Goal: Task Accomplishment & Management: Manage account settings

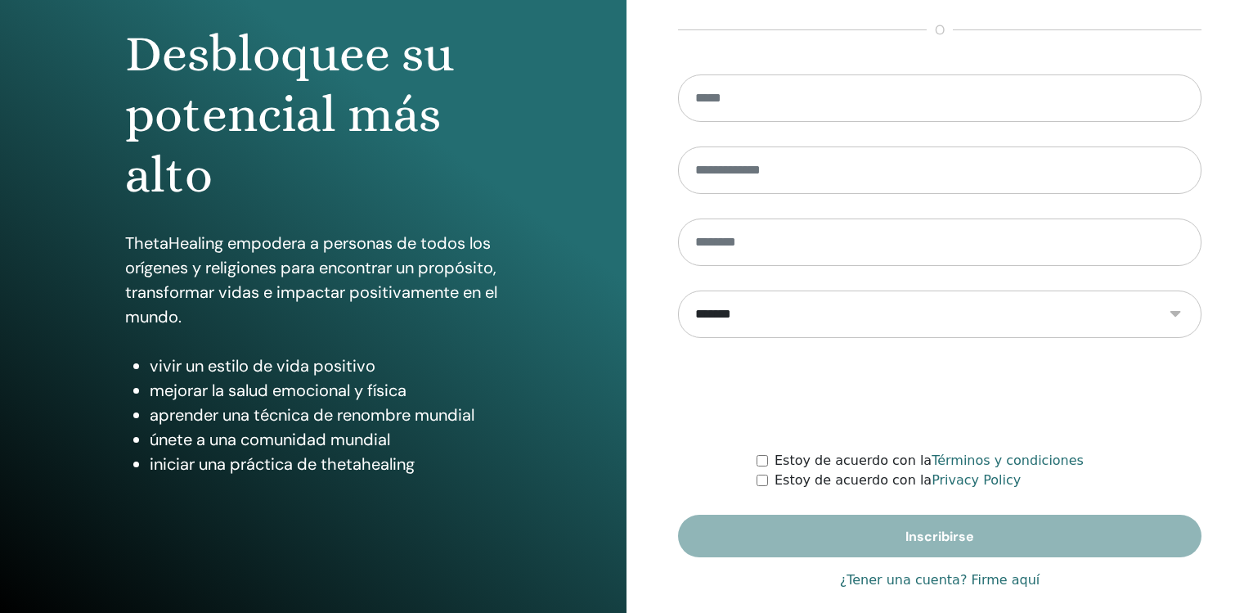
scroll to position [173, 0]
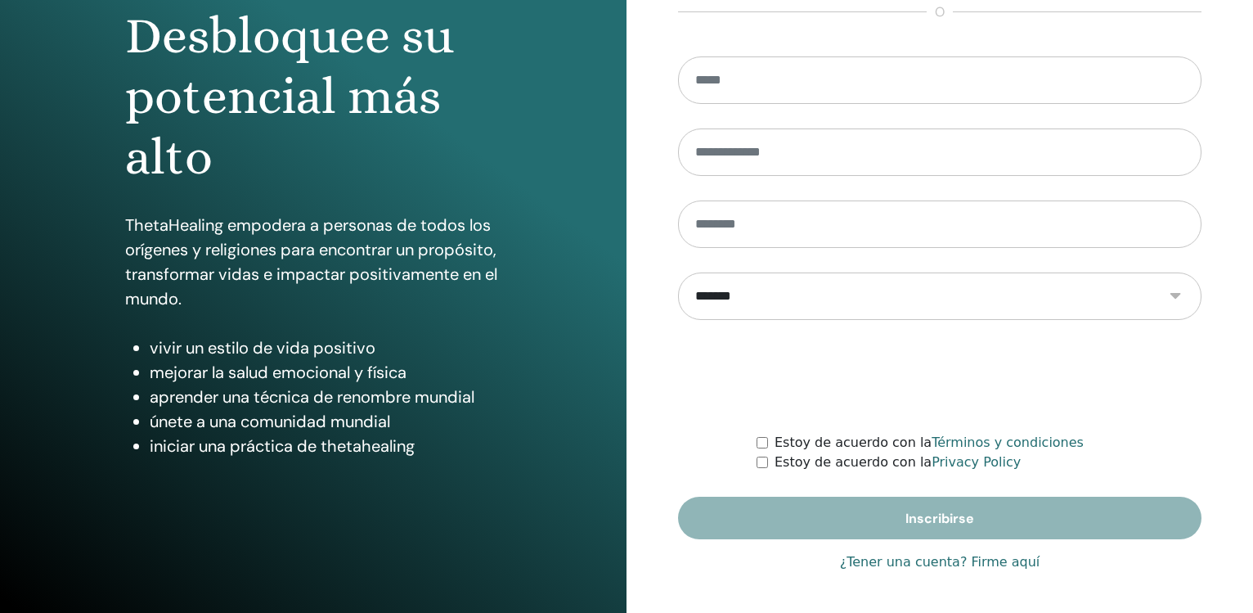
click at [985, 565] on link "¿Tener una cuenta? Firme aquí" at bounding box center [940, 562] width 200 height 20
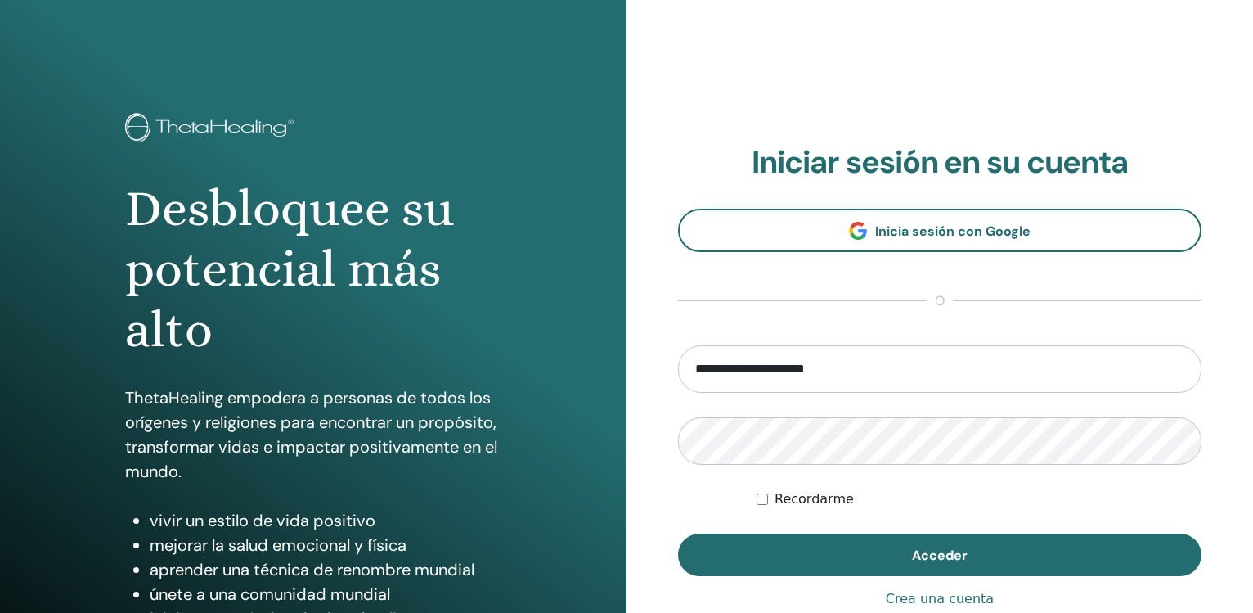
click at [985, 565] on button "Acceder" at bounding box center [940, 554] width 524 height 43
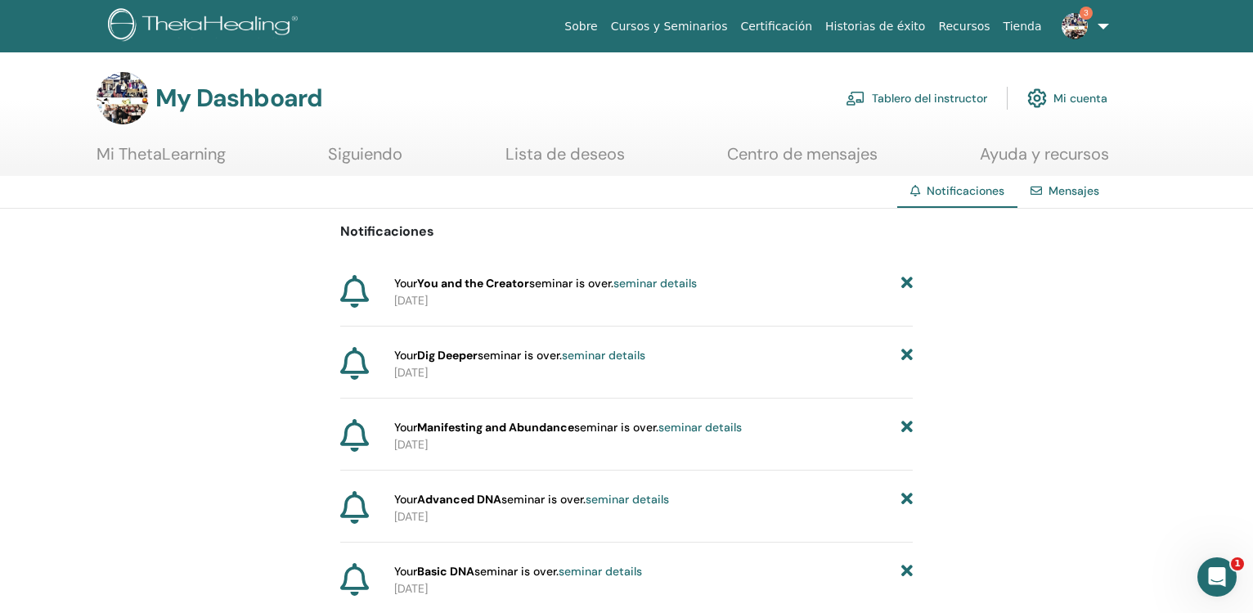
click at [232, 107] on h3 "My Dashboard" at bounding box center [238, 97] width 167 height 29
click at [930, 101] on link "Tablero del instructor" at bounding box center [917, 98] width 142 height 36
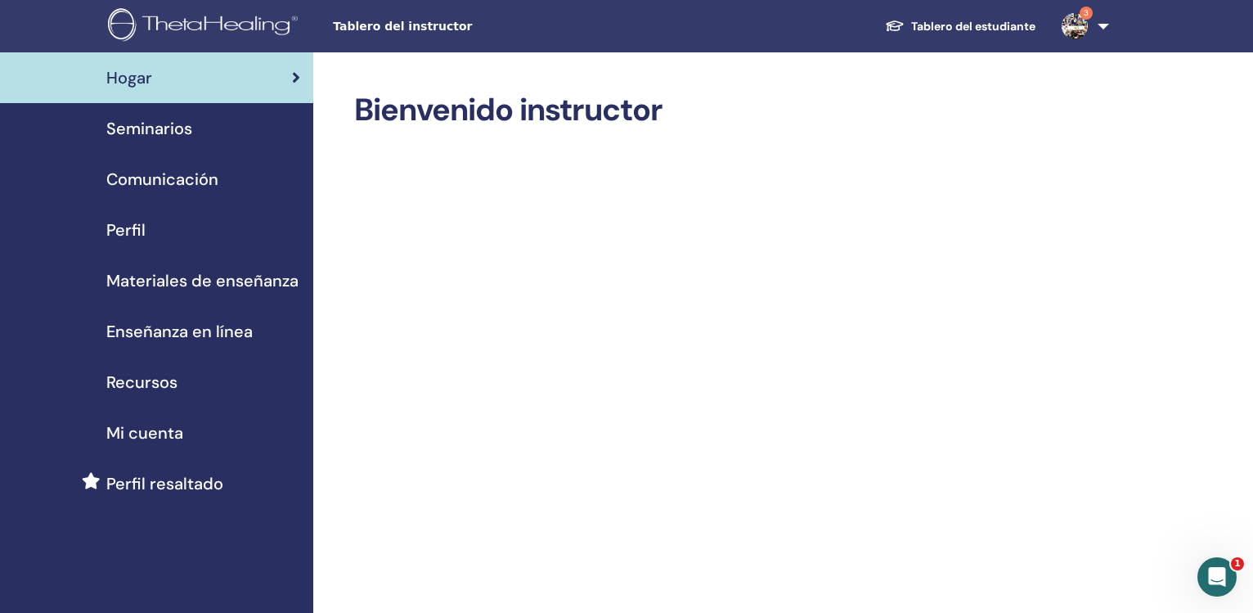
click at [170, 133] on span "Seminarios" at bounding box center [149, 128] width 86 height 25
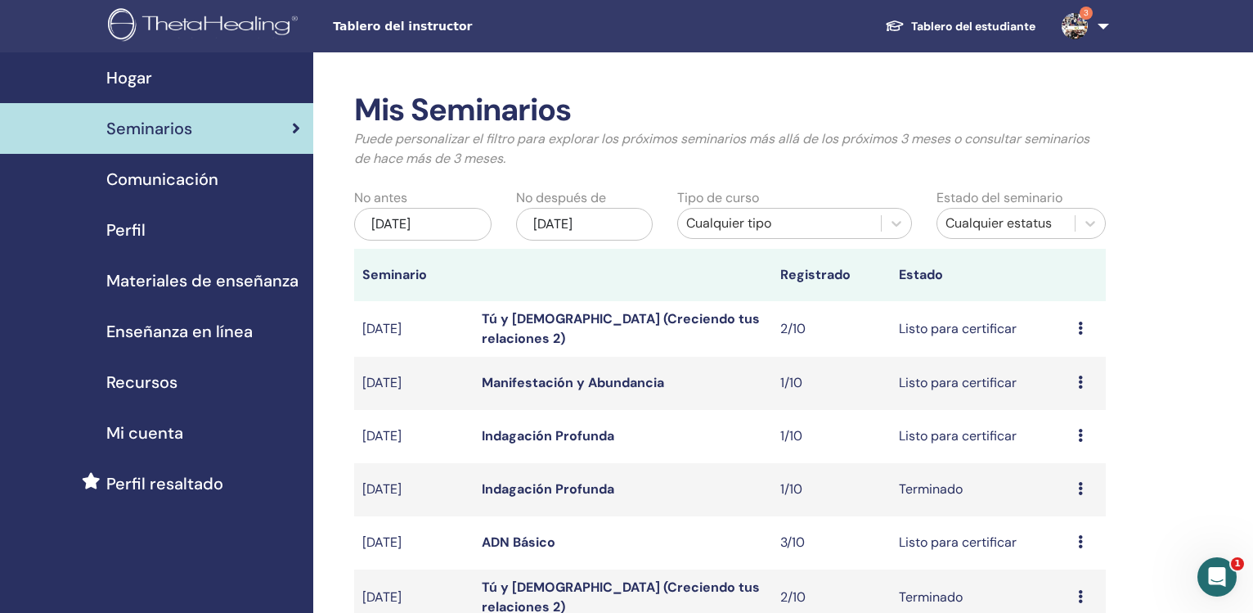
click at [403, 223] on div "may/25, 2025" at bounding box center [422, 224] width 137 height 33
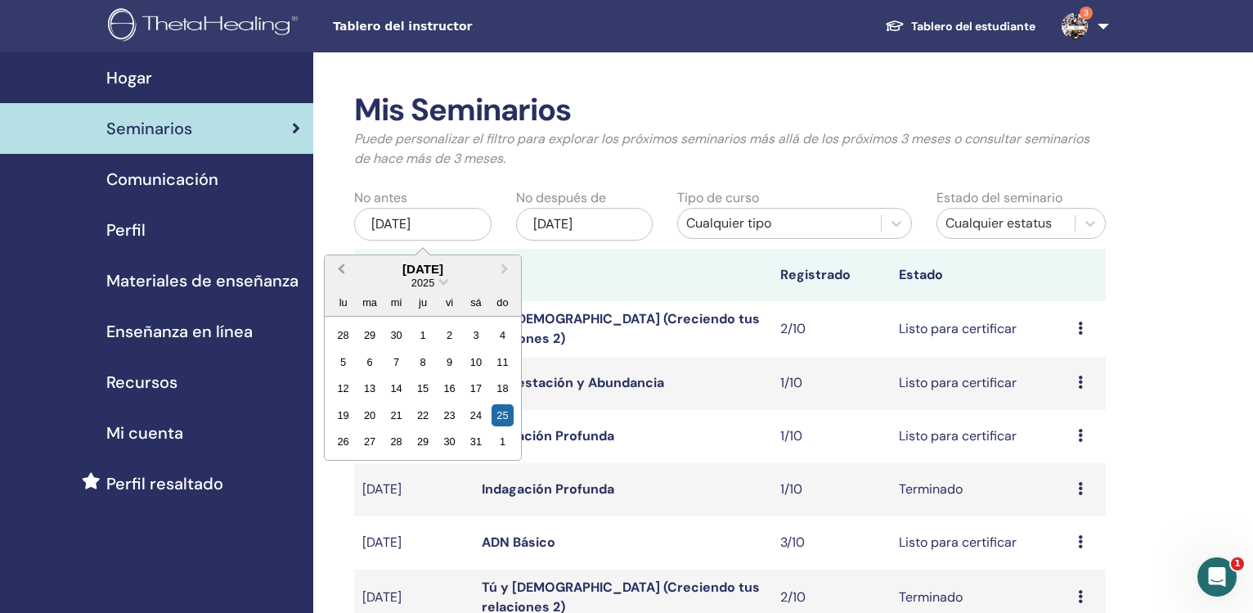
click at [337, 272] on button "Previous Month" at bounding box center [339, 270] width 26 height 26
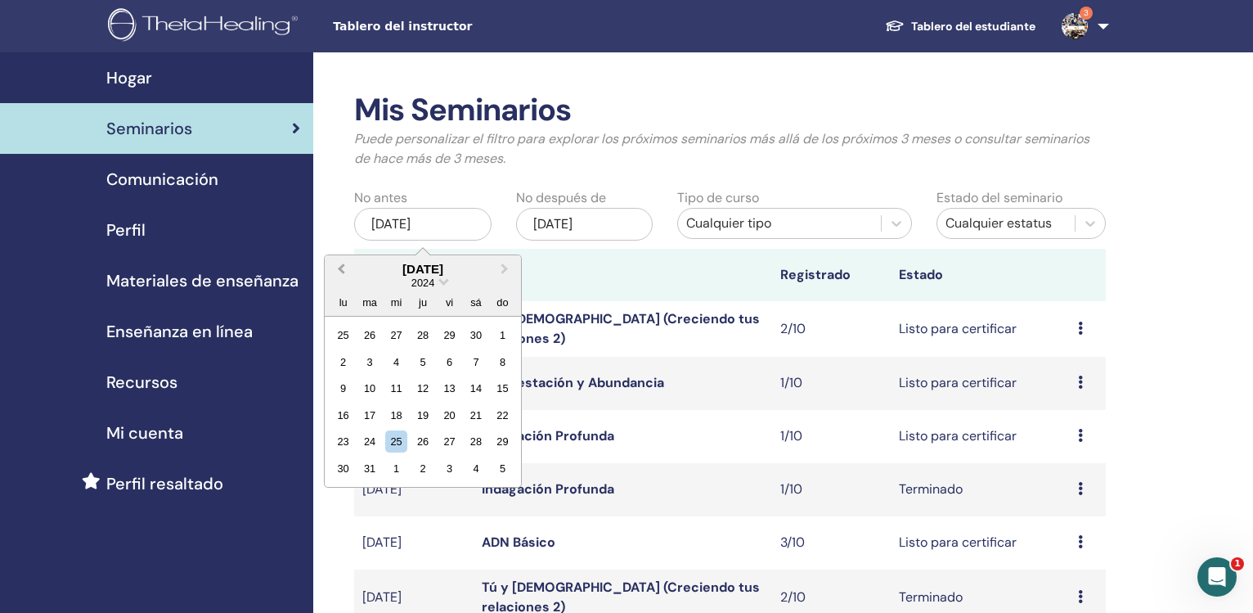
click at [337, 272] on button "Previous Month" at bounding box center [339, 270] width 26 height 26
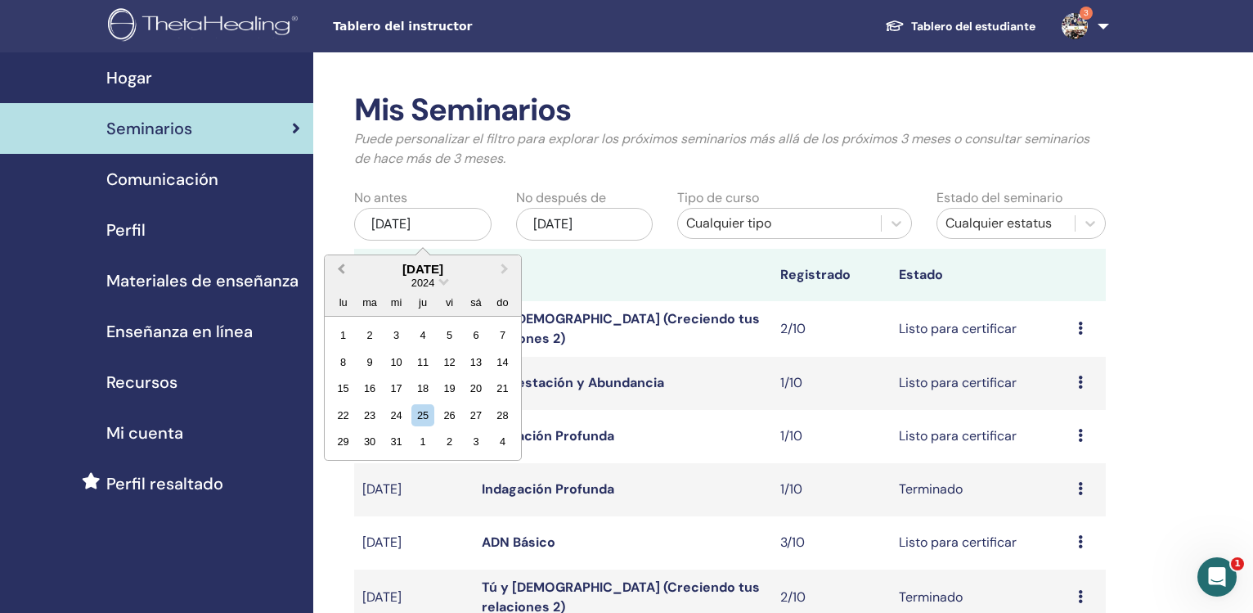
click at [337, 272] on button "Previous Month" at bounding box center [339, 270] width 26 height 26
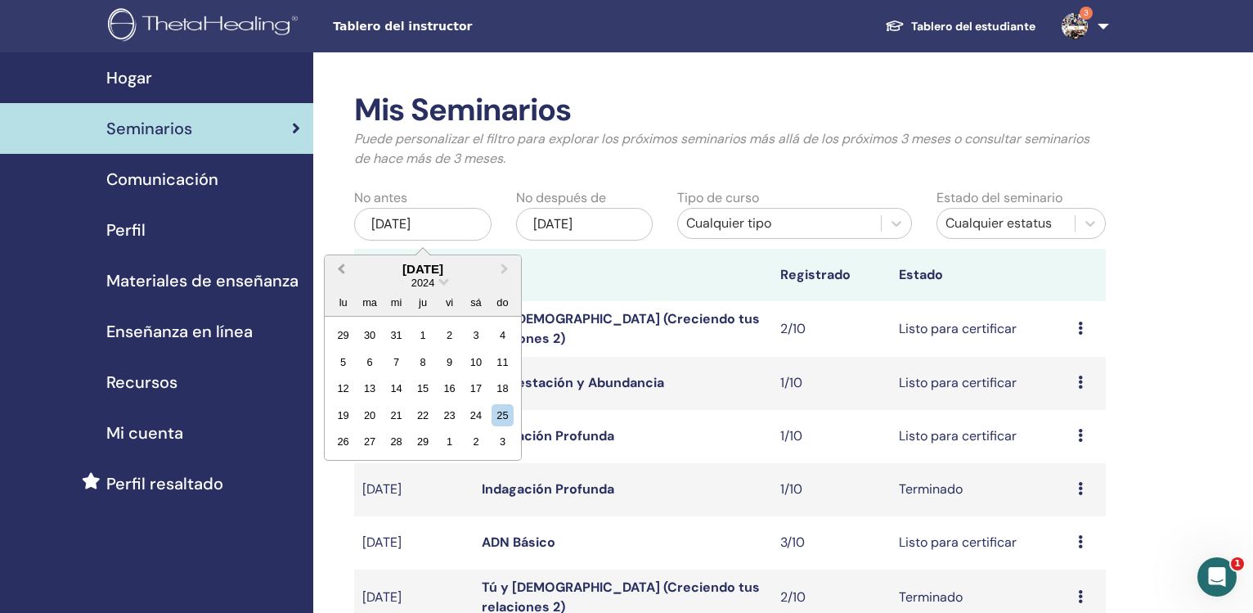
click at [337, 272] on button "Previous Month" at bounding box center [339, 270] width 26 height 26
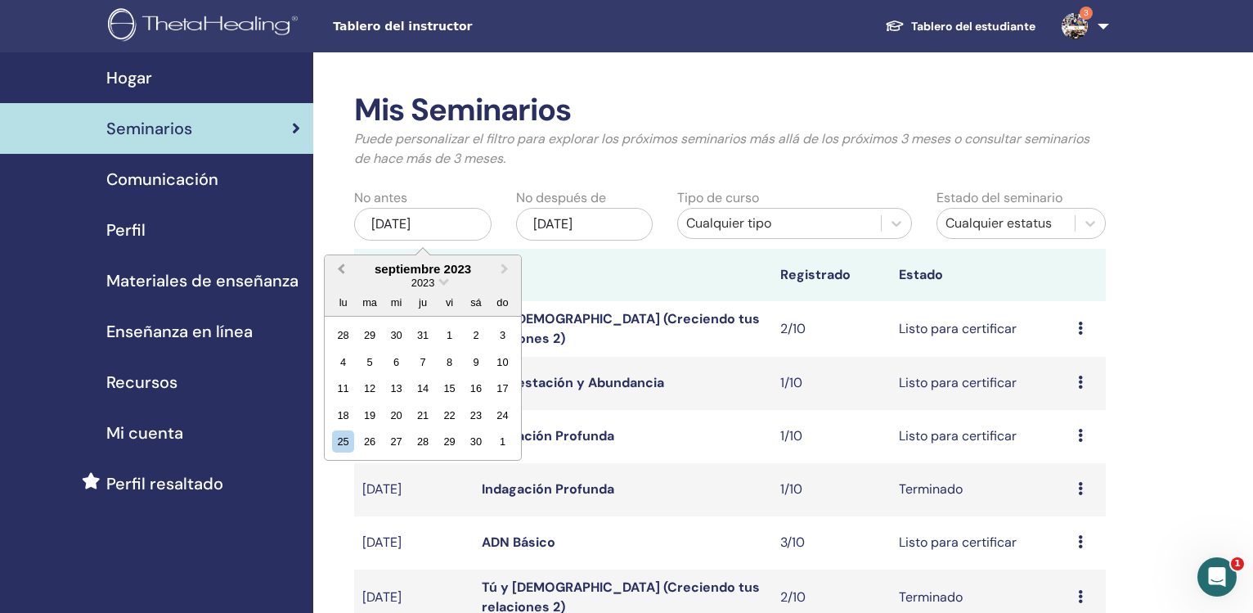
click at [337, 272] on button "Previous Month" at bounding box center [339, 270] width 26 height 26
click at [336, 272] on button "Previous Month" at bounding box center [339, 270] width 26 height 26
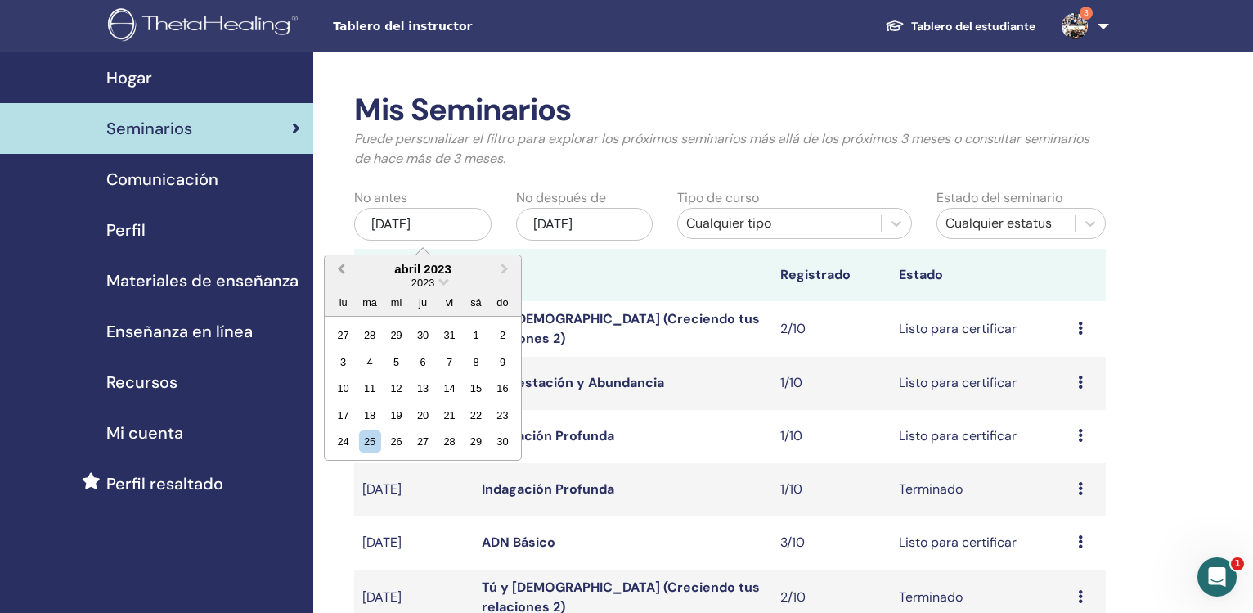
click at [336, 272] on button "Previous Month" at bounding box center [339, 270] width 26 height 26
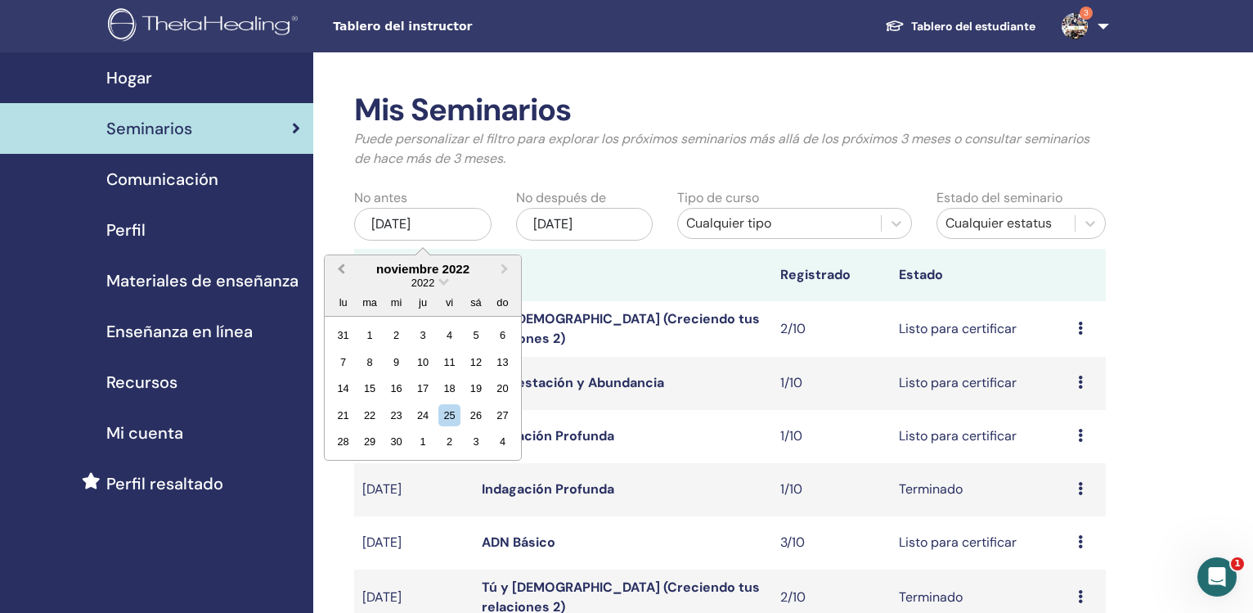
click at [336, 272] on button "Previous Month" at bounding box center [339, 270] width 26 height 26
click at [341, 273] on button "Previous Month" at bounding box center [339, 270] width 26 height 26
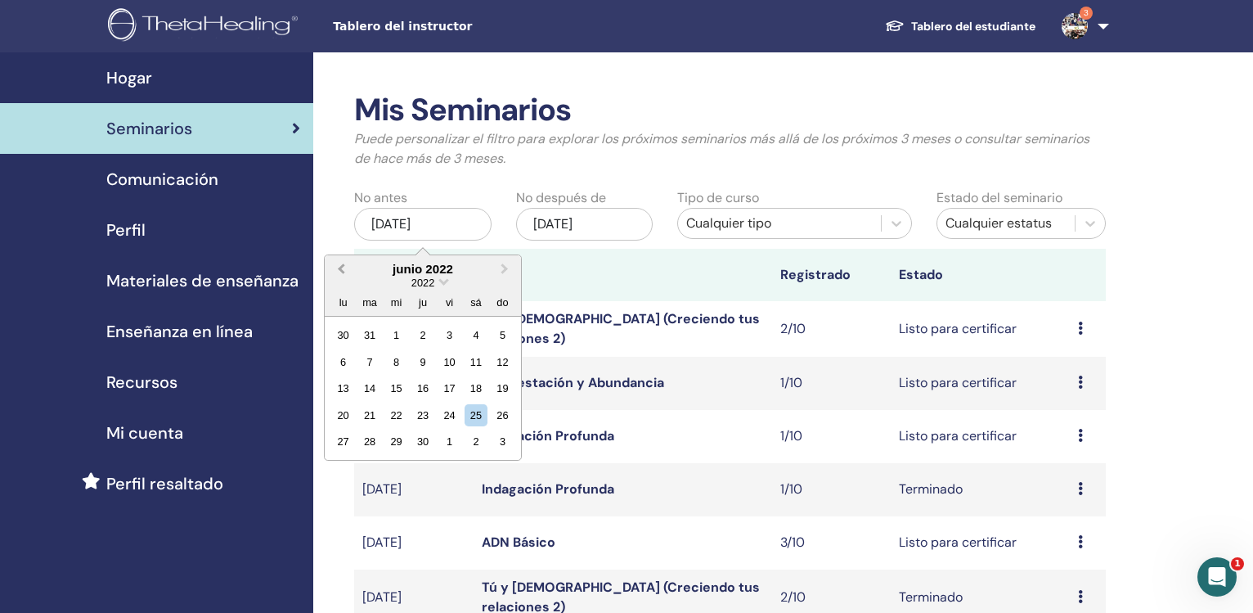
click at [341, 273] on button "Previous Month" at bounding box center [339, 270] width 26 height 26
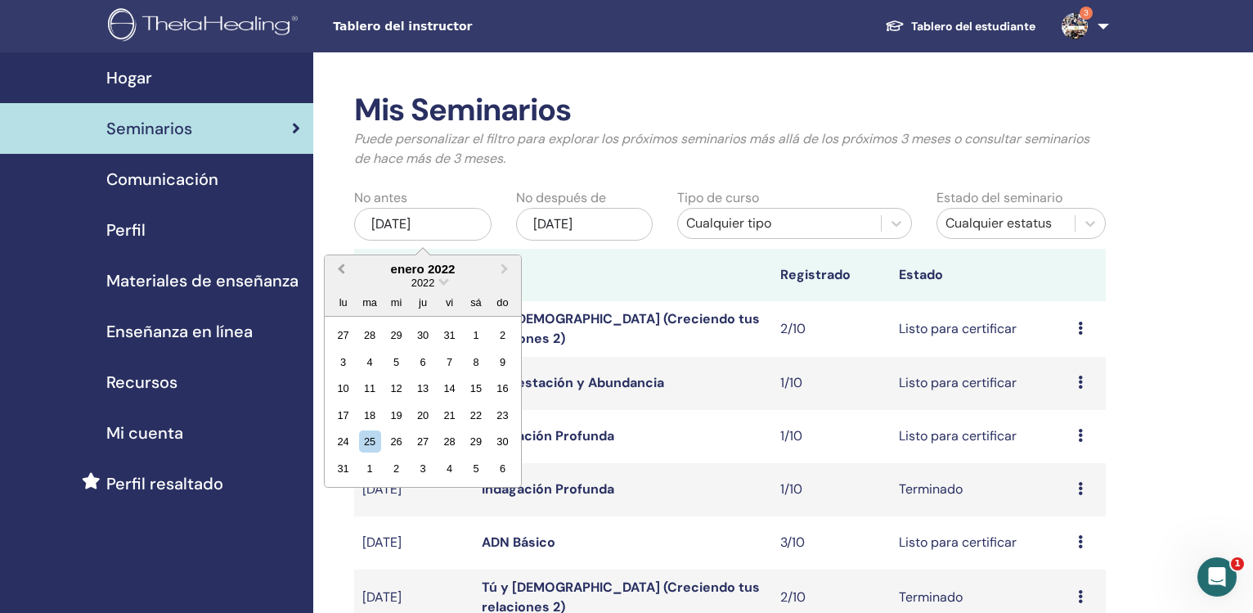
click at [341, 273] on button "Previous Month" at bounding box center [339, 270] width 26 height 26
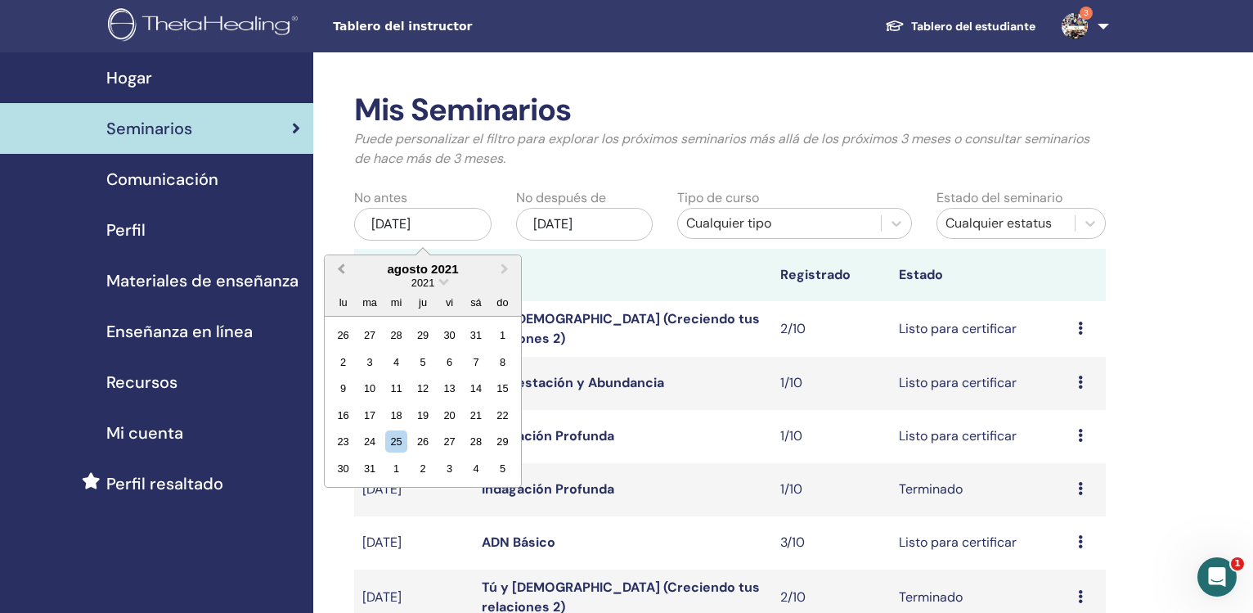
click at [341, 273] on button "Previous Month" at bounding box center [339, 270] width 26 height 26
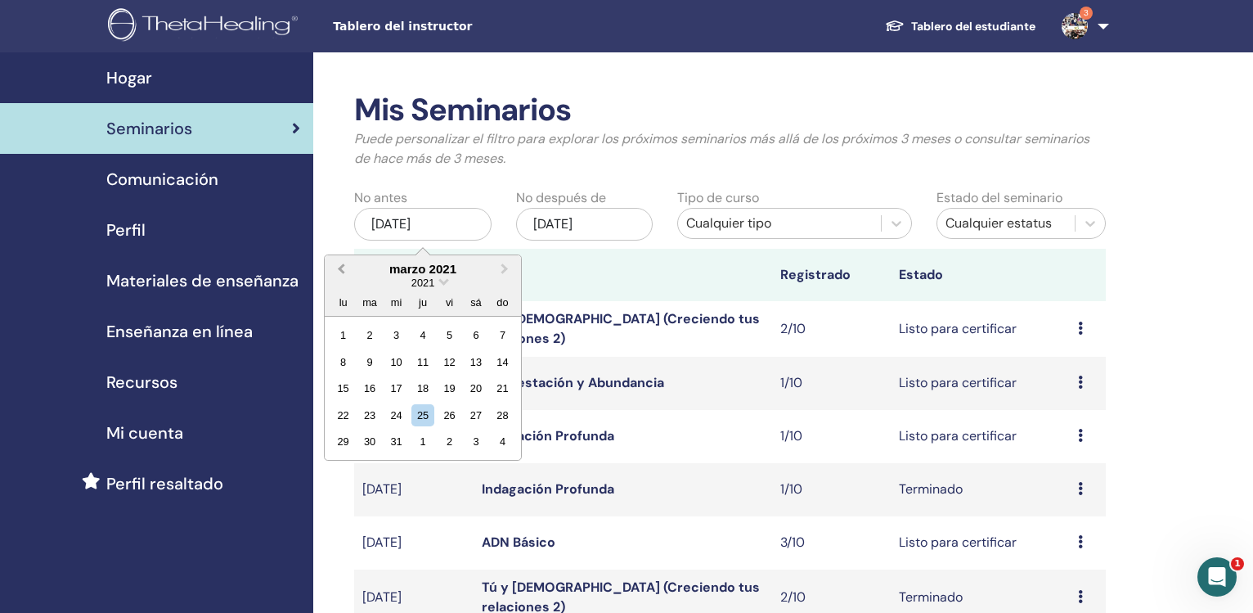
click at [341, 273] on button "Previous Month" at bounding box center [339, 270] width 26 height 26
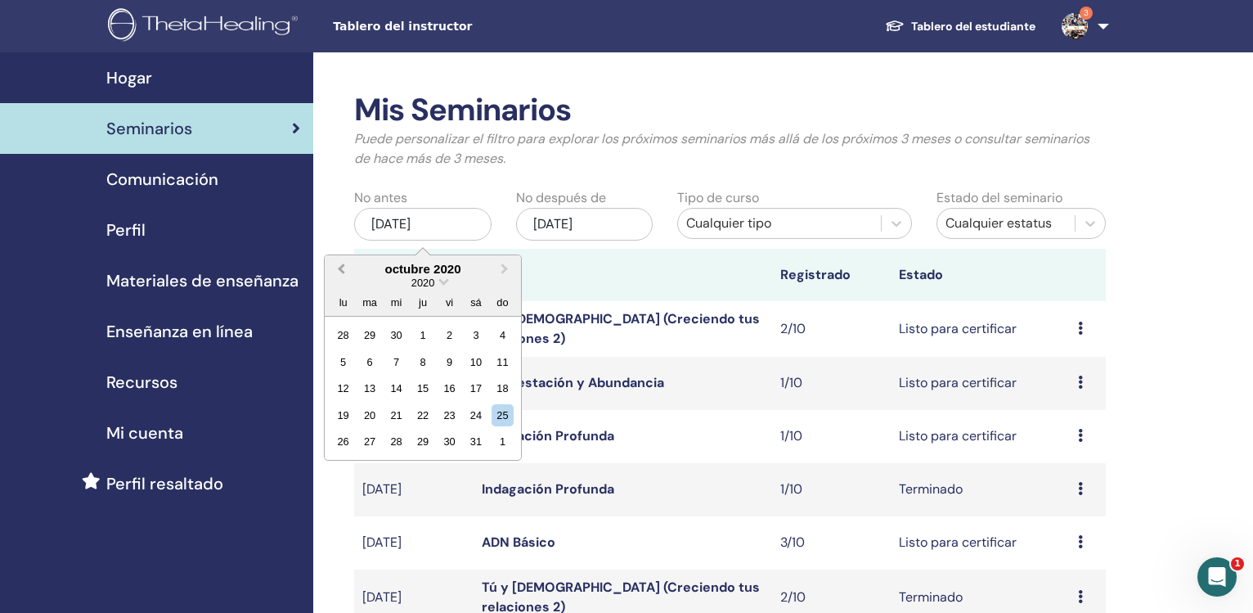
click at [341, 273] on button "Previous Month" at bounding box center [339, 270] width 26 height 26
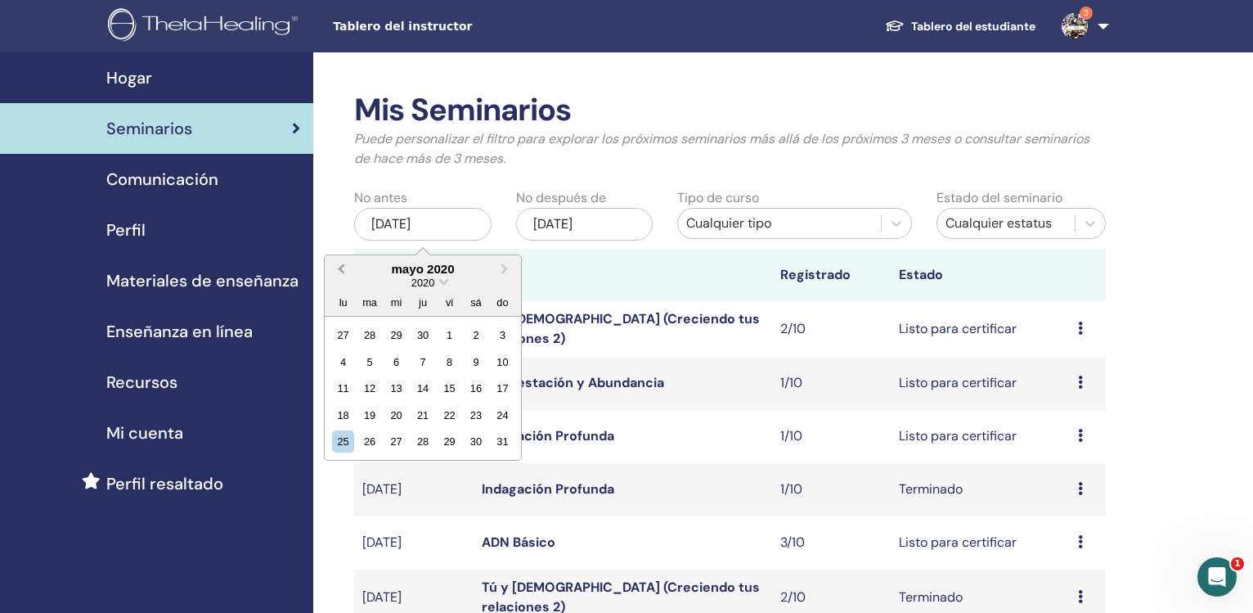
click at [341, 273] on button "Previous Month" at bounding box center [339, 270] width 26 height 26
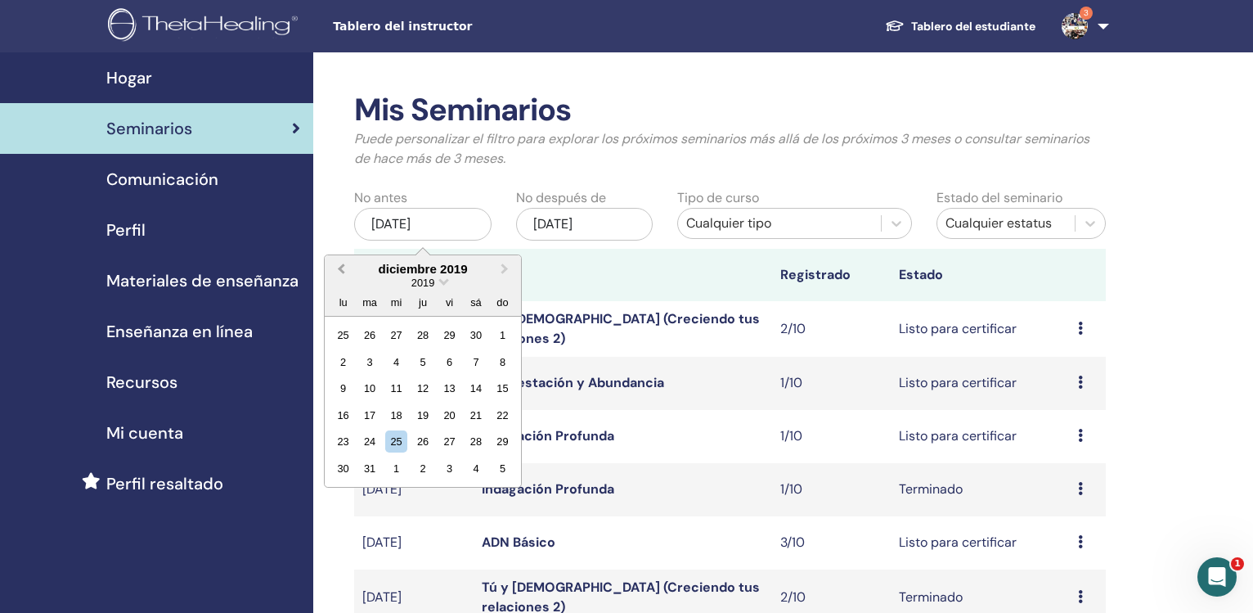
click at [338, 272] on button "Previous Month" at bounding box center [339, 270] width 26 height 26
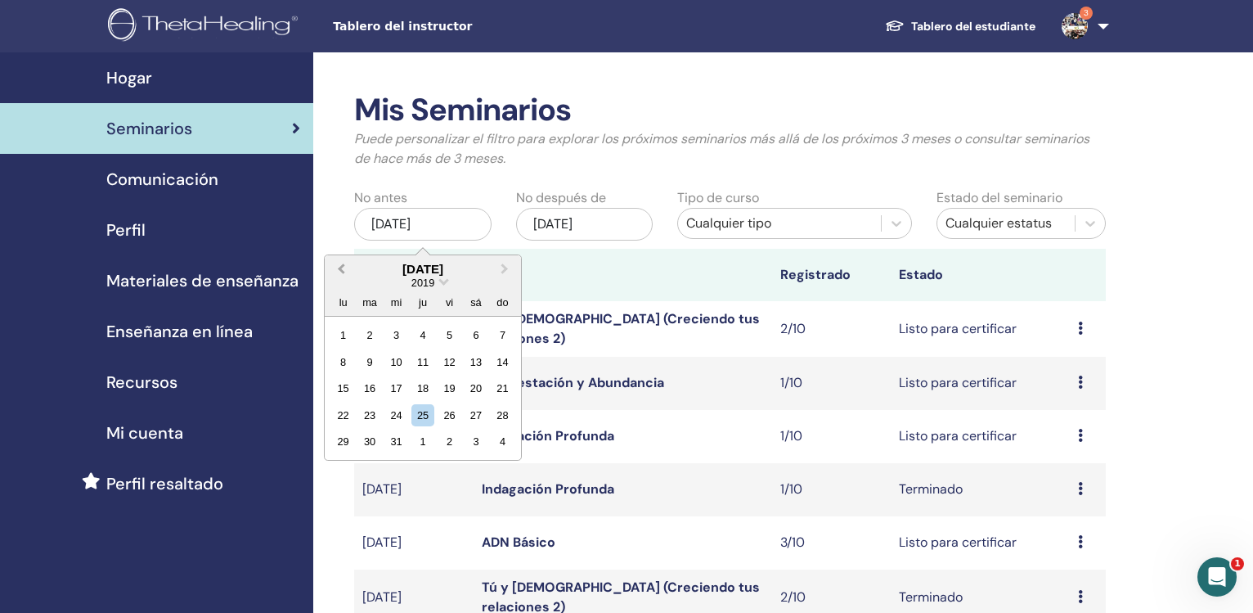
click at [338, 272] on button "Previous Month" at bounding box center [339, 270] width 26 height 26
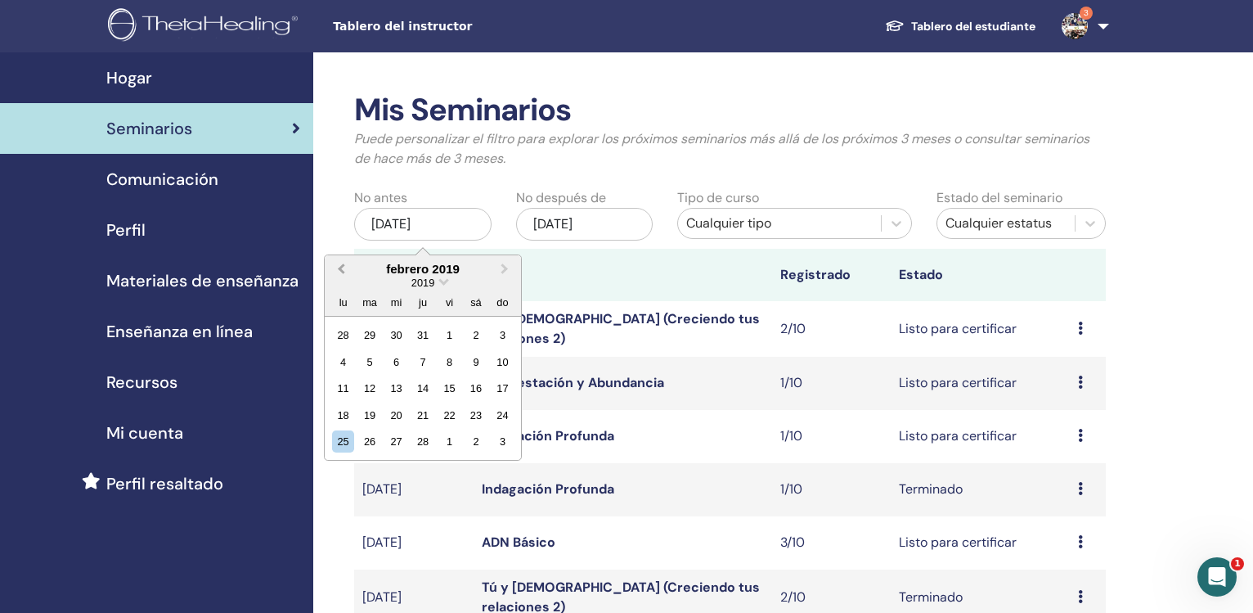
click at [338, 272] on button "Previous Month" at bounding box center [339, 270] width 26 height 26
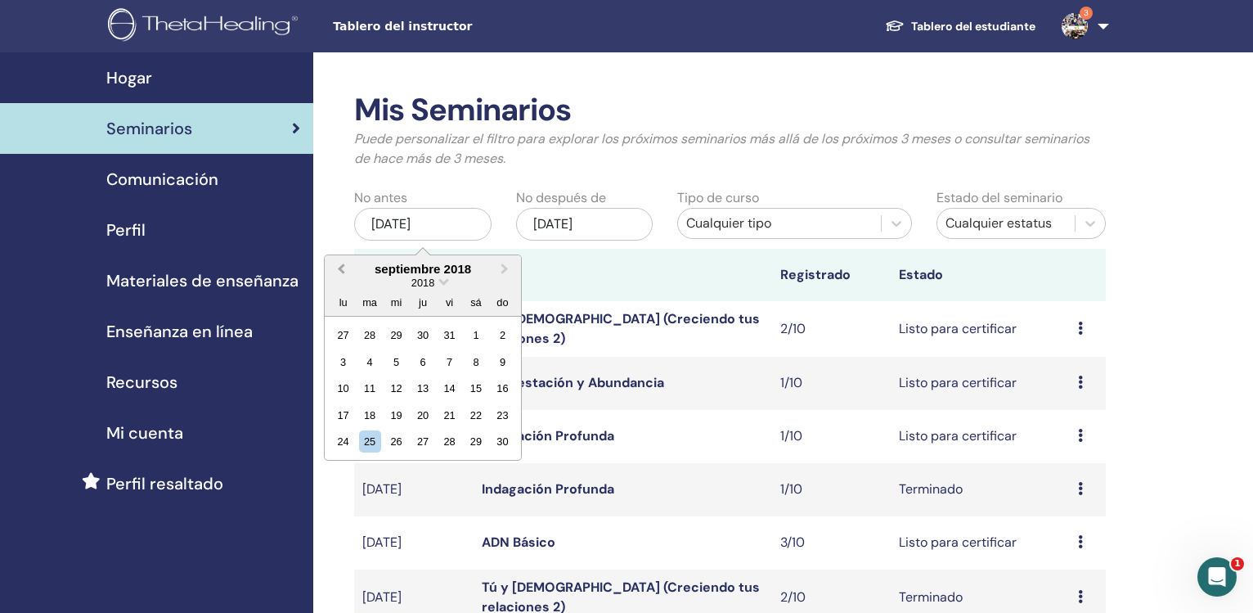
click at [338, 272] on button "Previous Month" at bounding box center [339, 270] width 26 height 26
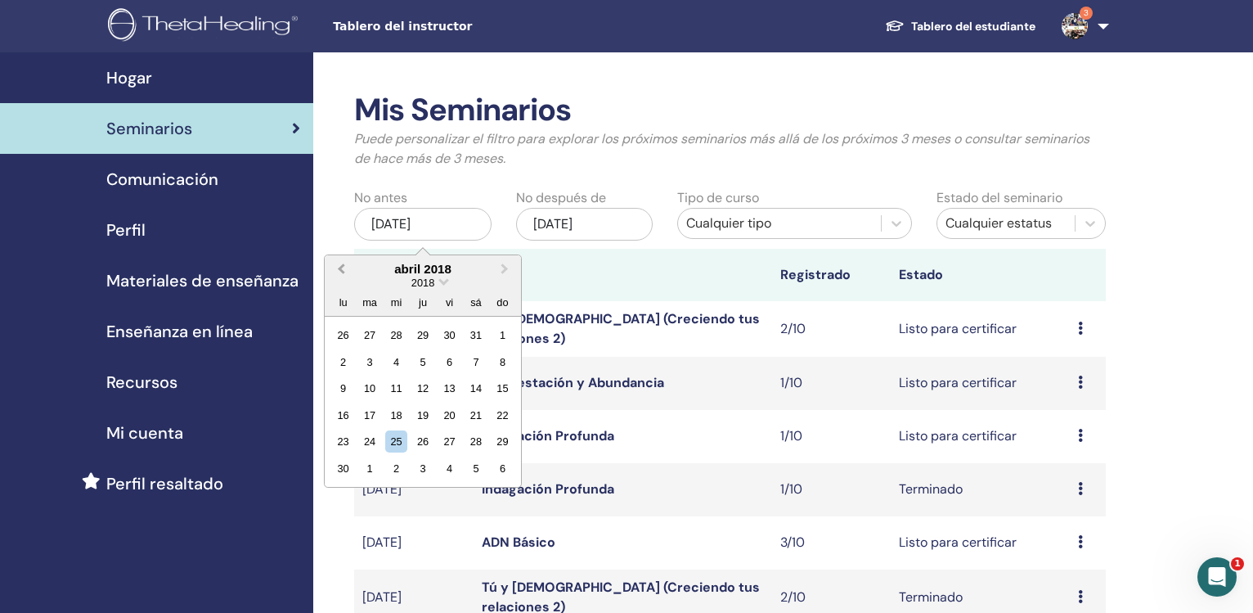
click at [338, 272] on button "Previous Month" at bounding box center [339, 270] width 26 height 26
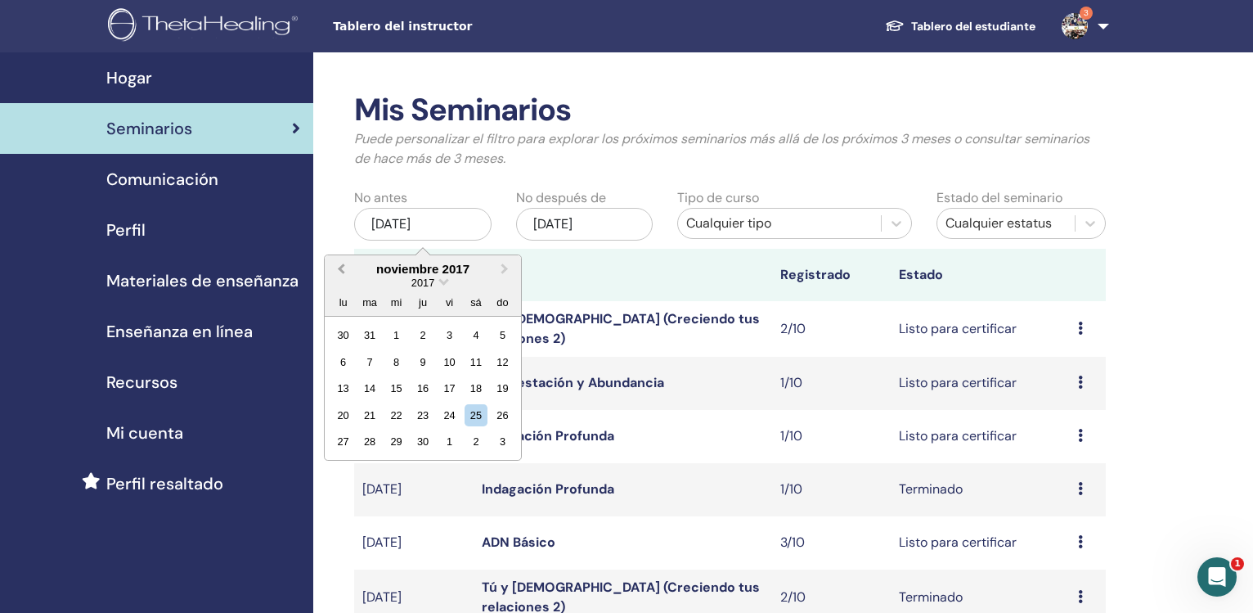
click at [338, 272] on button "Previous Month" at bounding box center [339, 270] width 26 height 26
click at [338, 268] on button "Previous Month" at bounding box center [339, 270] width 26 height 26
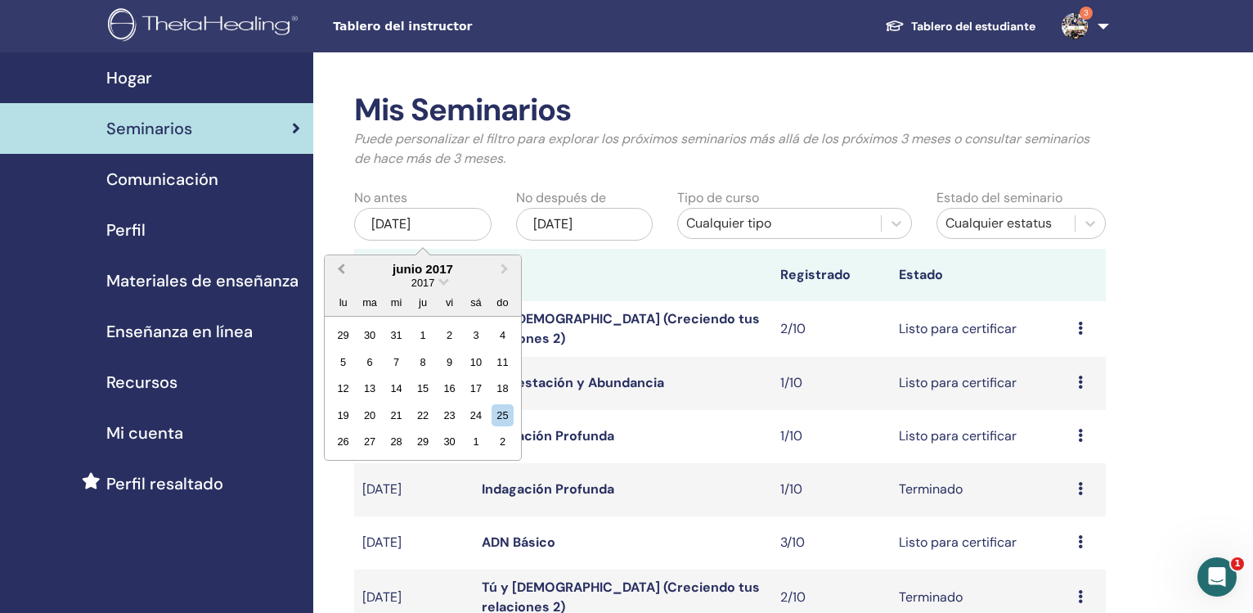
click at [338, 268] on button "Previous Month" at bounding box center [339, 270] width 26 height 26
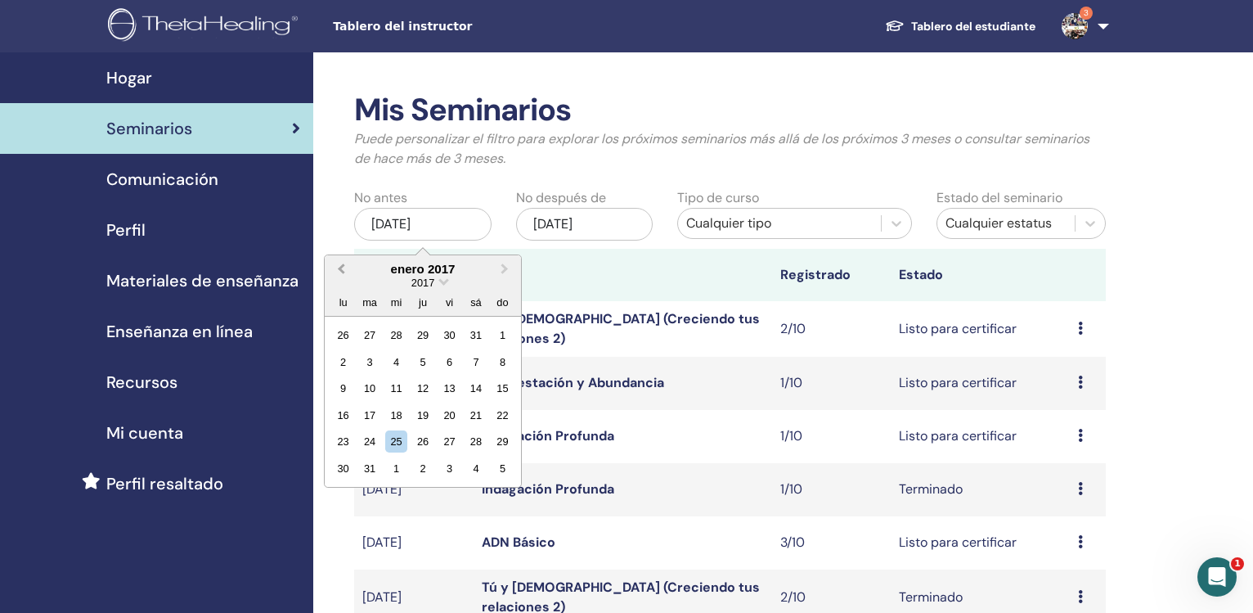
click at [338, 268] on button "Previous Month" at bounding box center [339, 270] width 26 height 26
click at [505, 270] on span "Next Month" at bounding box center [505, 268] width 0 height 17
click at [499, 268] on button "Next Month" at bounding box center [506, 270] width 26 height 26
click at [504, 335] on div "1" at bounding box center [503, 335] width 22 height 22
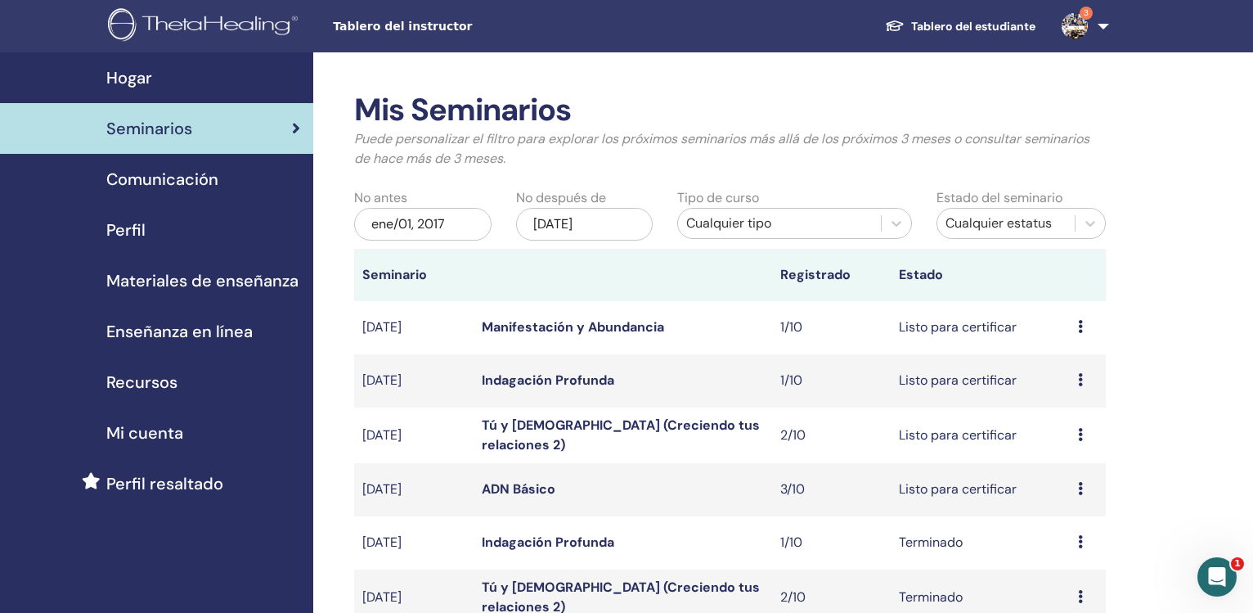
click at [549, 220] on div "[DATE]" at bounding box center [584, 224] width 137 height 33
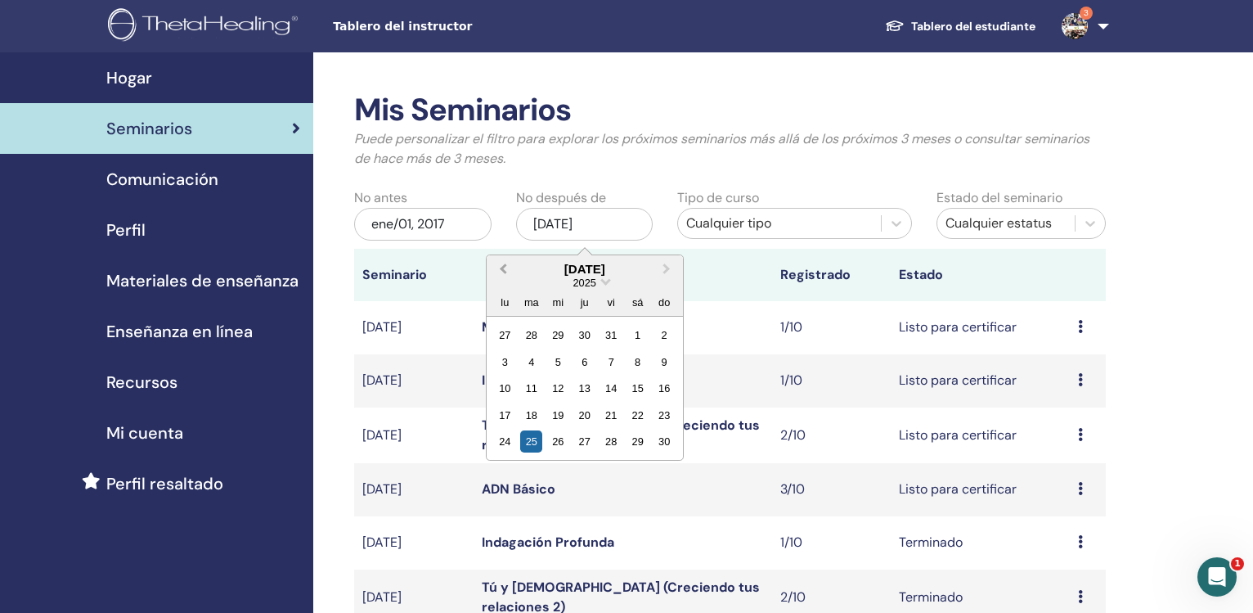
click at [501, 276] on button "Previous Month" at bounding box center [501, 270] width 26 height 26
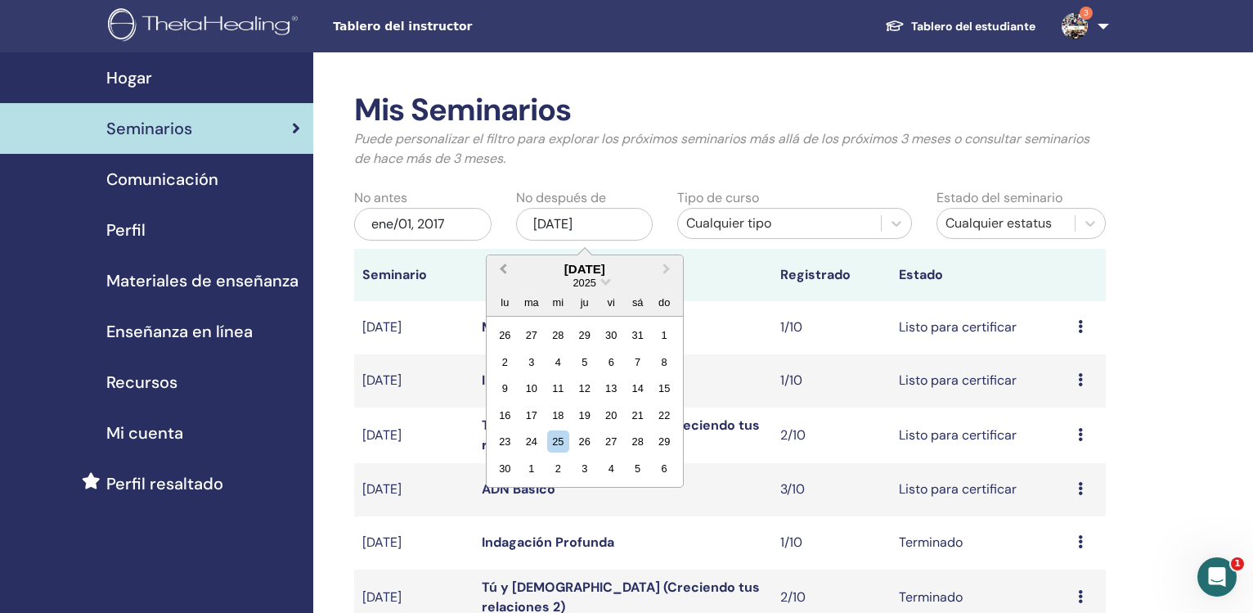
click at [501, 276] on button "Previous Month" at bounding box center [501, 270] width 26 height 26
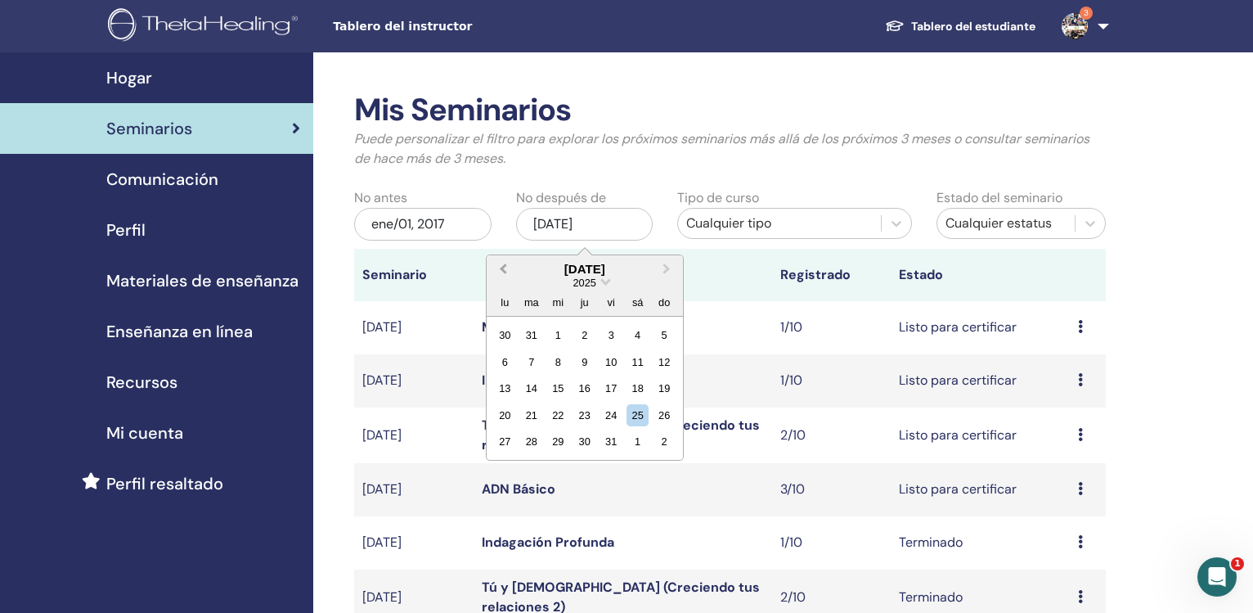
click at [501, 276] on button "Previous Month" at bounding box center [501, 270] width 26 height 26
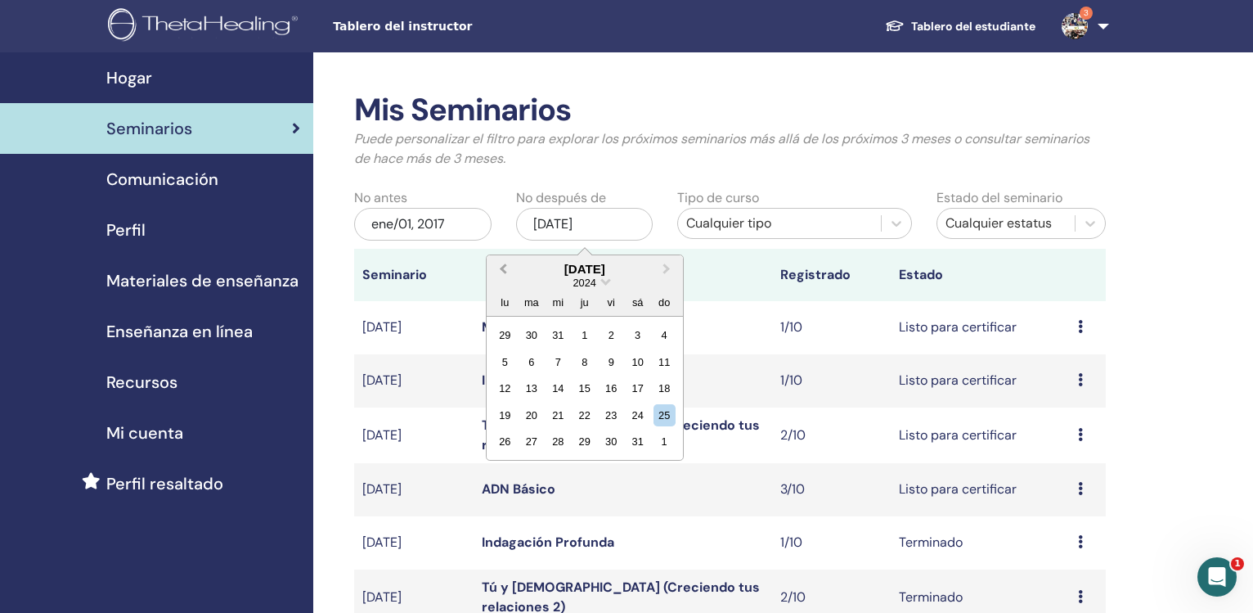
click at [501, 276] on button "Previous Month" at bounding box center [501, 270] width 26 height 26
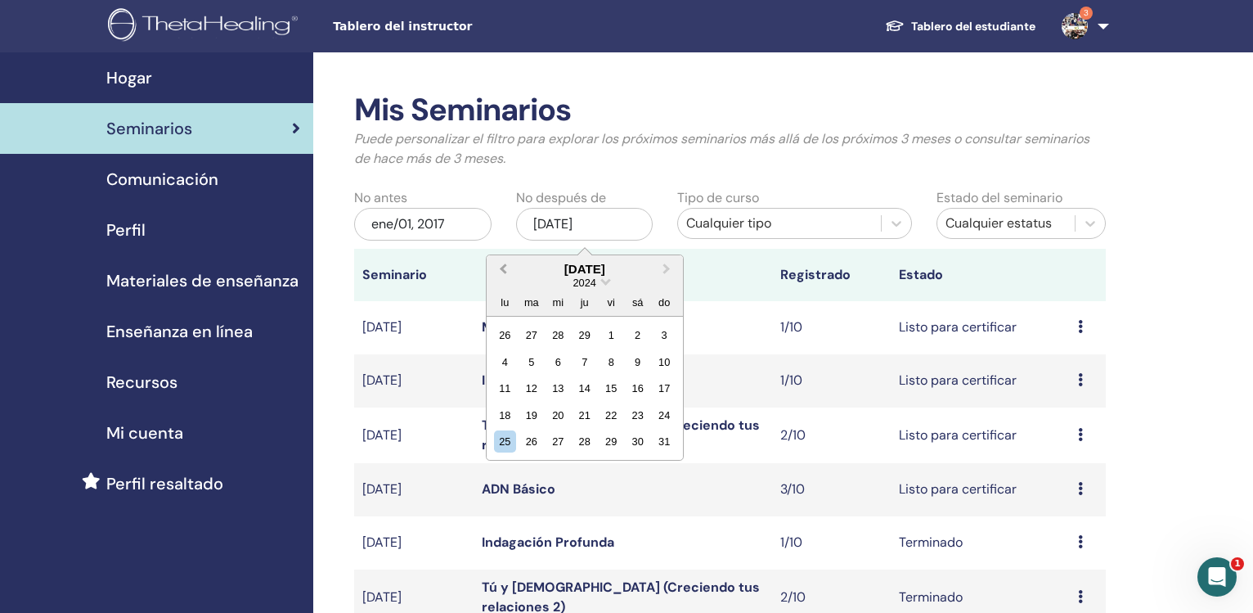
click at [501, 276] on button "Previous Month" at bounding box center [501, 270] width 26 height 26
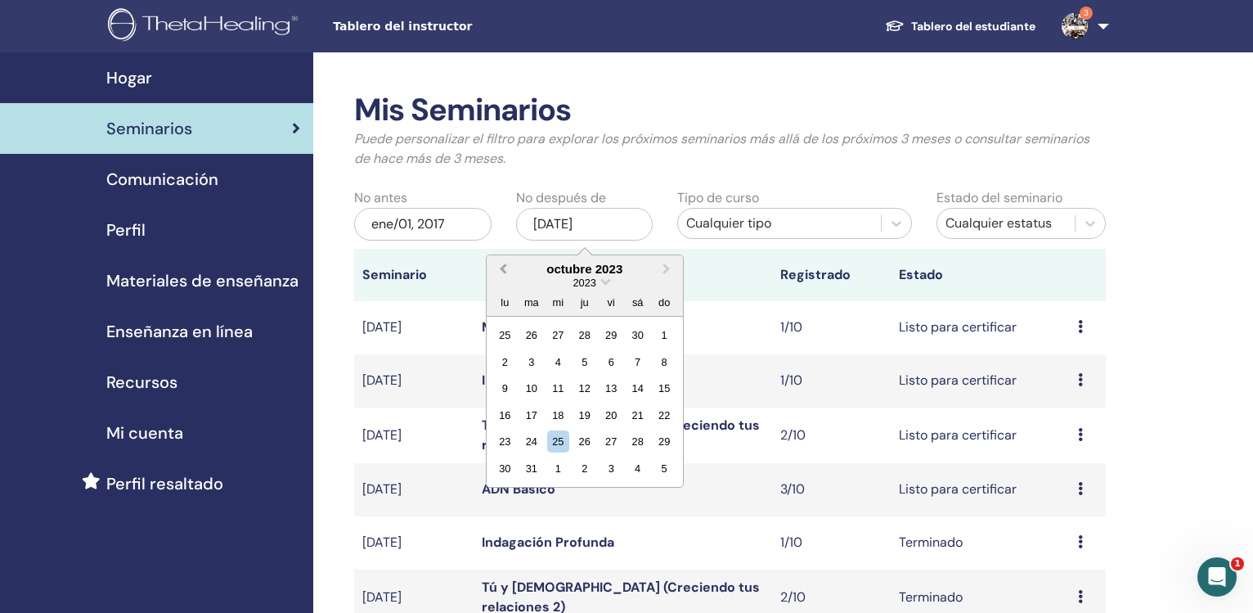
click at [501, 276] on button "Previous Month" at bounding box center [501, 270] width 26 height 26
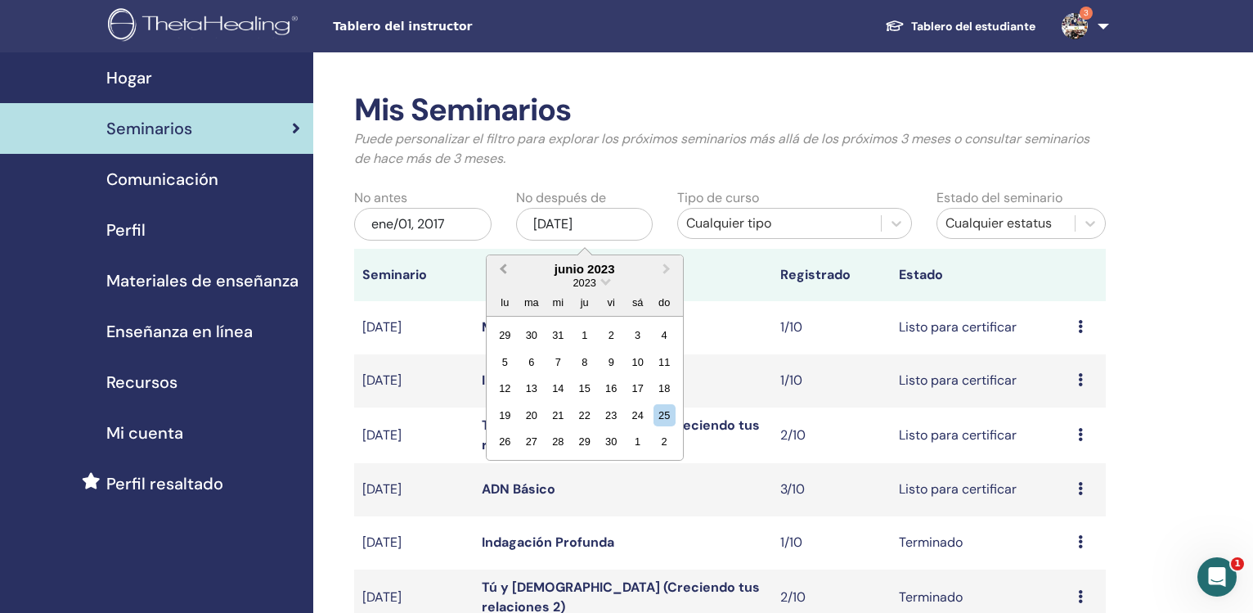
click at [501, 276] on button "Previous Month" at bounding box center [501, 270] width 26 height 26
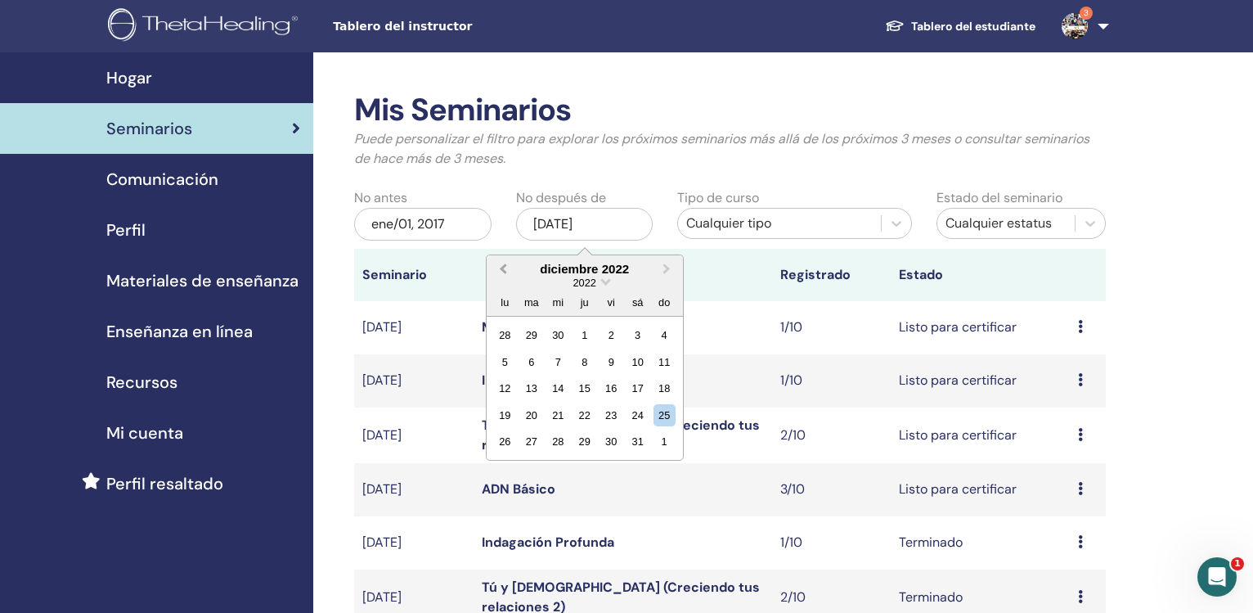
click at [501, 276] on button "Previous Month" at bounding box center [501, 270] width 26 height 26
click at [501, 268] on button "Previous Month" at bounding box center [501, 270] width 26 height 26
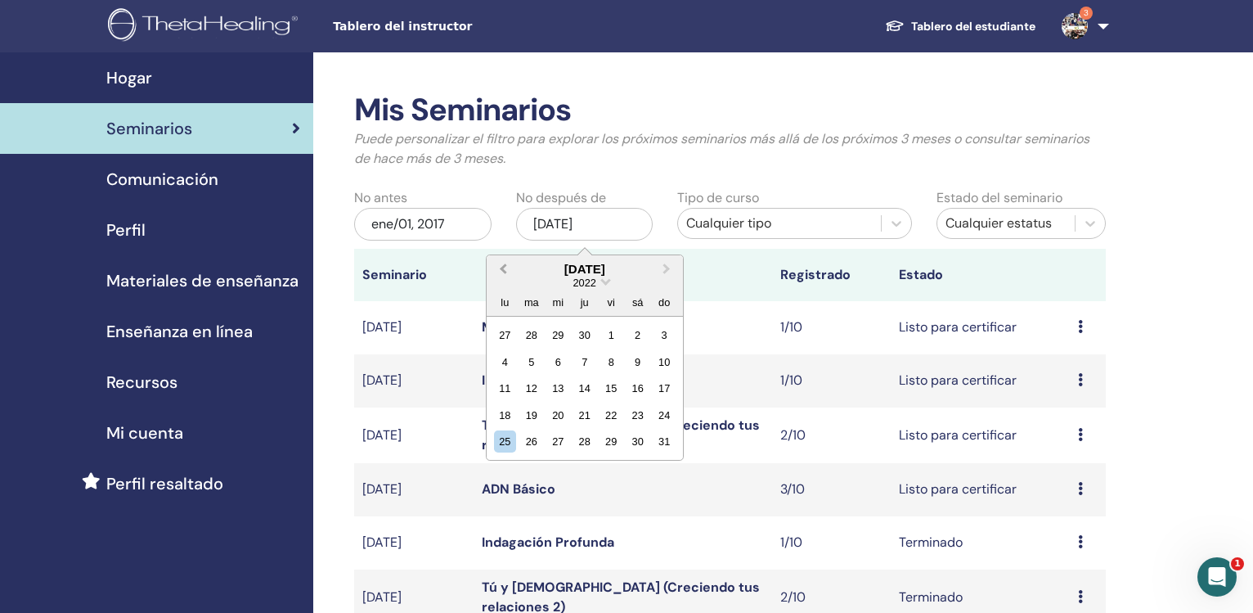
click at [501, 268] on button "Previous Month" at bounding box center [501, 270] width 26 height 26
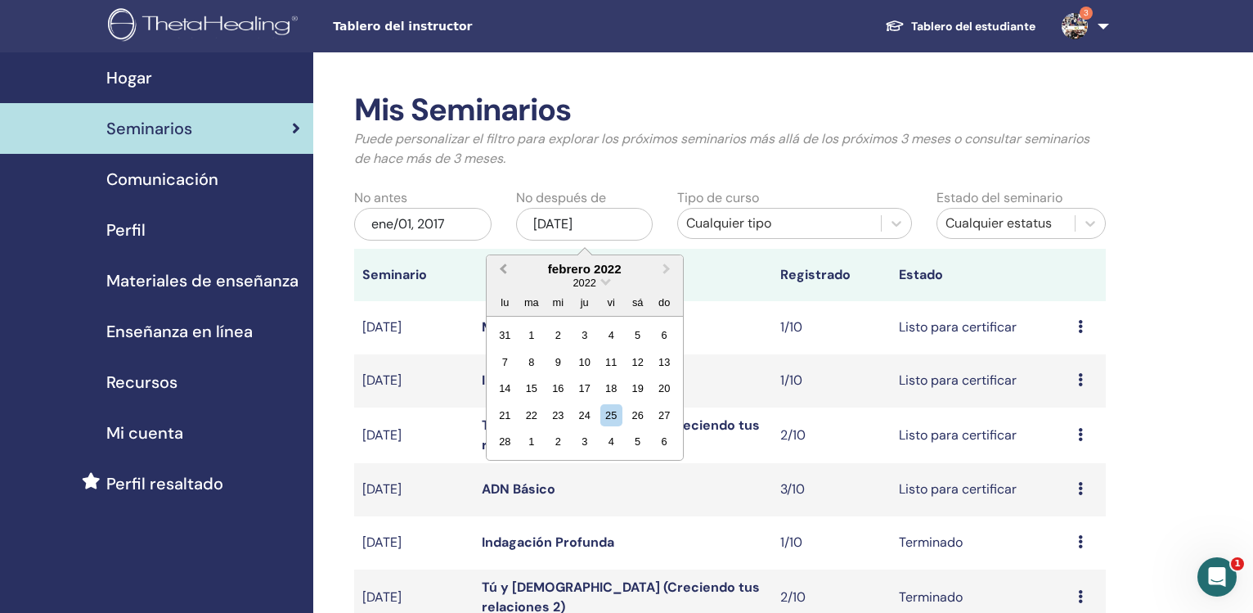
click at [501, 268] on button "Previous Month" at bounding box center [501, 270] width 26 height 26
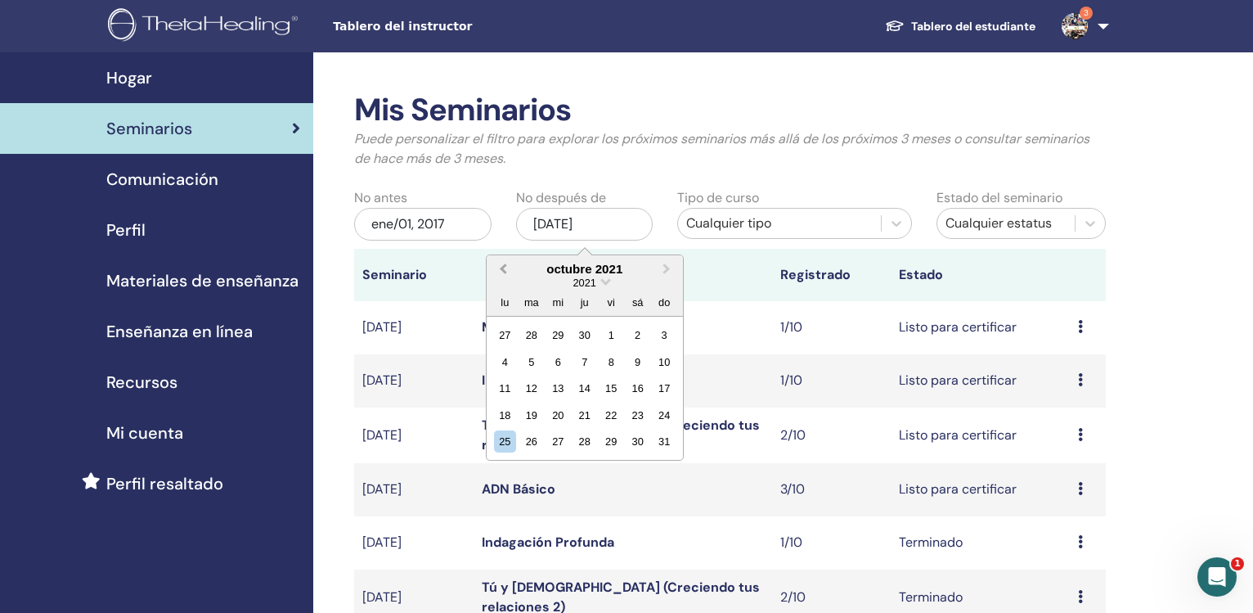
click at [501, 268] on button "Previous Month" at bounding box center [501, 270] width 26 height 26
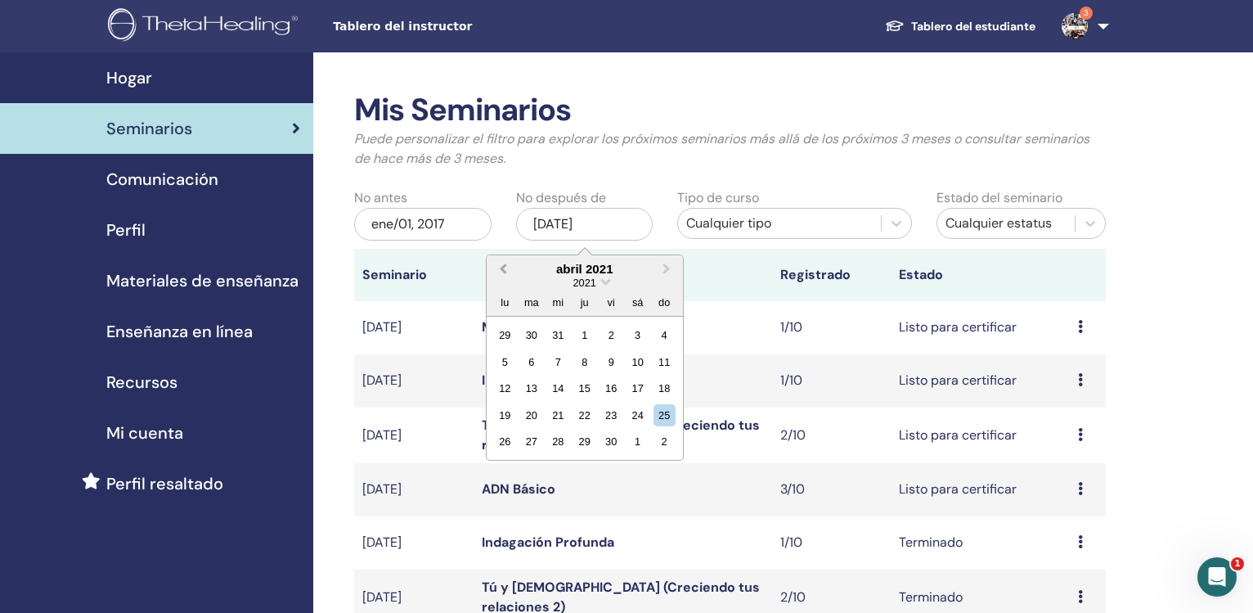
click at [501, 268] on button "Previous Month" at bounding box center [501, 270] width 26 height 26
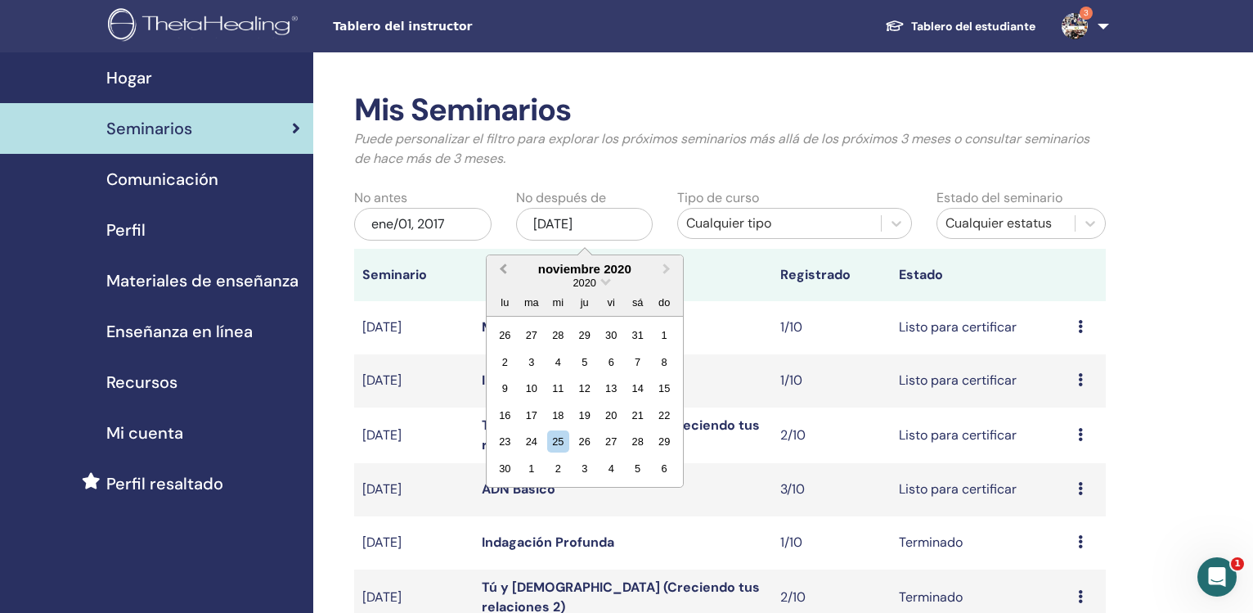
click at [501, 268] on button "Previous Month" at bounding box center [501, 270] width 26 height 26
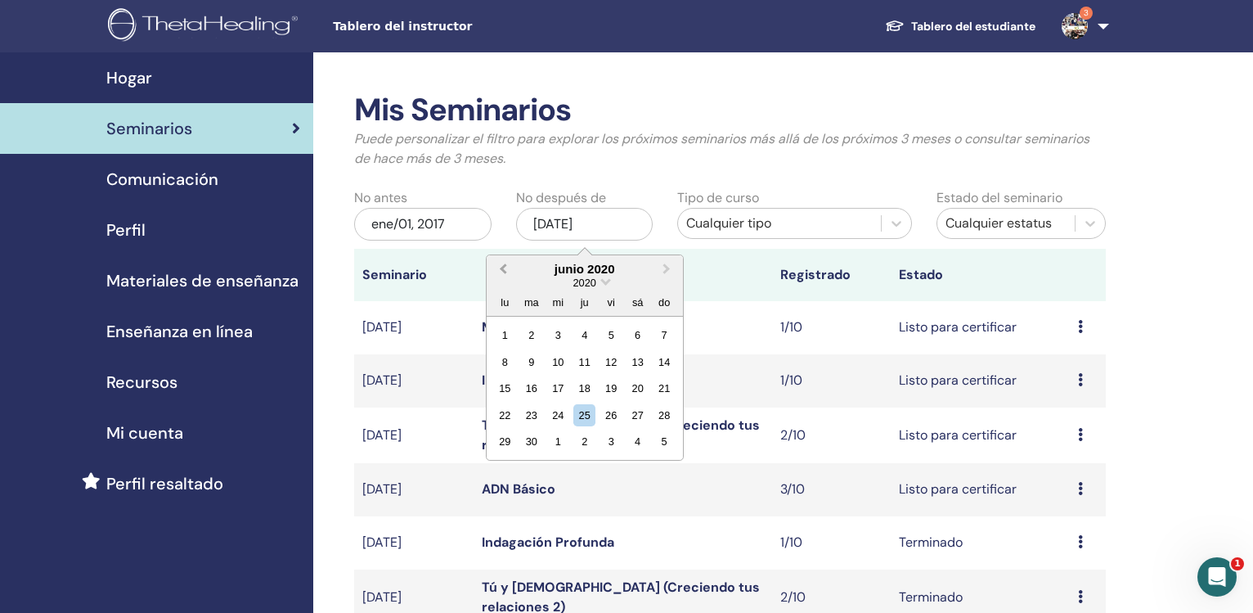
click at [501, 268] on button "Previous Month" at bounding box center [501, 270] width 26 height 26
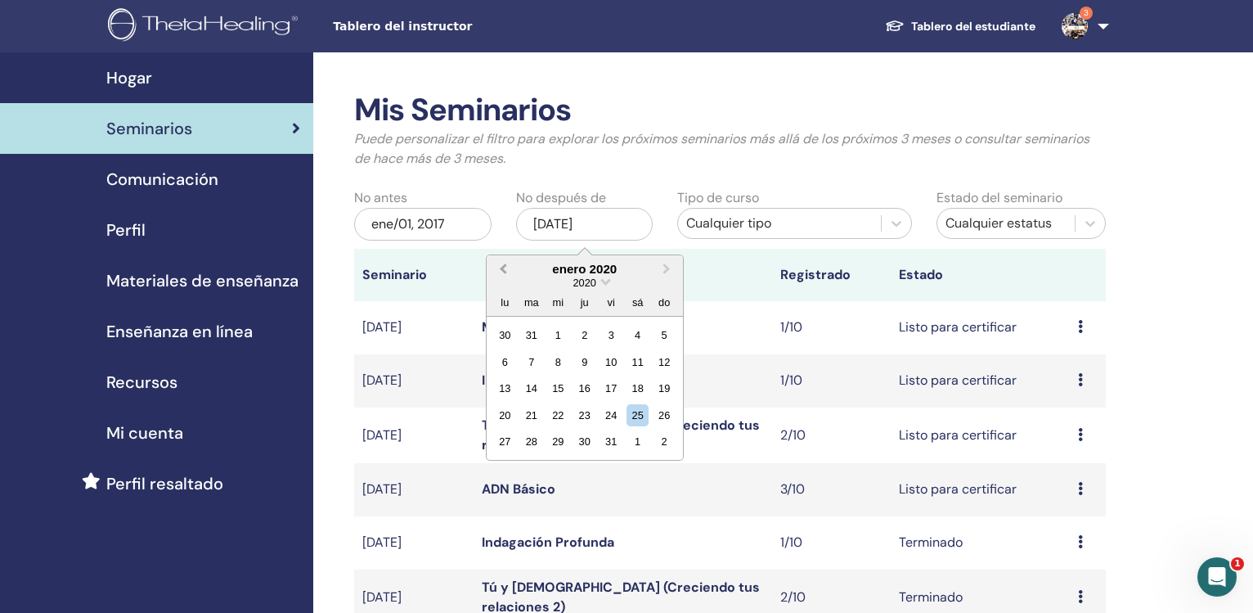
click at [501, 268] on button "Previous Month" at bounding box center [501, 270] width 26 height 26
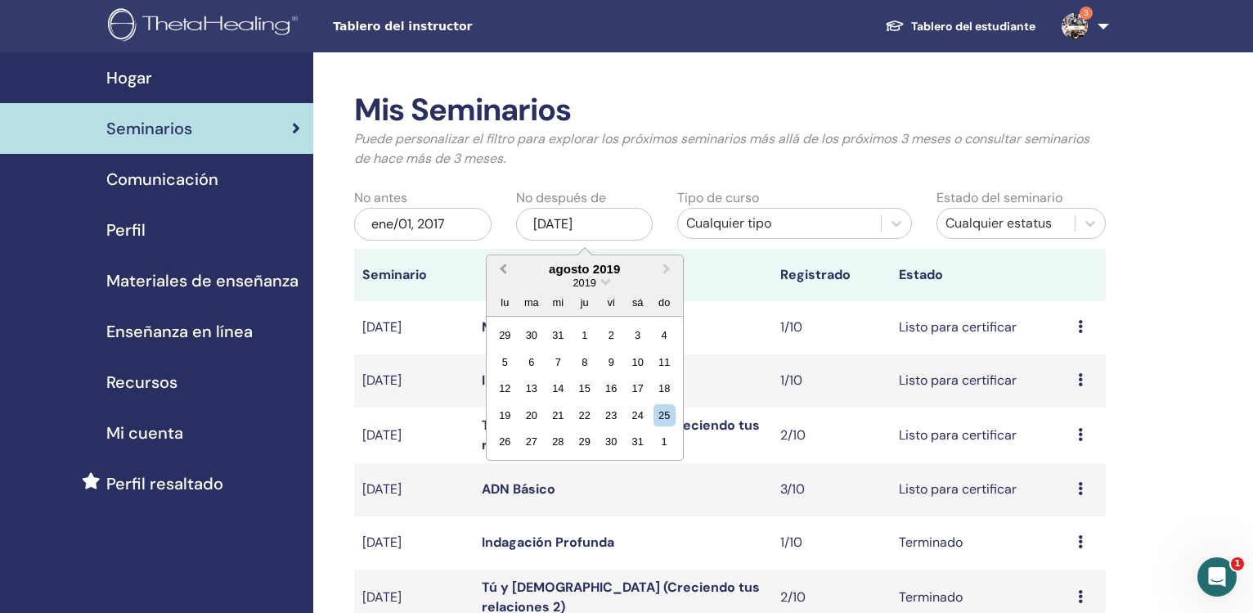
click at [501, 268] on button "Previous Month" at bounding box center [501, 270] width 26 height 26
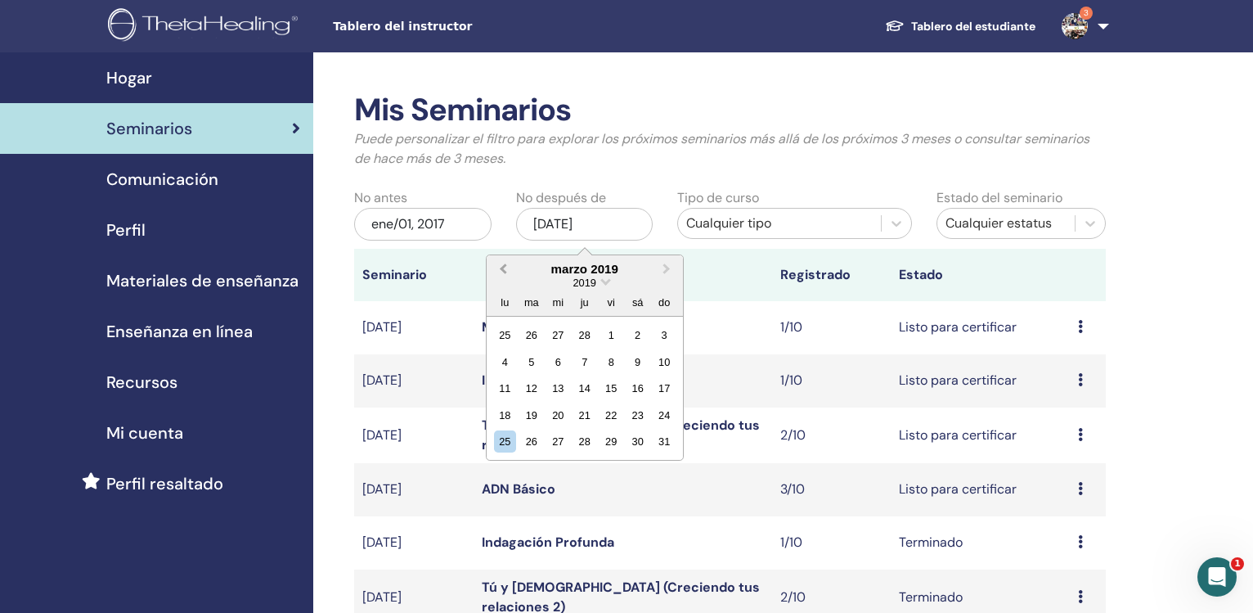
click at [501, 268] on button "Previous Month" at bounding box center [501, 270] width 26 height 26
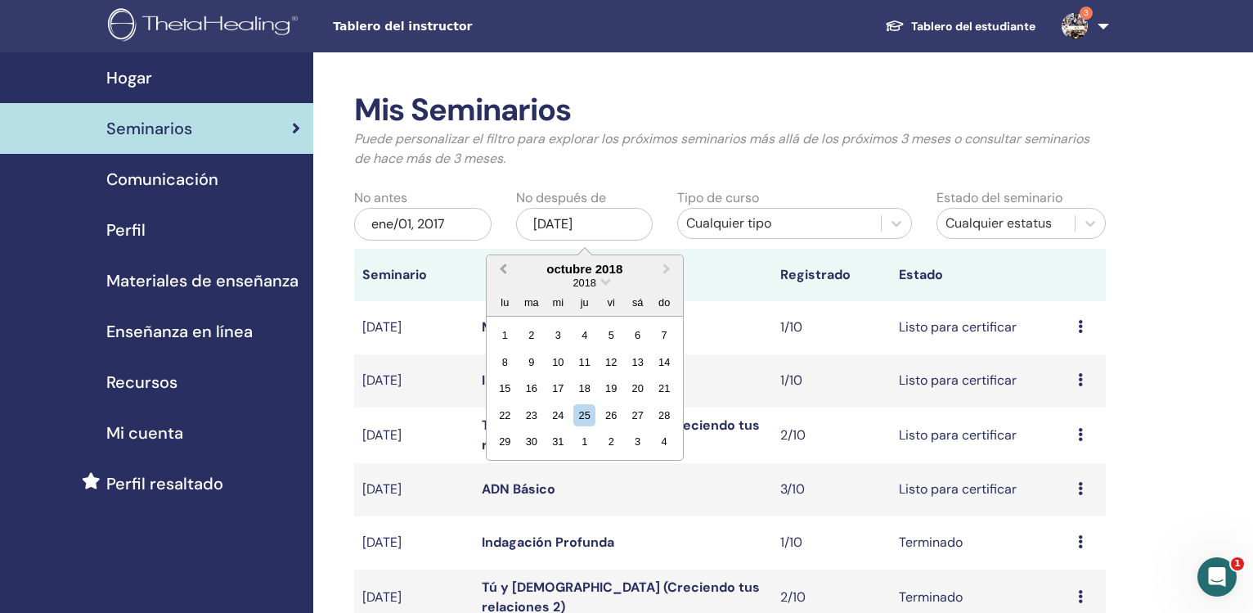
click at [500, 268] on button "Previous Month" at bounding box center [501, 270] width 26 height 26
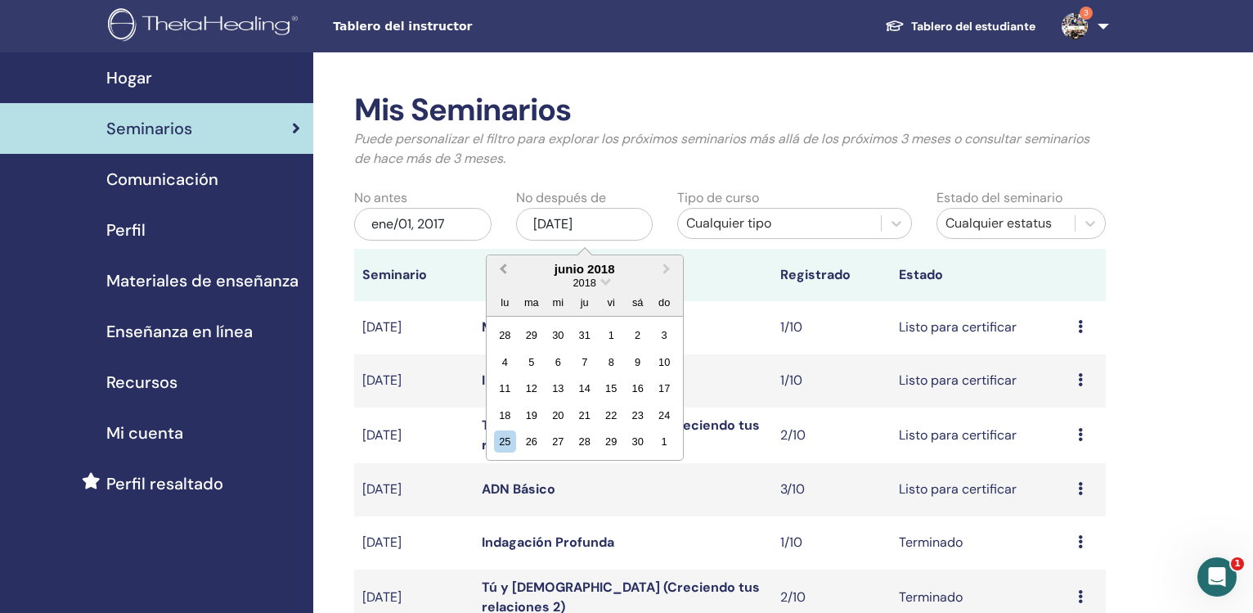
click at [500, 268] on button "Previous Month" at bounding box center [501, 270] width 26 height 26
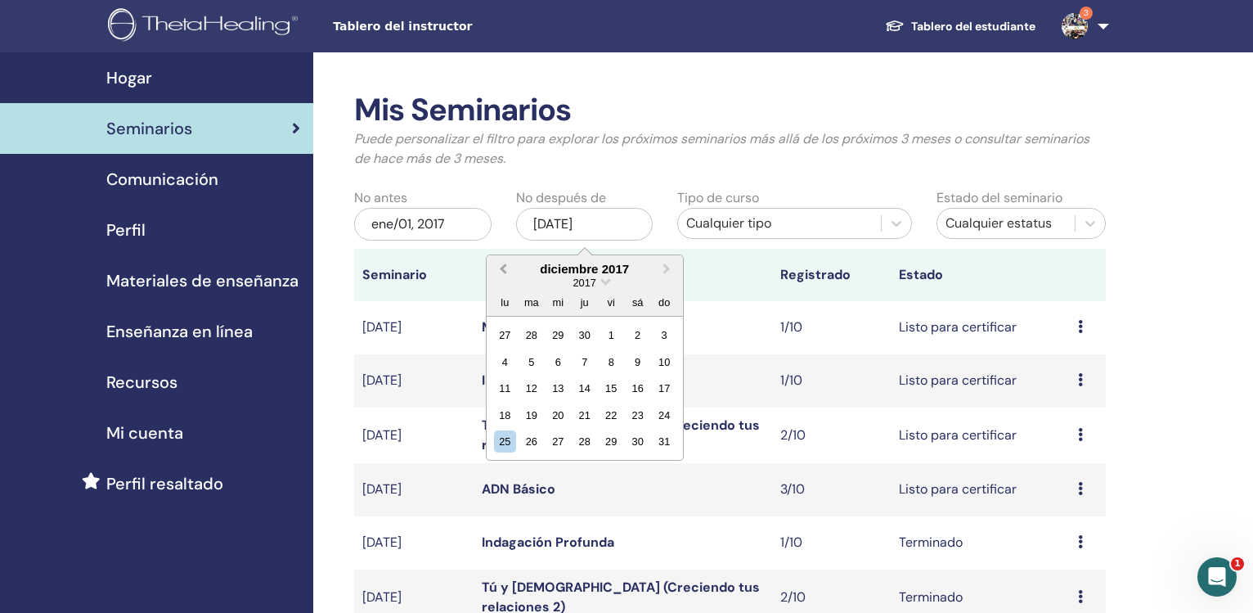
click at [500, 268] on button "Previous Month" at bounding box center [501, 270] width 26 height 26
click at [663, 264] on button "Next Month" at bounding box center [668, 270] width 26 height 26
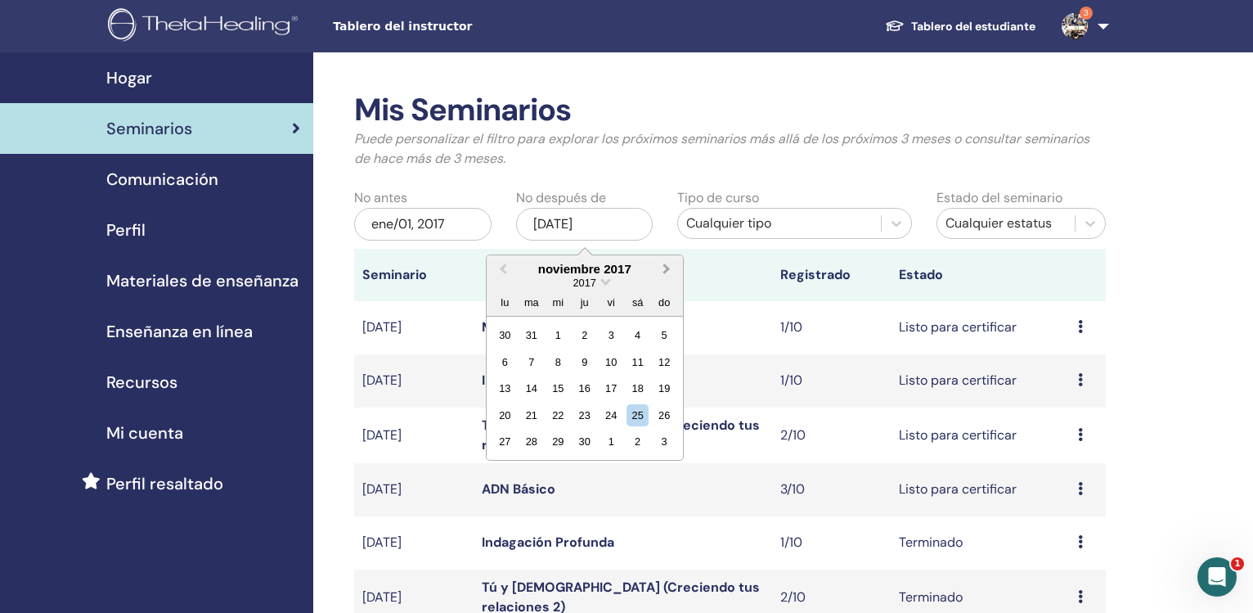
click at [663, 264] on button "Next Month" at bounding box center [668, 270] width 26 height 26
click at [668, 435] on div "31" at bounding box center [665, 441] width 22 height 22
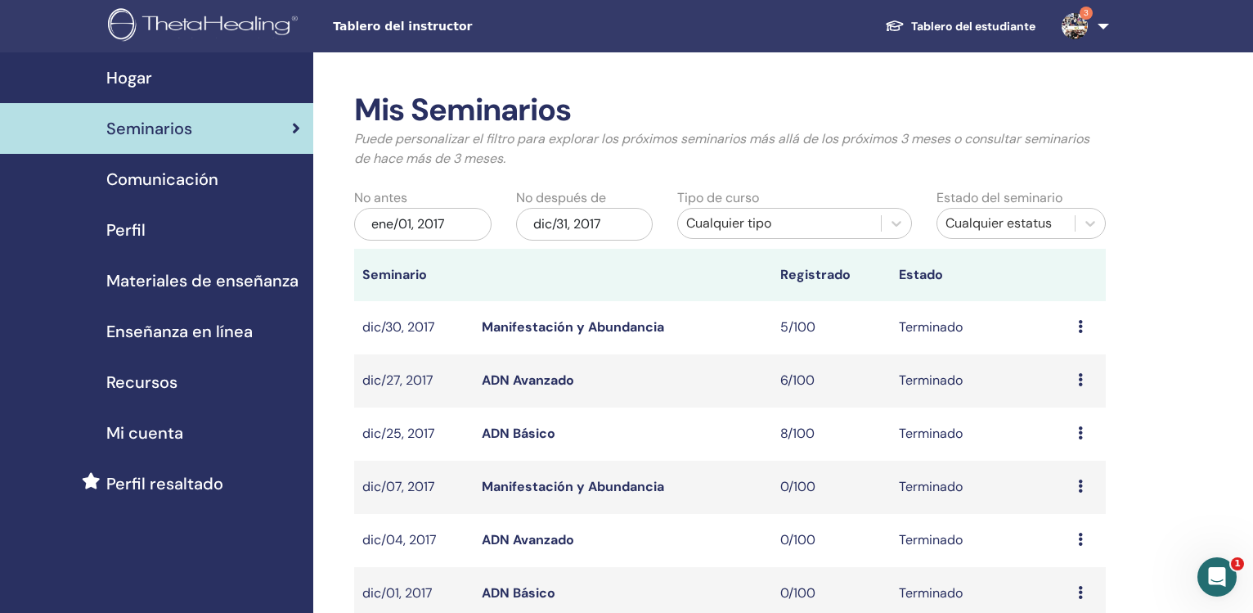
click at [557, 322] on link "Manifestación y Abundancia" at bounding box center [573, 326] width 182 height 17
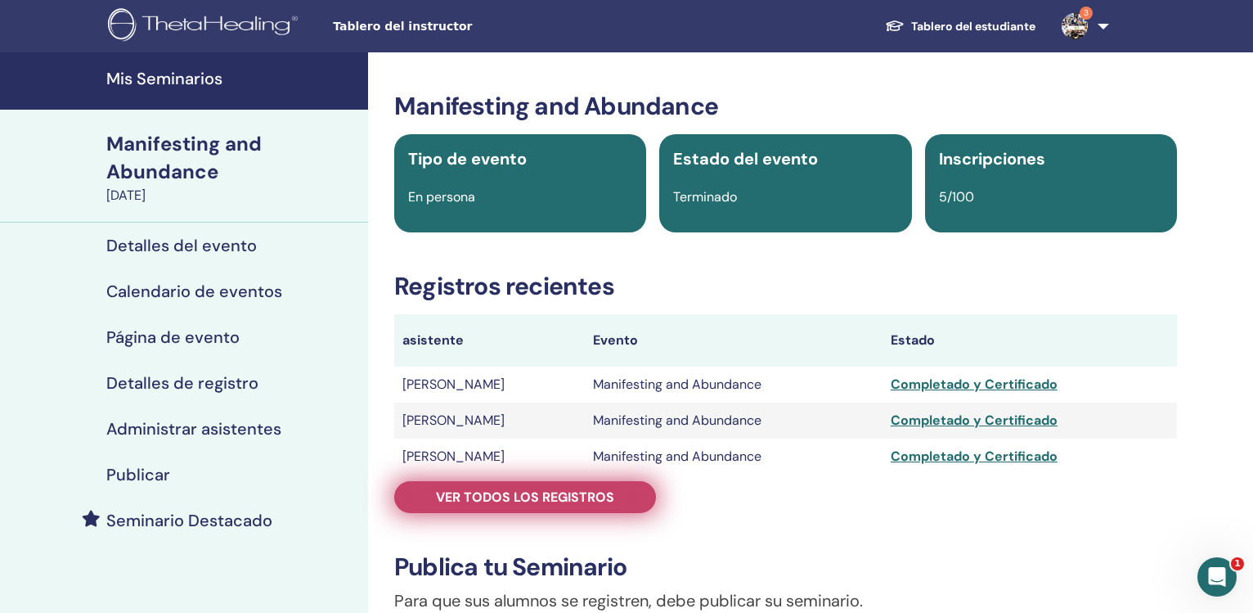
click at [527, 492] on span "Ver todos los registros" at bounding box center [525, 496] width 178 height 17
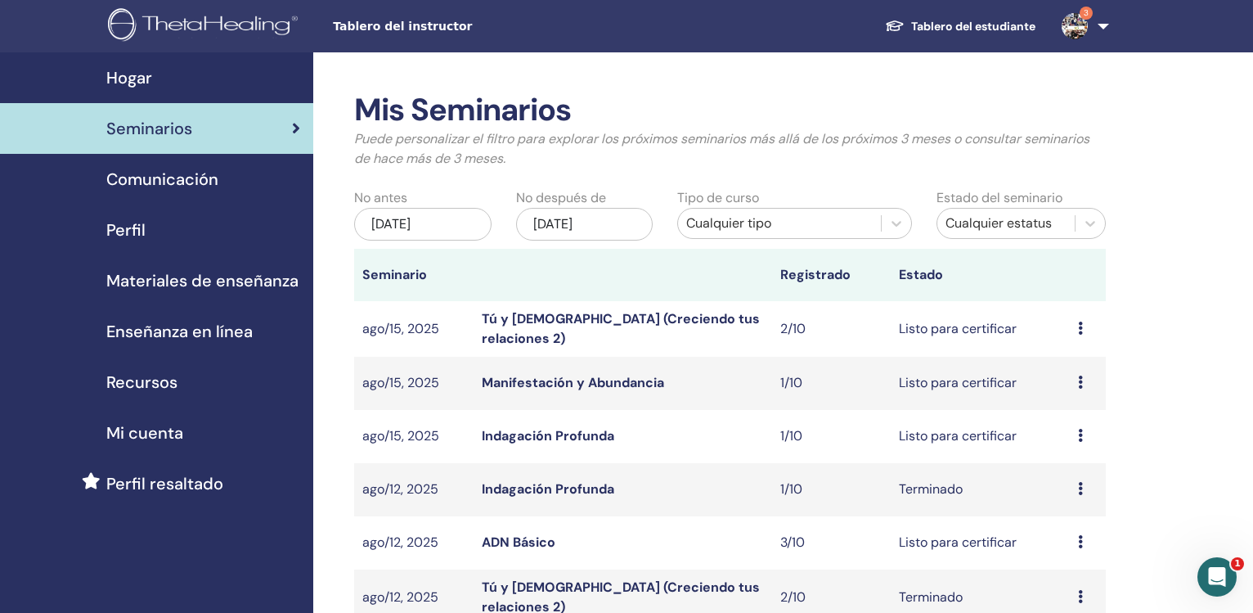
click at [385, 222] on div "[DATE]" at bounding box center [422, 224] width 137 height 33
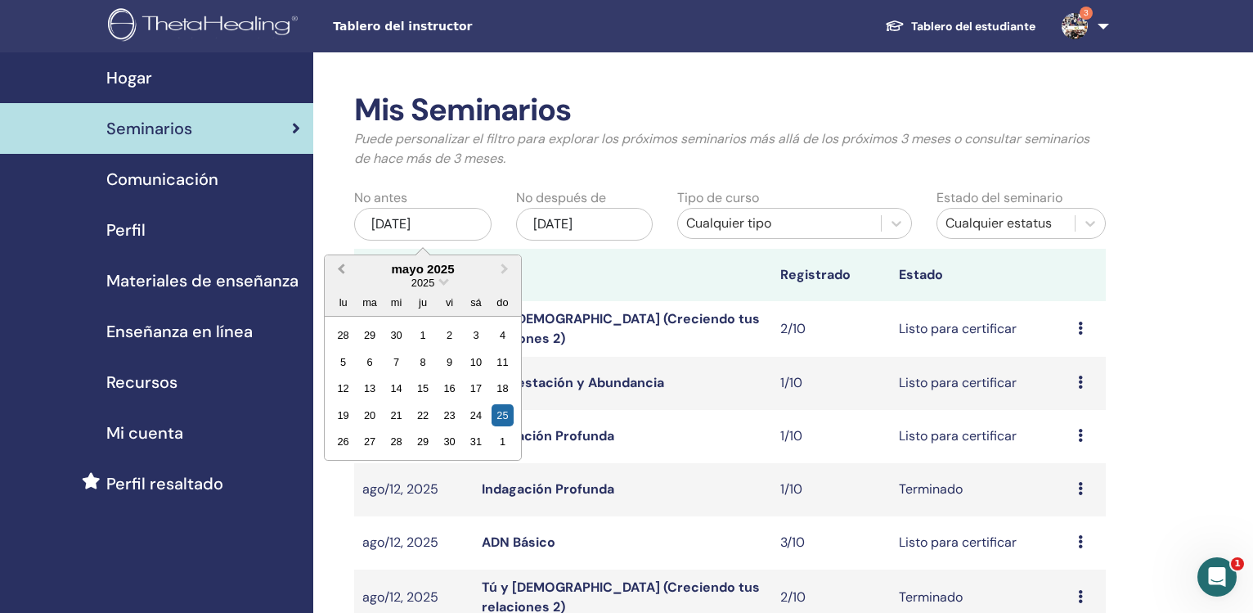
click at [334, 273] on button "Previous Month" at bounding box center [339, 270] width 26 height 26
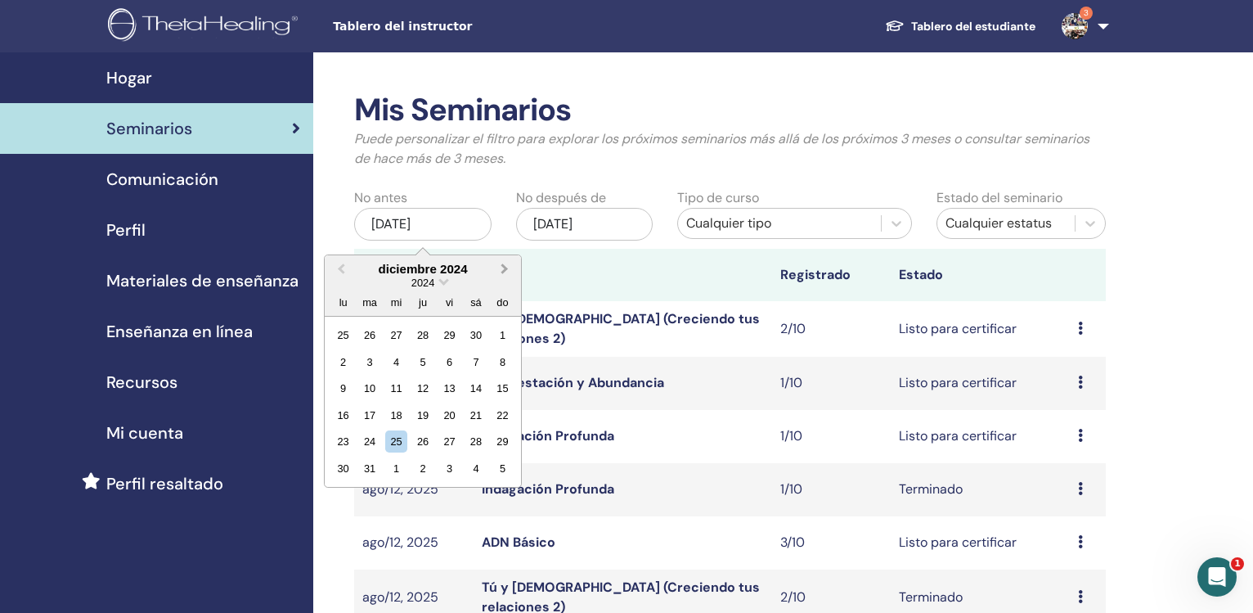
click at [505, 268] on span "Next Month" at bounding box center [505, 268] width 0 height 17
click at [341, 271] on span "Previous Month" at bounding box center [341, 268] width 0 height 17
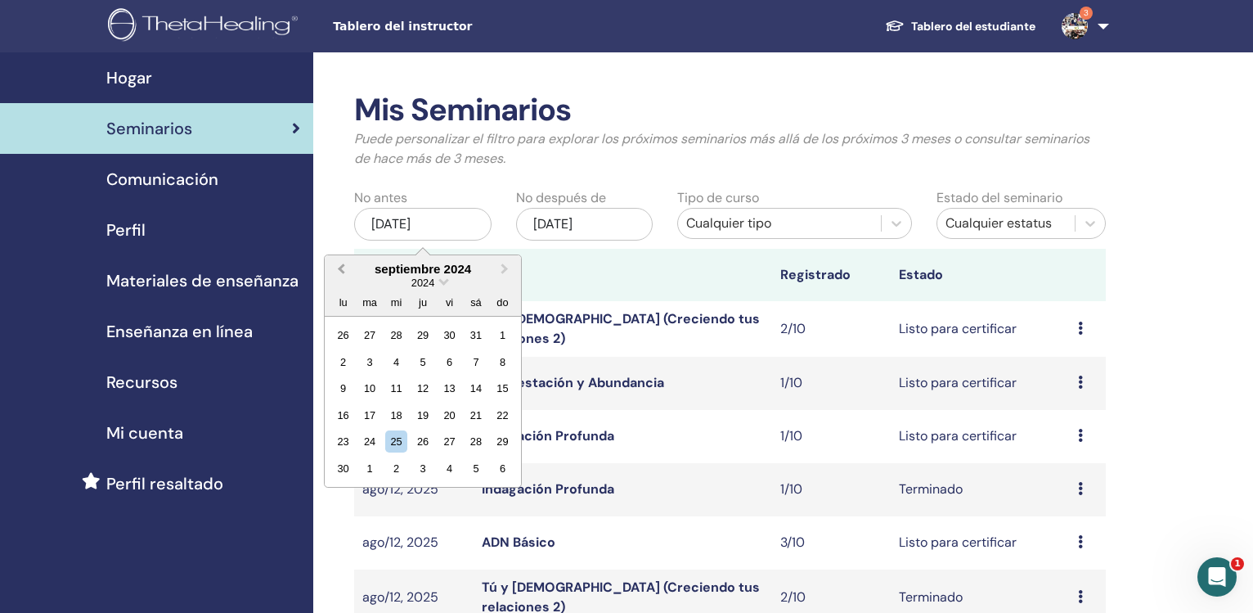
click at [341, 271] on span "Previous Month" at bounding box center [341, 268] width 0 height 17
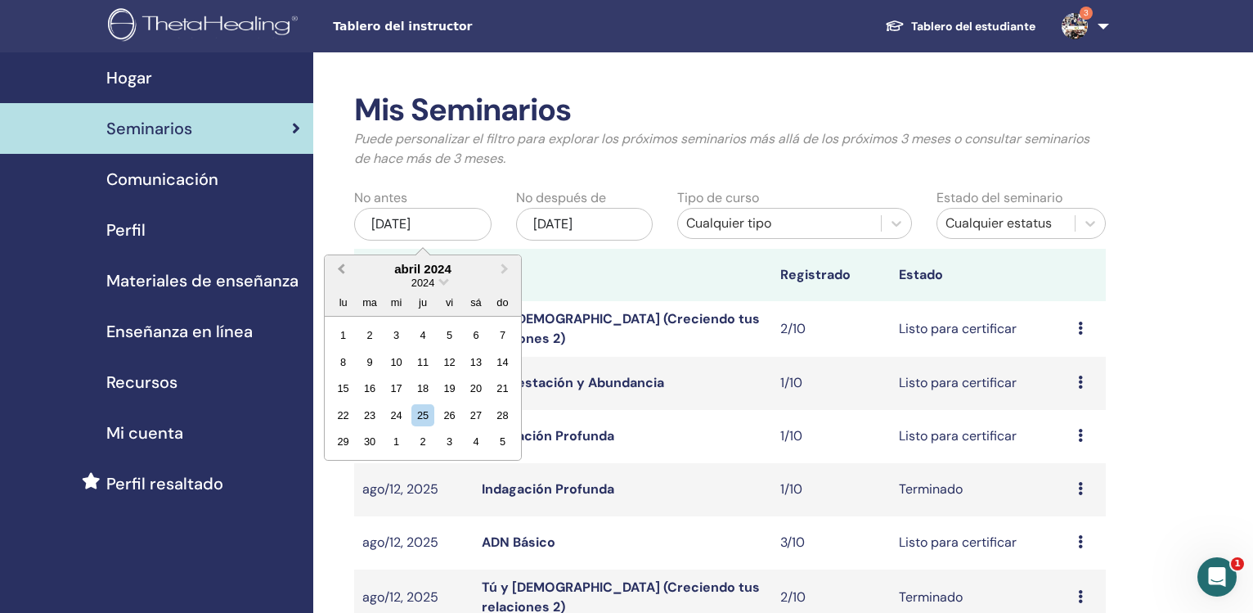
click at [341, 271] on span "Previous Month" at bounding box center [341, 268] width 0 height 17
click at [341, 270] on span "Previous Month" at bounding box center [341, 268] width 0 height 17
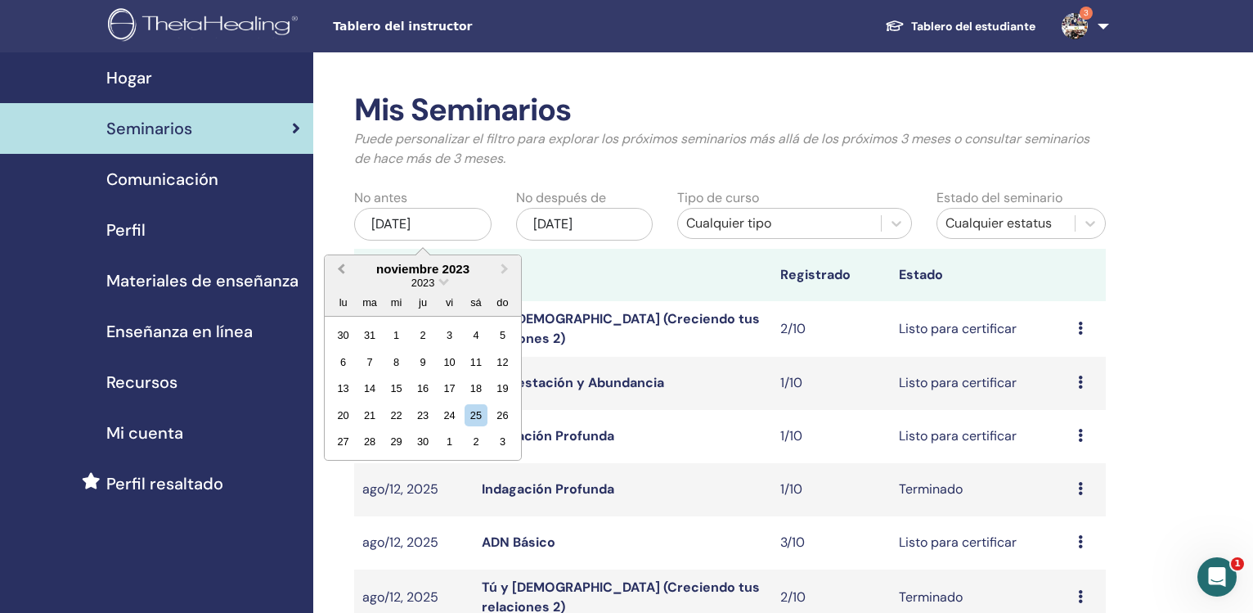
click at [341, 270] on span "Previous Month" at bounding box center [341, 268] width 0 height 17
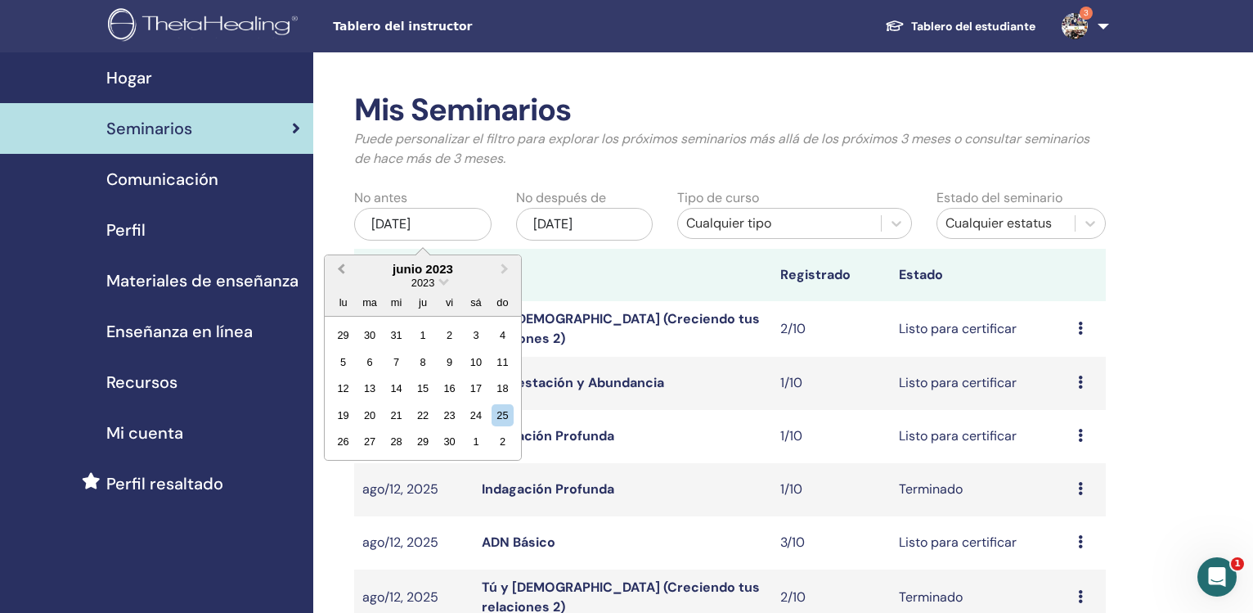
click at [341, 270] on span "Previous Month" at bounding box center [341, 268] width 0 height 17
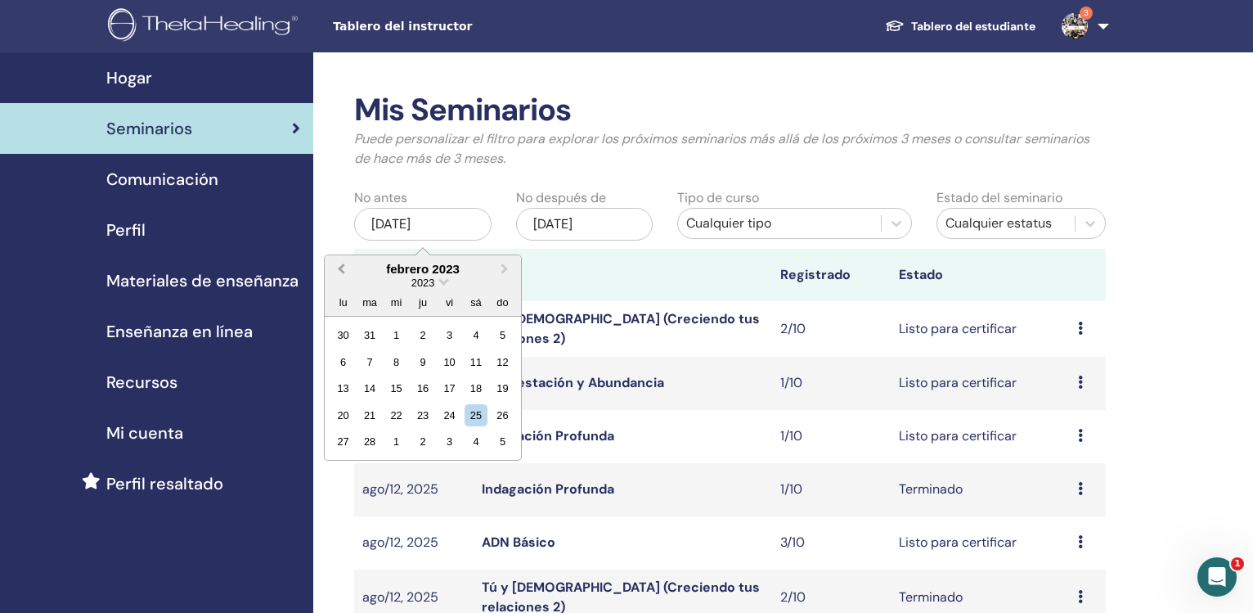
click at [341, 271] on span "Previous Month" at bounding box center [341, 268] width 0 height 17
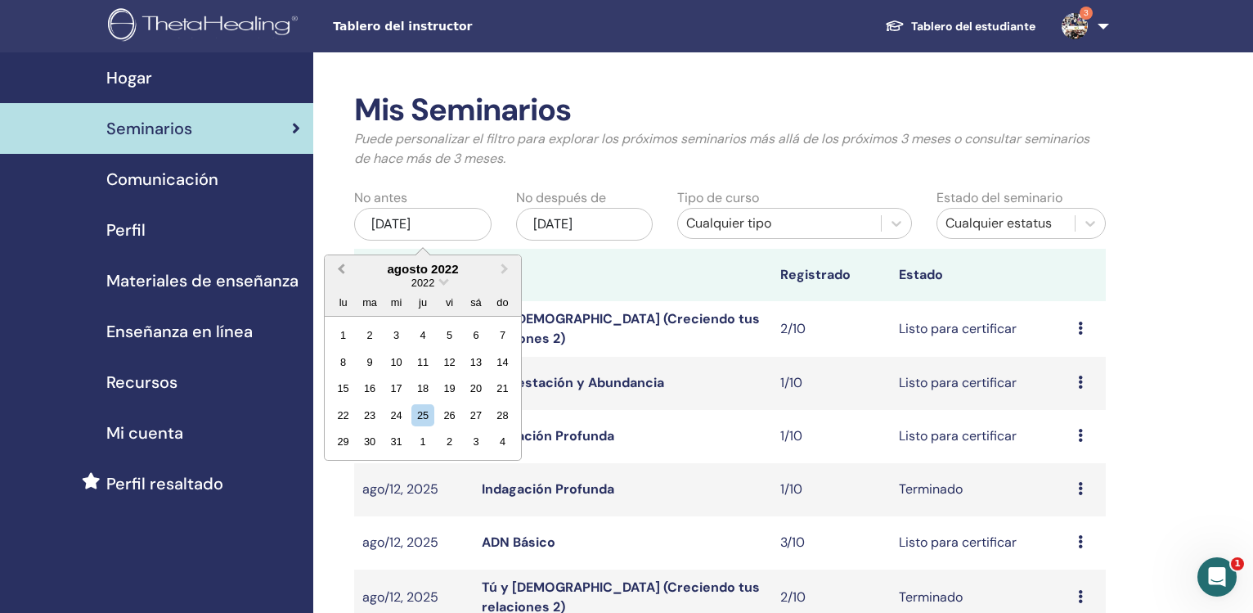
click at [341, 271] on span "Previous Month" at bounding box center [341, 268] width 0 height 17
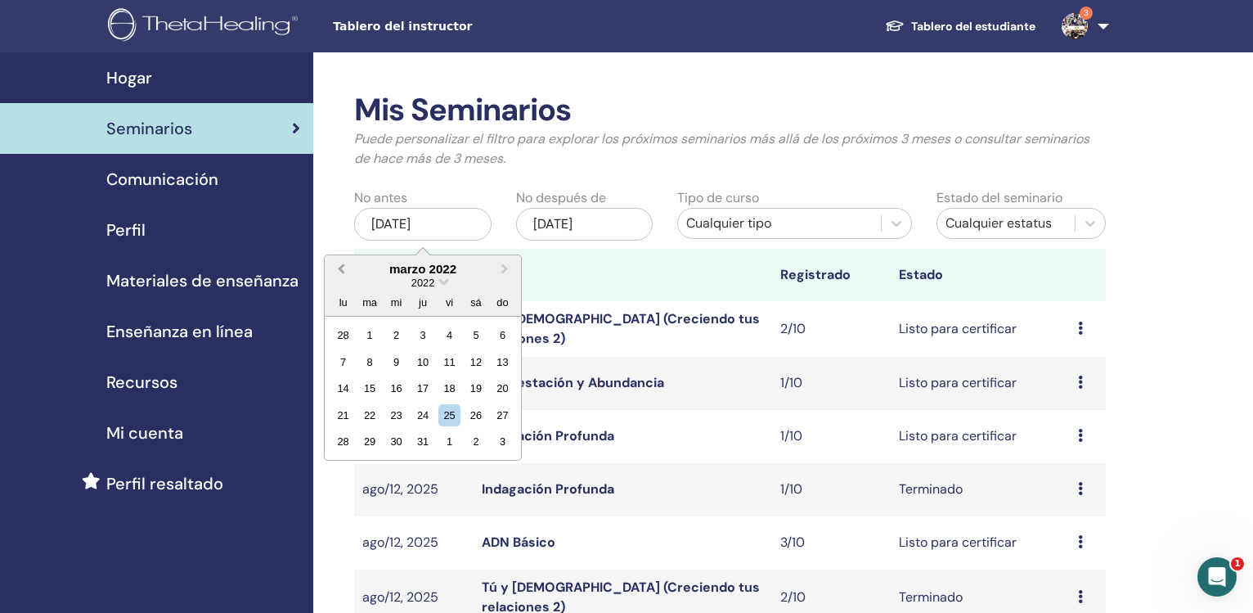
click at [341, 271] on span "Previous Month" at bounding box center [341, 268] width 0 height 17
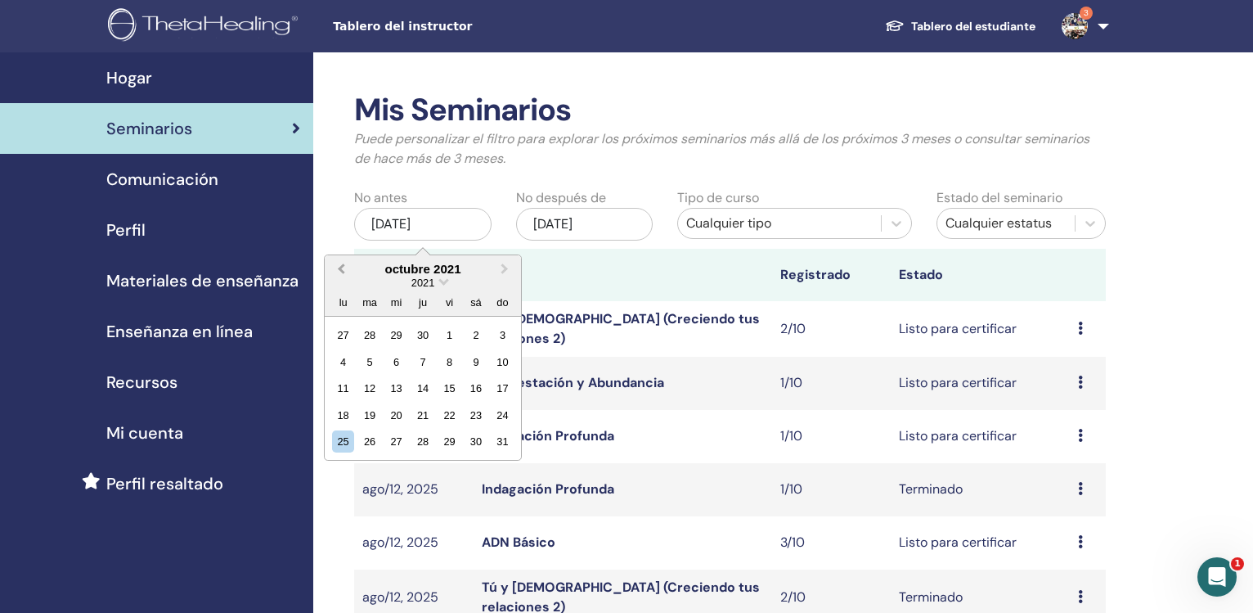
click at [338, 265] on button "Previous Month" at bounding box center [339, 270] width 26 height 26
click at [337, 265] on button "Previous Month" at bounding box center [339, 270] width 26 height 26
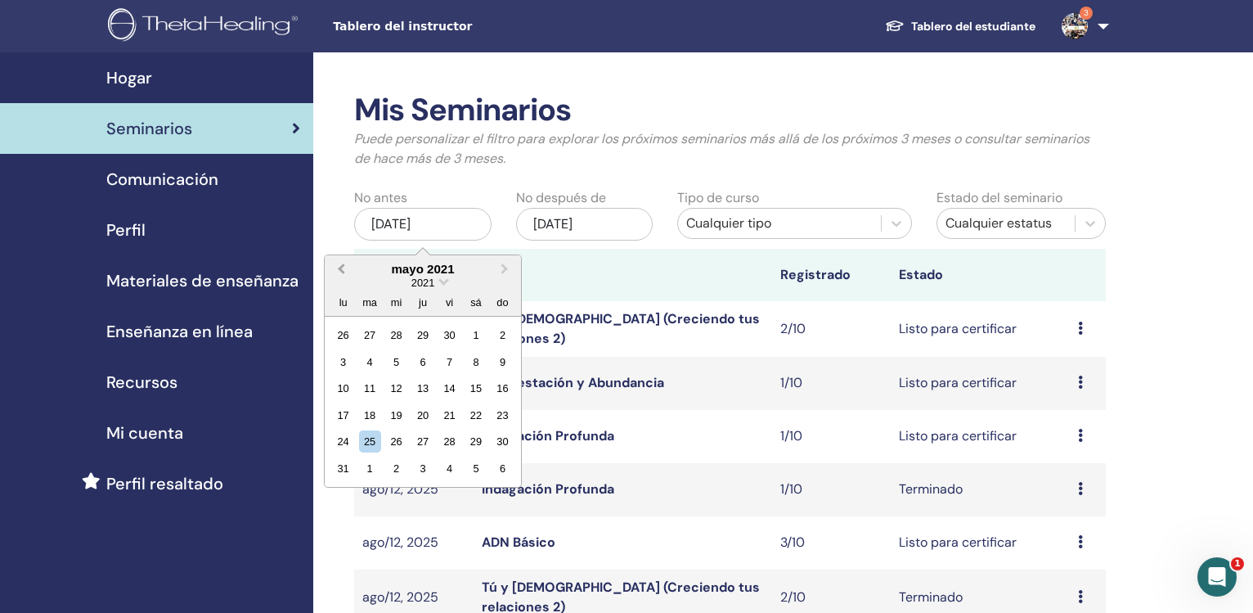
click at [337, 265] on button "Previous Month" at bounding box center [339, 270] width 26 height 26
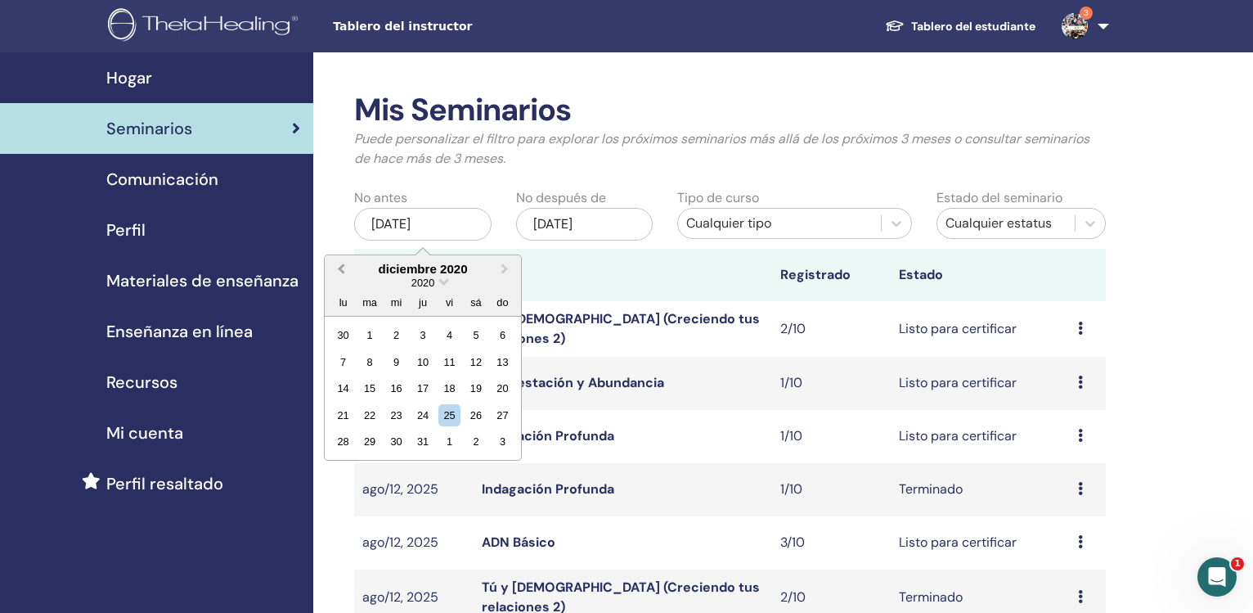
click at [337, 265] on button "Previous Month" at bounding box center [339, 270] width 26 height 26
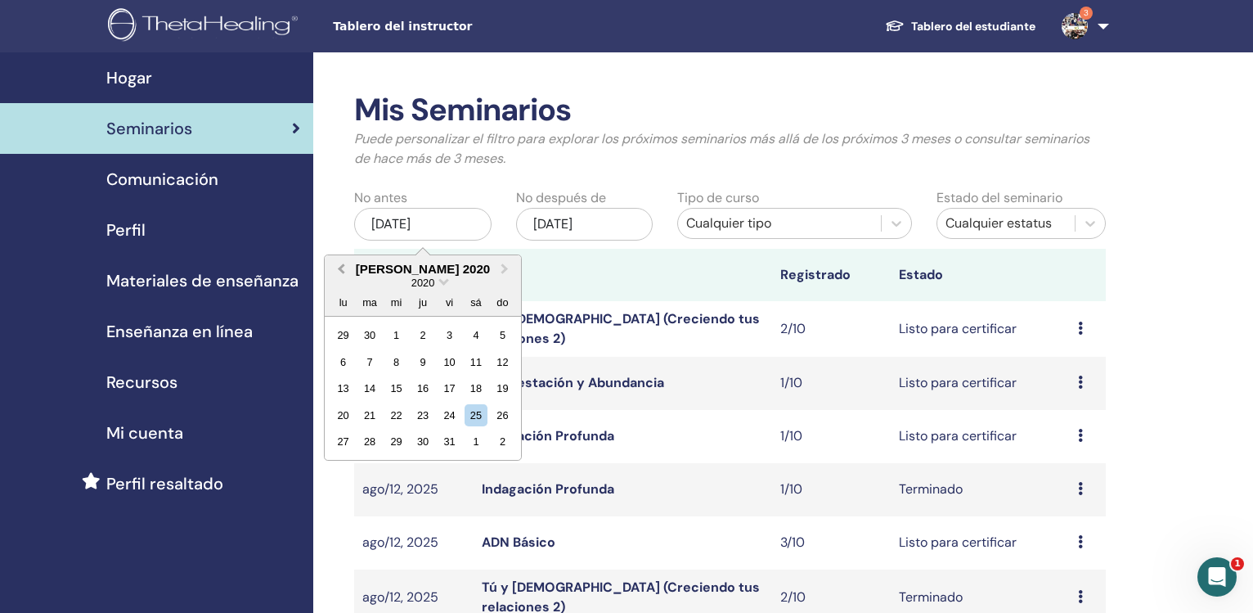
click at [337, 265] on button "Previous Month" at bounding box center [339, 270] width 26 height 26
click at [338, 263] on button "Previous Month" at bounding box center [339, 270] width 26 height 26
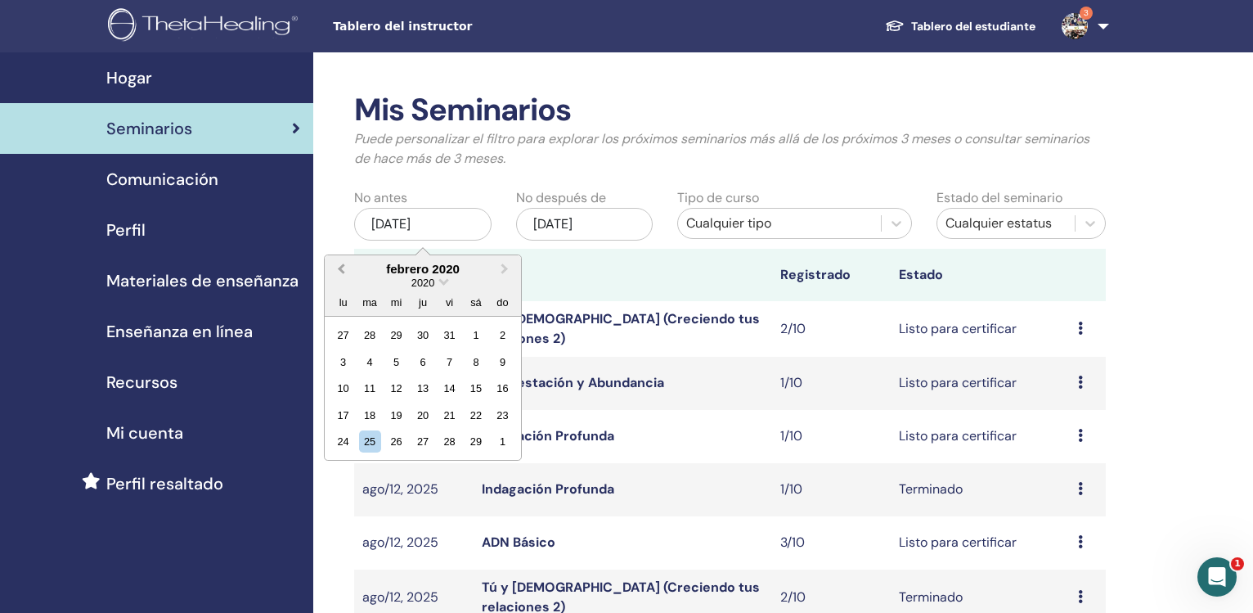
click at [338, 263] on button "Previous Month" at bounding box center [339, 270] width 26 height 26
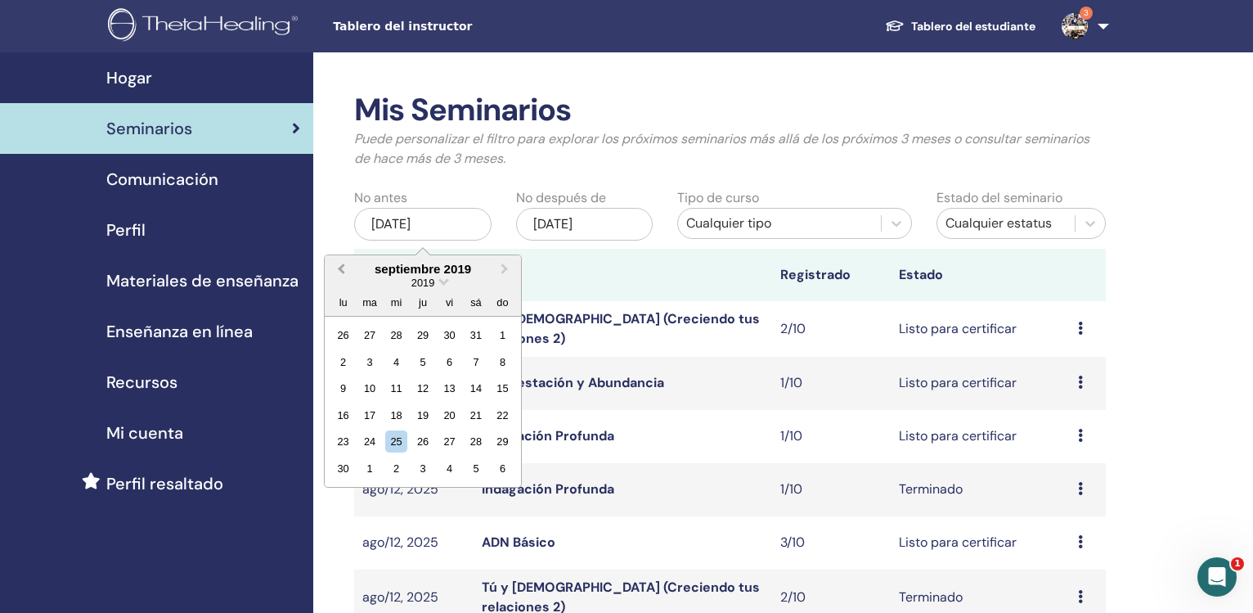
click at [338, 263] on button "Previous Month" at bounding box center [339, 270] width 26 height 26
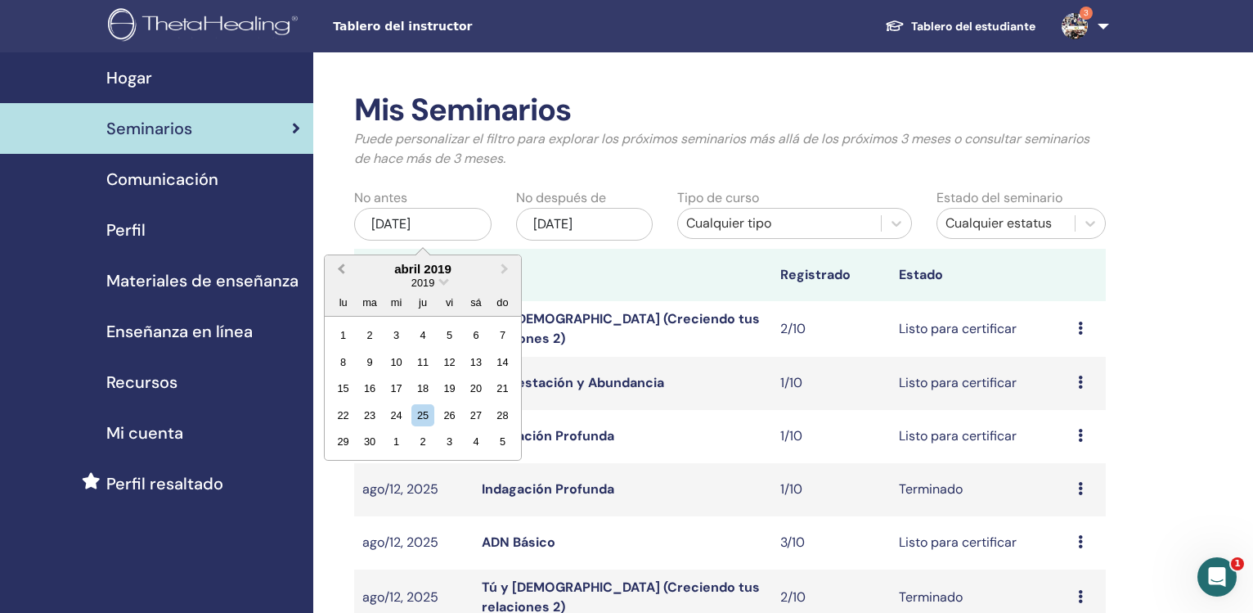
click at [338, 263] on button "Previous Month" at bounding box center [339, 270] width 26 height 26
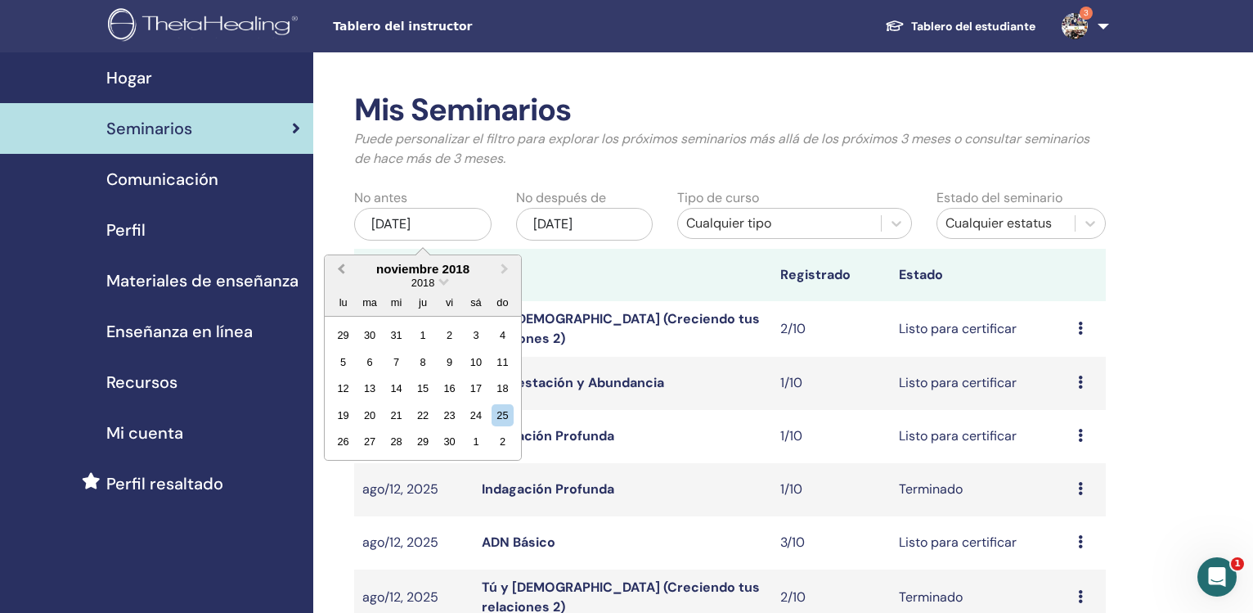
click at [338, 263] on button "Previous Month" at bounding box center [339, 270] width 26 height 26
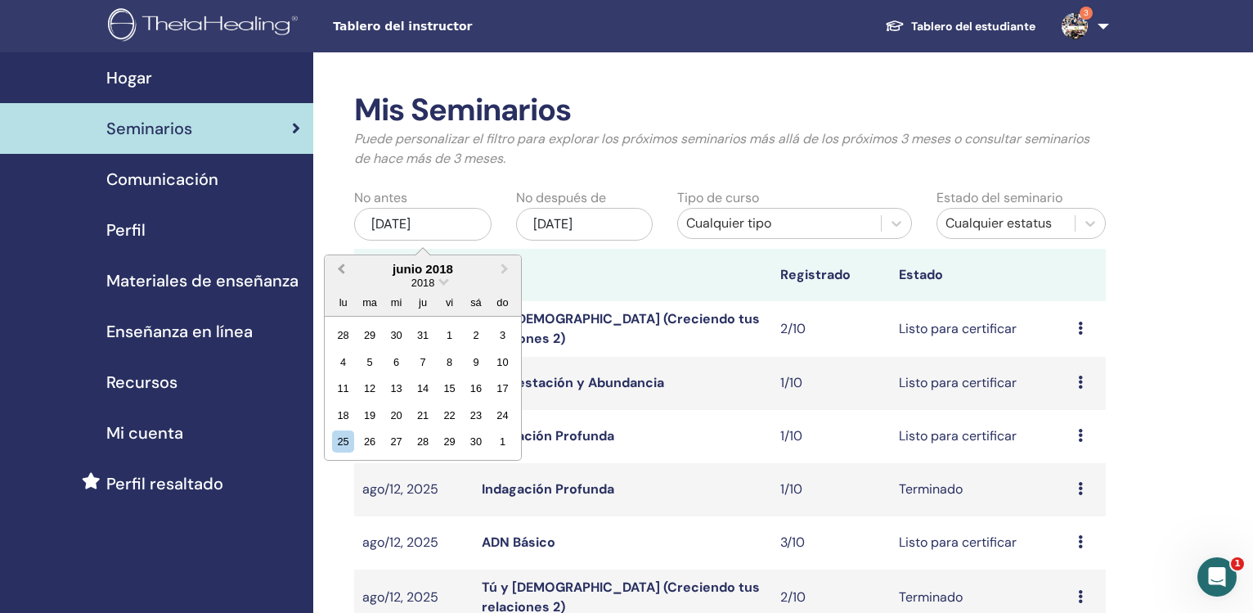
click at [338, 263] on button "Previous Month" at bounding box center [339, 270] width 26 height 26
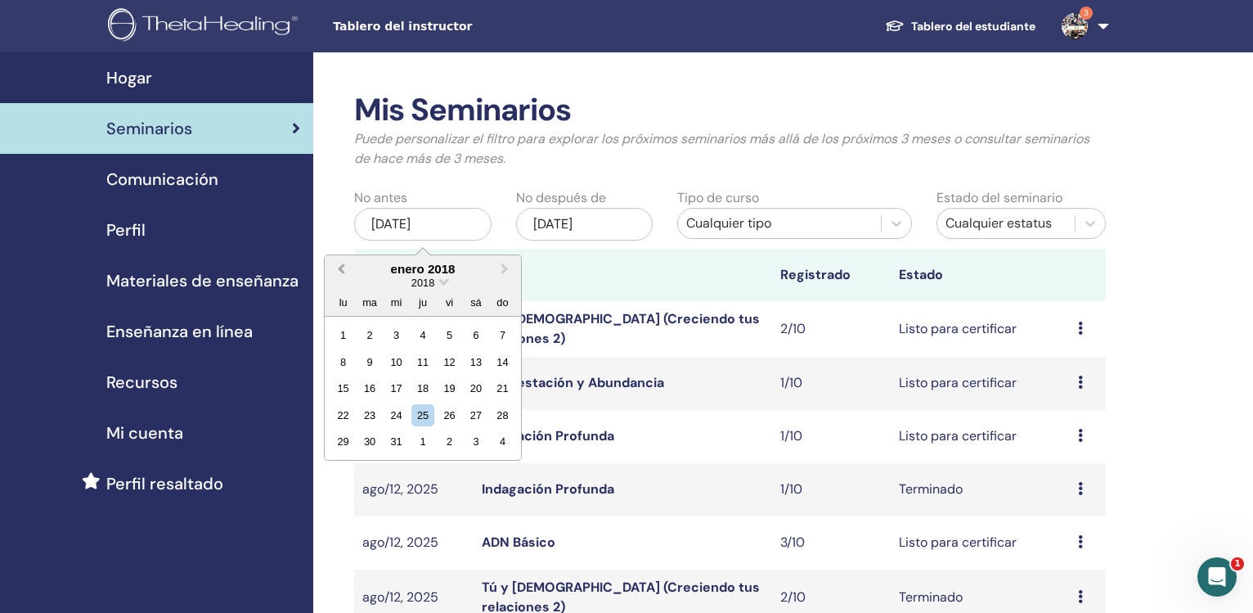
click at [338, 263] on button "Previous Month" at bounding box center [339, 270] width 26 height 26
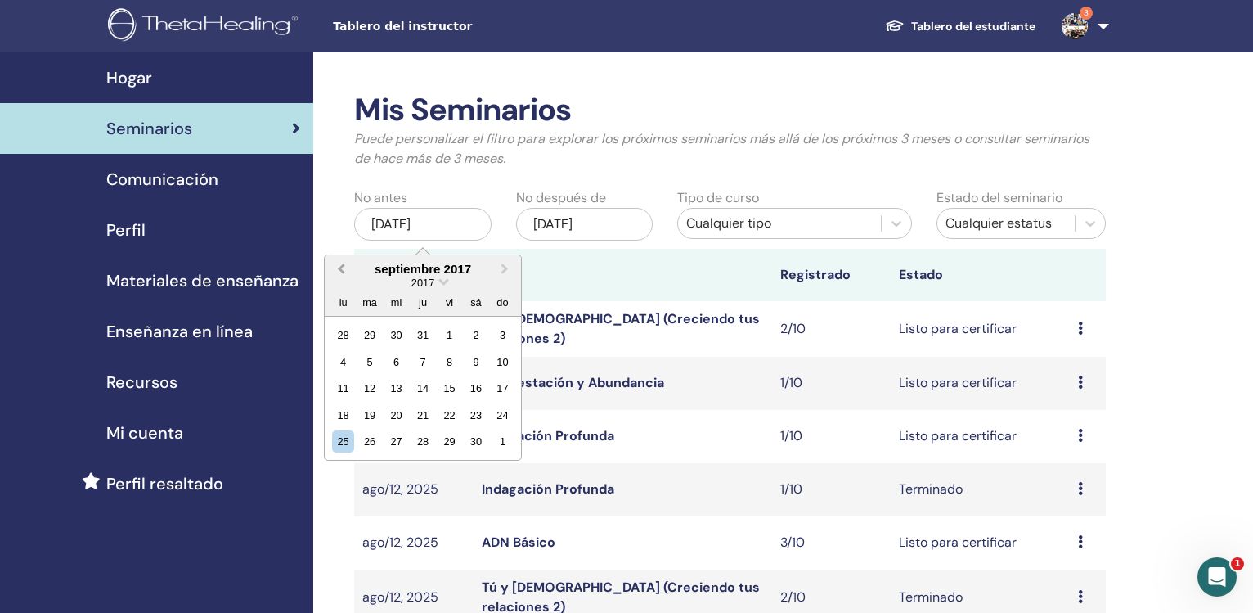
click at [338, 263] on button "Previous Month" at bounding box center [339, 270] width 26 height 26
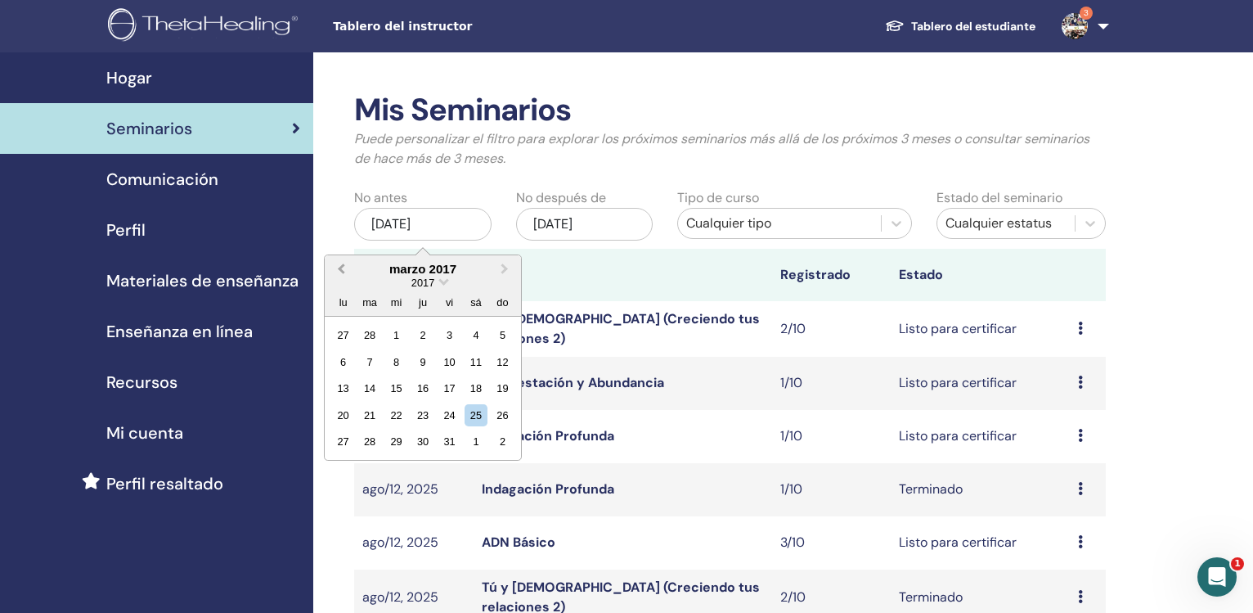
click at [338, 263] on button "Previous Month" at bounding box center [339, 270] width 26 height 26
click at [499, 337] on div "1" at bounding box center [503, 335] width 22 height 22
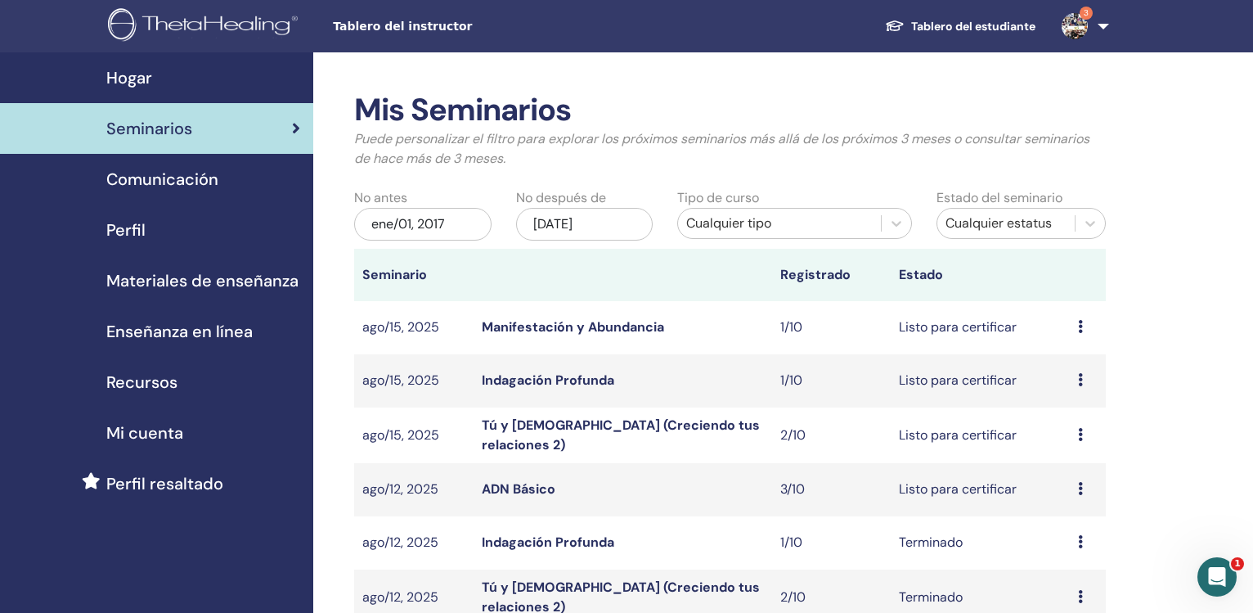
click at [548, 216] on div "nov/25, 2025" at bounding box center [584, 224] width 137 height 33
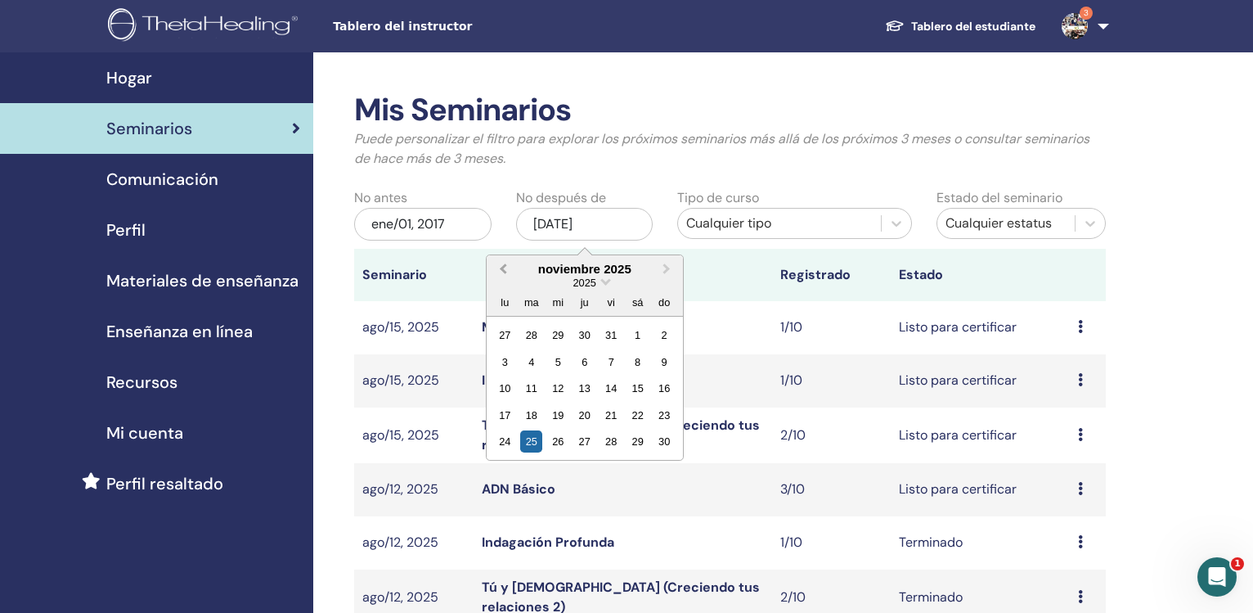
click at [504, 274] on button "Previous Month" at bounding box center [501, 270] width 26 height 26
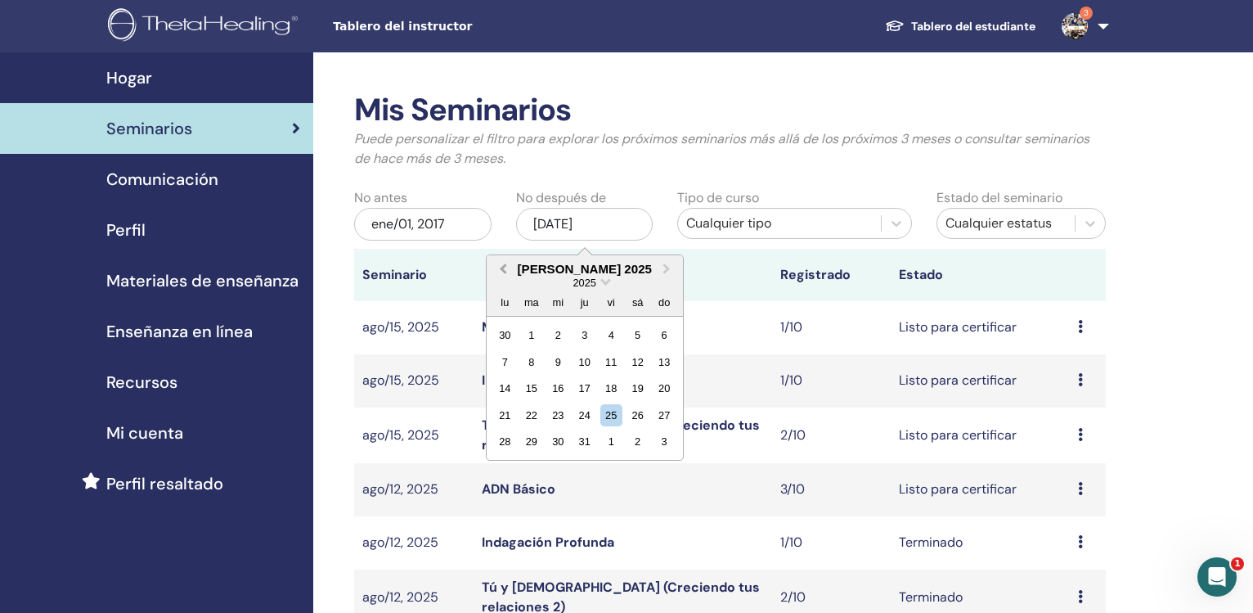
click at [504, 274] on button "Previous Month" at bounding box center [501, 270] width 26 height 26
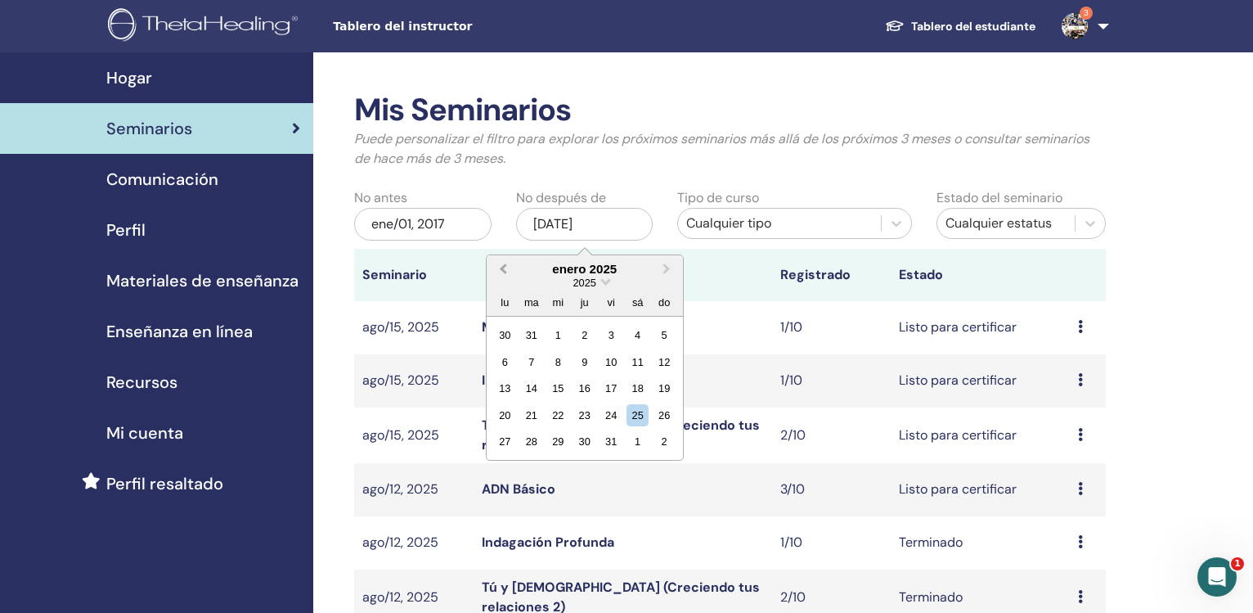
click at [504, 274] on button "Previous Month" at bounding box center [501, 270] width 26 height 26
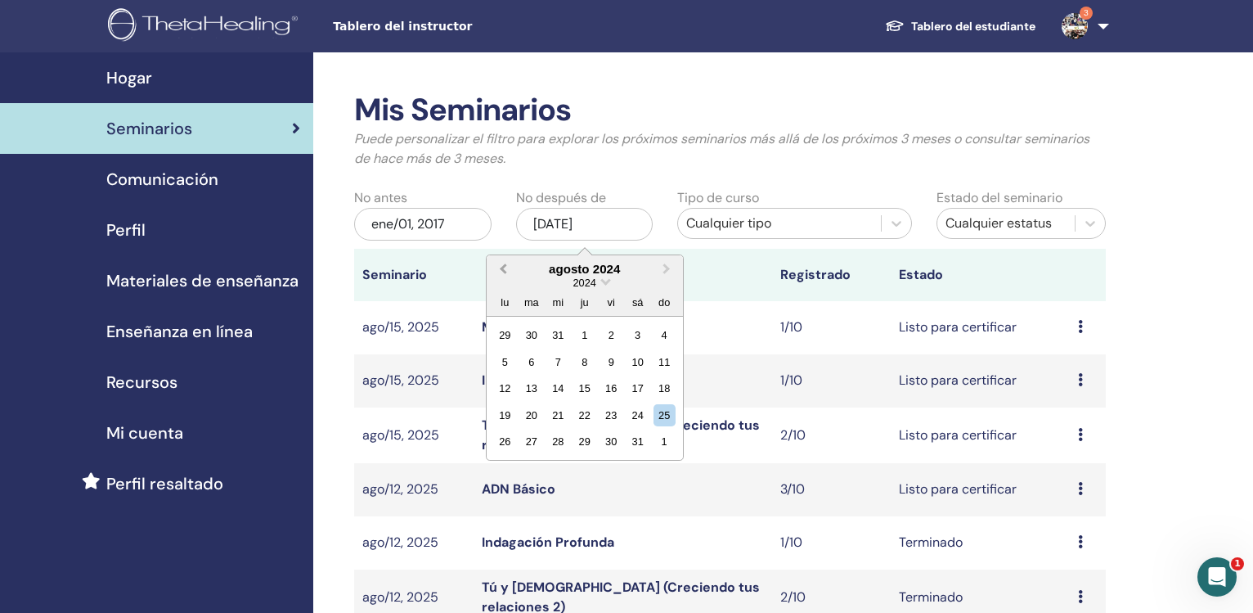
click at [504, 274] on button "Previous Month" at bounding box center [501, 270] width 26 height 26
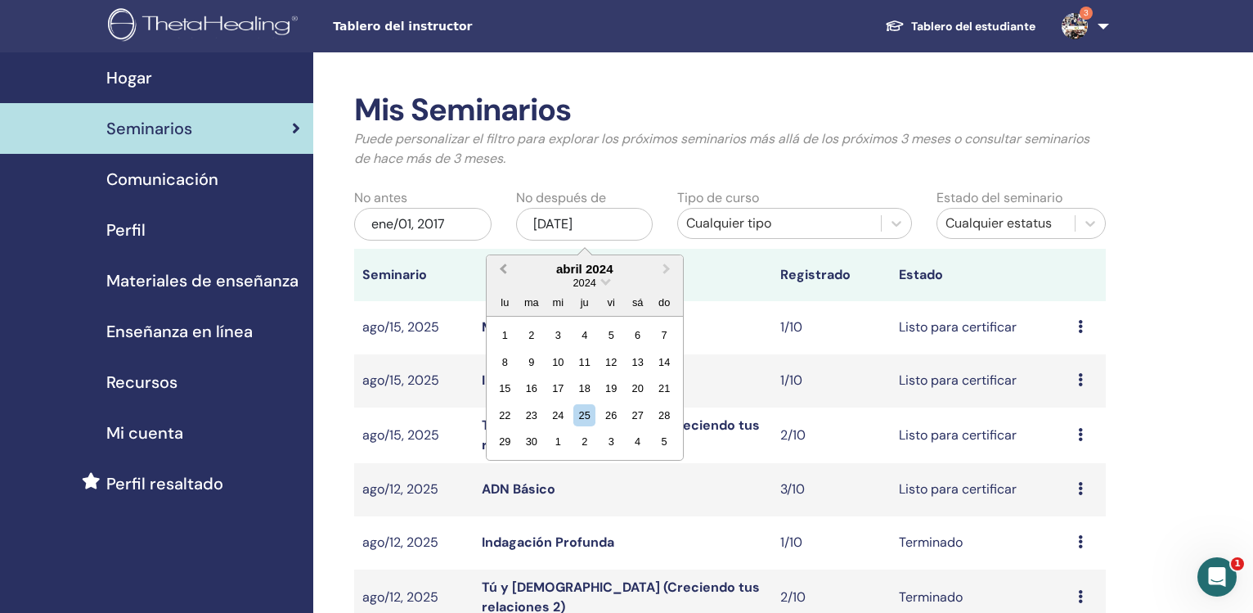
click at [504, 274] on button "Previous Month" at bounding box center [501, 270] width 26 height 26
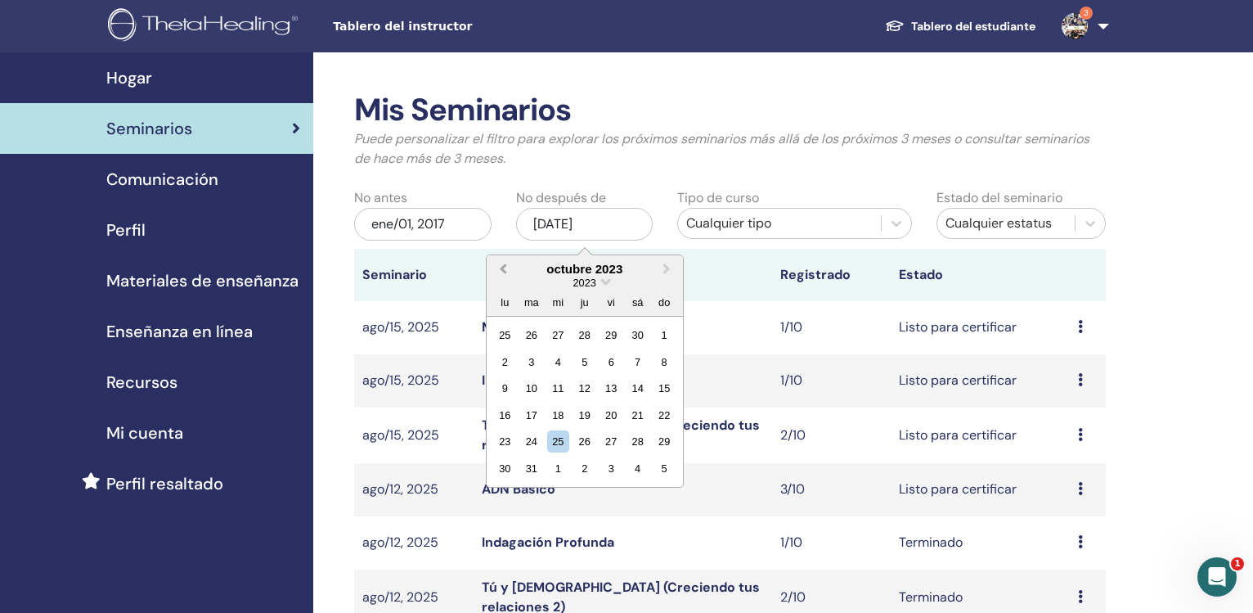
click at [504, 274] on button "Previous Month" at bounding box center [501, 270] width 26 height 26
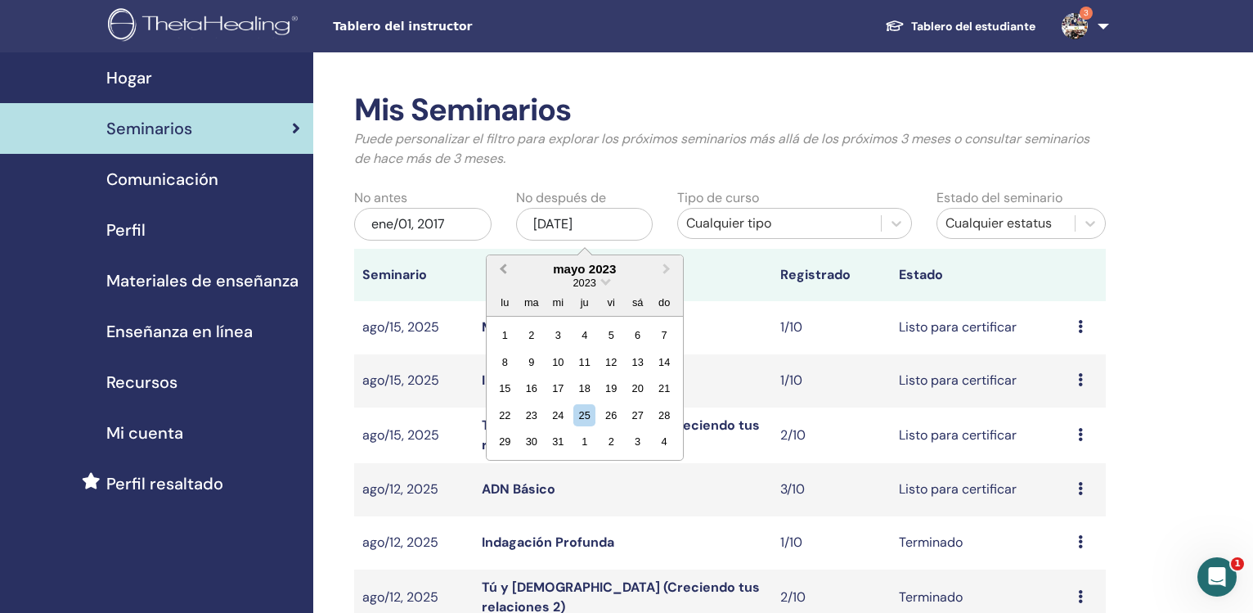
click at [504, 274] on button "Previous Month" at bounding box center [501, 270] width 26 height 26
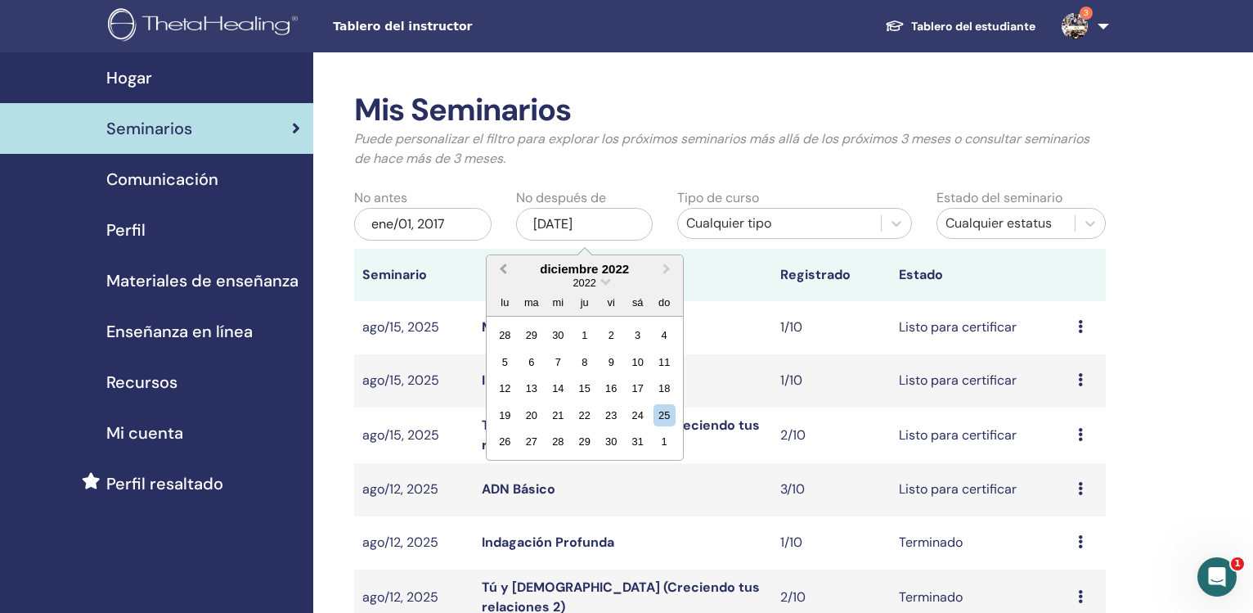
click at [503, 268] on span "Previous Month" at bounding box center [503, 268] width 0 height 17
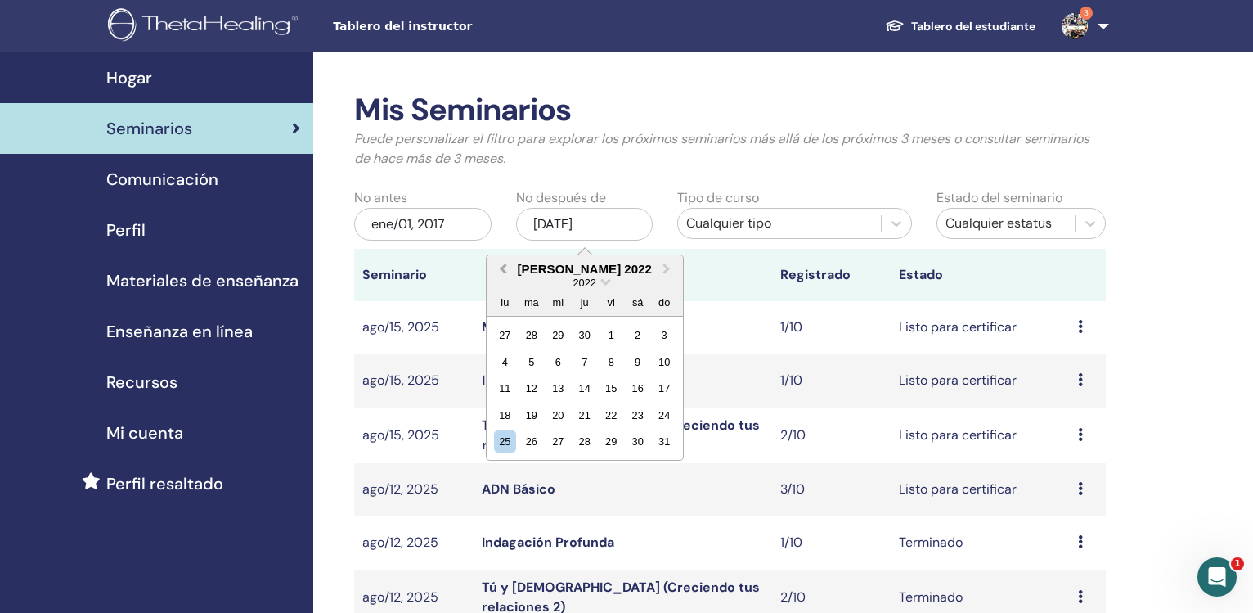
click at [503, 268] on span "Previous Month" at bounding box center [503, 268] width 0 height 17
click at [501, 268] on button "Previous Month" at bounding box center [501, 270] width 26 height 26
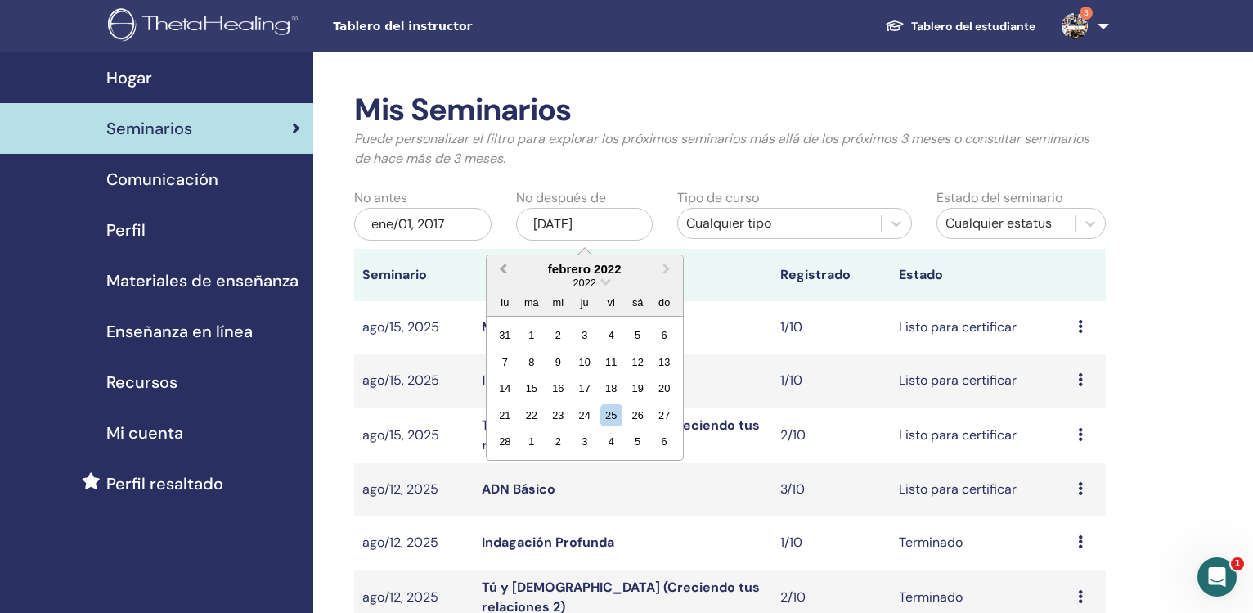
click at [501, 268] on button "Previous Month" at bounding box center [501, 270] width 26 height 26
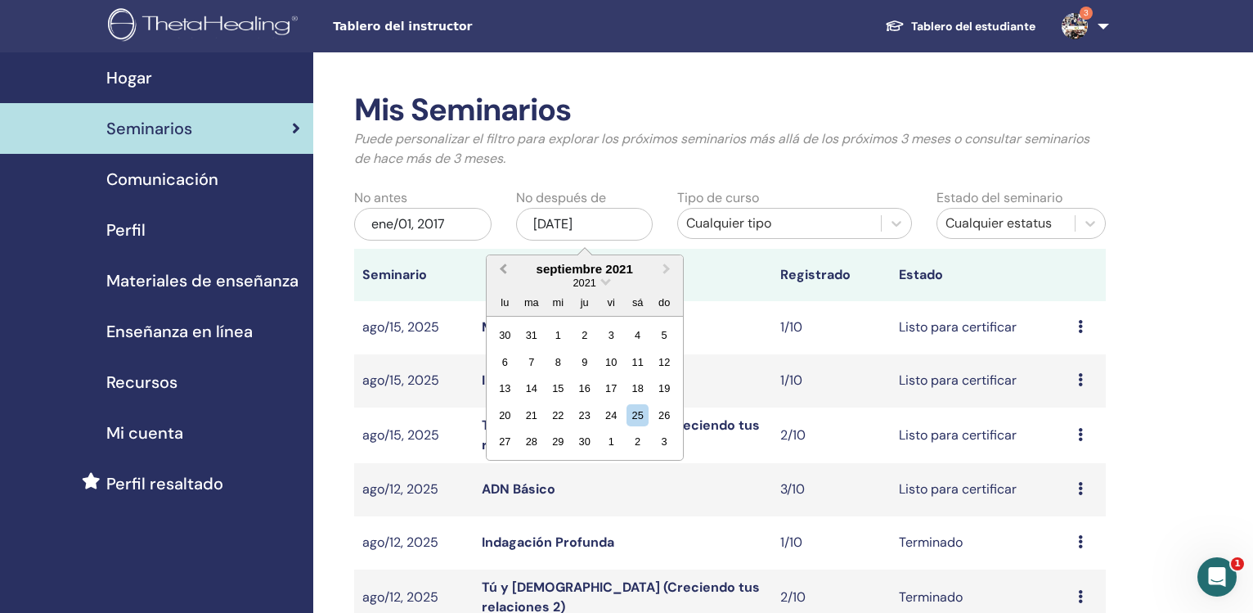
click at [501, 268] on button "Previous Month" at bounding box center [501, 270] width 26 height 26
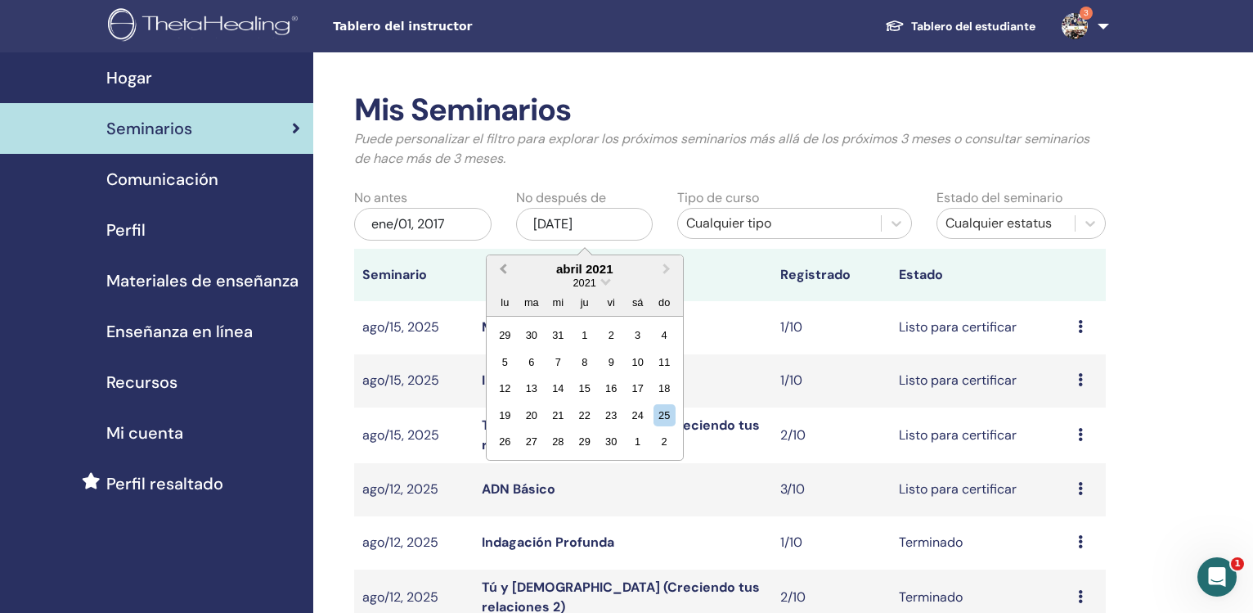
click at [501, 268] on button "Previous Month" at bounding box center [501, 270] width 26 height 26
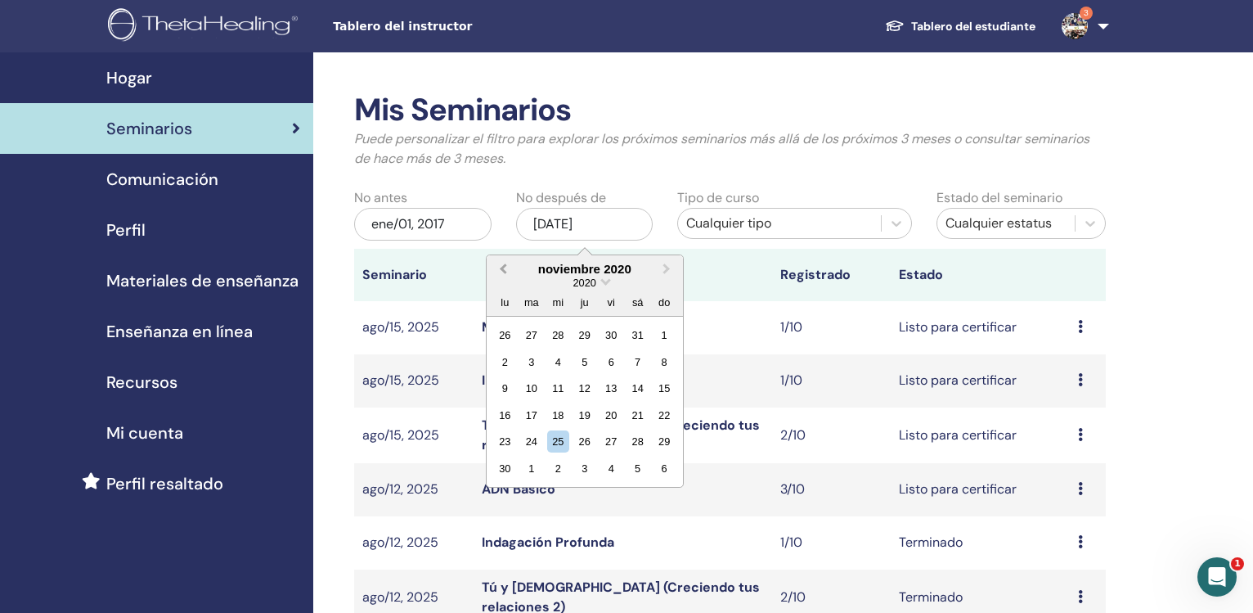
click at [501, 268] on button "Previous Month" at bounding box center [501, 270] width 26 height 26
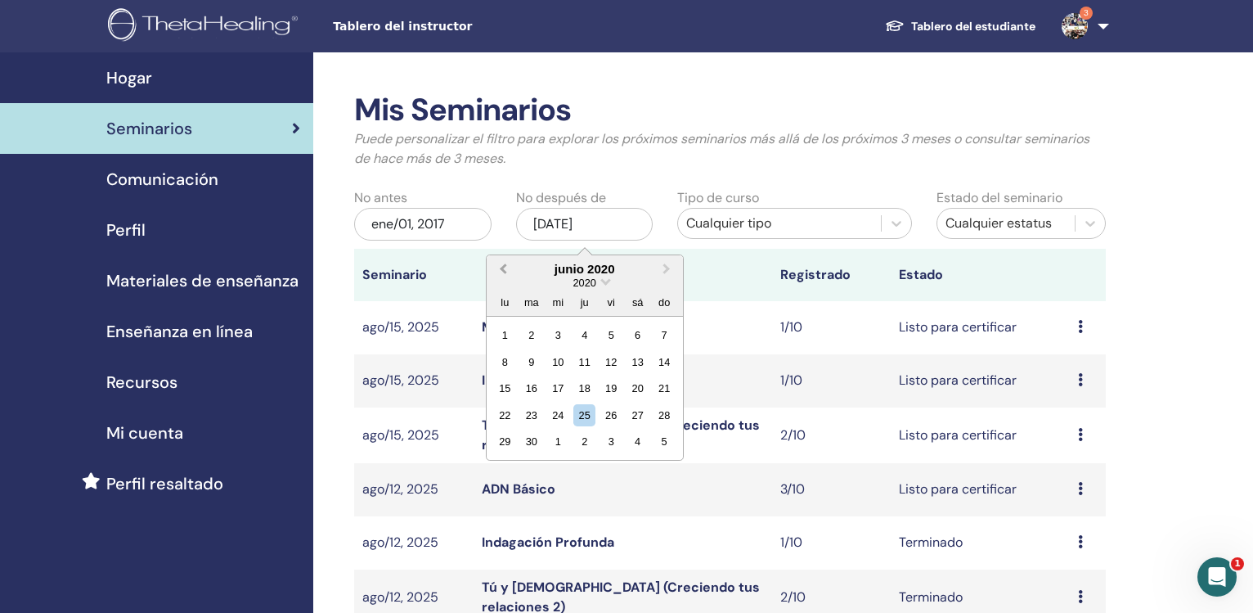
click at [501, 268] on button "Previous Month" at bounding box center [501, 270] width 26 height 26
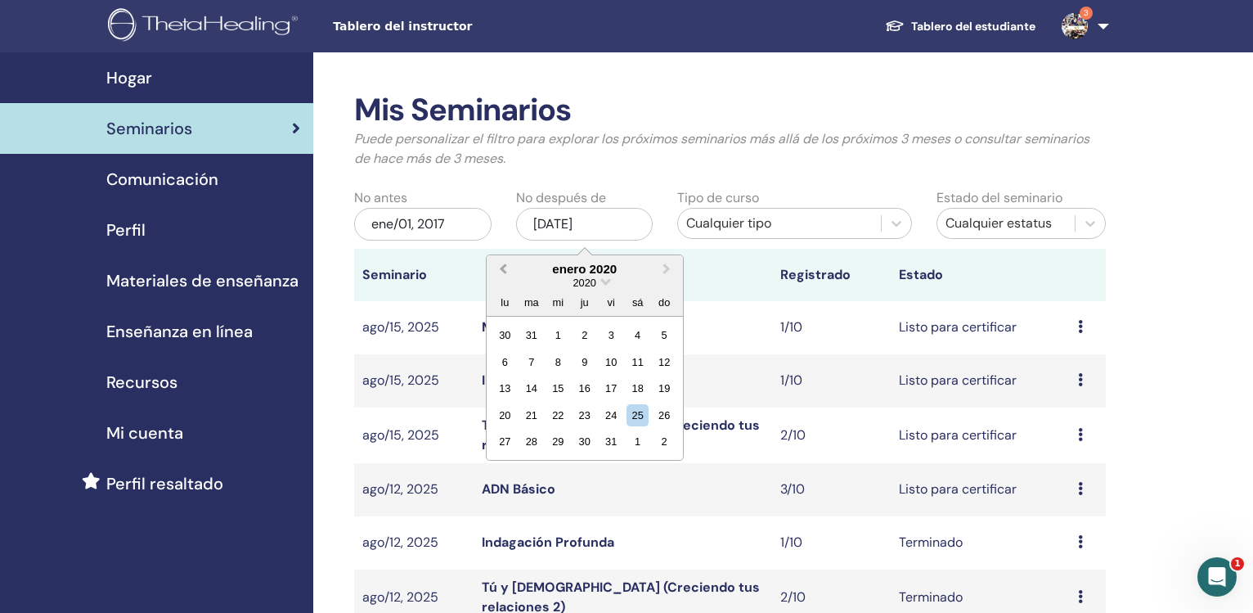
click at [501, 268] on button "Previous Month" at bounding box center [501, 270] width 26 height 26
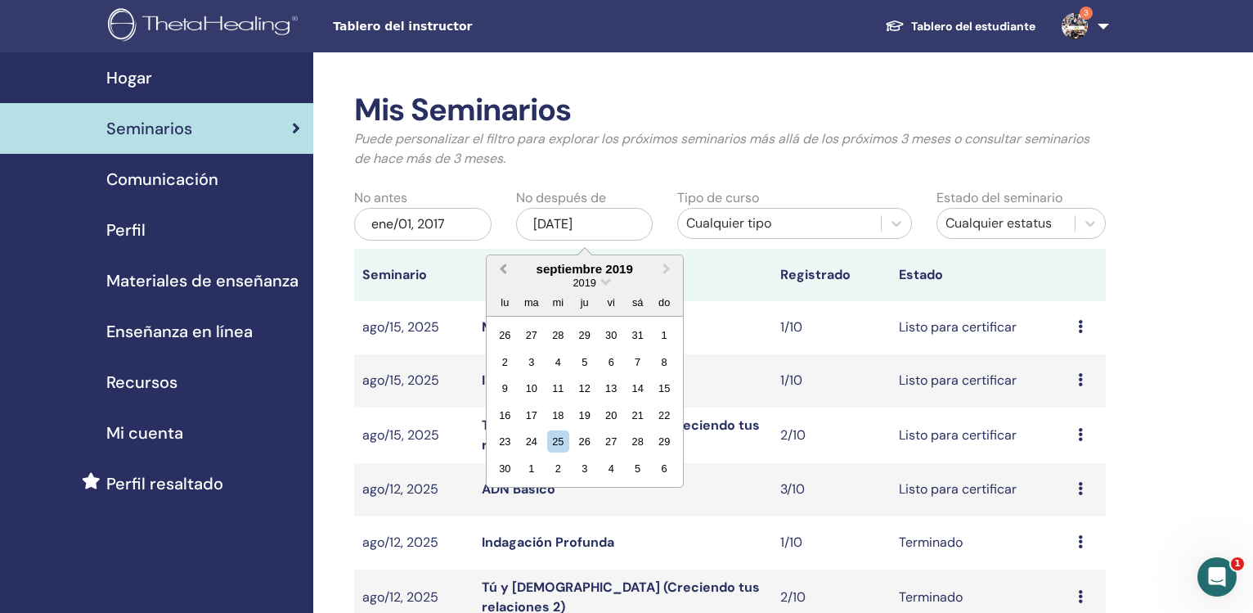
click at [501, 268] on button "Previous Month" at bounding box center [501, 270] width 26 height 26
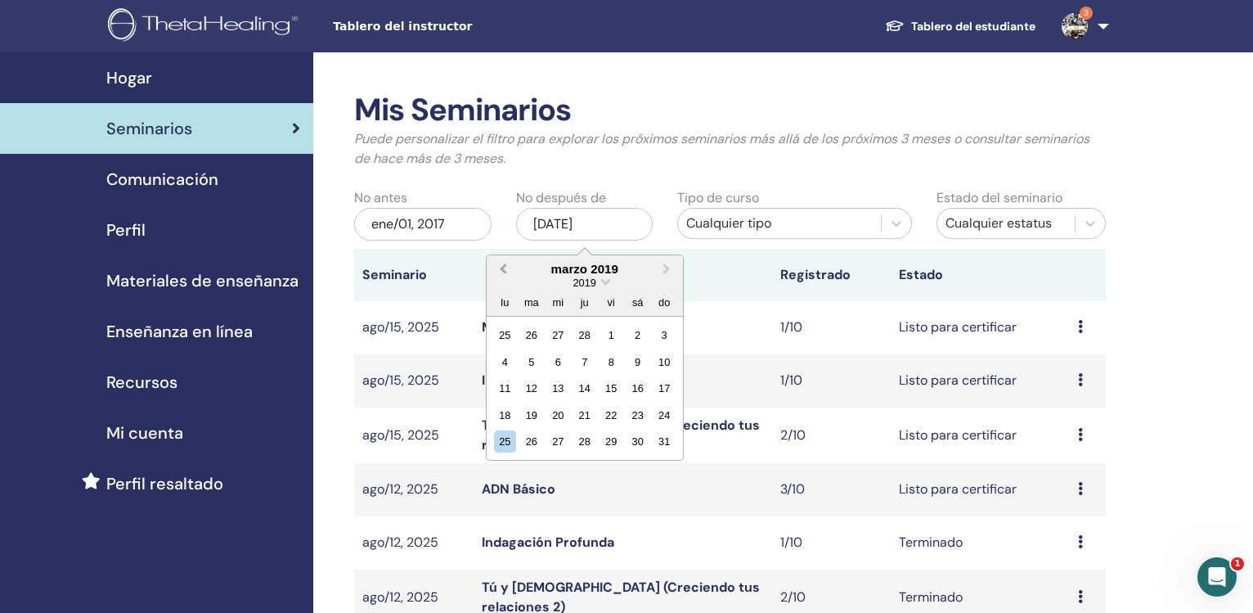
click at [501, 268] on button "Previous Month" at bounding box center [501, 270] width 26 height 26
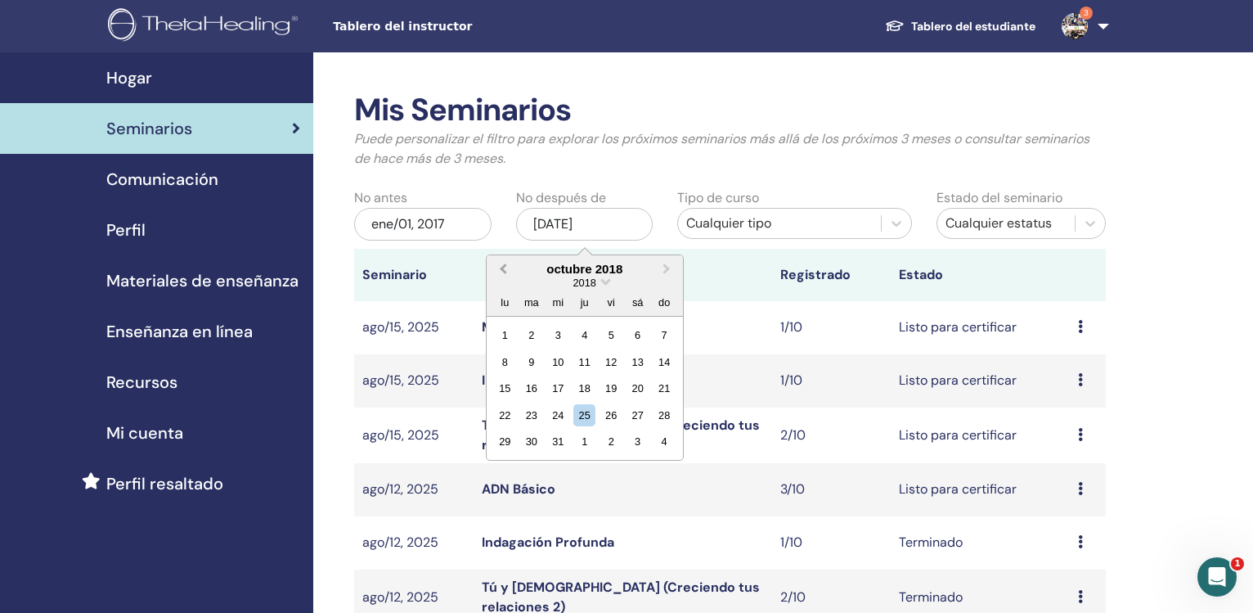
click at [501, 268] on button "Previous Month" at bounding box center [501, 270] width 26 height 26
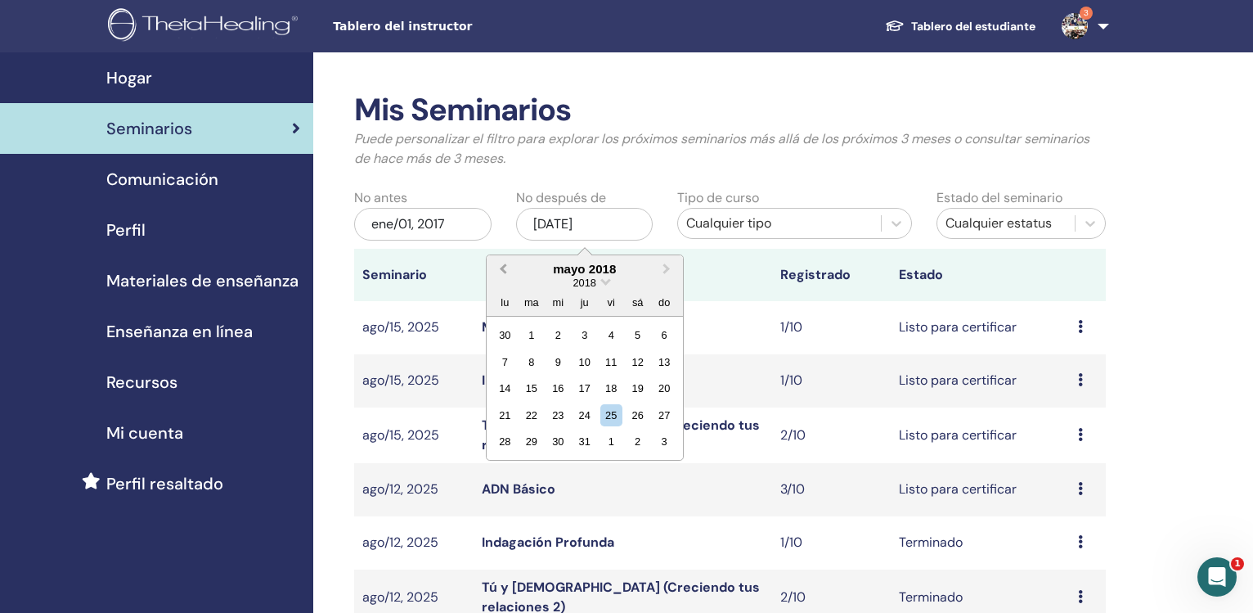
click at [501, 268] on button "Previous Month" at bounding box center [501, 270] width 26 height 26
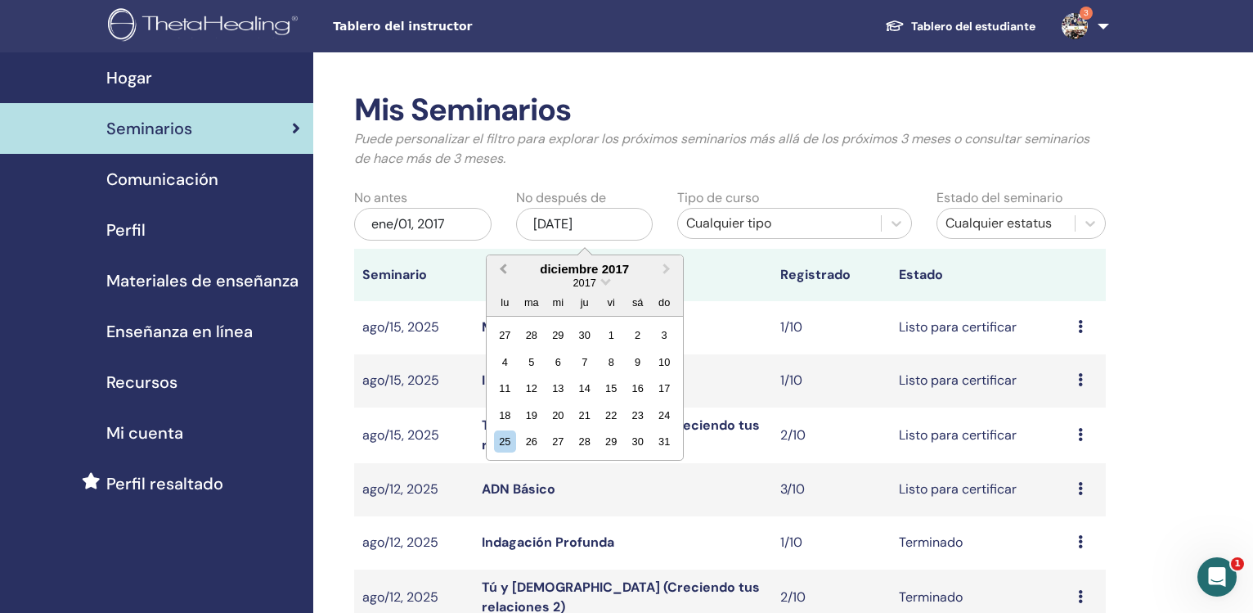
click at [501, 268] on button "Previous Month" at bounding box center [501, 270] width 26 height 26
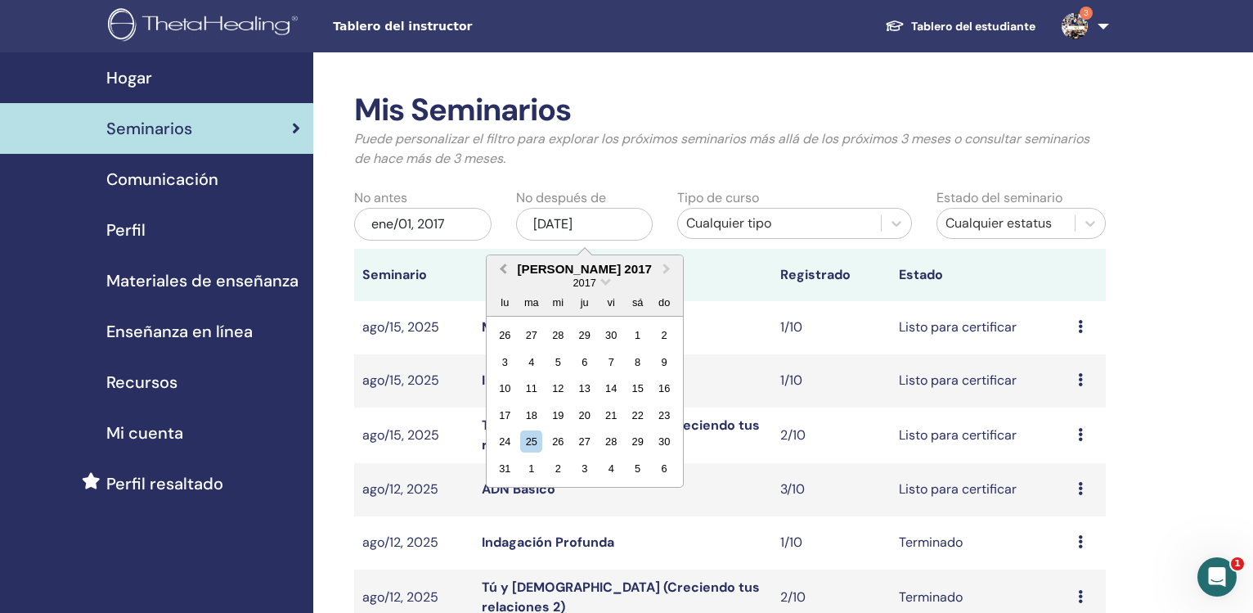
click at [501, 268] on button "Previous Month" at bounding box center [501, 270] width 26 height 26
click at [667, 265] on span "Next Month" at bounding box center [667, 268] width 0 height 17
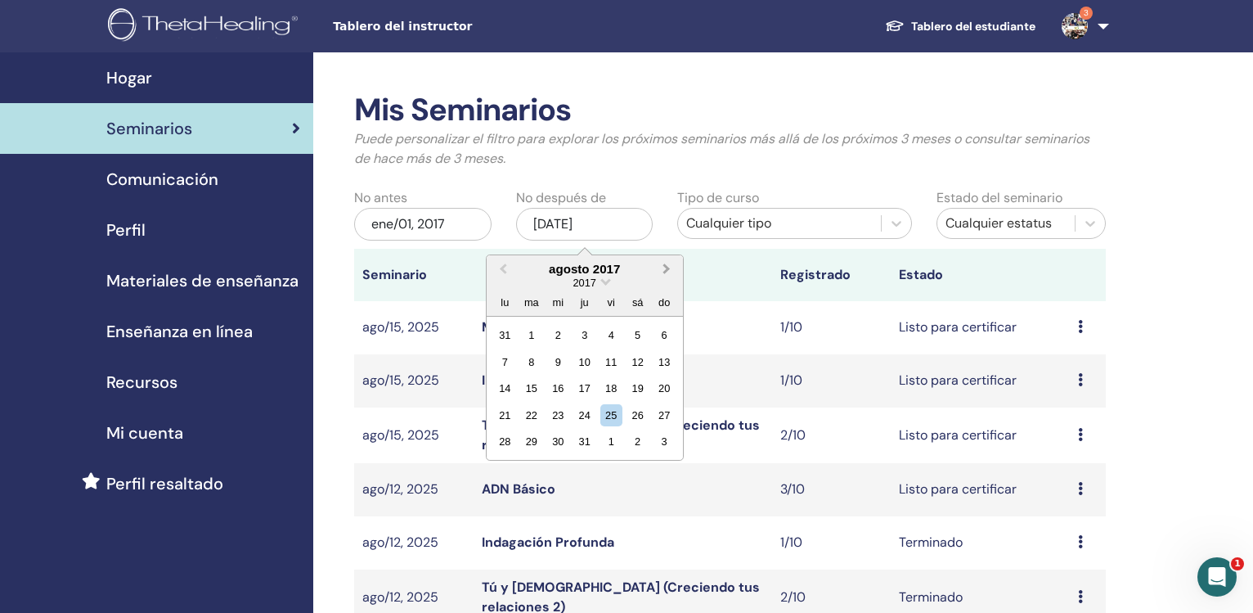
click at [667, 265] on span "Next Month" at bounding box center [667, 268] width 0 height 17
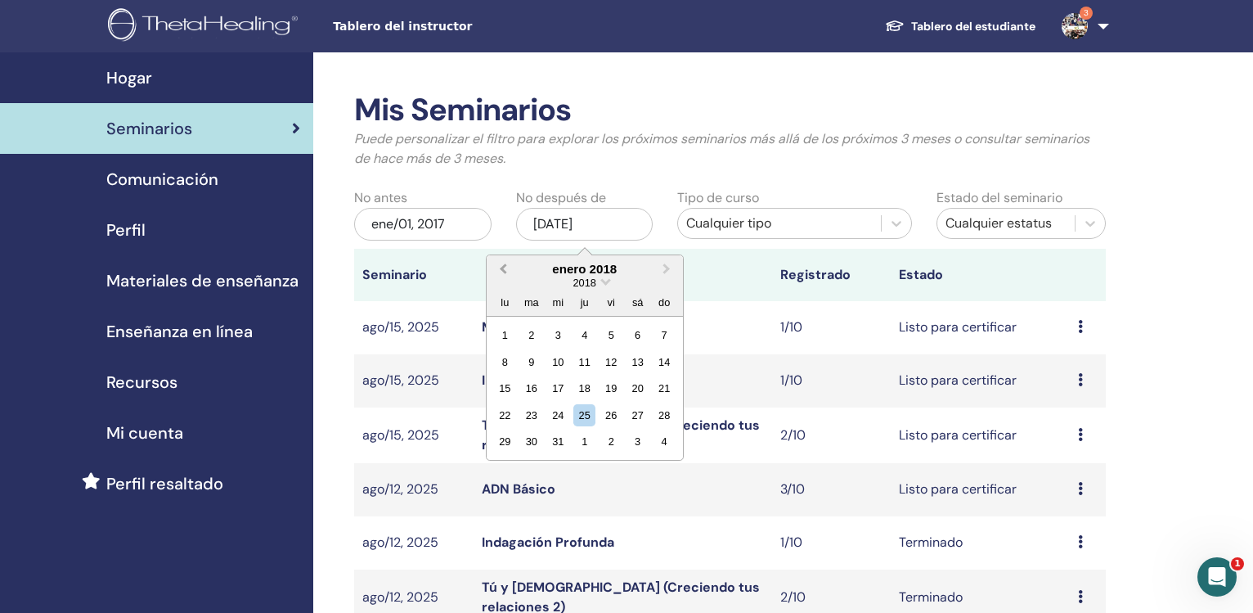
click at [503, 272] on span "Previous Month" at bounding box center [503, 268] width 0 height 17
click at [664, 443] on div "31" at bounding box center [665, 441] width 22 height 22
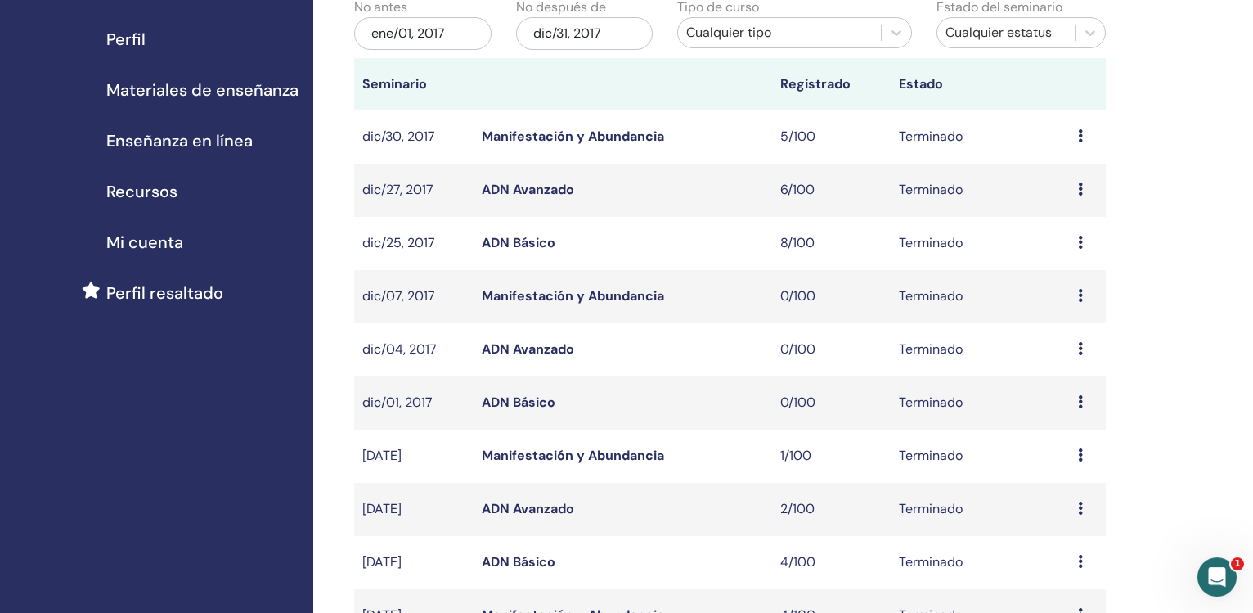
scroll to position [195, 0]
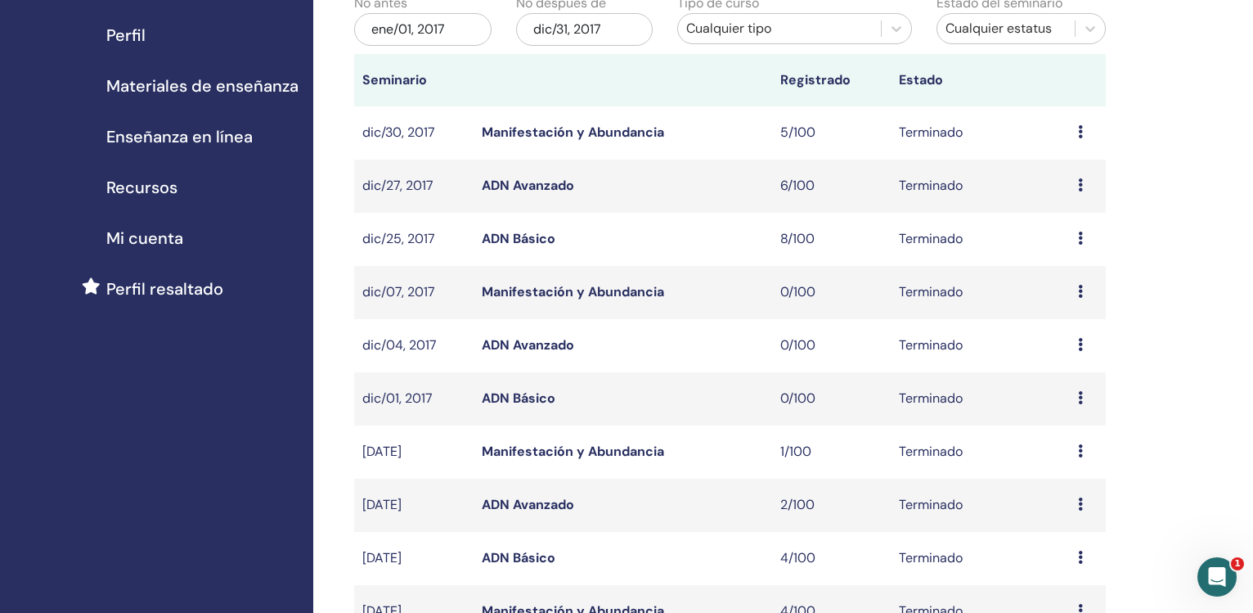
click at [520, 243] on link "ADN Básico" at bounding box center [519, 238] width 74 height 17
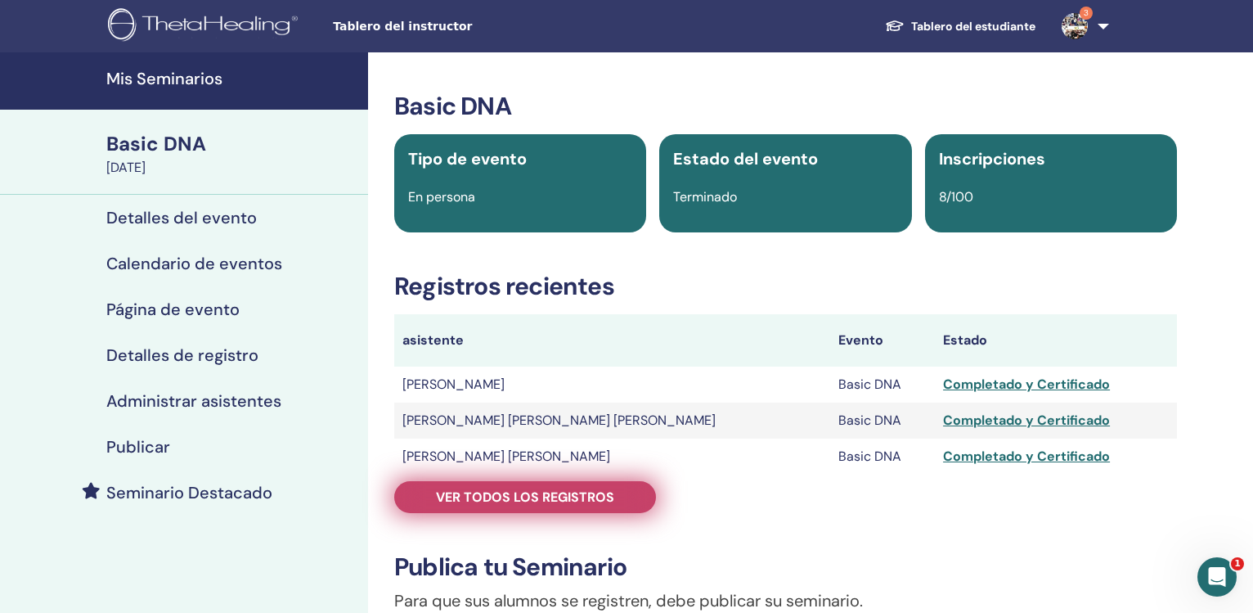
click at [523, 489] on span "Ver todos los registros" at bounding box center [525, 496] width 178 height 17
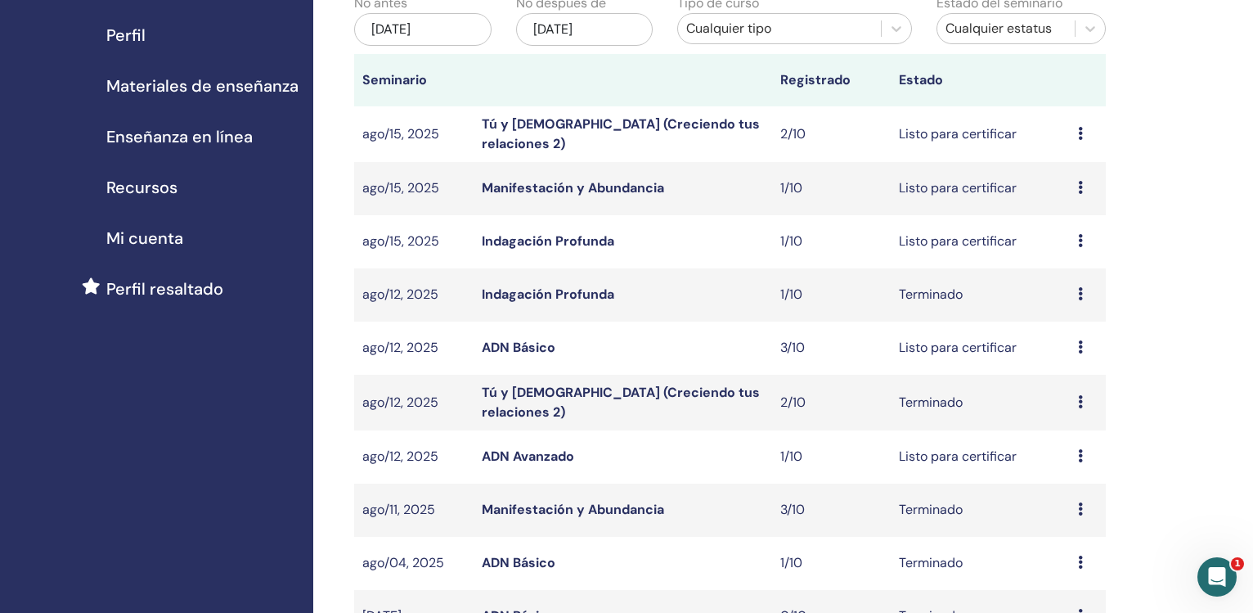
click at [405, 38] on div "[DATE]" at bounding box center [422, 29] width 137 height 33
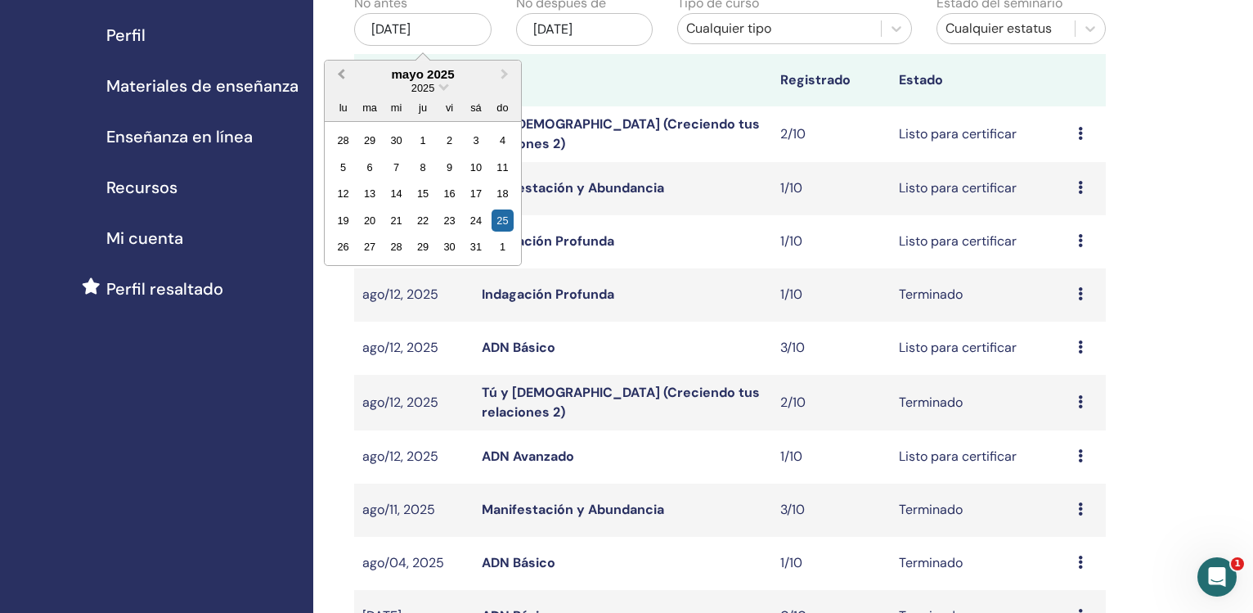
click at [341, 75] on span "Previous Month" at bounding box center [341, 73] width 0 height 17
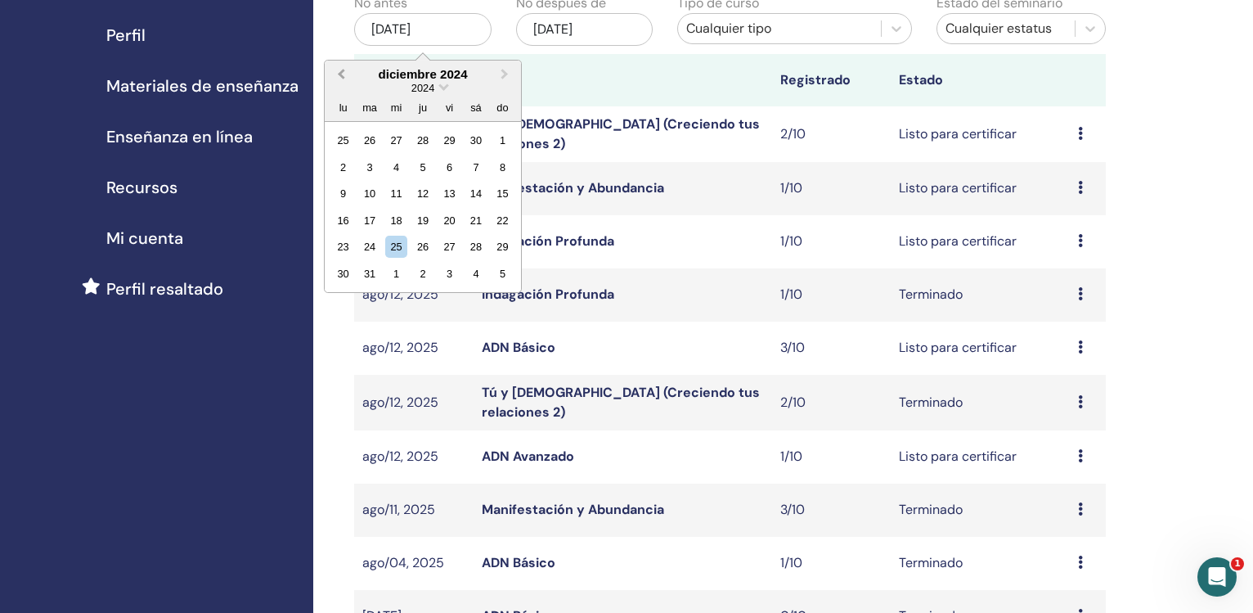
click at [341, 75] on span "Previous Month" at bounding box center [341, 73] width 0 height 17
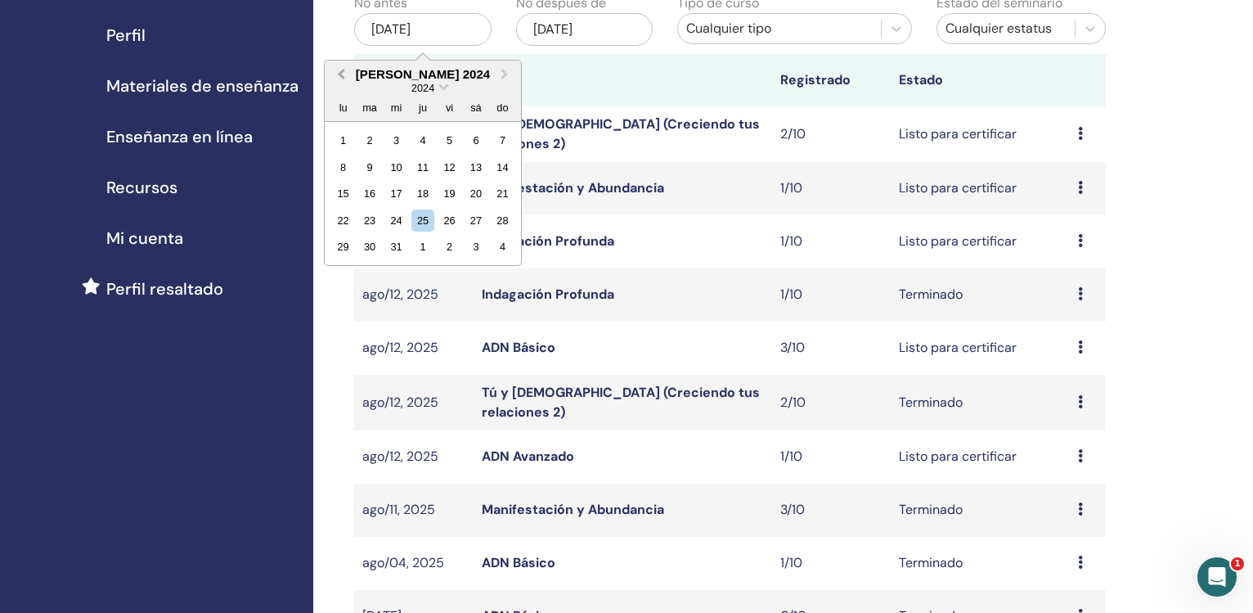
click at [341, 75] on span "Previous Month" at bounding box center [341, 73] width 0 height 17
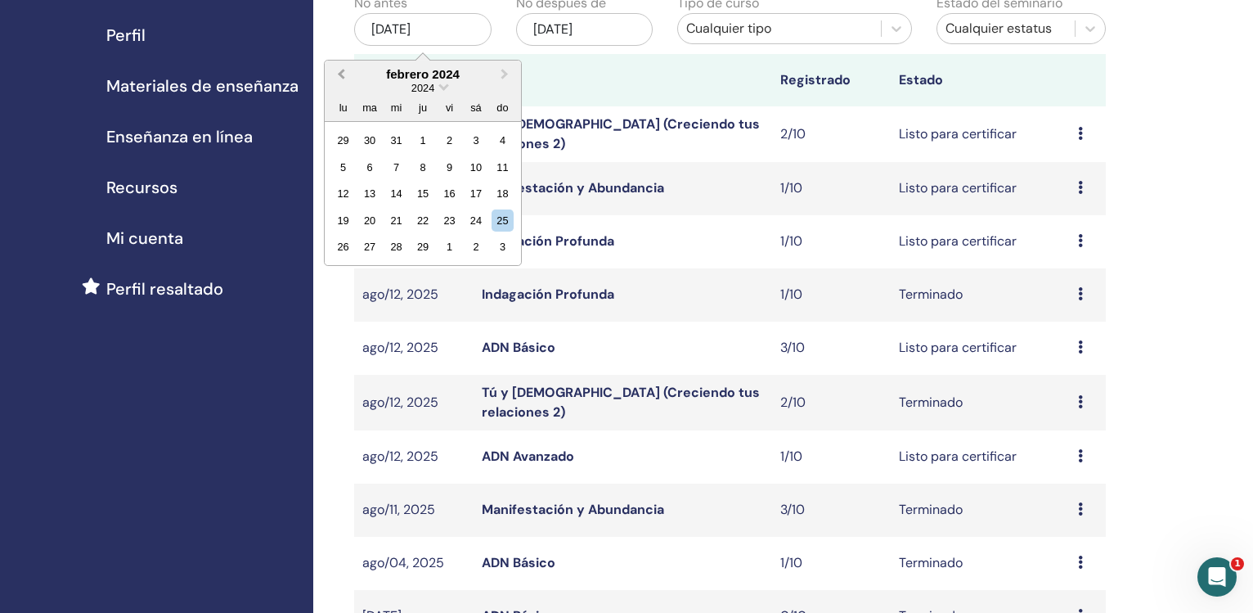
click at [341, 75] on span "Previous Month" at bounding box center [341, 73] width 0 height 17
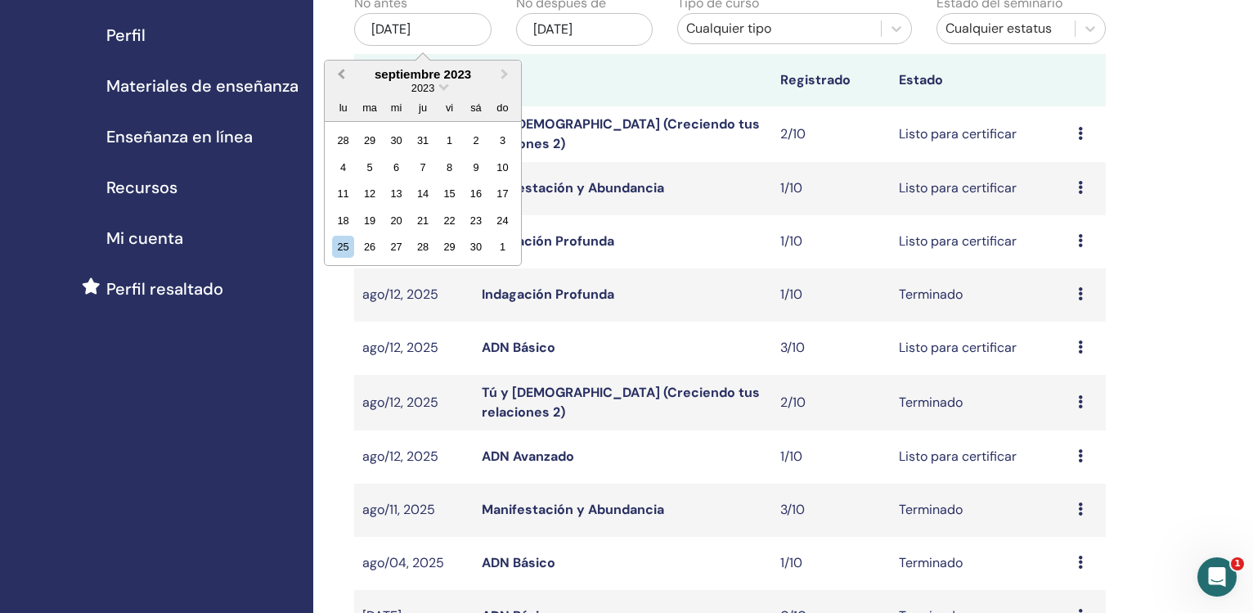
click at [341, 75] on span "Previous Month" at bounding box center [341, 73] width 0 height 17
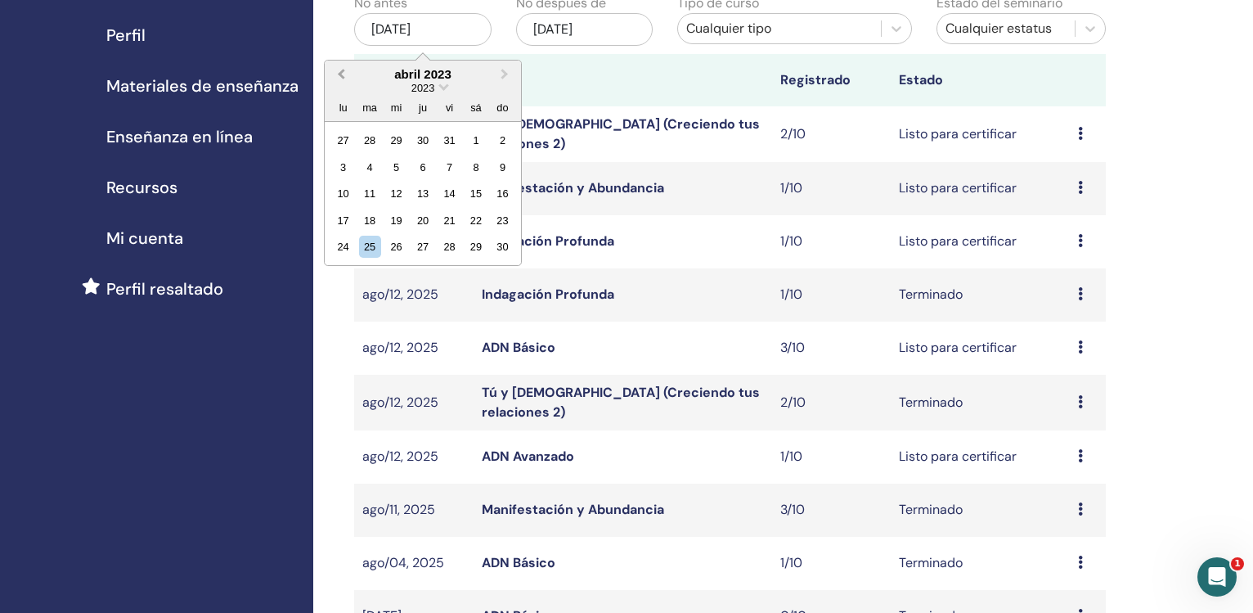
click at [341, 75] on span "Previous Month" at bounding box center [341, 73] width 0 height 17
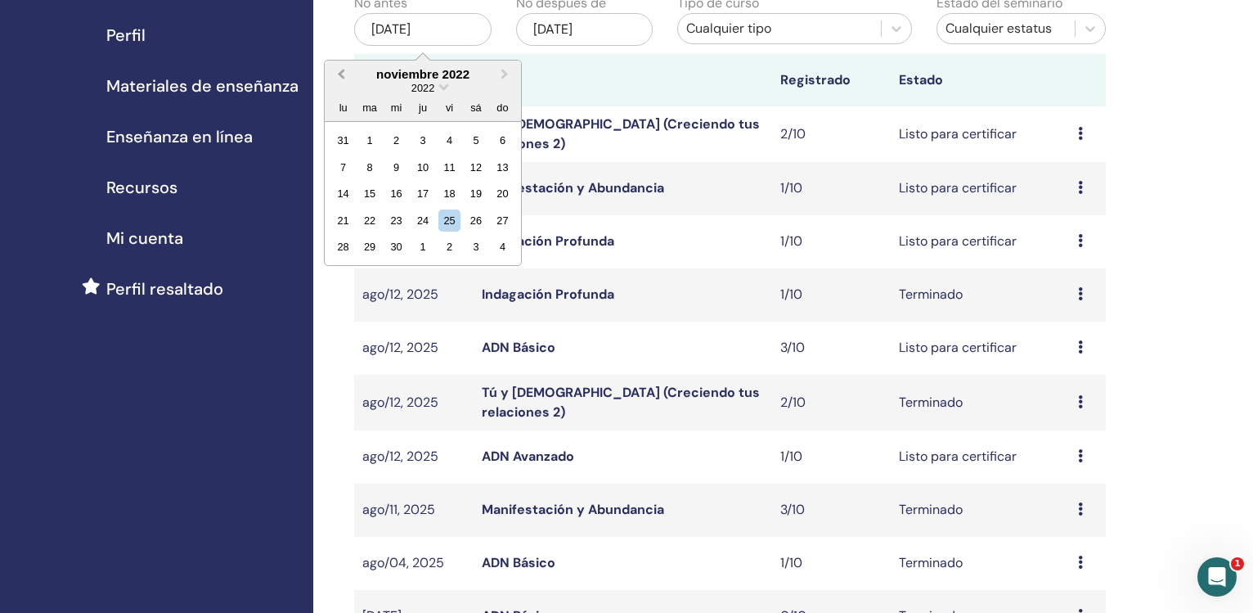
click at [341, 75] on span "Previous Month" at bounding box center [341, 73] width 0 height 17
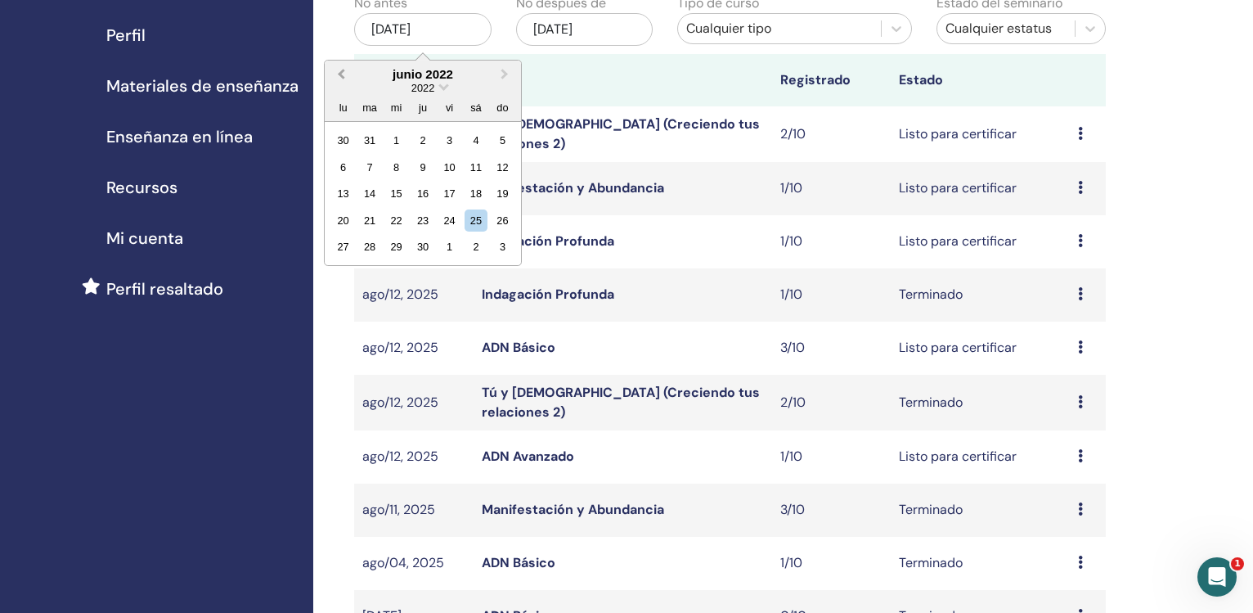
click at [341, 75] on span "Previous Month" at bounding box center [341, 73] width 0 height 17
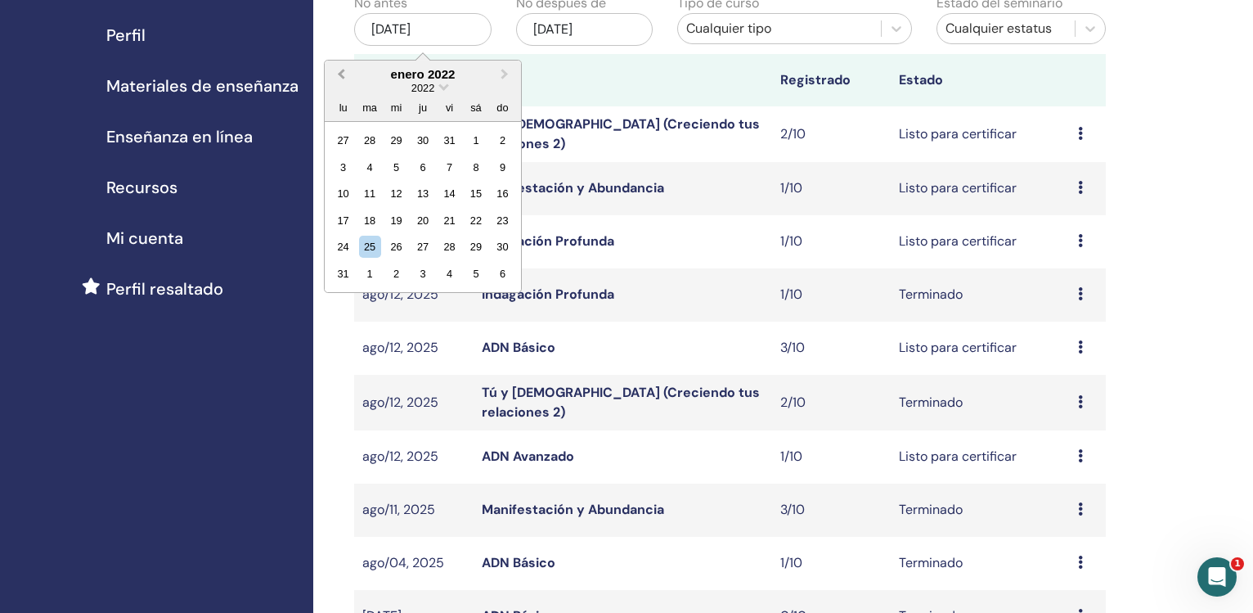
click at [341, 75] on span "Previous Month" at bounding box center [341, 73] width 0 height 17
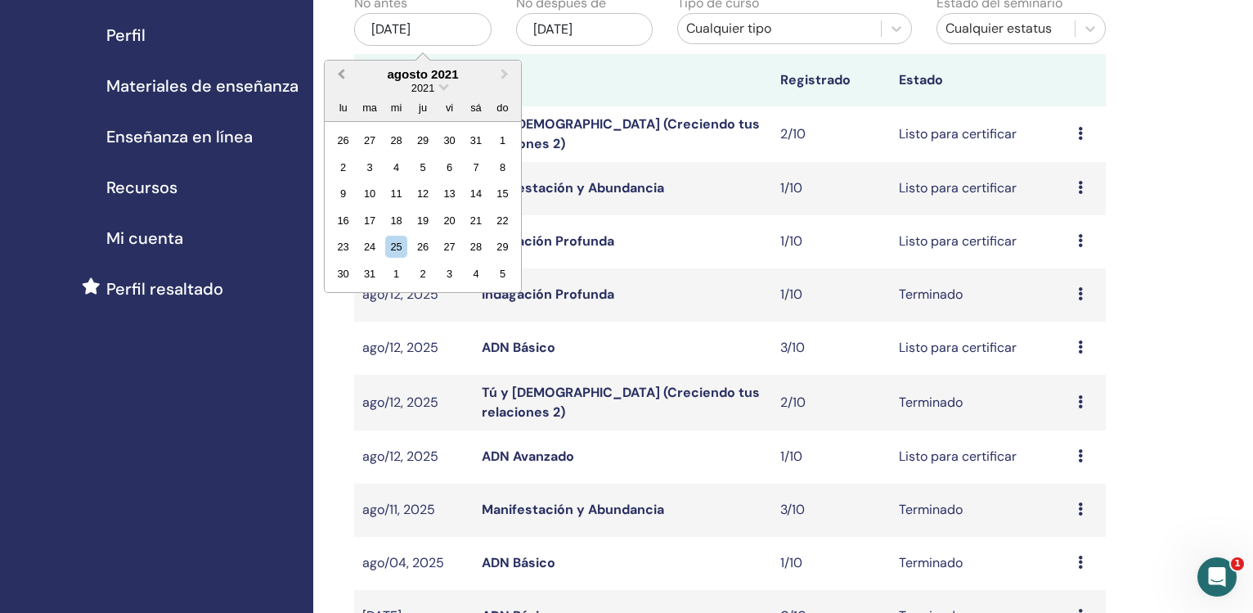
click at [341, 75] on span "Previous Month" at bounding box center [341, 73] width 0 height 17
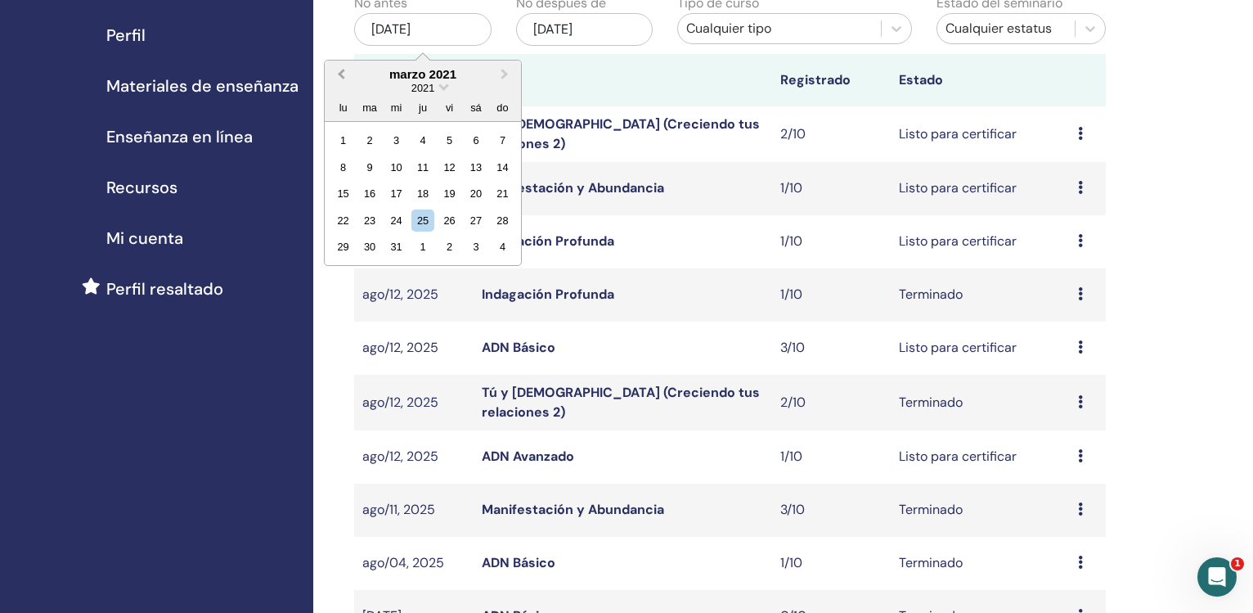
click at [341, 75] on span "Previous Month" at bounding box center [341, 73] width 0 height 17
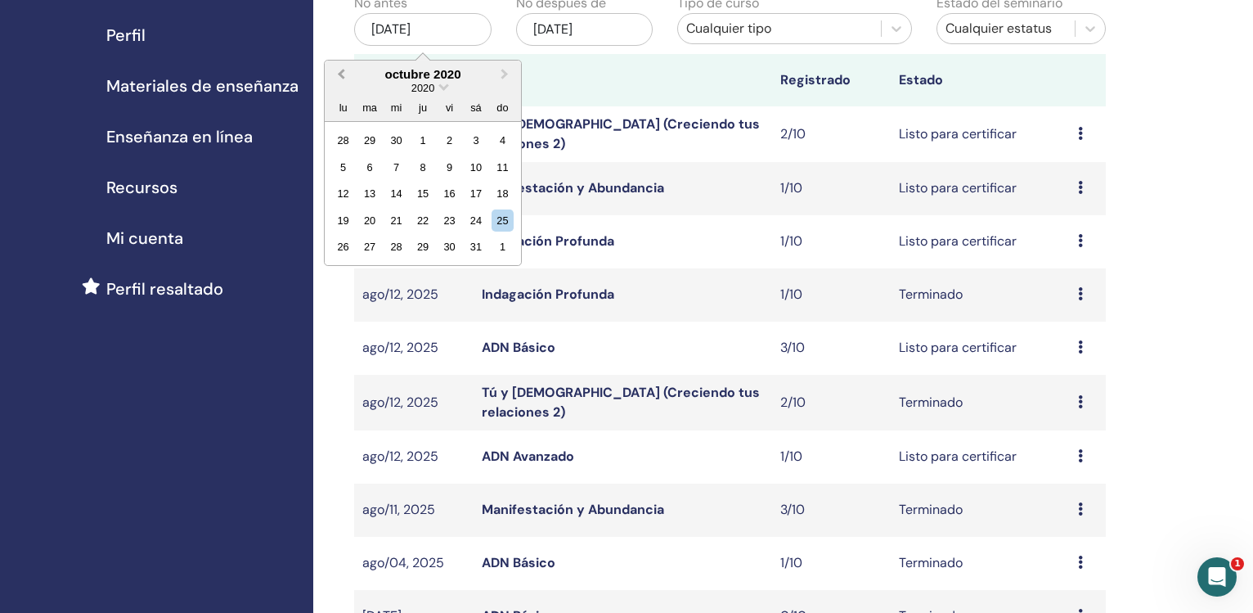
click at [341, 75] on span "Previous Month" at bounding box center [341, 73] width 0 height 17
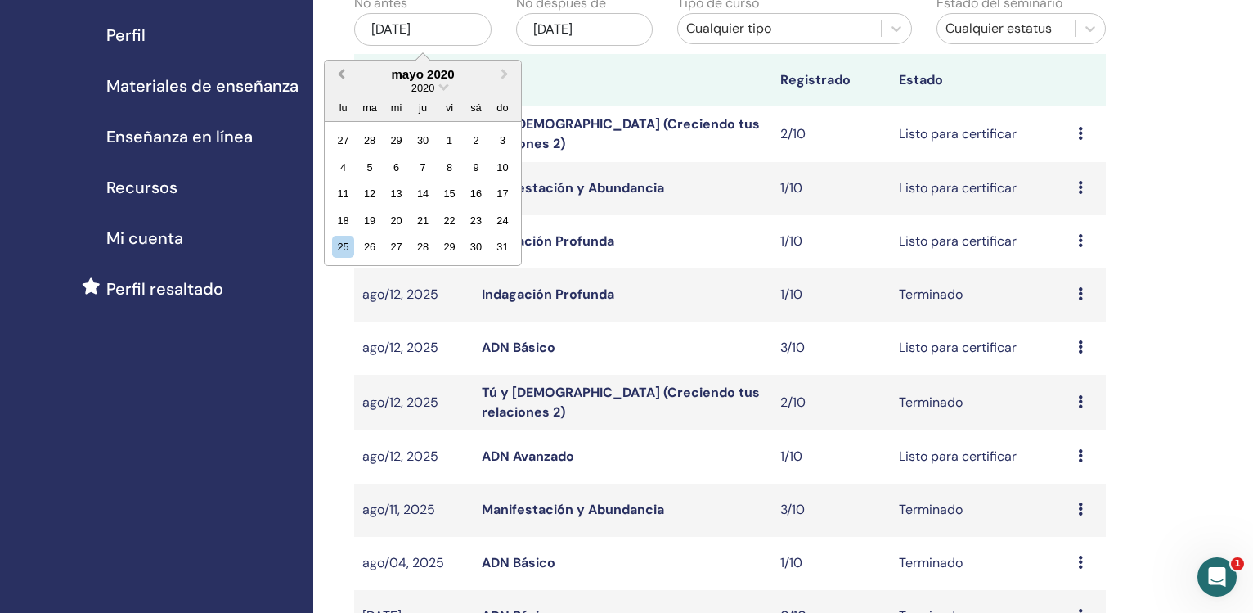
click at [341, 75] on span "Previous Month" at bounding box center [341, 73] width 0 height 17
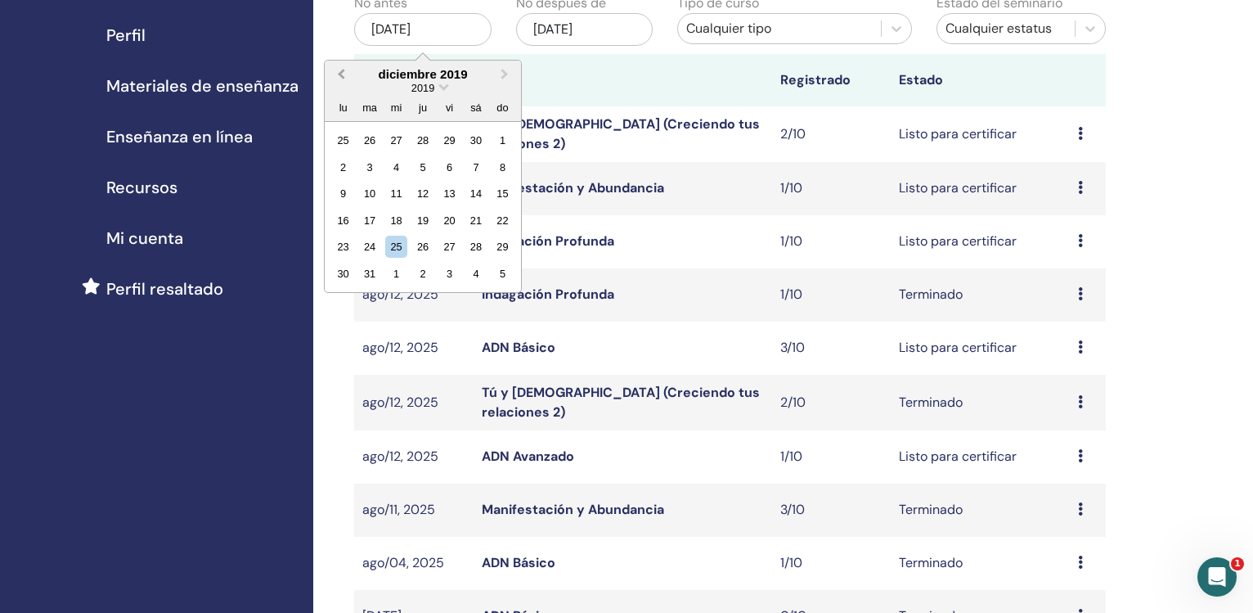
click at [341, 75] on span "Previous Month" at bounding box center [341, 73] width 0 height 17
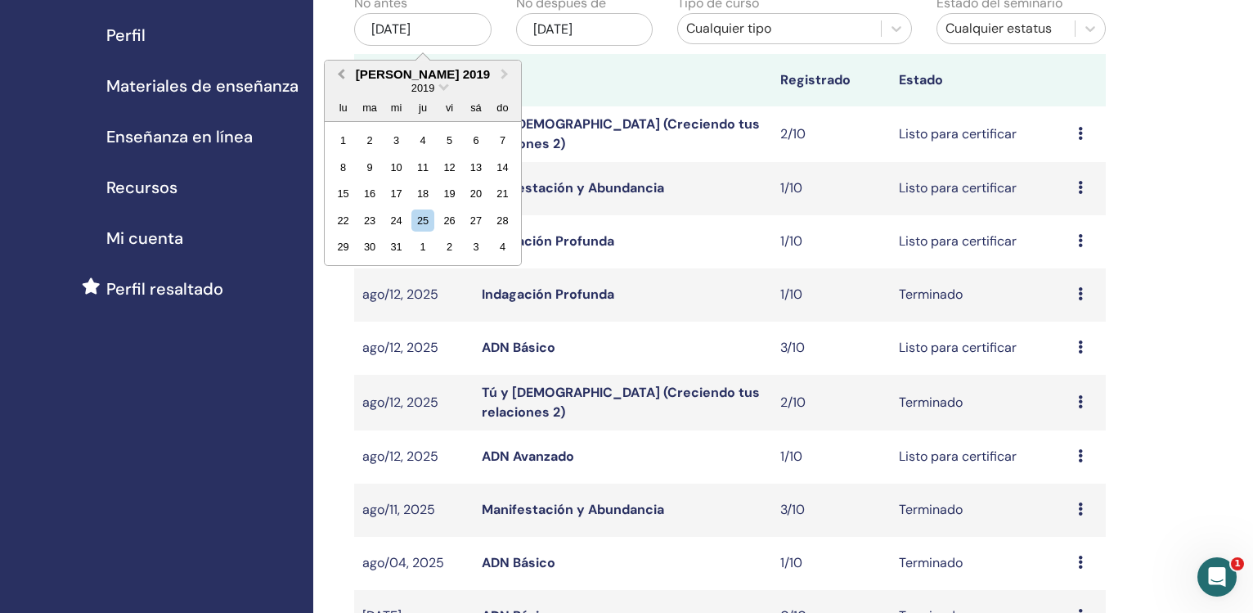
click at [341, 75] on span "Previous Month" at bounding box center [341, 73] width 0 height 17
click at [339, 76] on button "Previous Month" at bounding box center [339, 75] width 26 height 26
click at [339, 75] on button "Previous Month" at bounding box center [339, 75] width 26 height 26
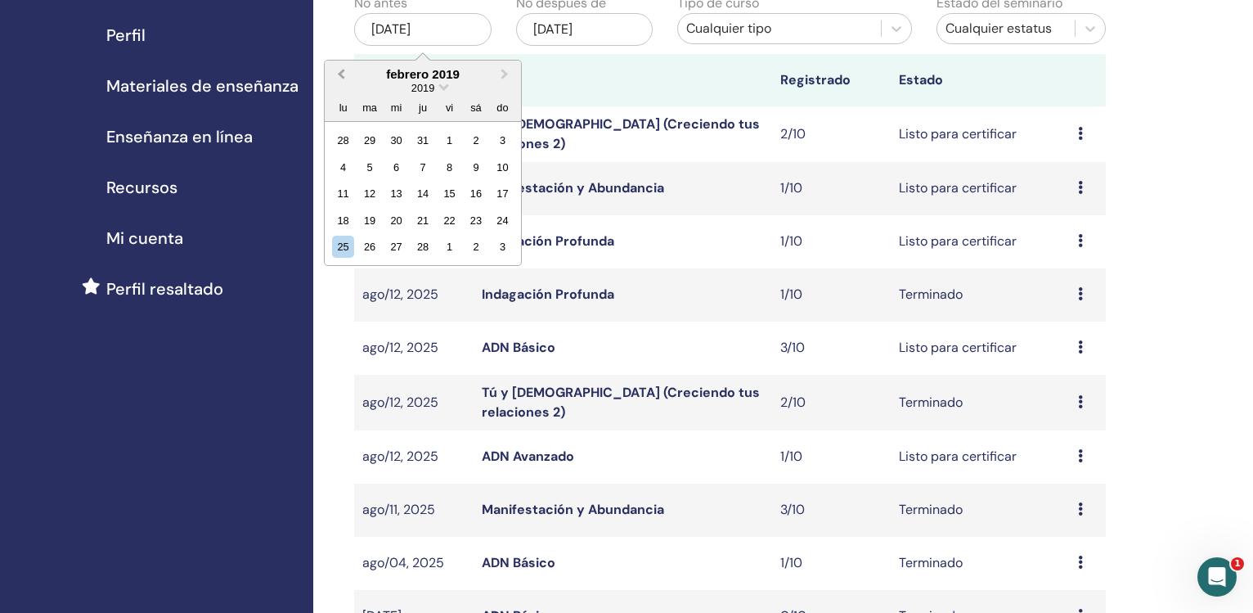
click at [341, 75] on span "Previous Month" at bounding box center [341, 73] width 0 height 17
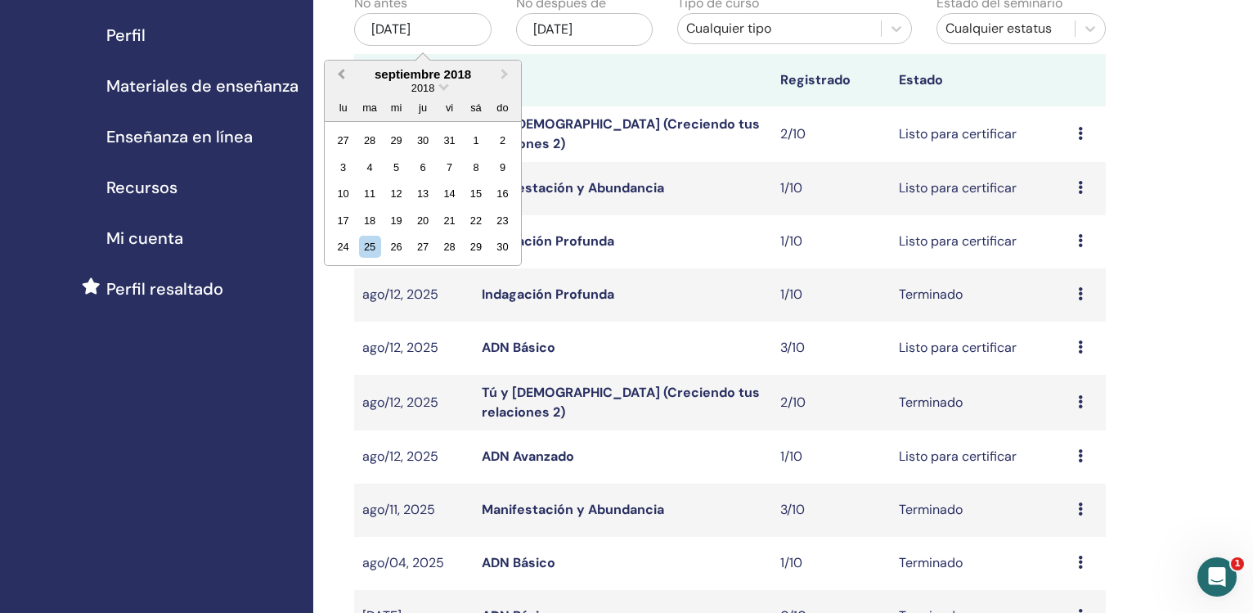
click at [341, 75] on span "Previous Month" at bounding box center [341, 73] width 0 height 17
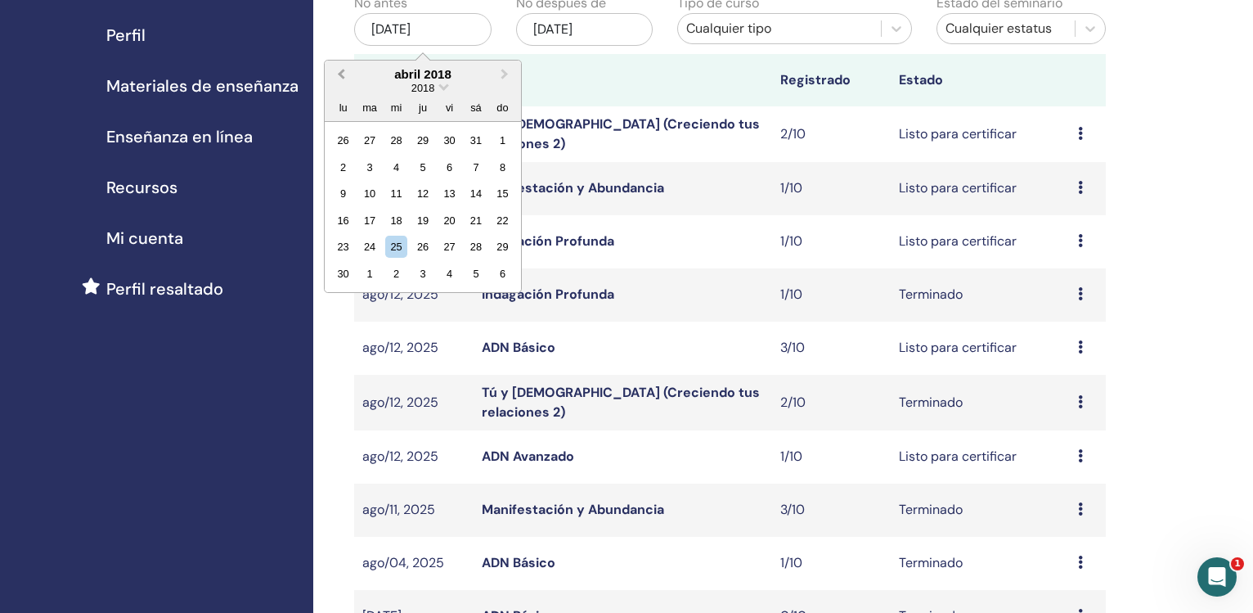
click at [341, 75] on span "Previous Month" at bounding box center [341, 73] width 0 height 17
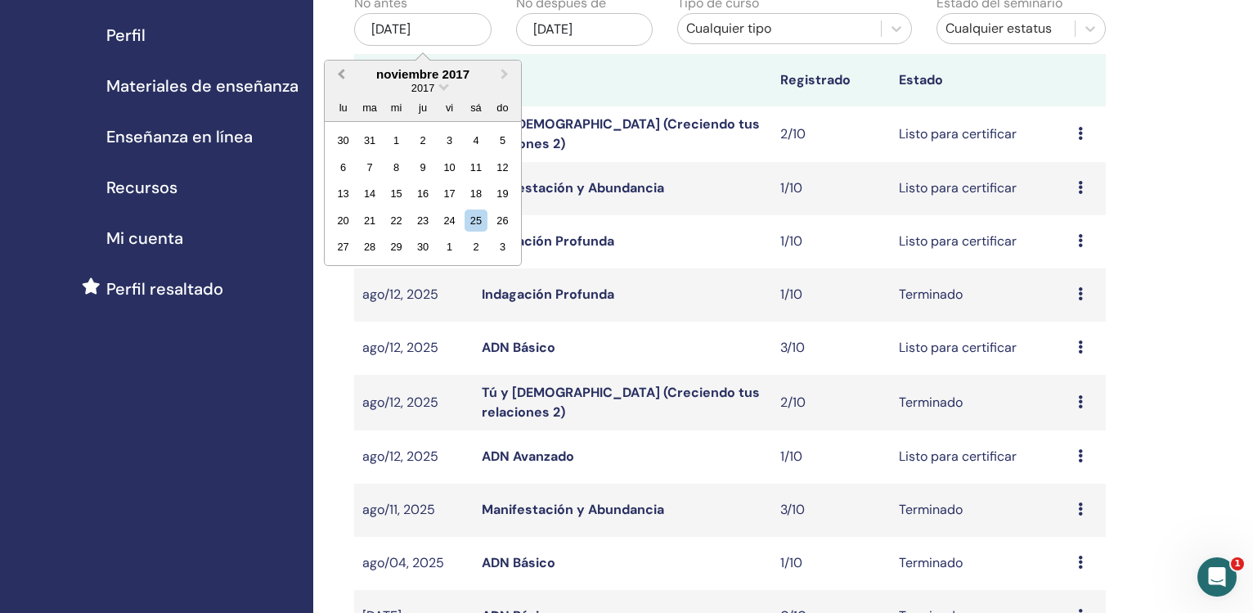
click at [341, 75] on span "Previous Month" at bounding box center [341, 73] width 0 height 17
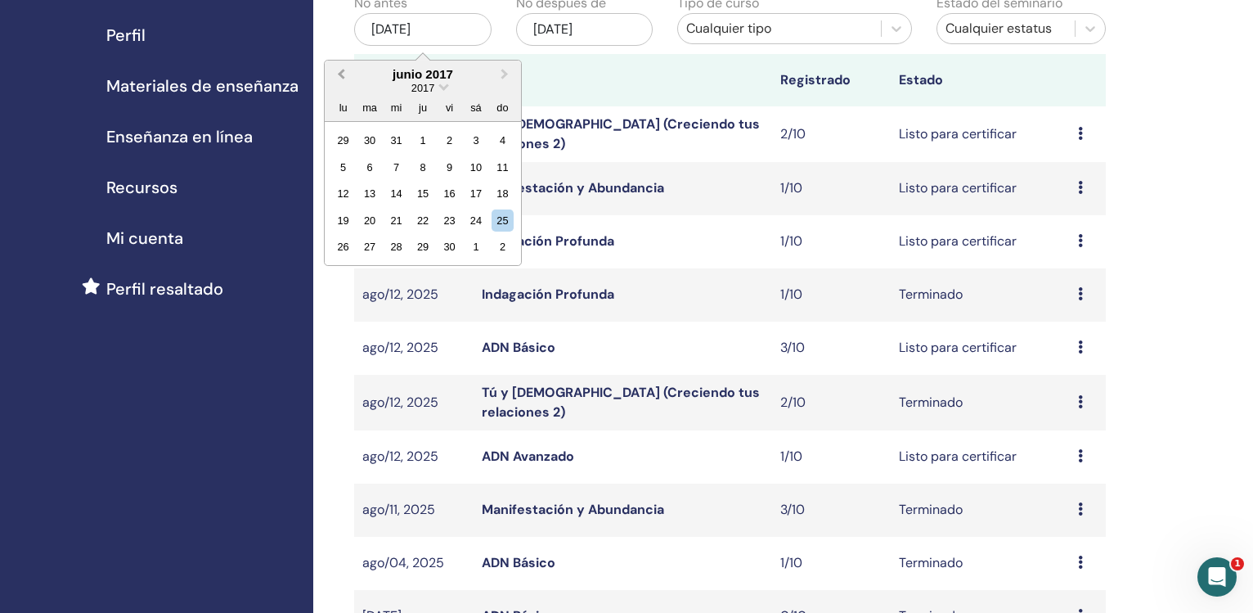
click at [341, 75] on span "Previous Month" at bounding box center [341, 73] width 0 height 17
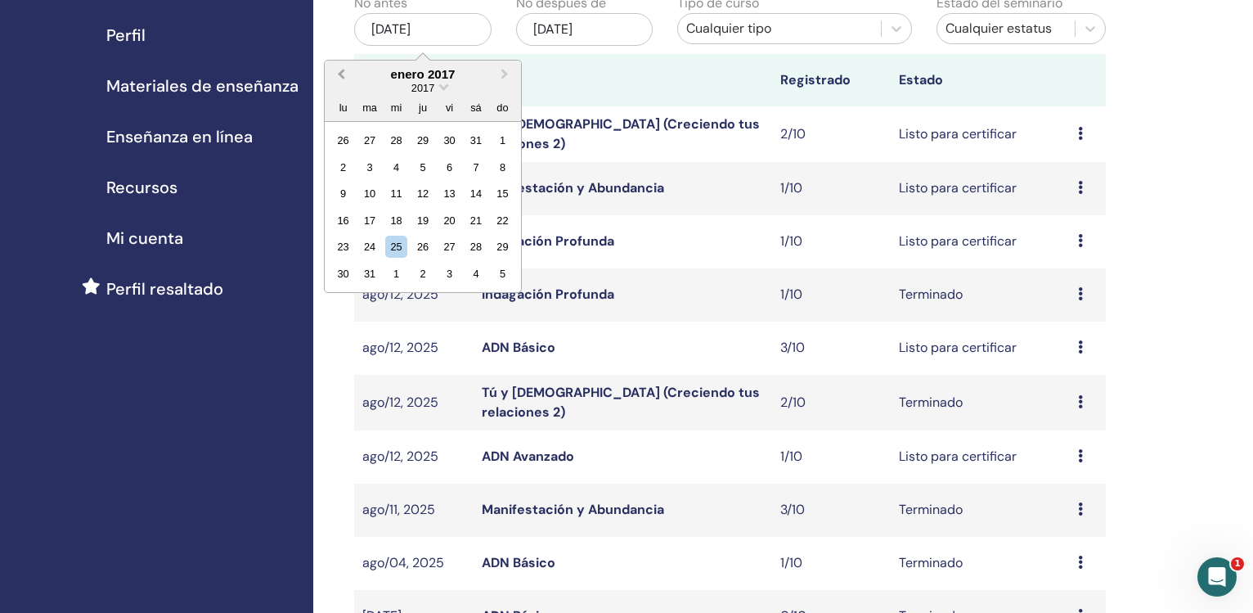
click at [341, 75] on span "Previous Month" at bounding box center [341, 73] width 0 height 17
click at [497, 74] on button "Next Month" at bounding box center [506, 75] width 26 height 26
click at [503, 79] on button "Next Month" at bounding box center [506, 75] width 26 height 26
click at [494, 139] on div "1" at bounding box center [503, 140] width 22 height 22
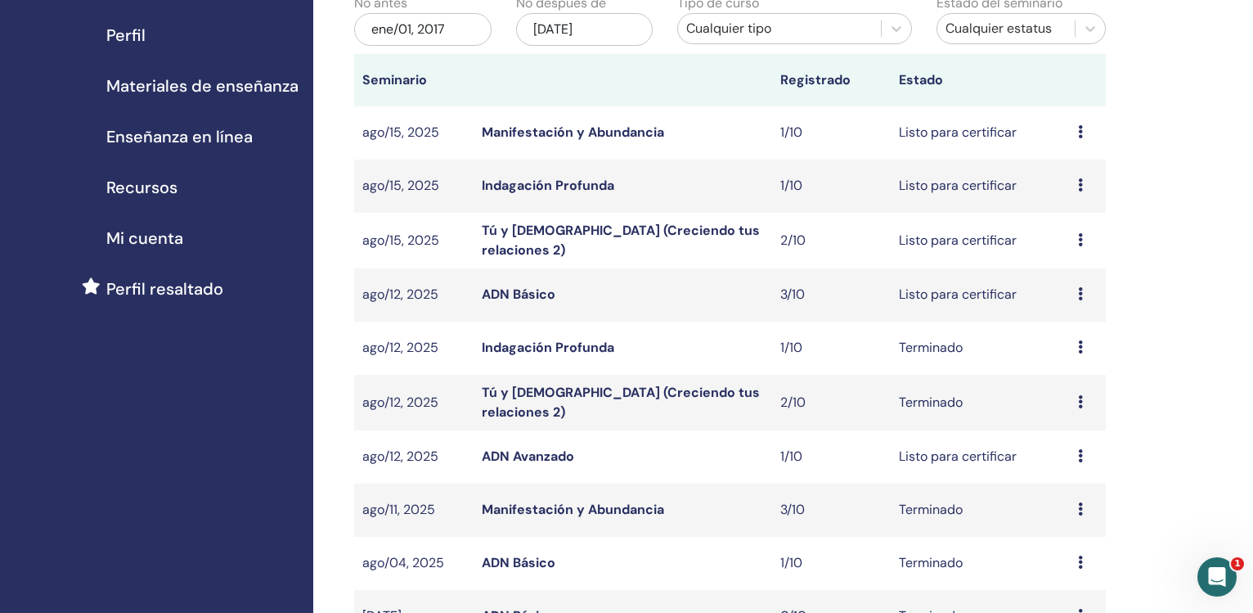
click at [557, 29] on div "nov/25, 2025" at bounding box center [584, 29] width 137 height 33
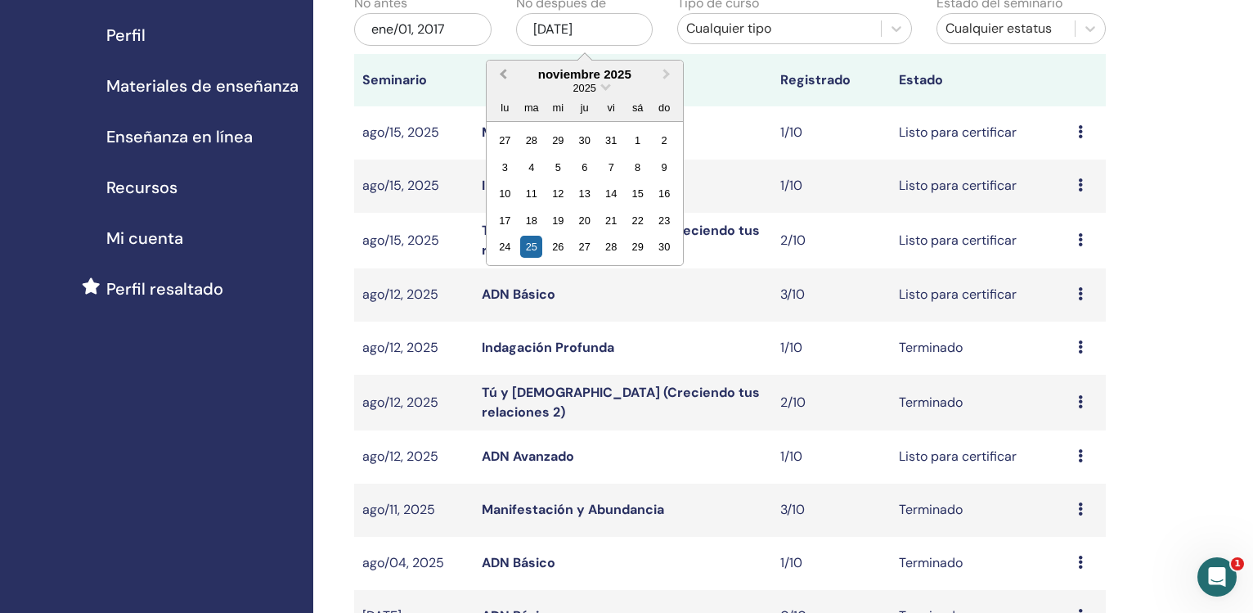
click at [503, 74] on span "Previous Month" at bounding box center [503, 73] width 0 height 17
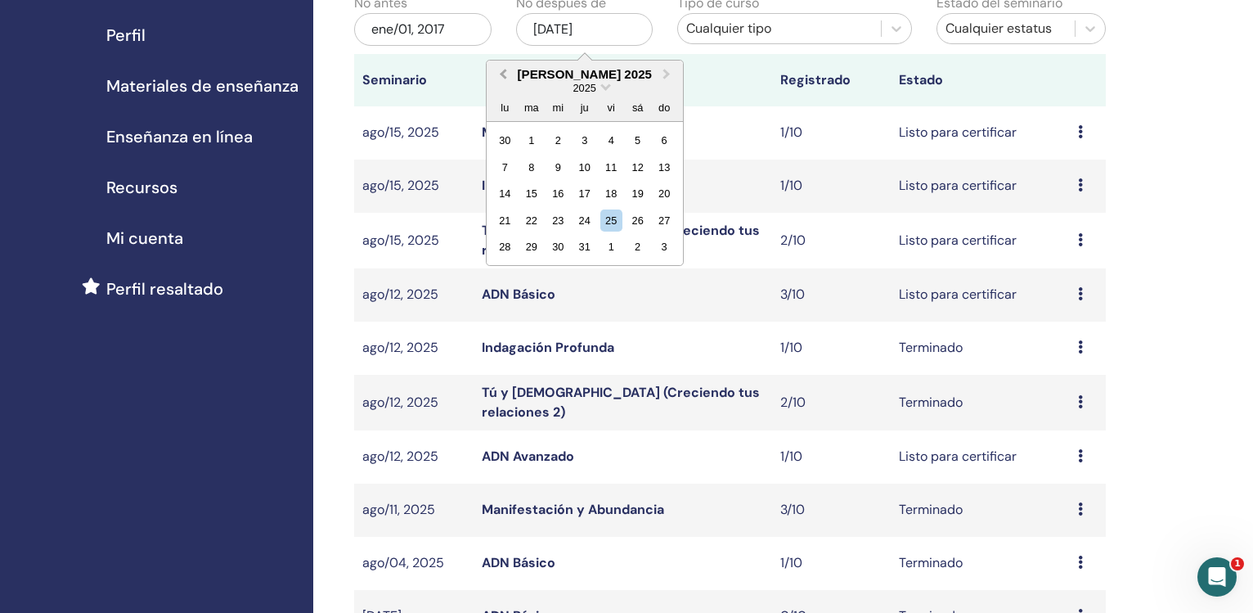
click at [503, 74] on span "Previous Month" at bounding box center [503, 73] width 0 height 17
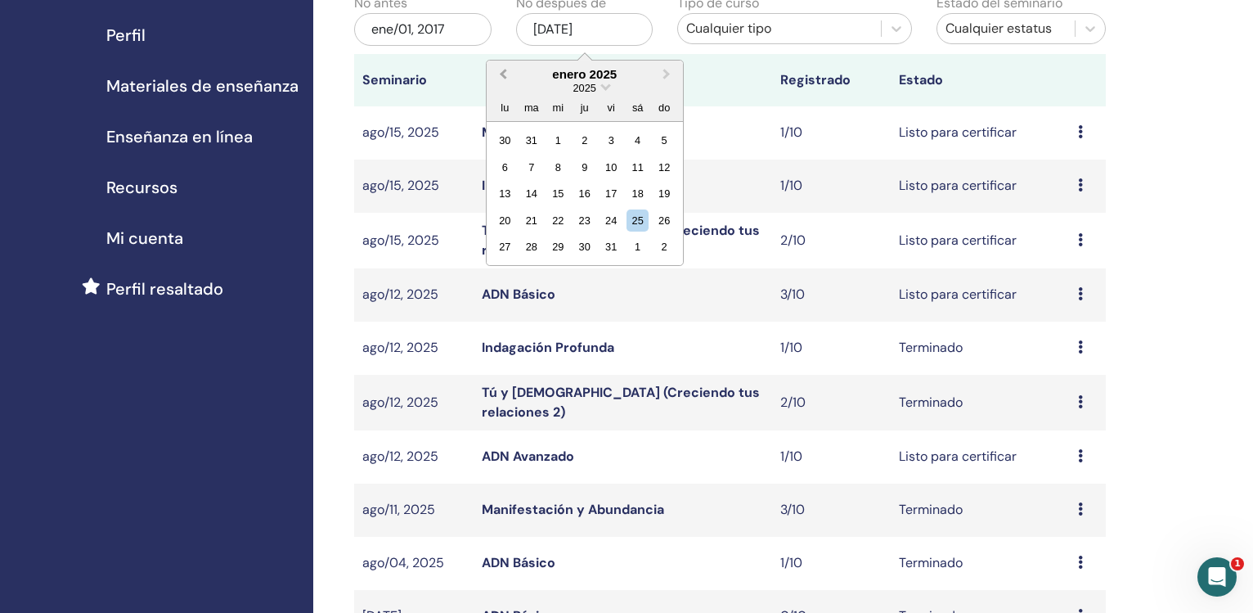
click at [503, 74] on span "Previous Month" at bounding box center [503, 73] width 0 height 17
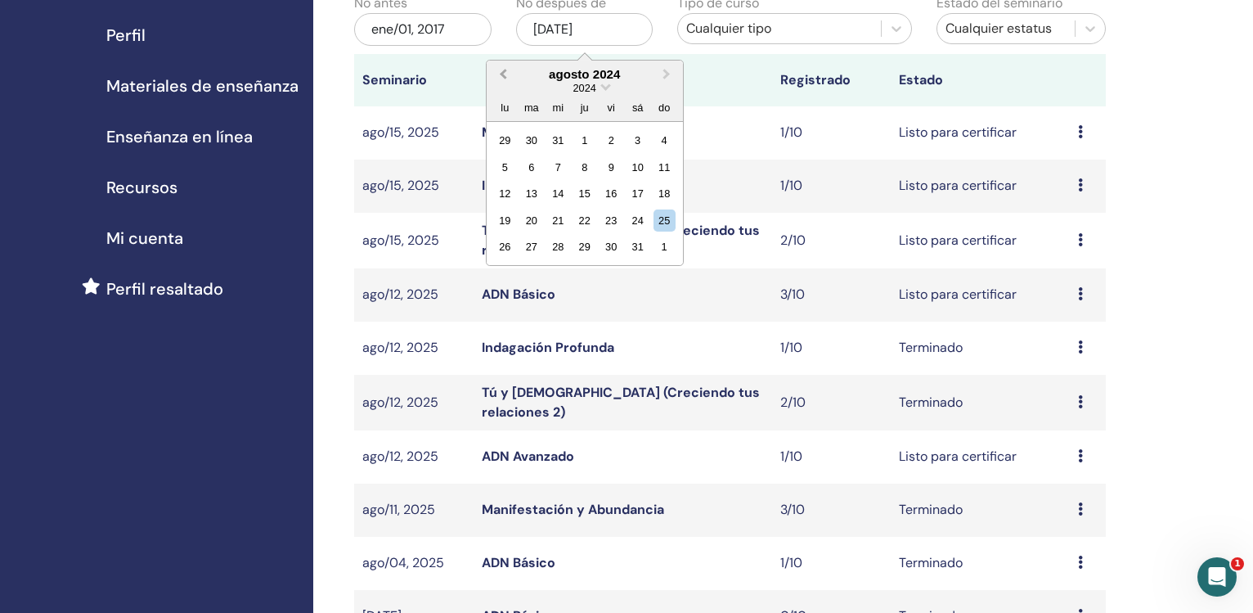
click at [503, 74] on span "Previous Month" at bounding box center [503, 73] width 0 height 17
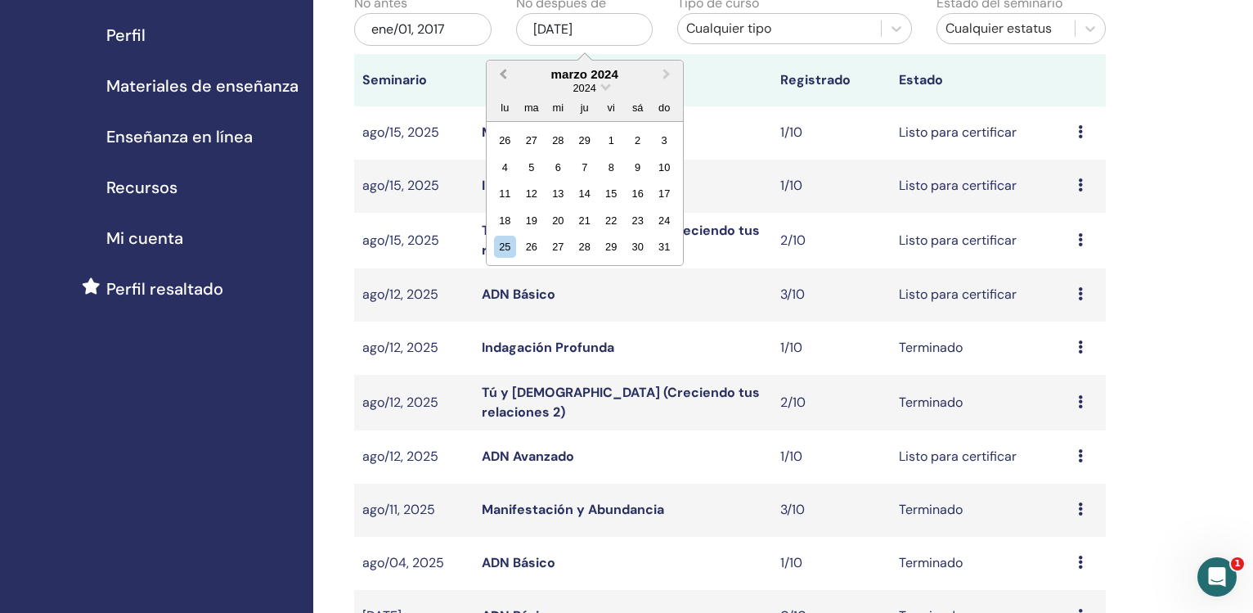
click at [503, 74] on span "Previous Month" at bounding box center [503, 73] width 0 height 17
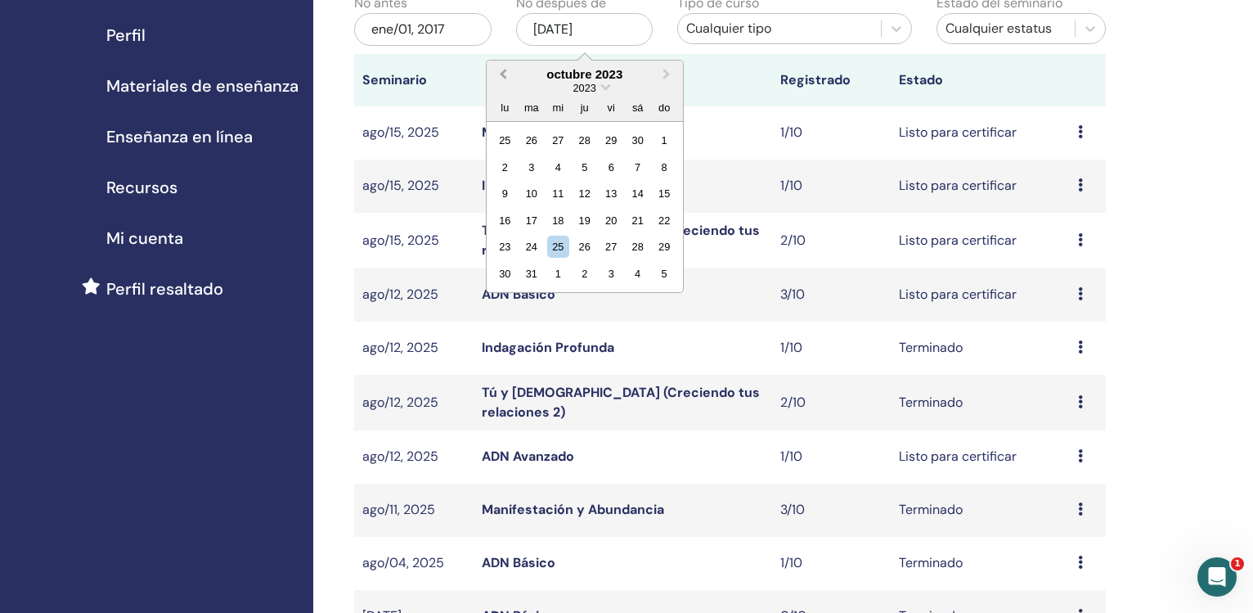
click at [503, 74] on span "Previous Month" at bounding box center [503, 73] width 0 height 17
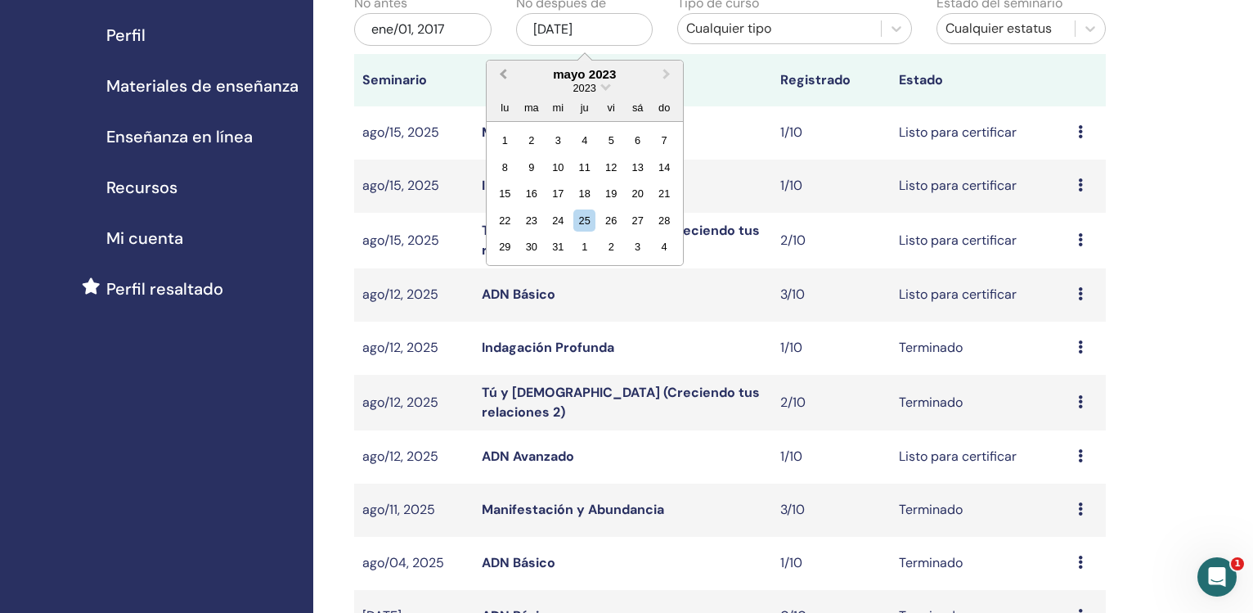
click at [503, 74] on span "Previous Month" at bounding box center [503, 73] width 0 height 17
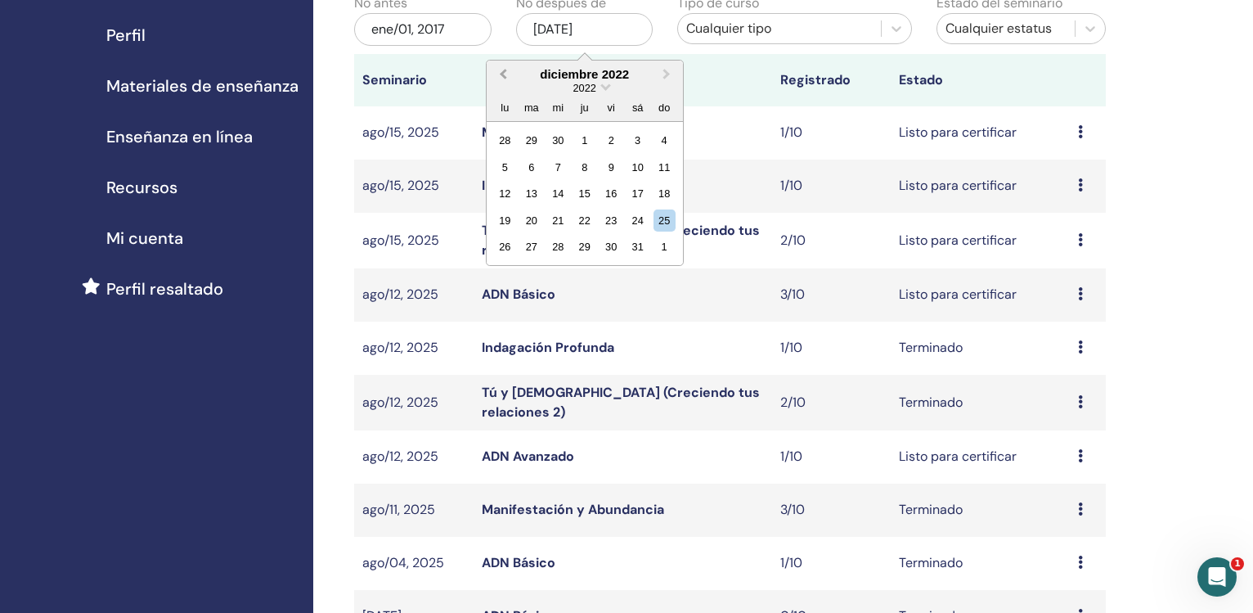
click at [503, 74] on span "Previous Month" at bounding box center [503, 73] width 0 height 17
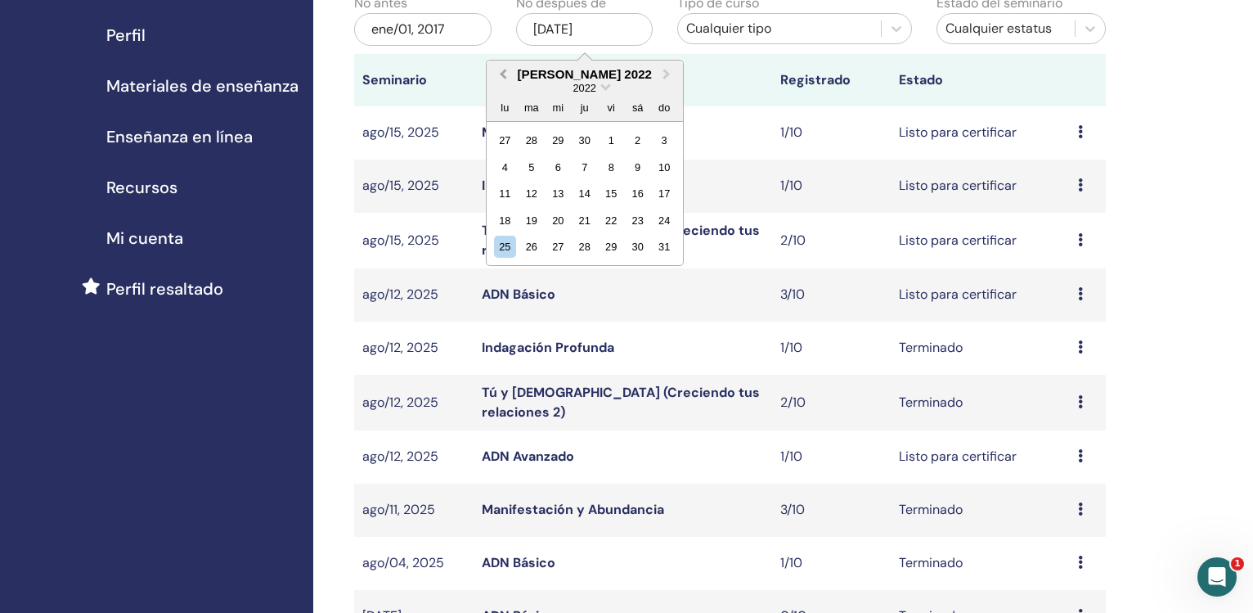
click at [503, 74] on span "Previous Month" at bounding box center [503, 73] width 0 height 17
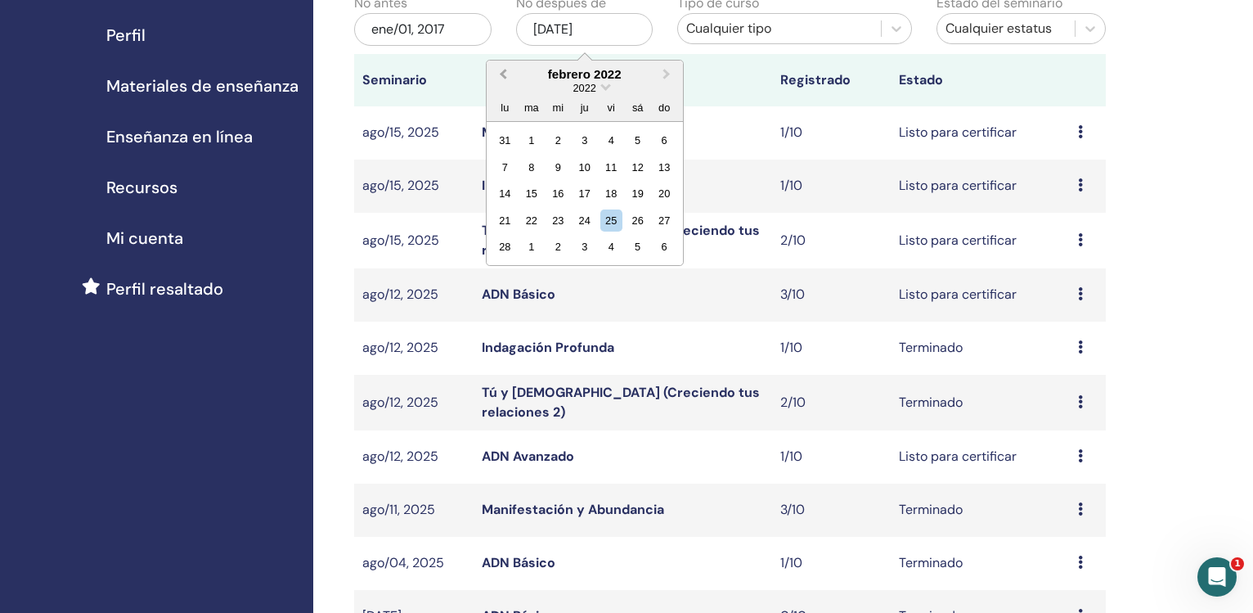
click at [503, 74] on span "Previous Month" at bounding box center [503, 73] width 0 height 17
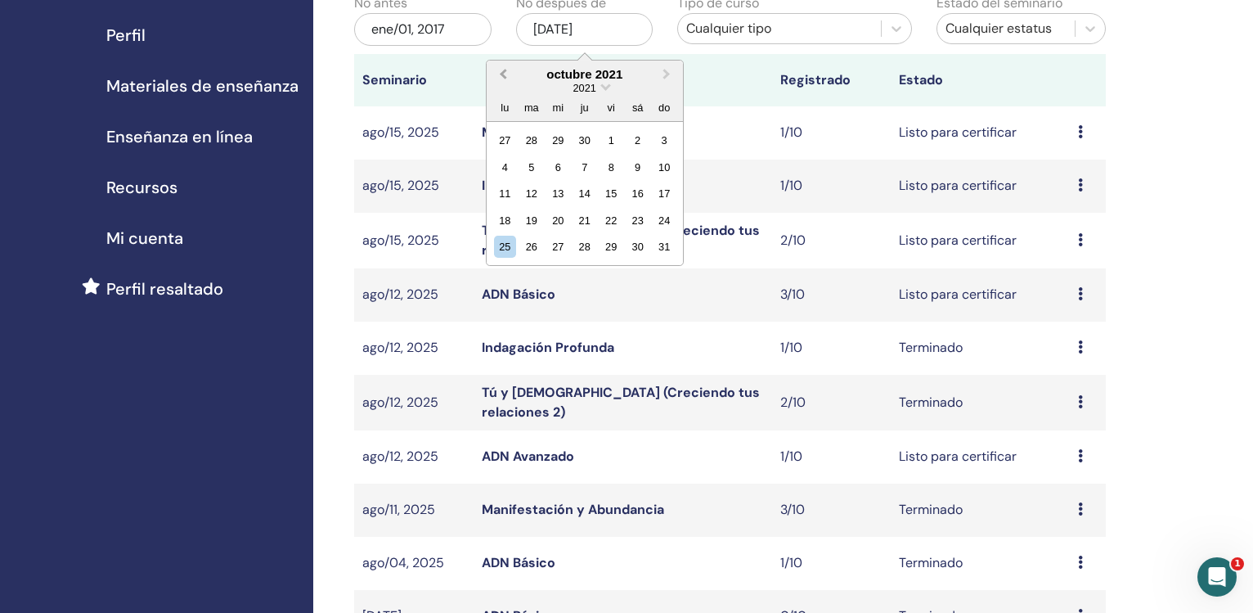
click at [503, 74] on span "Previous Month" at bounding box center [503, 73] width 0 height 17
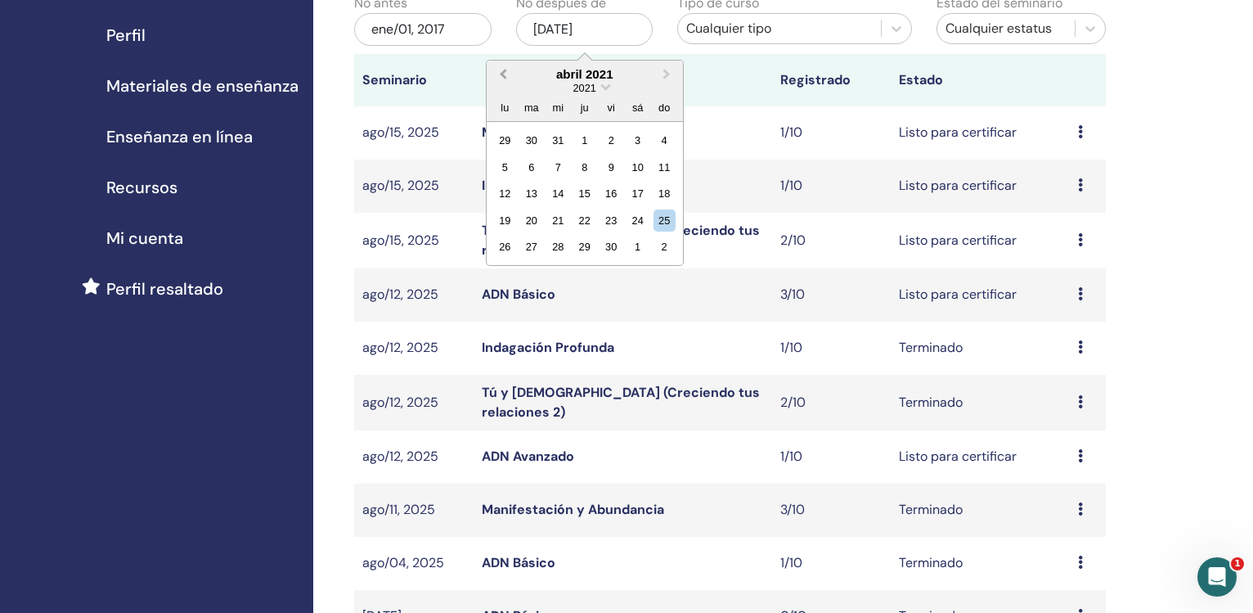
click at [503, 74] on span "Previous Month" at bounding box center [503, 73] width 0 height 17
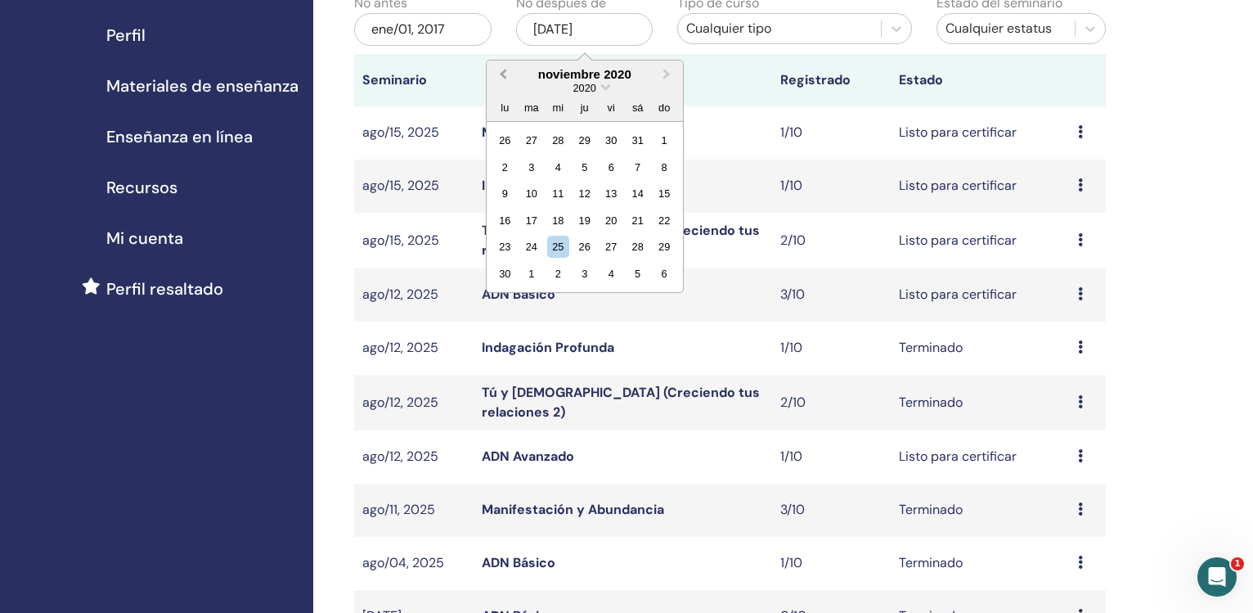
click at [503, 74] on span "Previous Month" at bounding box center [503, 73] width 0 height 17
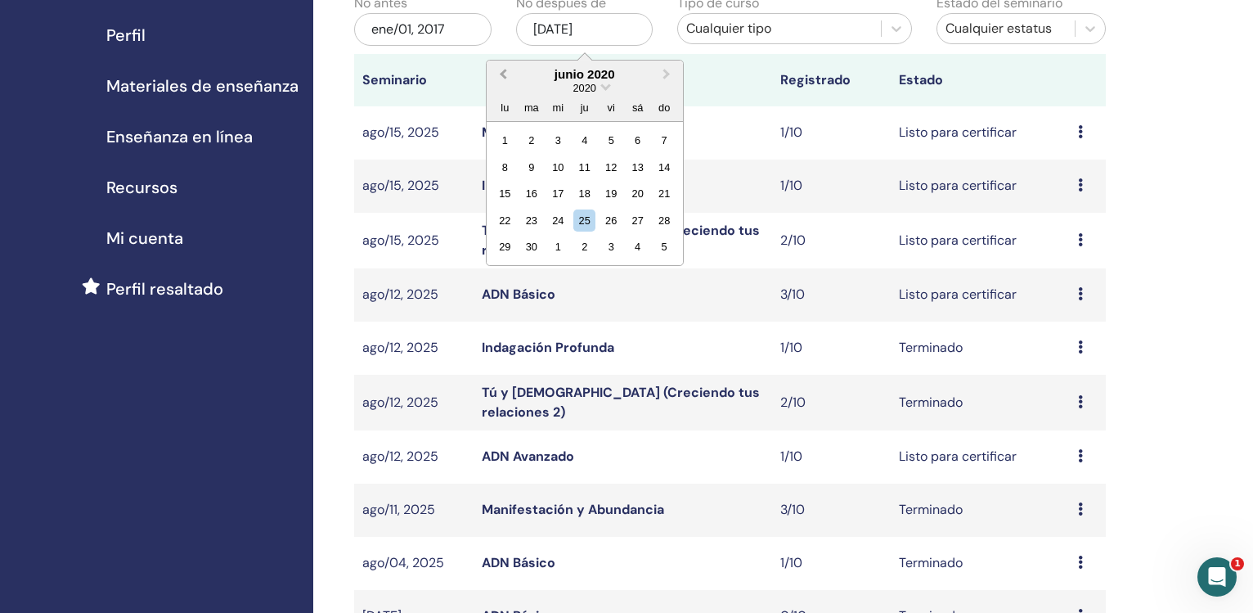
click at [503, 74] on span "Previous Month" at bounding box center [503, 73] width 0 height 17
click at [503, 73] on span "Previous Month" at bounding box center [503, 73] width 0 height 17
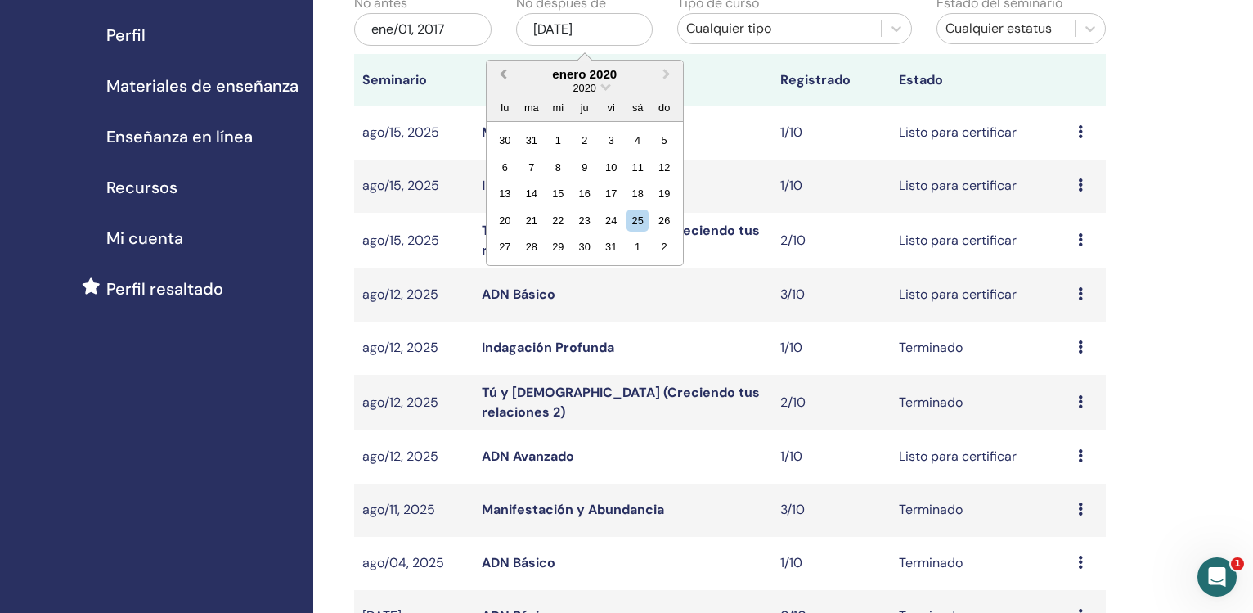
click at [503, 73] on span "Previous Month" at bounding box center [503, 73] width 0 height 17
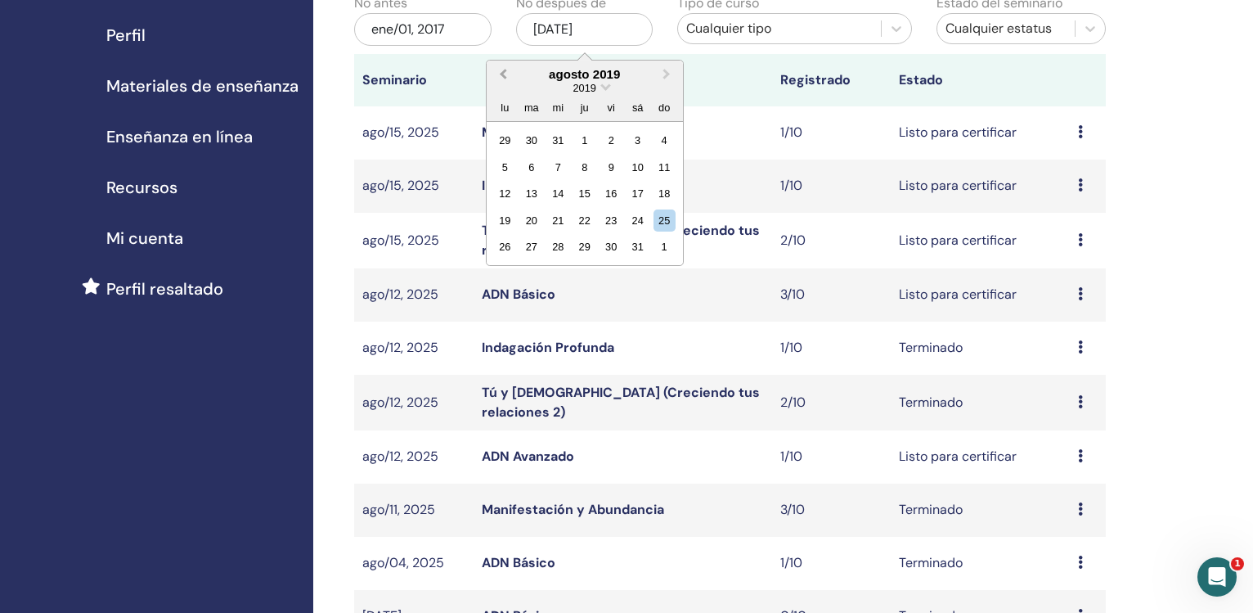
click at [503, 73] on span "Previous Month" at bounding box center [503, 73] width 0 height 17
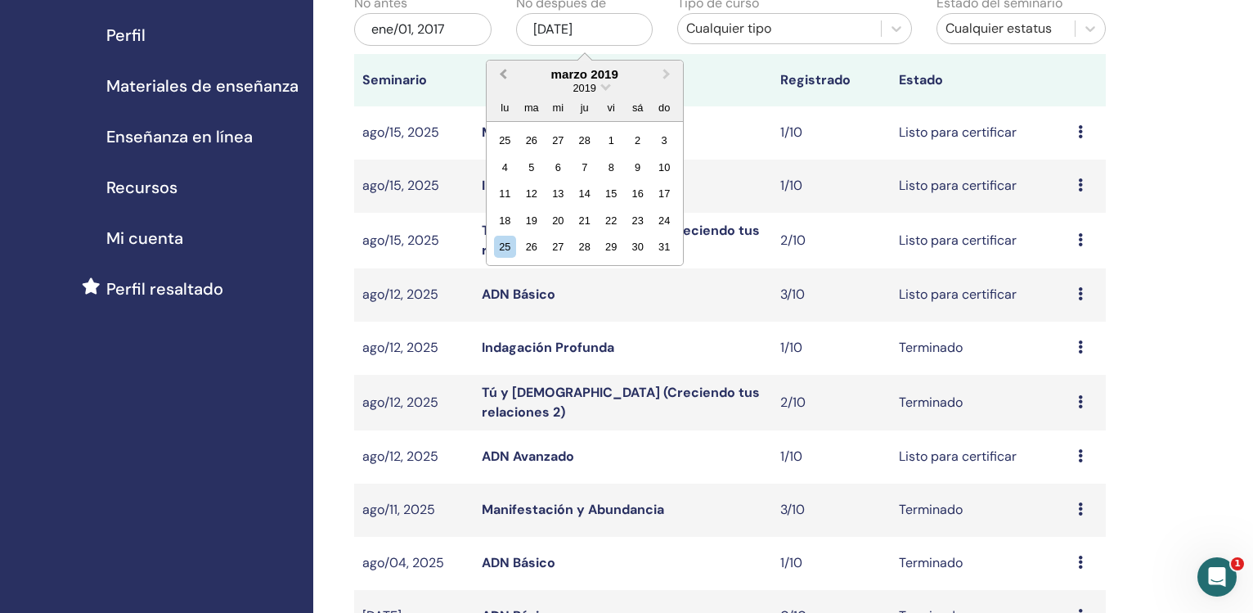
click at [503, 73] on span "Previous Month" at bounding box center [503, 73] width 0 height 17
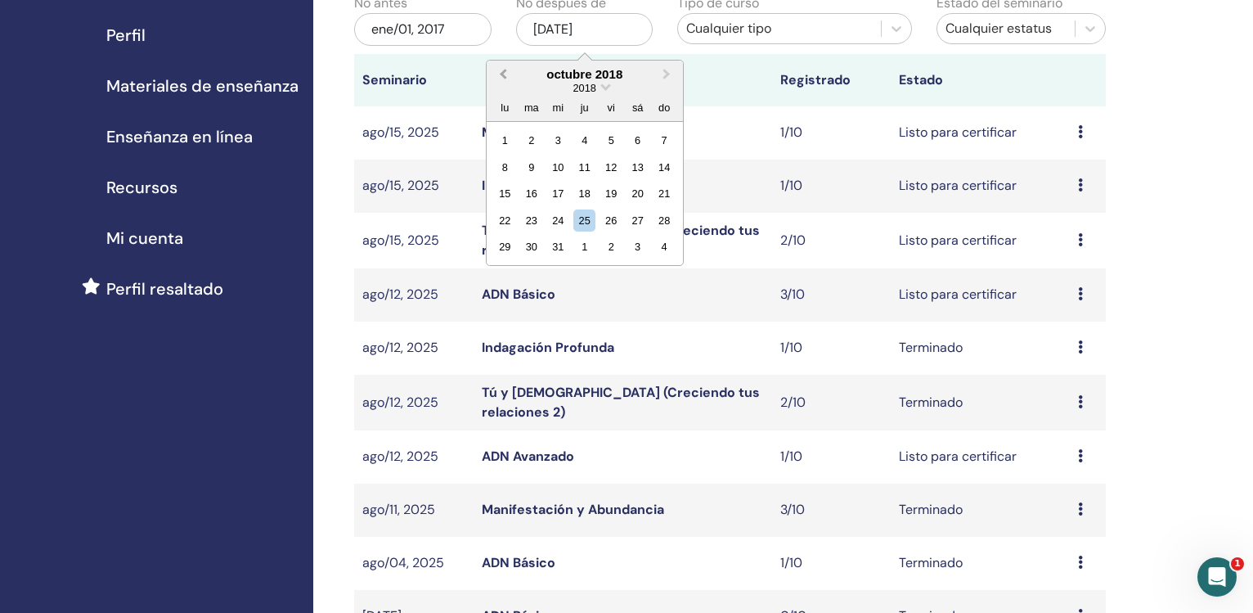
click at [503, 73] on span "Previous Month" at bounding box center [503, 73] width 0 height 17
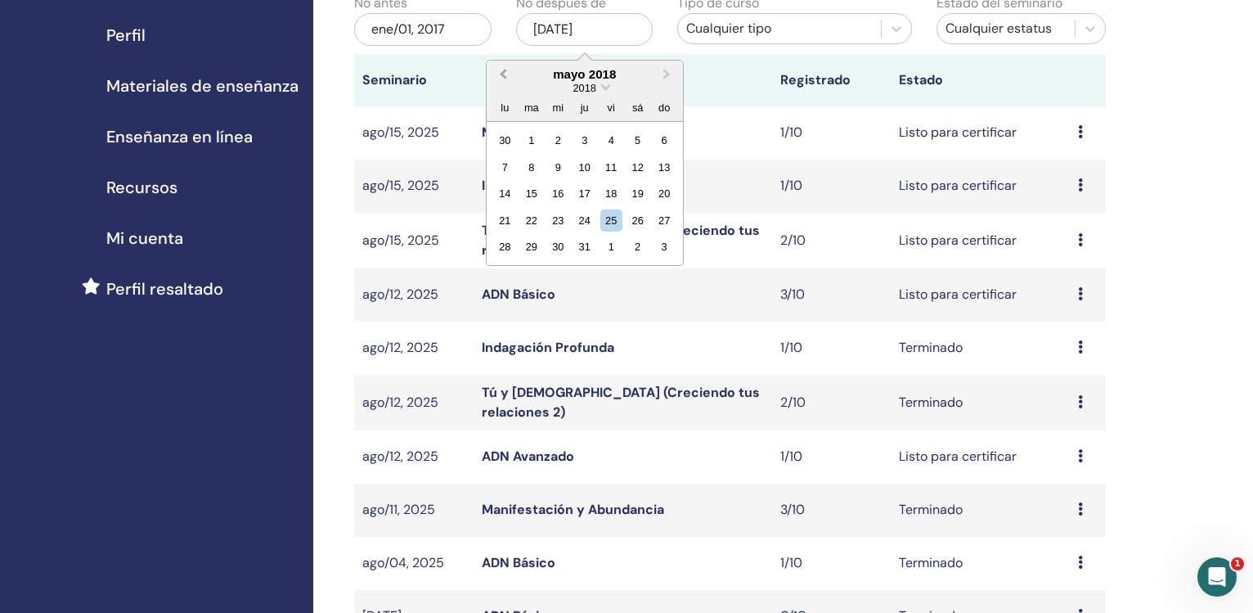
click at [503, 73] on span "Previous Month" at bounding box center [503, 73] width 0 height 17
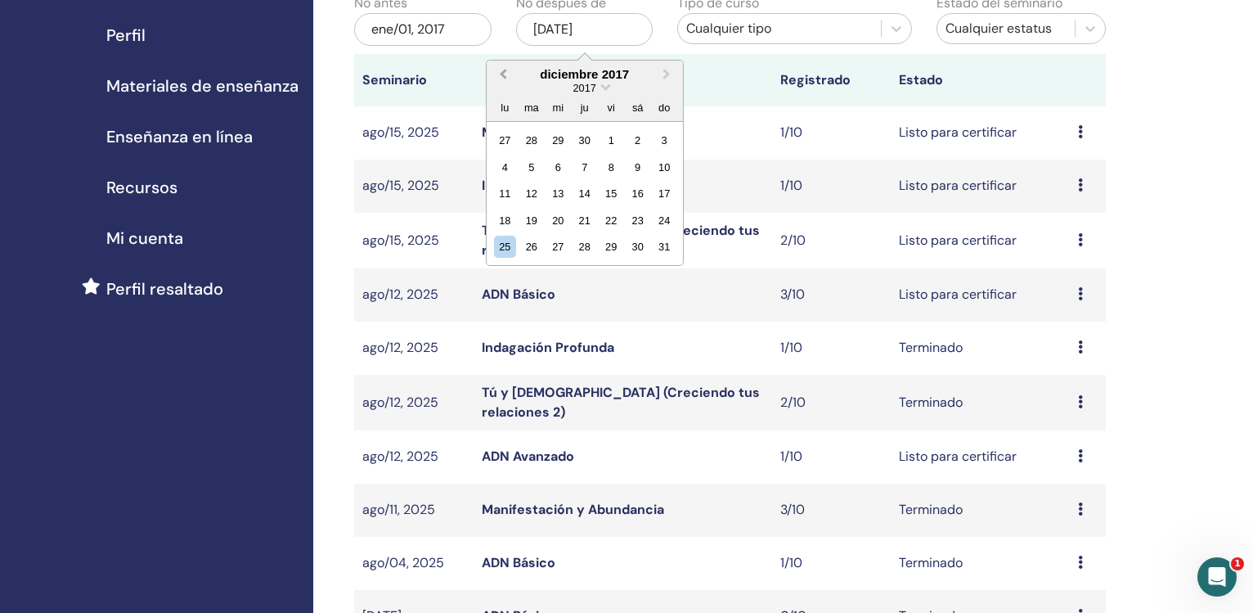
click at [503, 73] on span "Previous Month" at bounding box center [503, 73] width 0 height 17
click at [667, 74] on span "Next Month" at bounding box center [667, 73] width 0 height 17
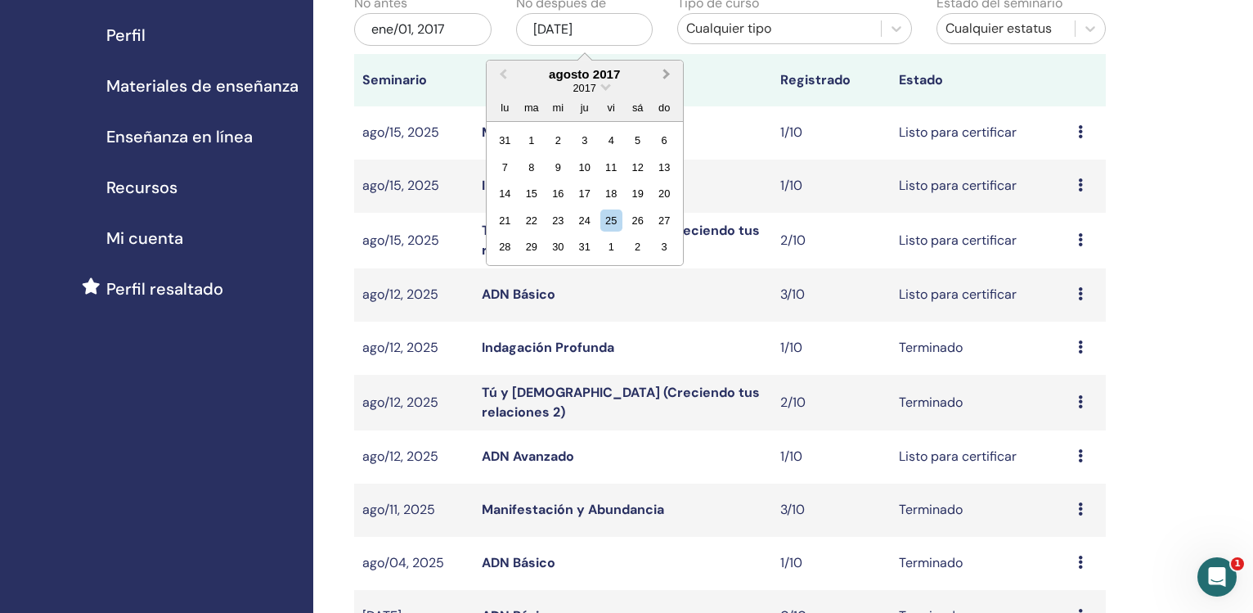
click at [667, 74] on span "Next Month" at bounding box center [667, 73] width 0 height 17
click at [503, 73] on span "Previous Month" at bounding box center [503, 73] width 0 height 17
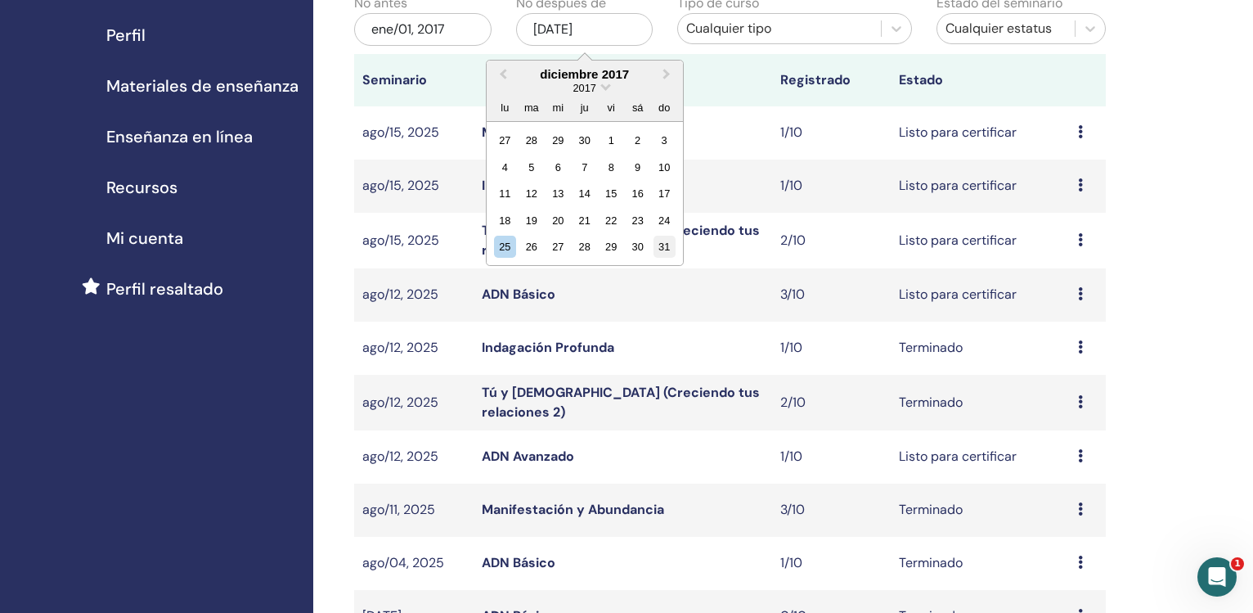
click at [663, 247] on div "31" at bounding box center [665, 247] width 22 height 22
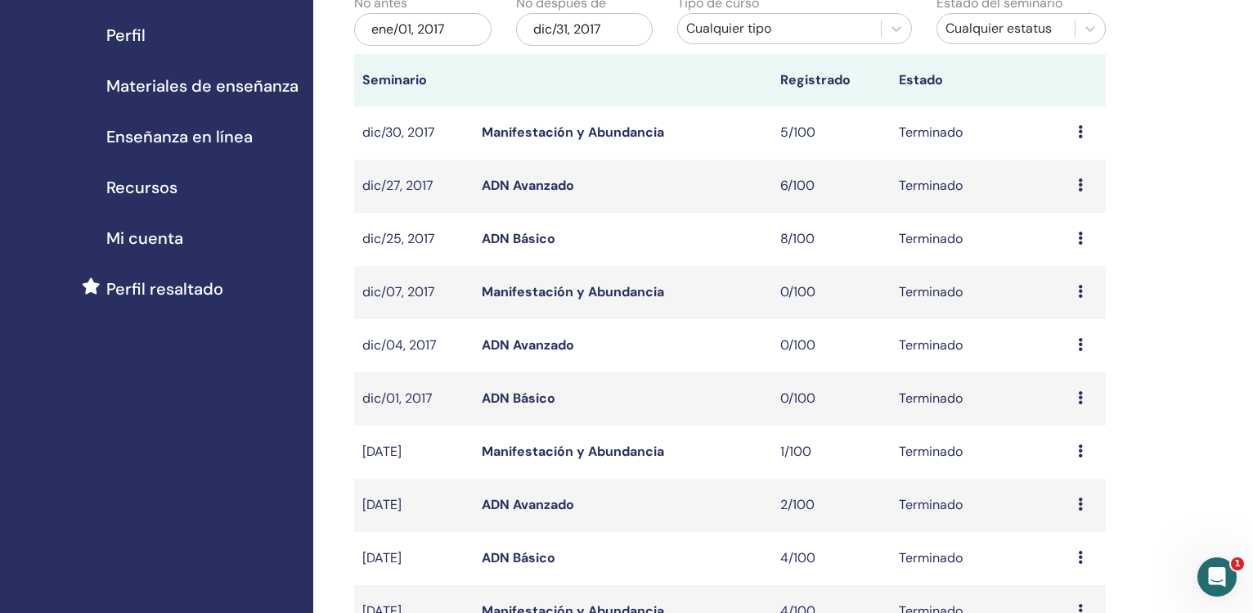
click at [636, 454] on link "Manifestación y Abundancia" at bounding box center [573, 451] width 182 height 17
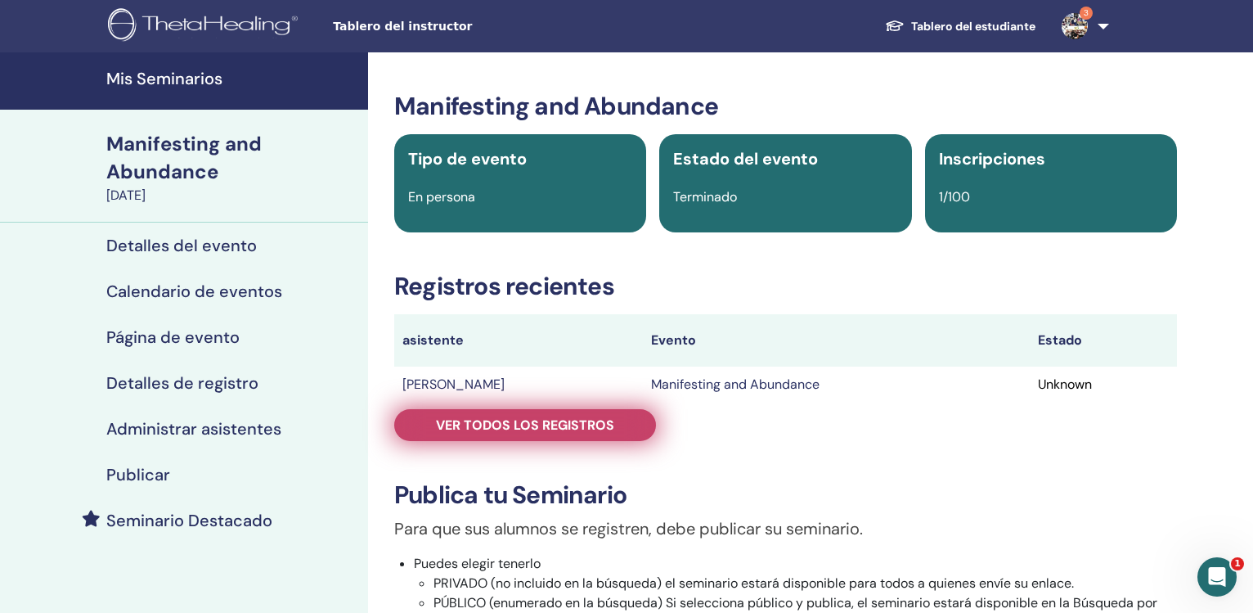
click at [602, 434] on link "Ver todos los registros" at bounding box center [525, 425] width 262 height 32
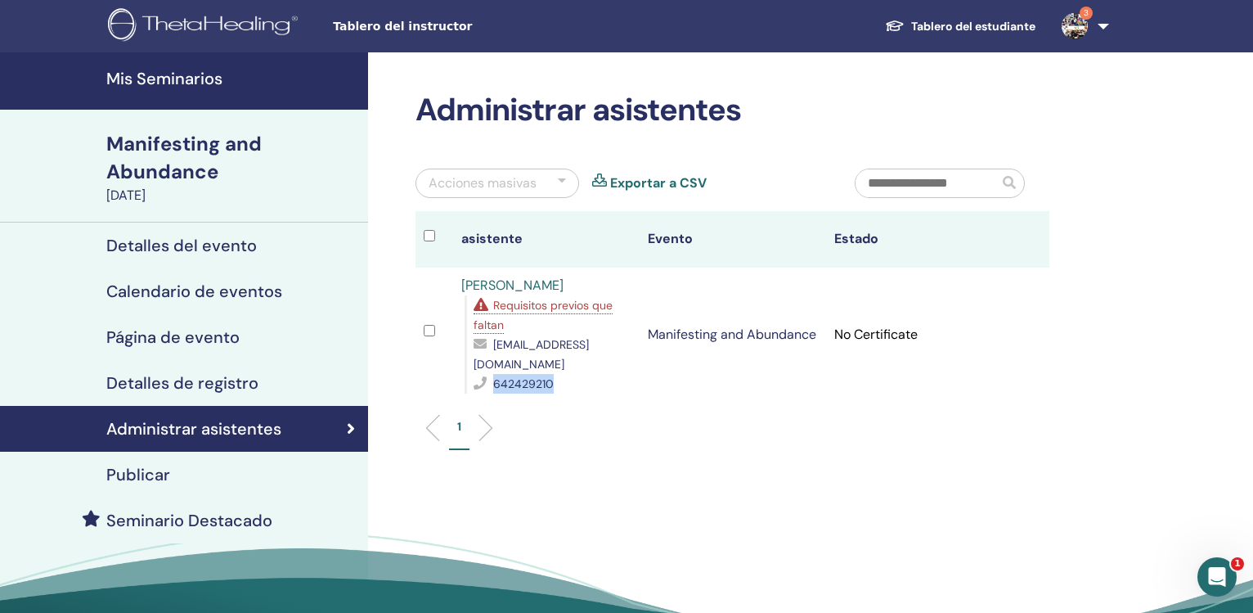
drag, startPoint x: 563, startPoint y: 347, endPoint x: 479, endPoint y: 342, distance: 84.4
click at [479, 374] on div "642429210" at bounding box center [553, 384] width 158 height 20
copy div "642429210"
click at [632, 335] on div "darinkapzrs@outlook.com" at bounding box center [553, 354] width 158 height 39
drag, startPoint x: 643, startPoint y: 320, endPoint x: 485, endPoint y: 320, distance: 157.9
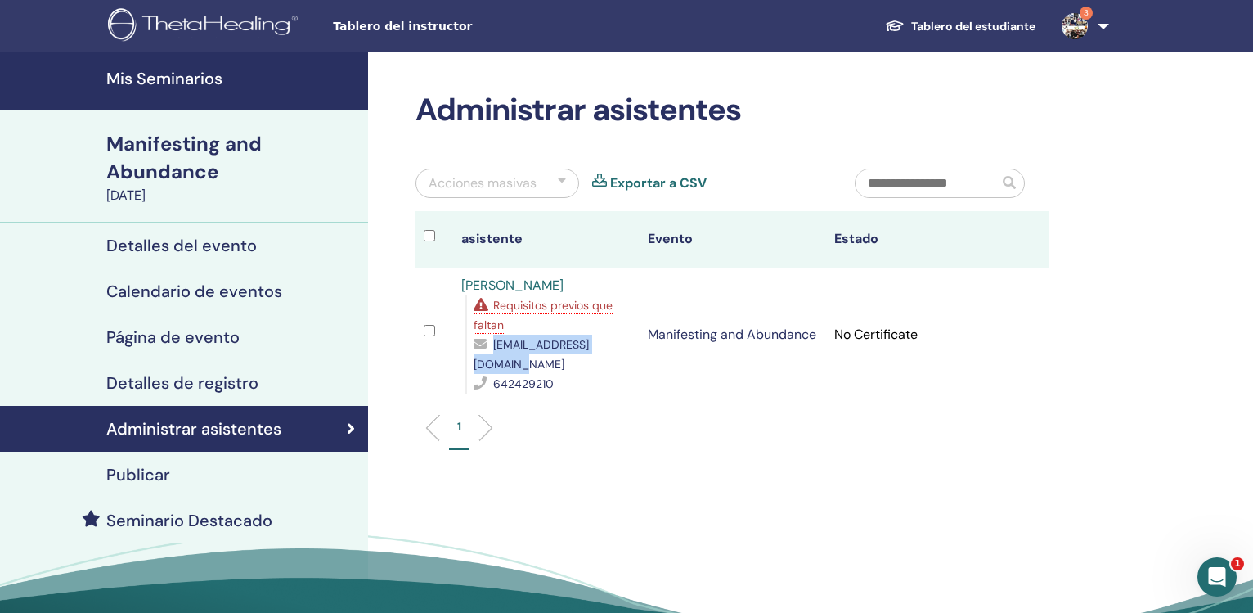
click at [485, 335] on div "darinkapzrs@outlook.com" at bounding box center [553, 354] width 158 height 39
copy div "darinkapzrs@outlook.com"
drag, startPoint x: 603, startPoint y: 282, endPoint x: 452, endPoint y: 285, distance: 150.5
click at [453, 285] on td "Darinka Pérez Reyes Requisitos previos que faltan darinkapzrs@outlook.com 64242…" at bounding box center [546, 335] width 187 height 134
copy link "Darinka Pérez Reyes"
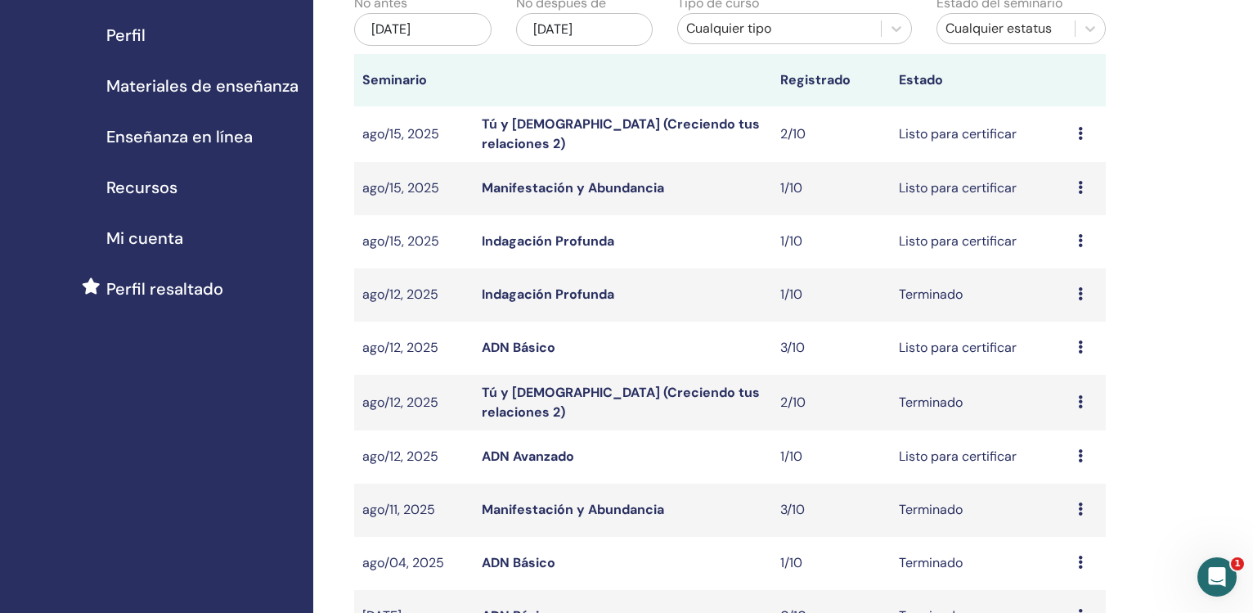
click at [436, 25] on div "[DATE]" at bounding box center [422, 29] width 137 height 33
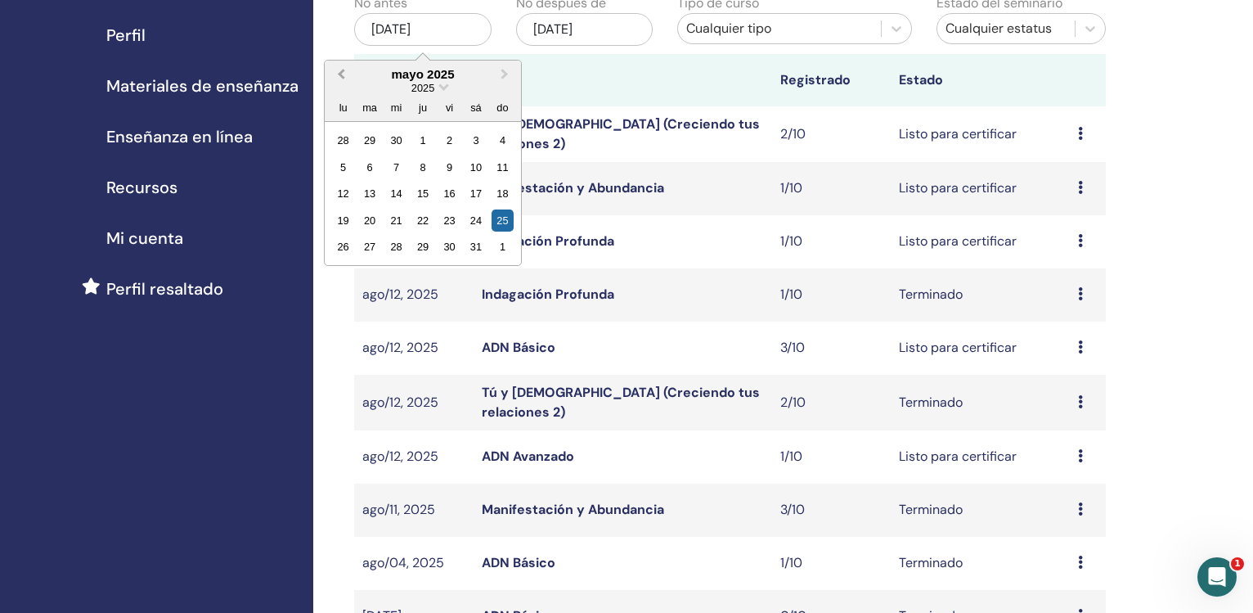
click at [341, 78] on span "Previous Month" at bounding box center [341, 73] width 0 height 17
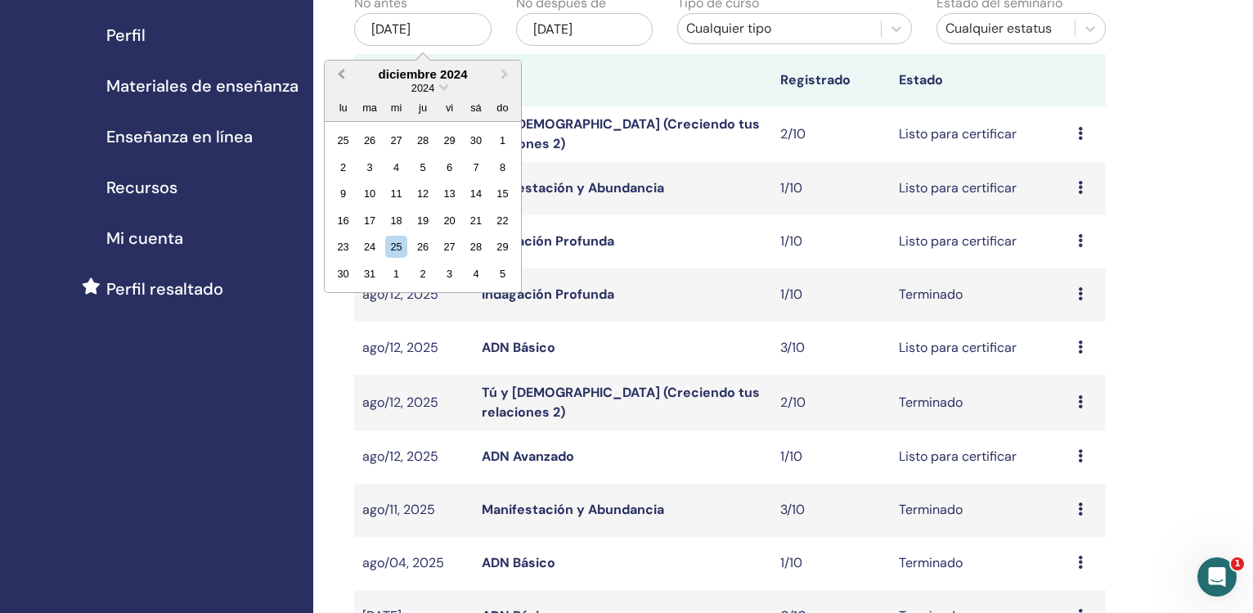
click at [341, 78] on span "Previous Month" at bounding box center [341, 73] width 0 height 17
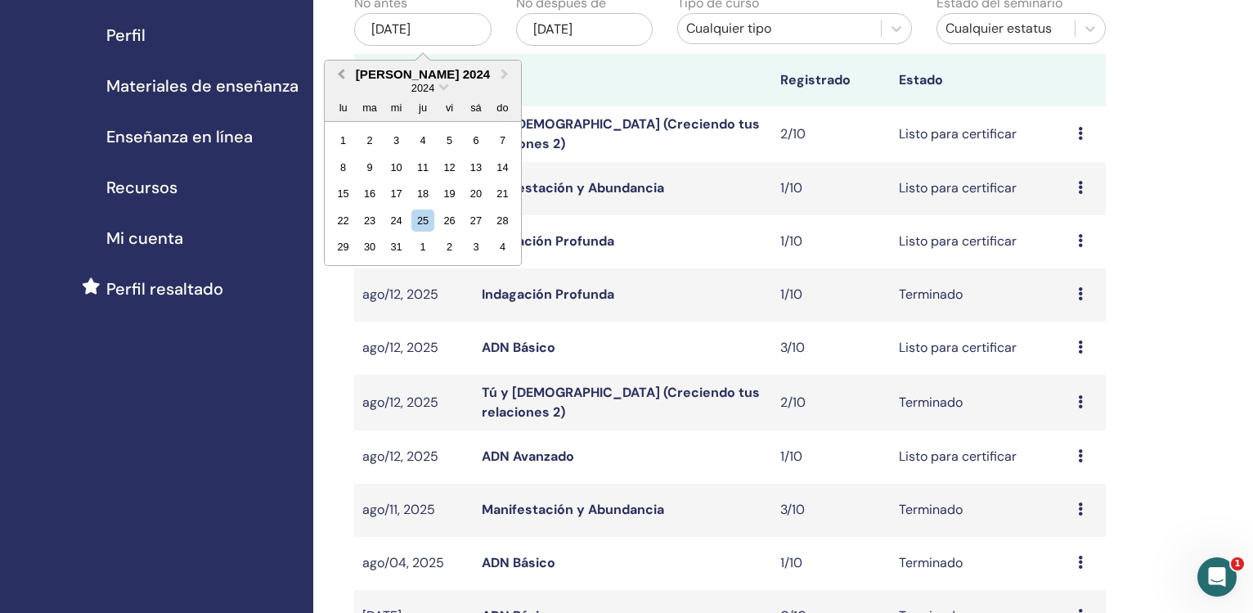
click at [341, 78] on span "Previous Month" at bounding box center [341, 73] width 0 height 17
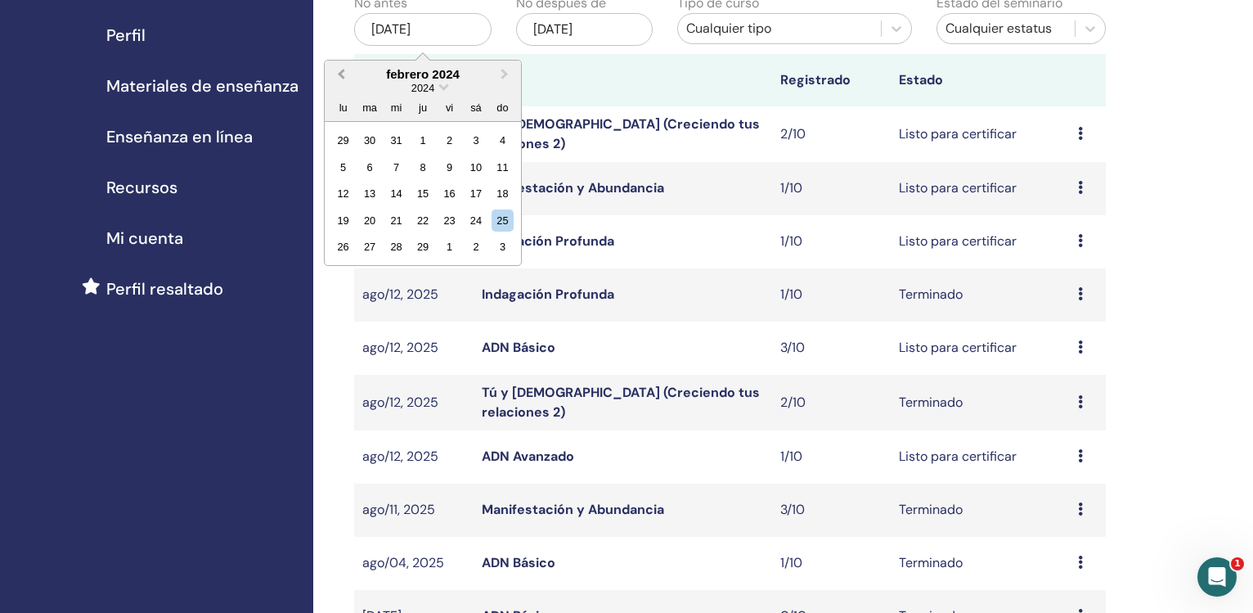
click at [341, 78] on span "Previous Month" at bounding box center [341, 73] width 0 height 17
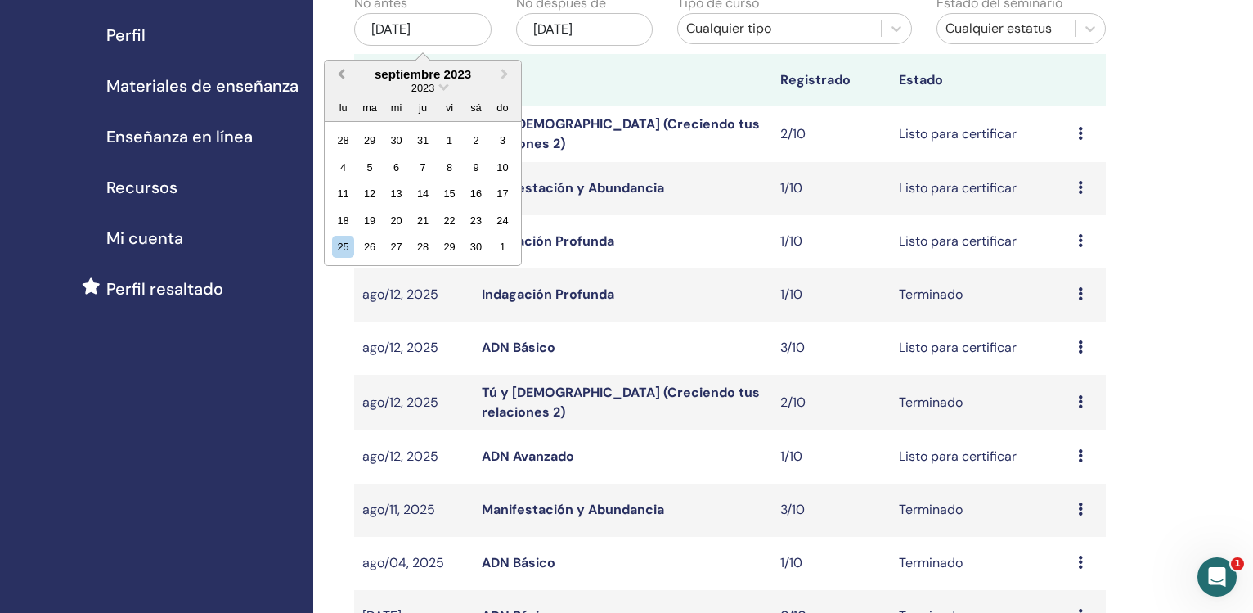
click at [341, 78] on span "Previous Month" at bounding box center [341, 73] width 0 height 17
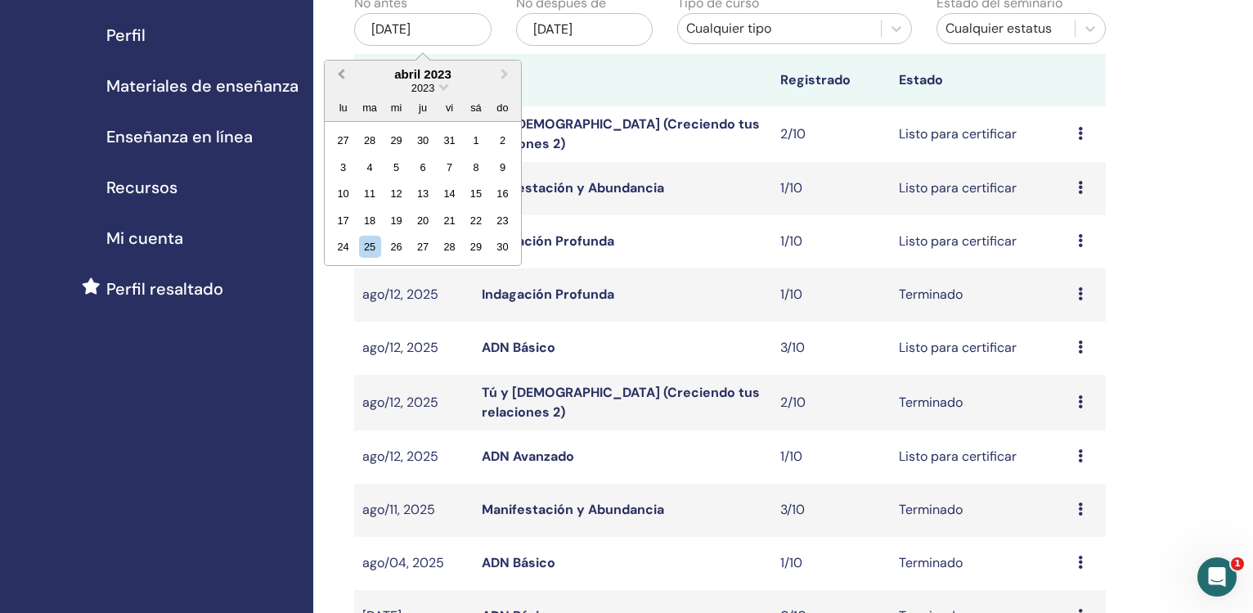
click at [341, 78] on span "Previous Month" at bounding box center [341, 73] width 0 height 17
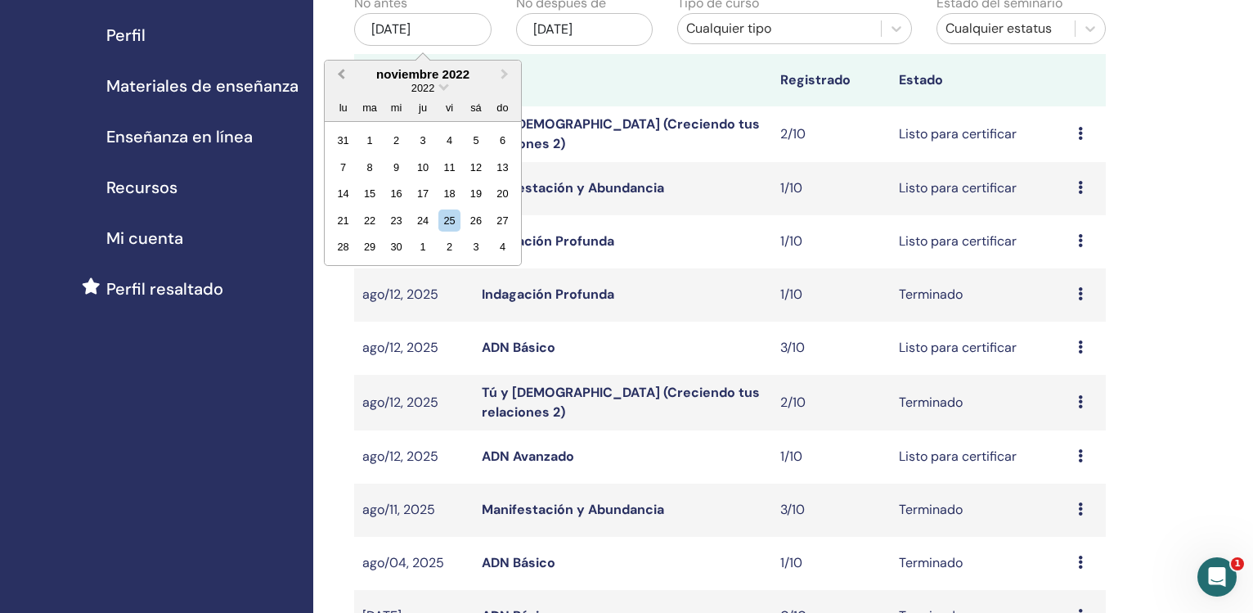
click at [341, 78] on span "Previous Month" at bounding box center [341, 73] width 0 height 17
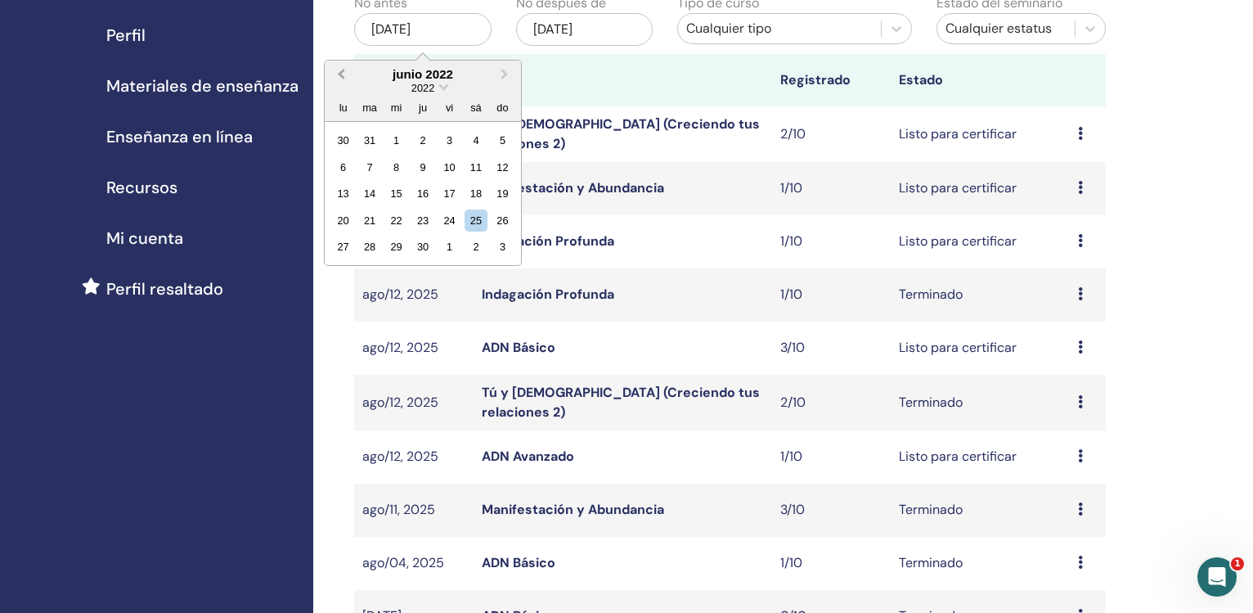
click at [341, 78] on span "Previous Month" at bounding box center [341, 73] width 0 height 17
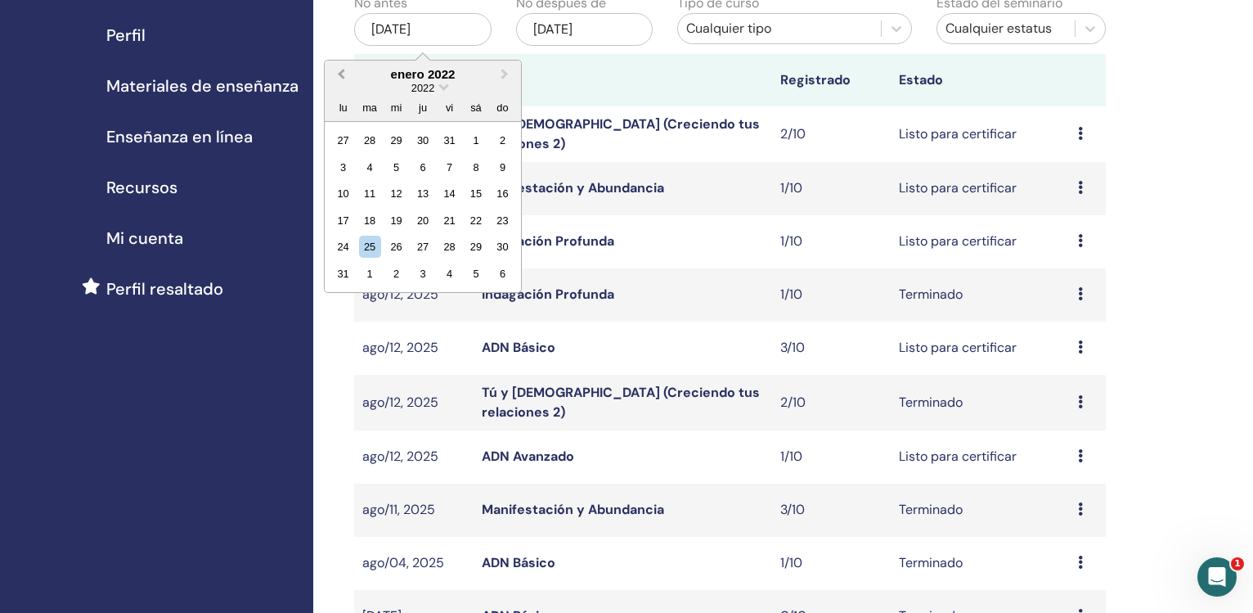
click at [341, 78] on span "Previous Month" at bounding box center [341, 73] width 0 height 17
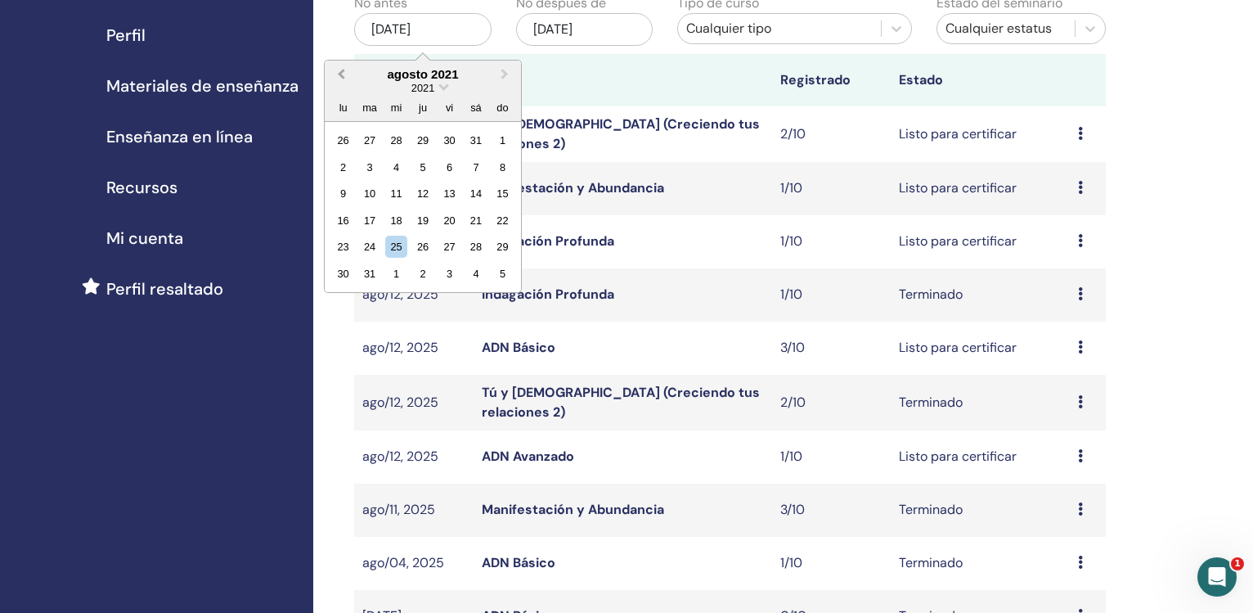
click at [341, 79] on span "Previous Month" at bounding box center [341, 73] width 0 height 17
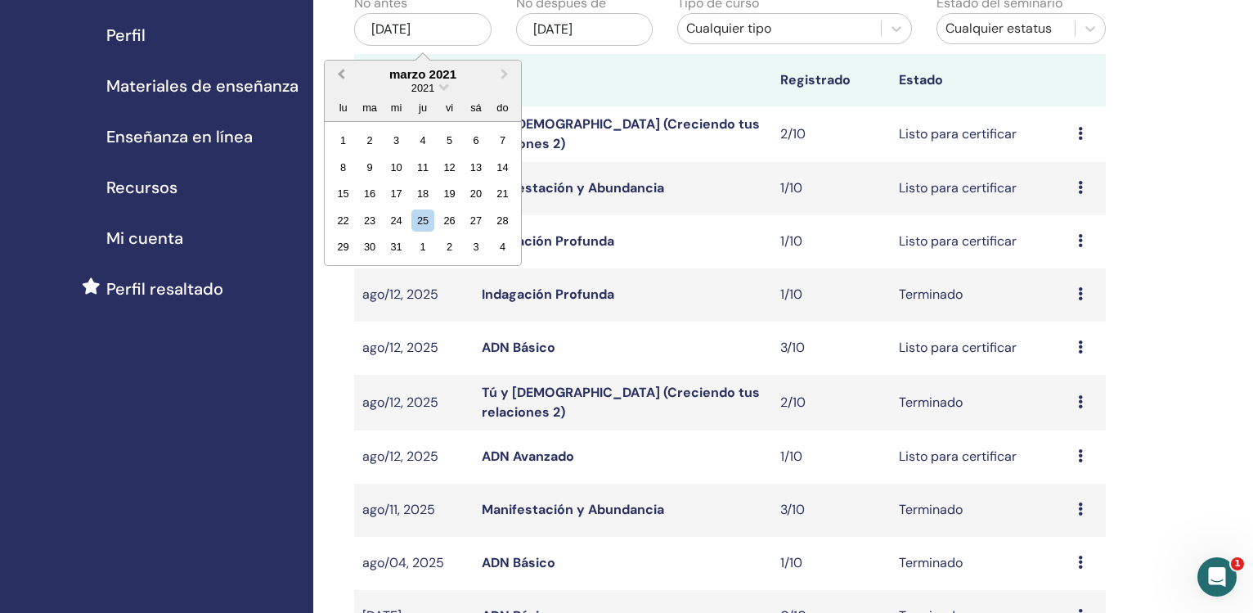
click at [341, 79] on span "Previous Month" at bounding box center [341, 73] width 0 height 17
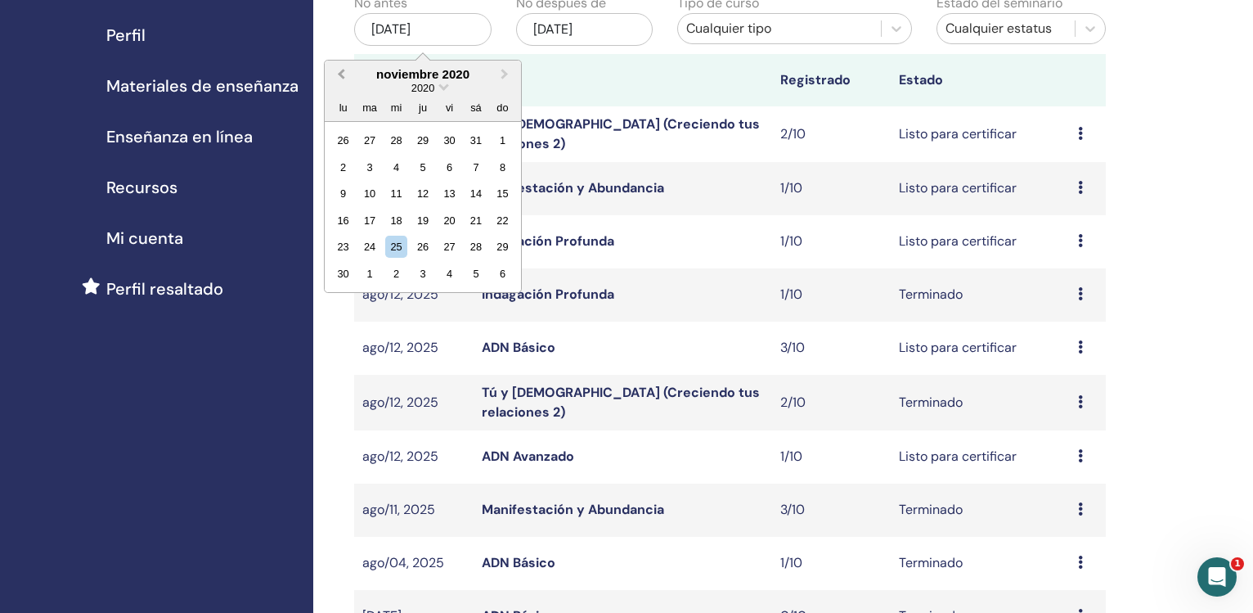
click at [341, 79] on span "Previous Month" at bounding box center [341, 73] width 0 height 17
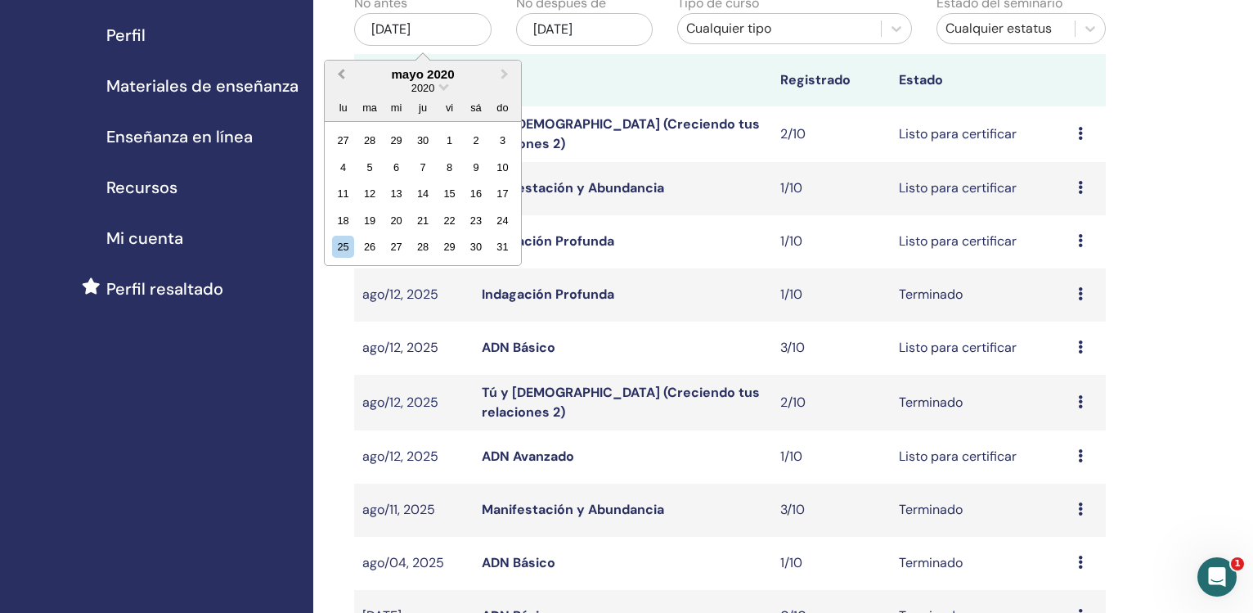
click at [341, 79] on span "Previous Month" at bounding box center [341, 73] width 0 height 17
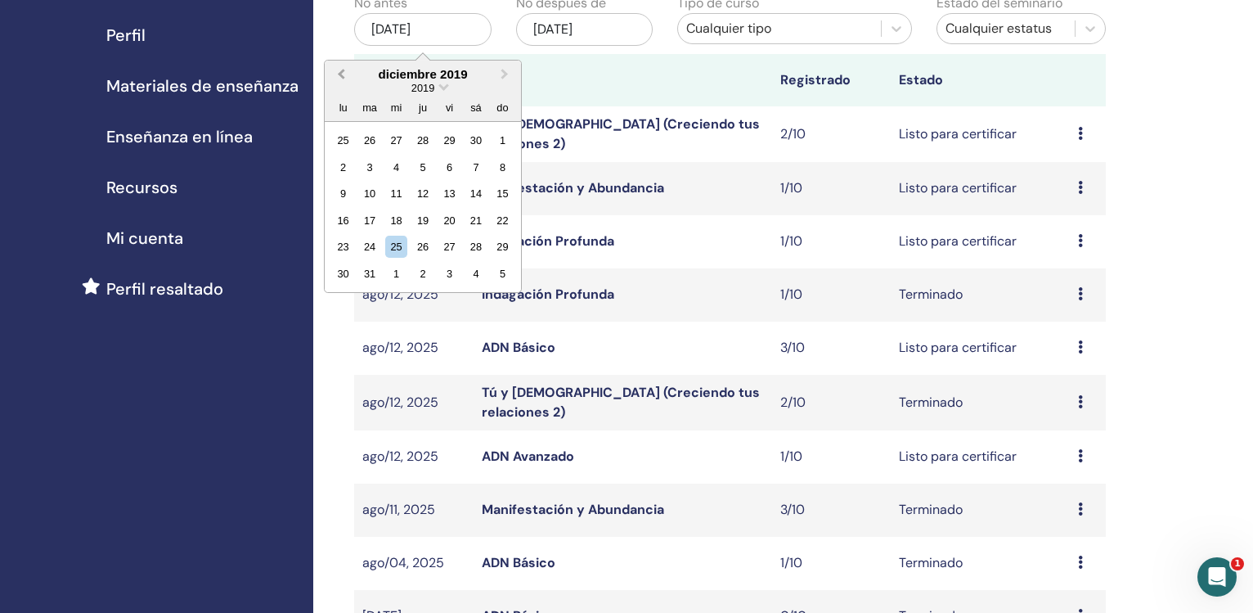
click at [341, 78] on span "Previous Month" at bounding box center [341, 73] width 0 height 17
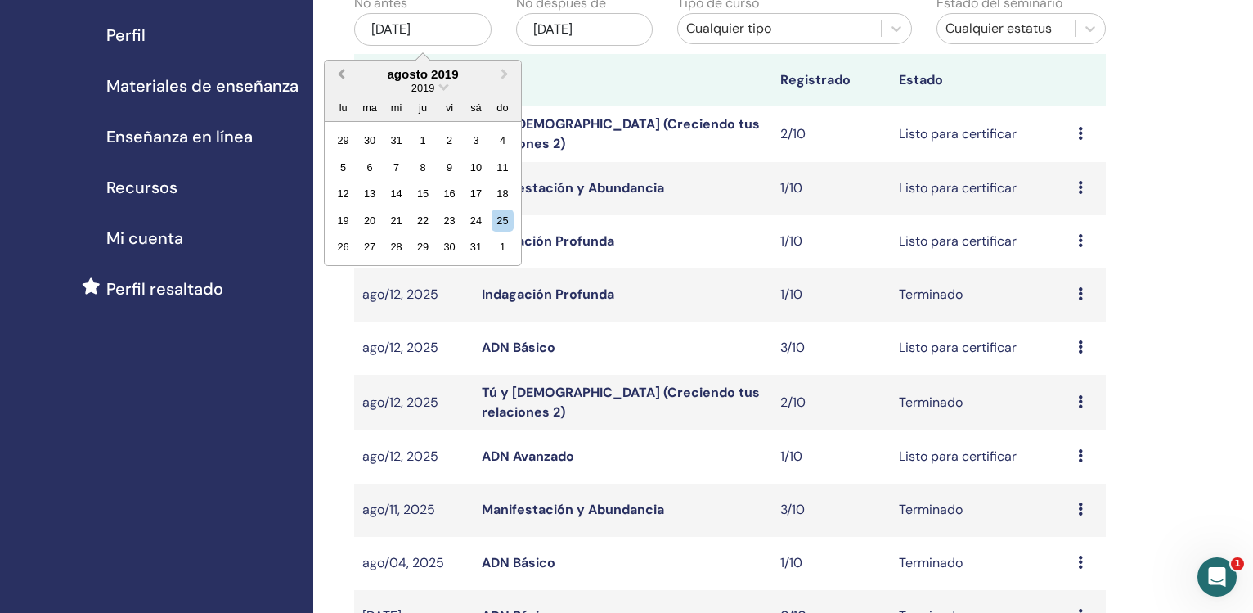
click at [341, 78] on span "Previous Month" at bounding box center [341, 73] width 0 height 17
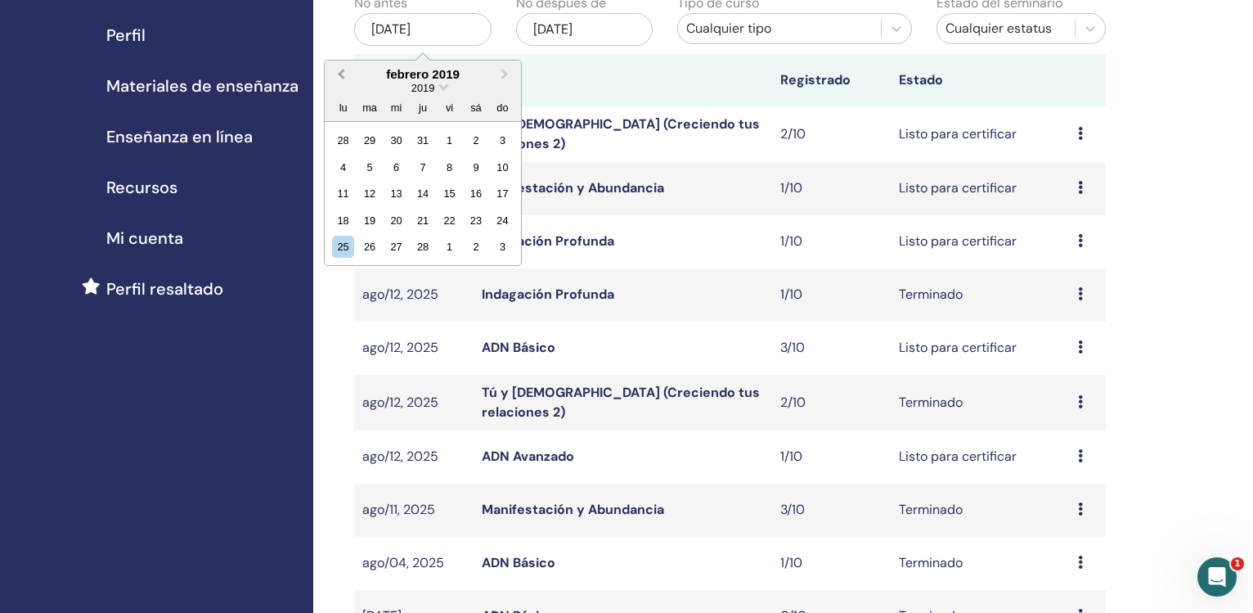
click at [341, 78] on span "Previous Month" at bounding box center [341, 73] width 0 height 17
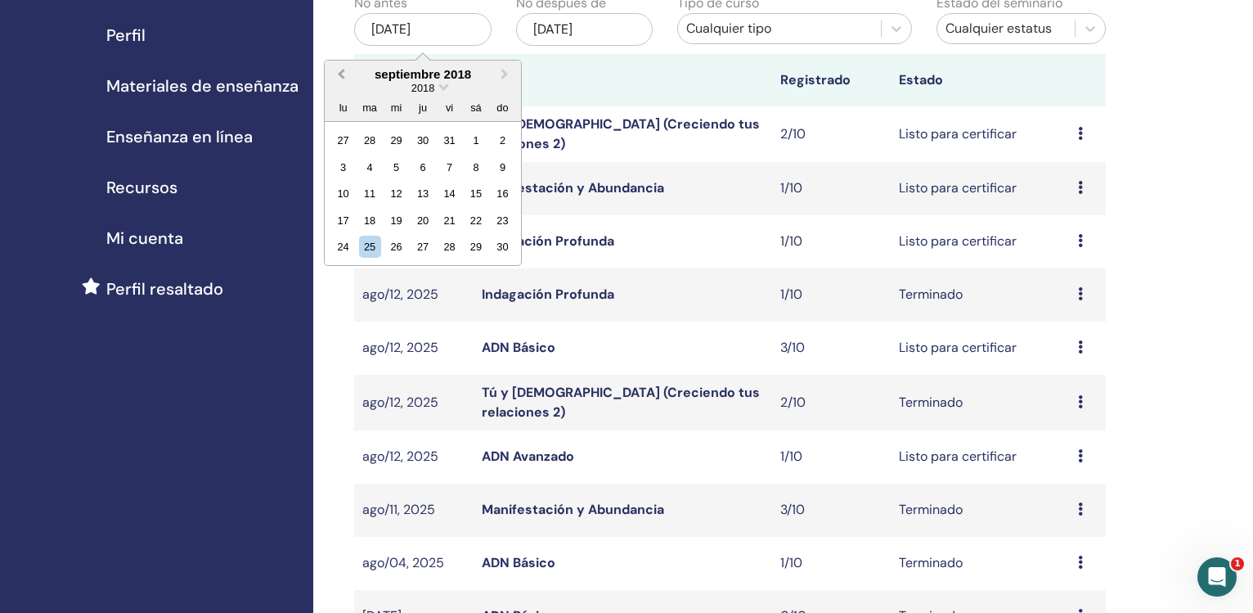
click at [341, 78] on span "Previous Month" at bounding box center [341, 73] width 0 height 17
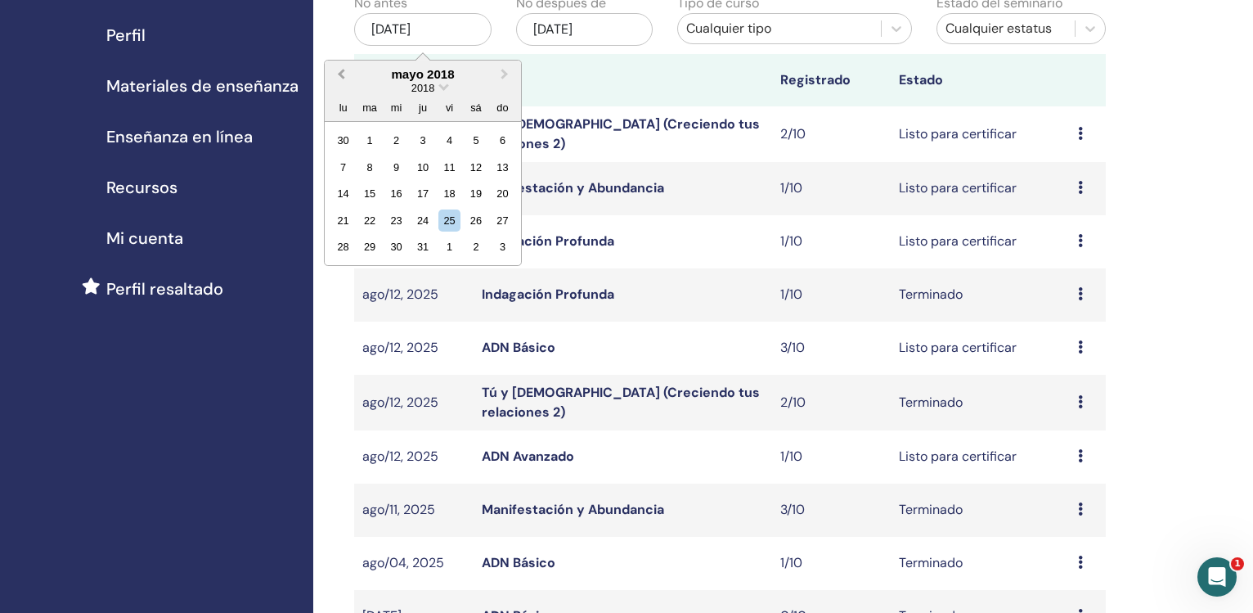
click at [341, 78] on span "Previous Month" at bounding box center [341, 73] width 0 height 17
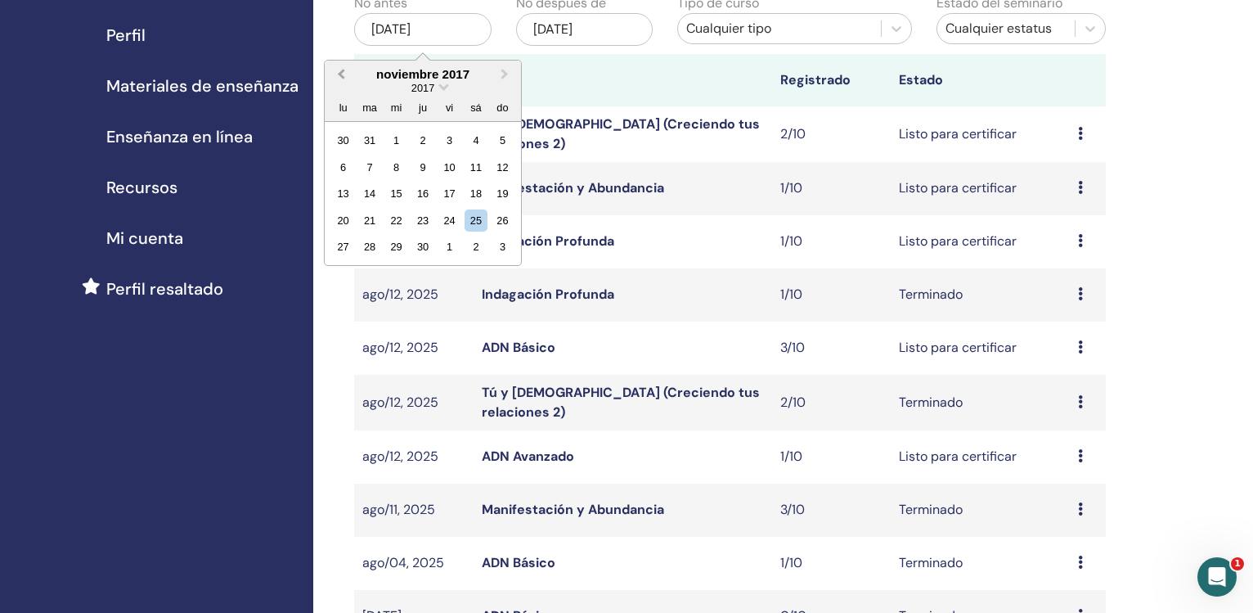
click at [341, 78] on span "Previous Month" at bounding box center [341, 73] width 0 height 17
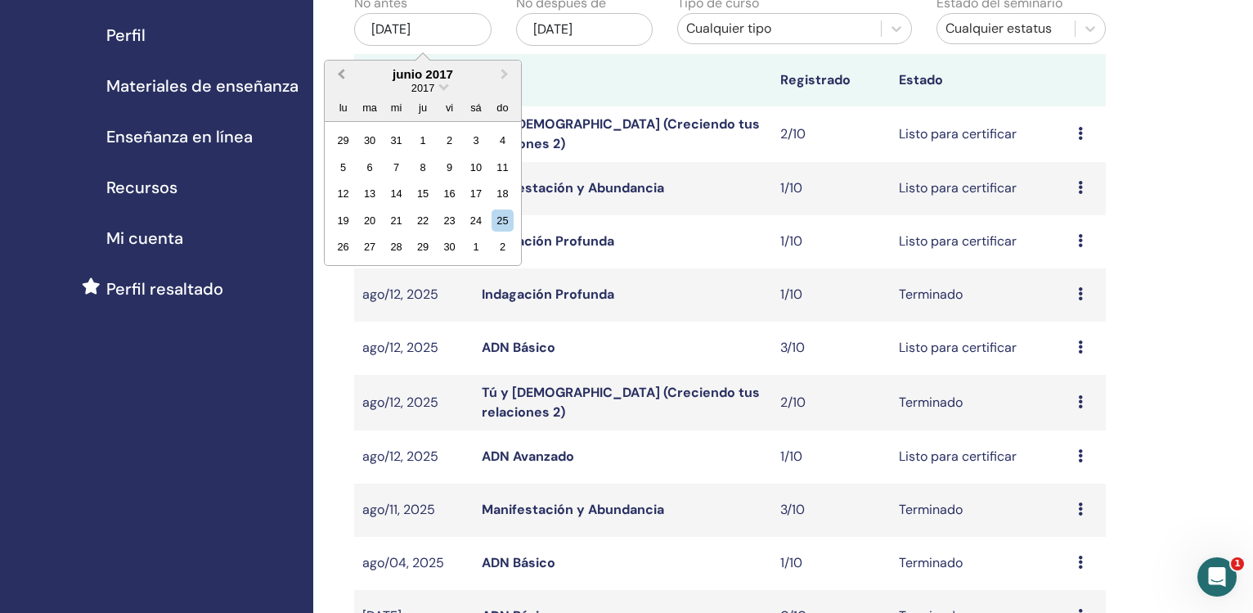
click at [341, 78] on span "Previous Month" at bounding box center [341, 73] width 0 height 17
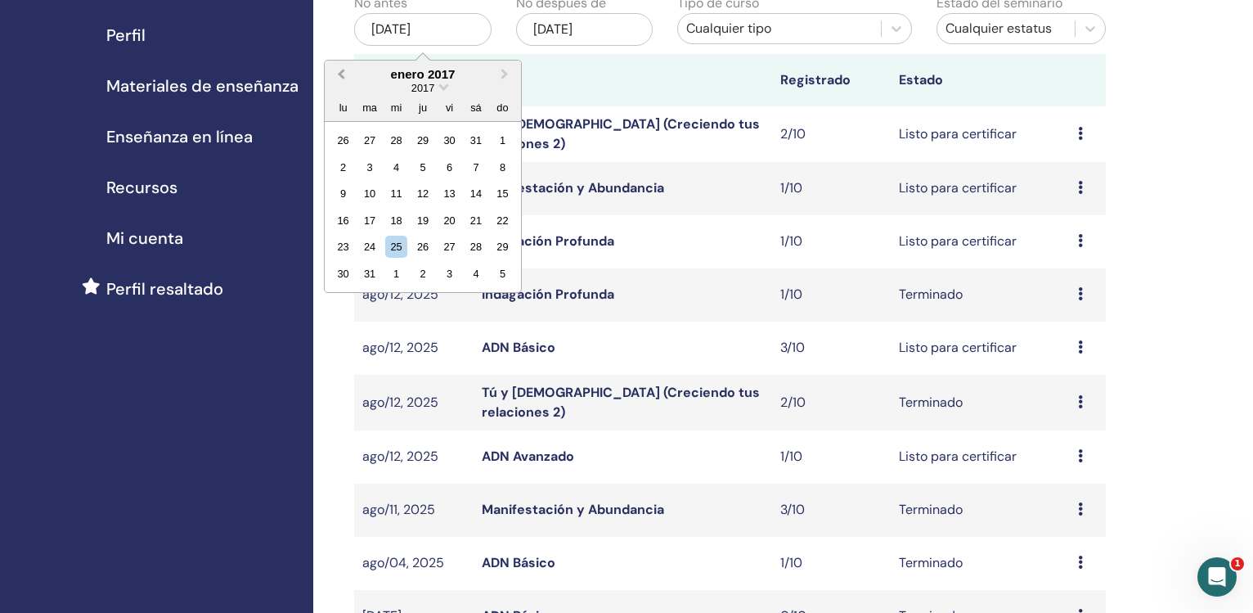
click at [341, 78] on span "Previous Month" at bounding box center [341, 73] width 0 height 17
click at [505, 76] on span "Next Month" at bounding box center [505, 73] width 0 height 17
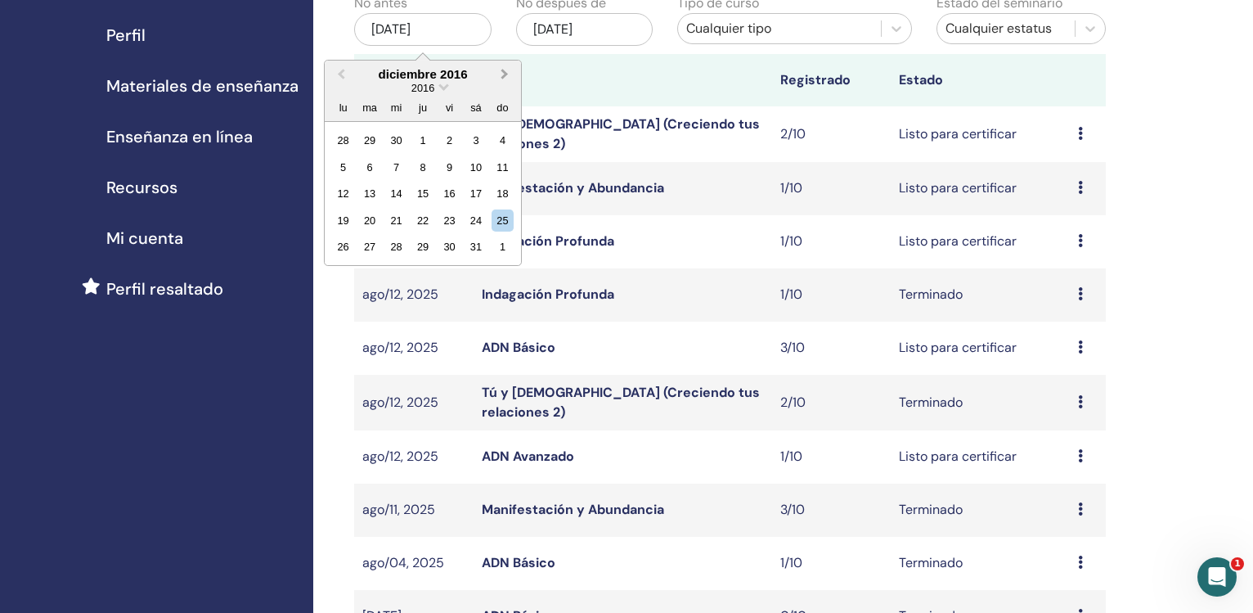
click at [505, 75] on span "Next Month" at bounding box center [505, 73] width 0 height 17
click at [502, 142] on div "1" at bounding box center [503, 140] width 22 height 22
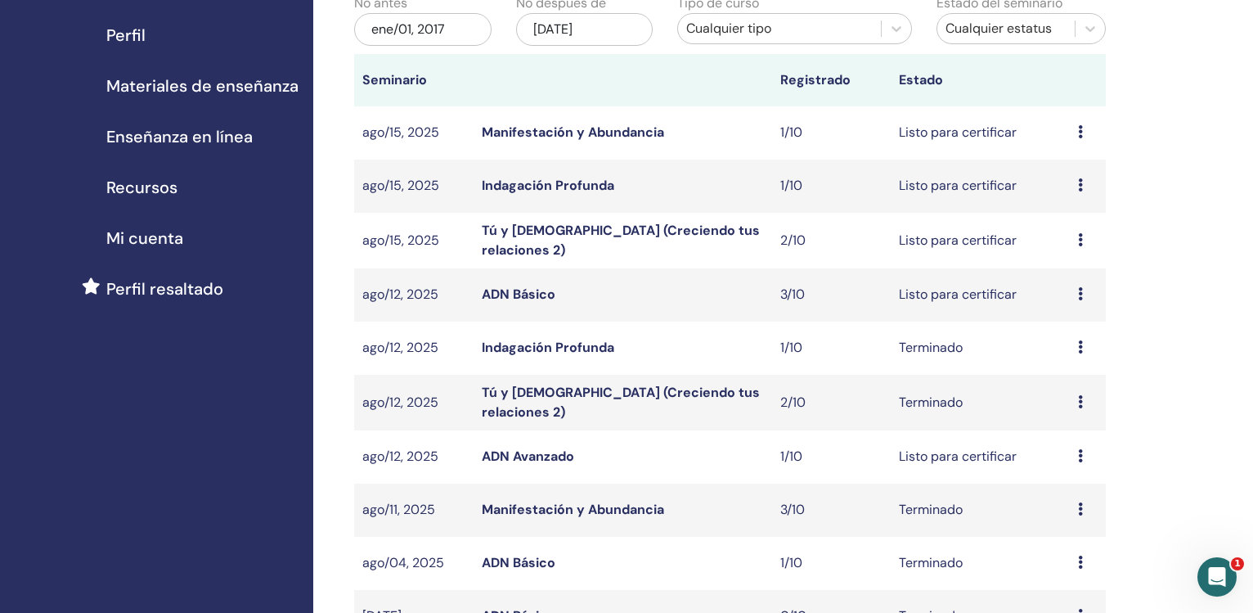
click at [575, 29] on div "[DATE]" at bounding box center [584, 29] width 137 height 33
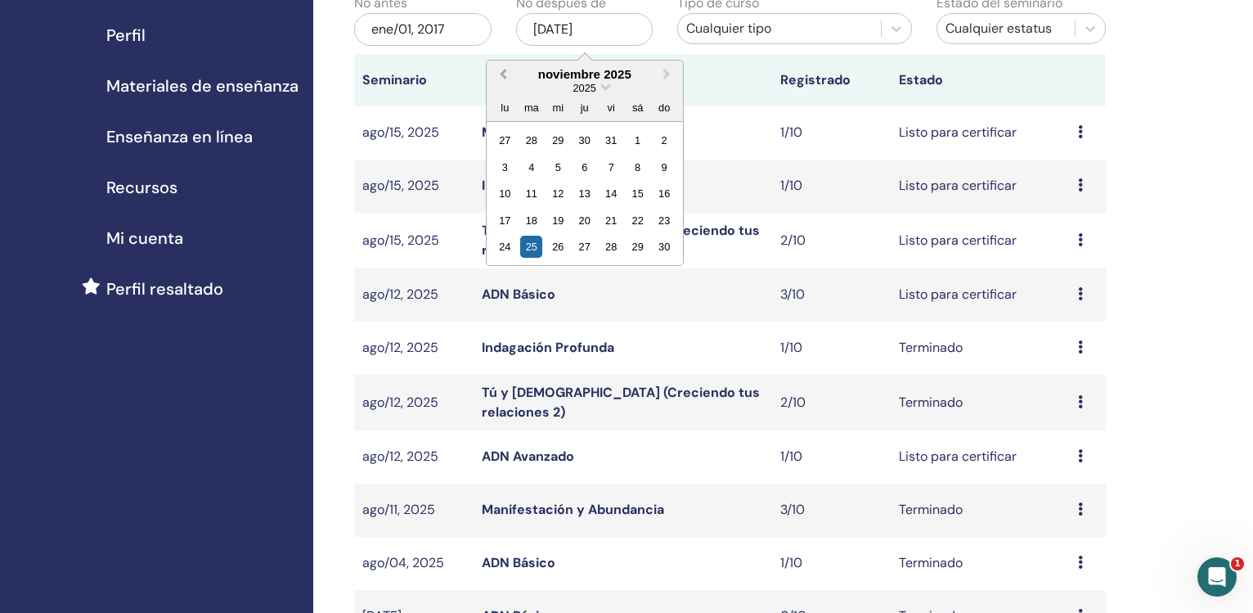
click at [503, 79] on button "Previous Month" at bounding box center [501, 75] width 26 height 26
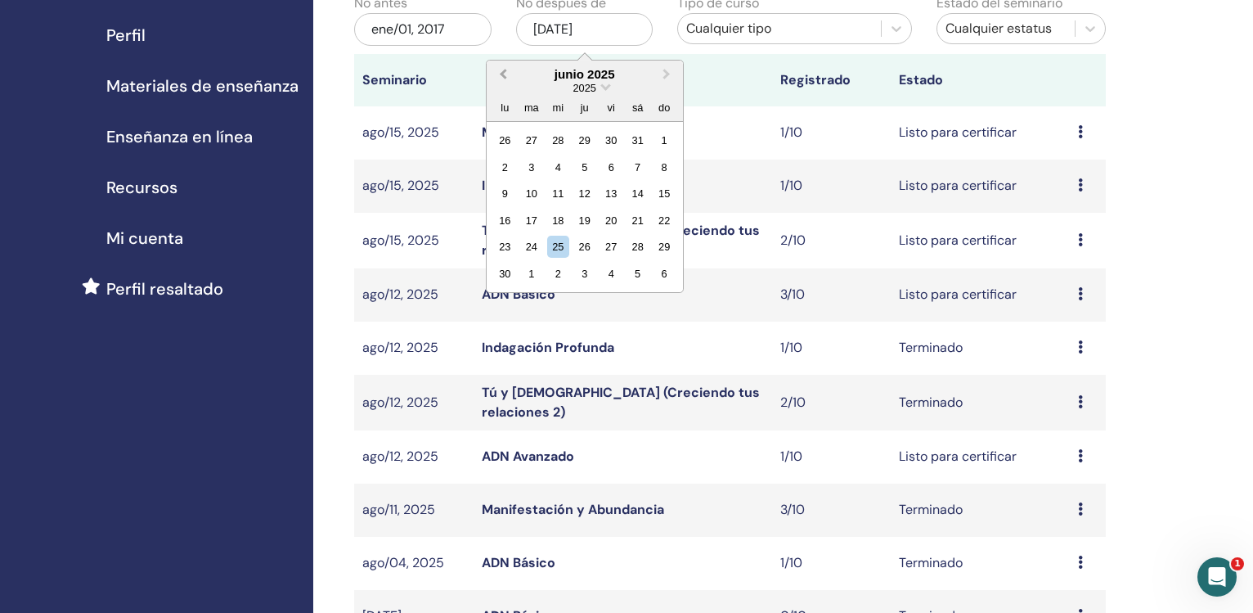
click at [503, 79] on button "Previous Month" at bounding box center [501, 75] width 26 height 26
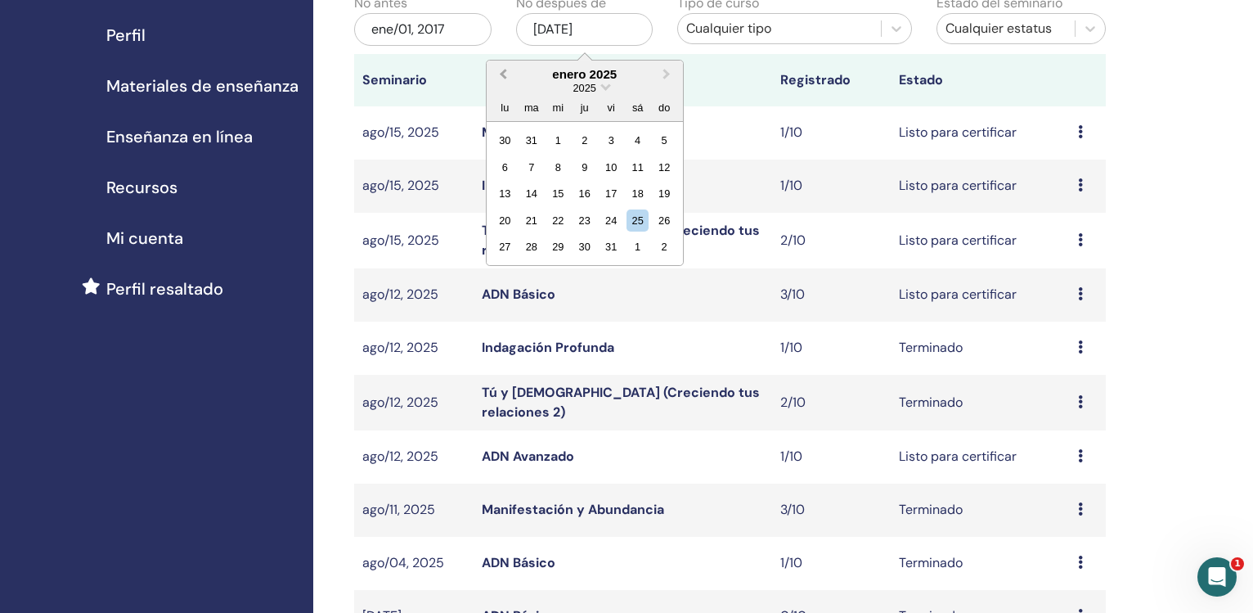
click at [503, 79] on button "Previous Month" at bounding box center [501, 75] width 26 height 26
click at [504, 78] on button "Previous Month" at bounding box center [501, 75] width 26 height 26
click at [503, 78] on span "Previous Month" at bounding box center [503, 73] width 0 height 17
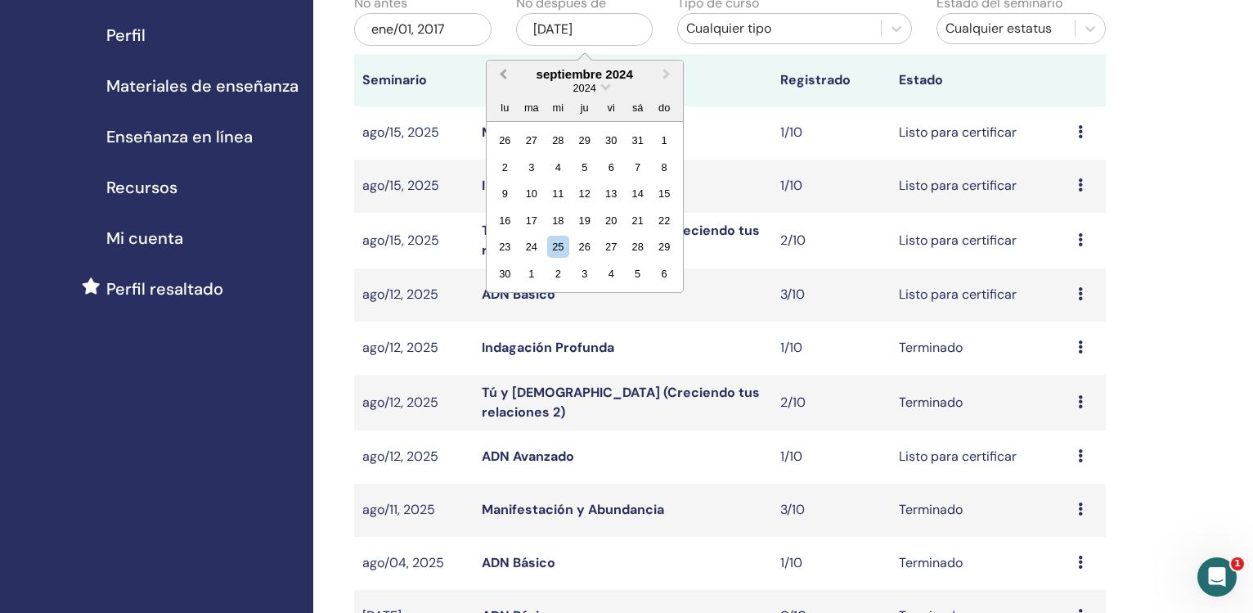
click at [503, 78] on span "Previous Month" at bounding box center [503, 73] width 0 height 17
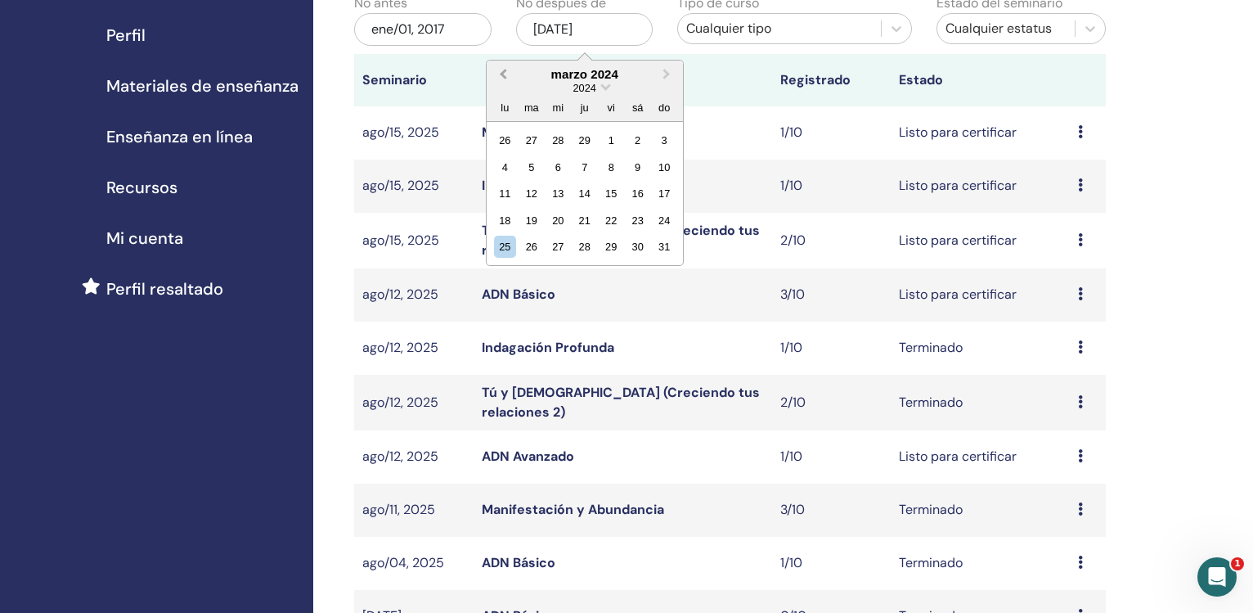
click at [503, 78] on span "Previous Month" at bounding box center [503, 73] width 0 height 17
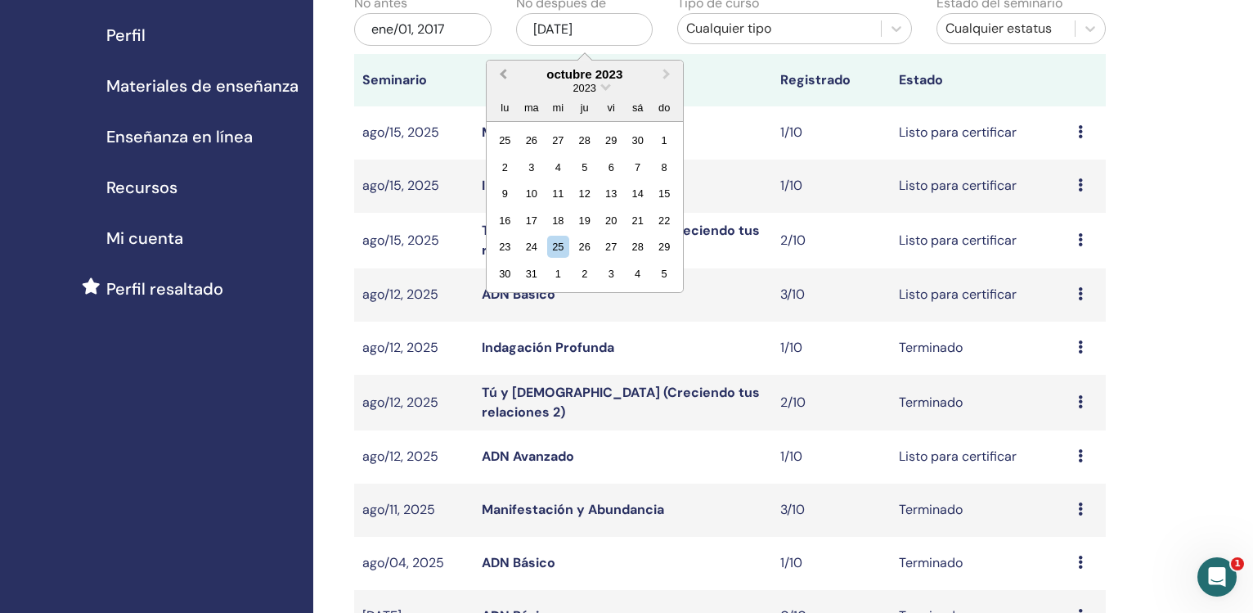
click at [503, 78] on span "Previous Month" at bounding box center [503, 73] width 0 height 17
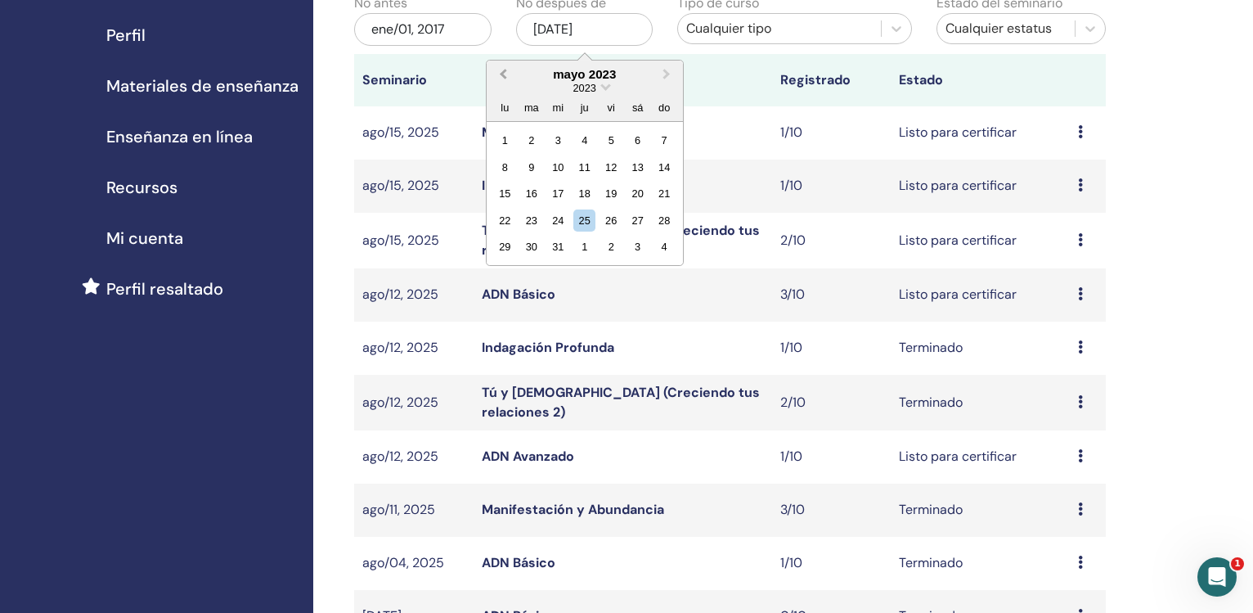
click at [503, 78] on span "Previous Month" at bounding box center [503, 73] width 0 height 17
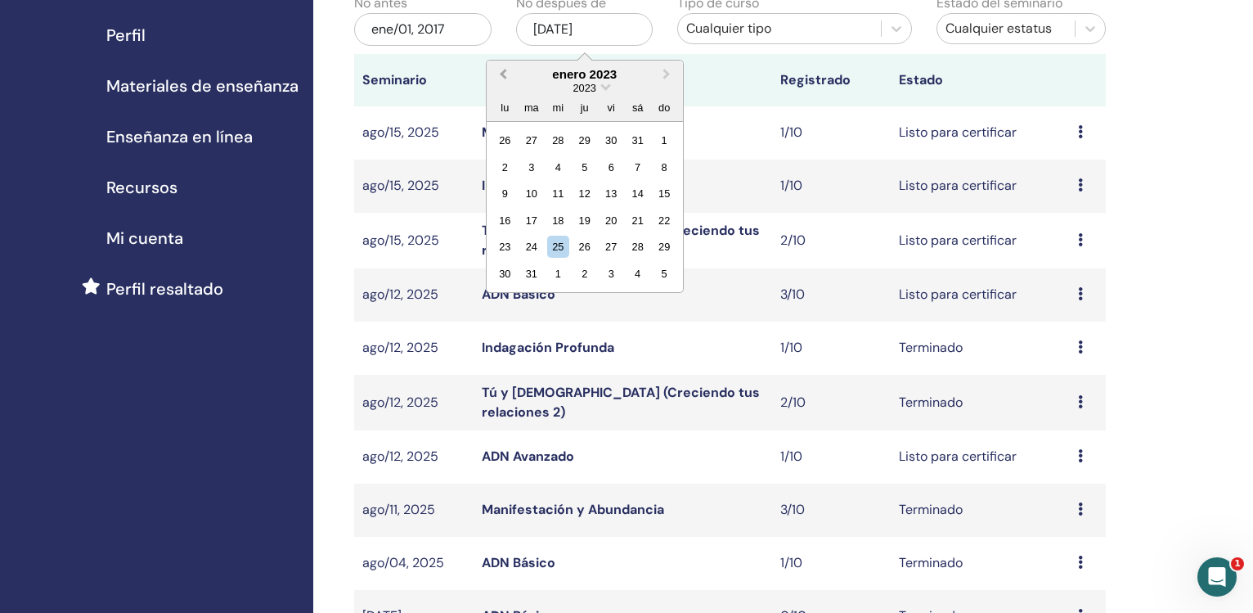
click at [503, 78] on span "Previous Month" at bounding box center [503, 73] width 0 height 17
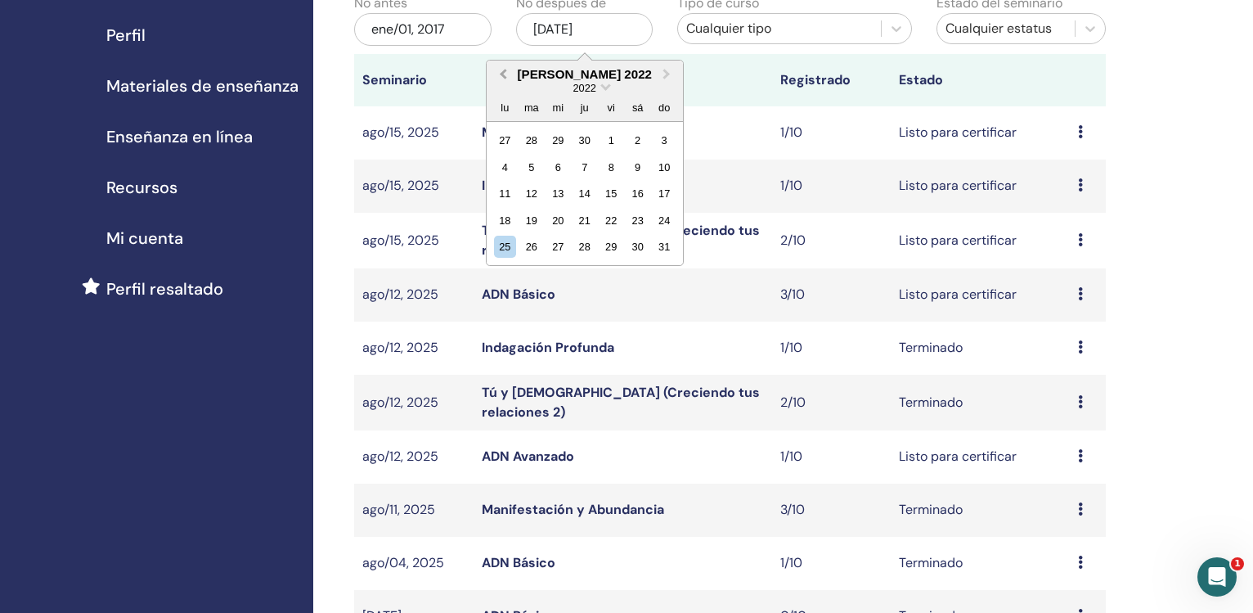
click at [503, 78] on span "Previous Month" at bounding box center [503, 73] width 0 height 17
click at [501, 70] on button "Previous Month" at bounding box center [501, 75] width 26 height 26
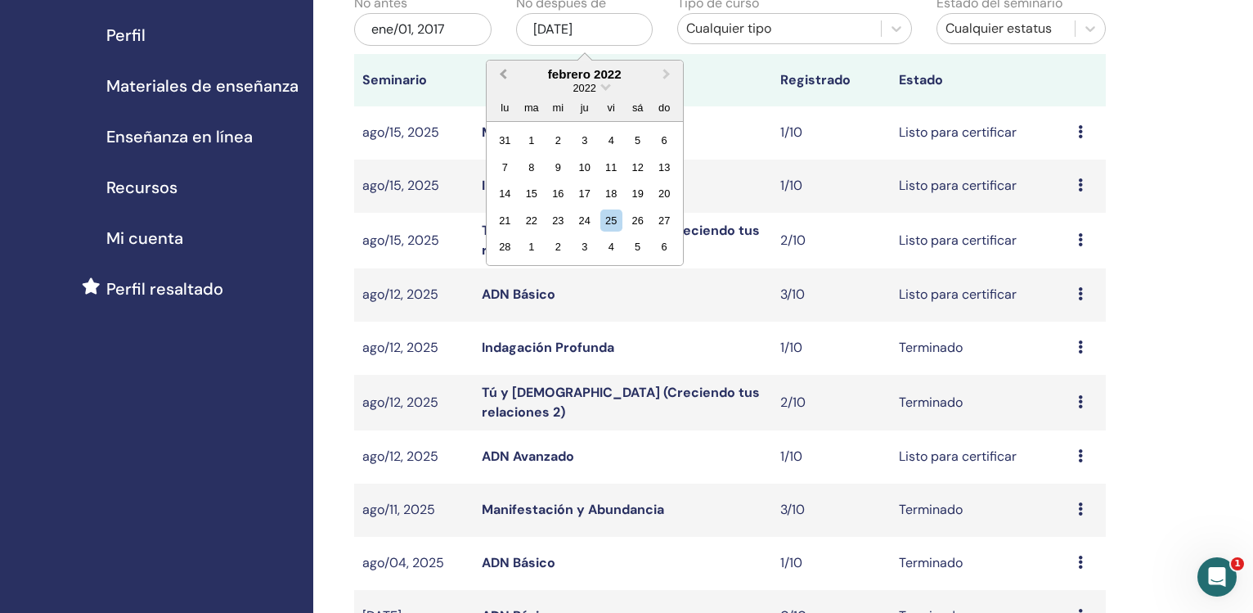
click at [501, 70] on button "Previous Month" at bounding box center [501, 75] width 26 height 26
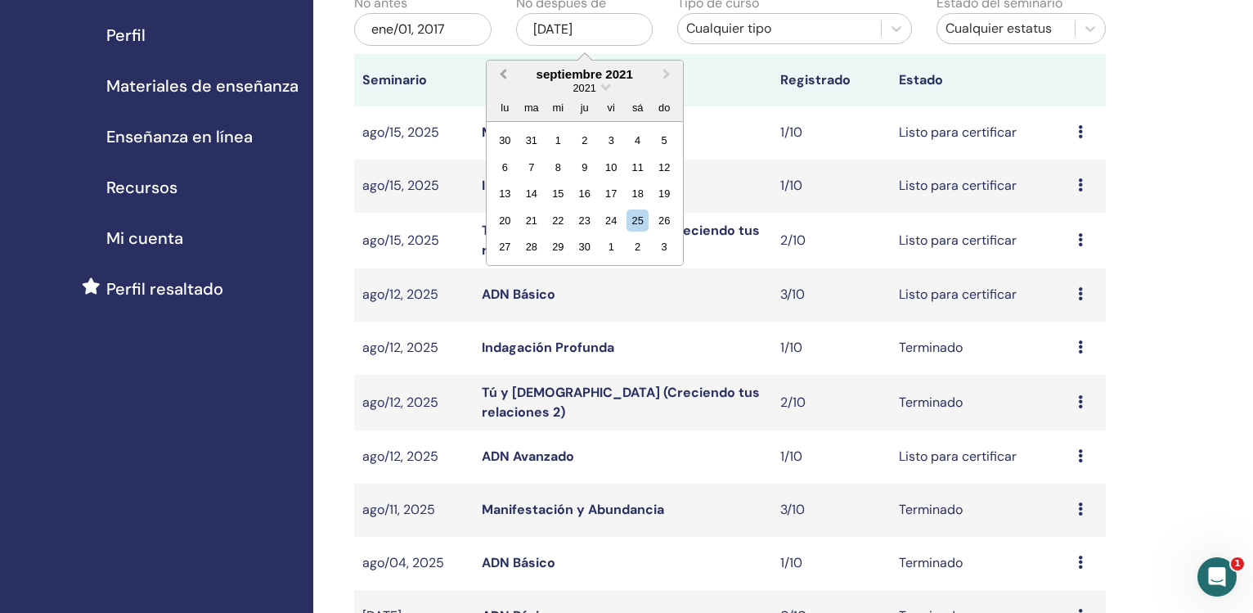
click at [501, 70] on button "Previous Month" at bounding box center [501, 75] width 26 height 26
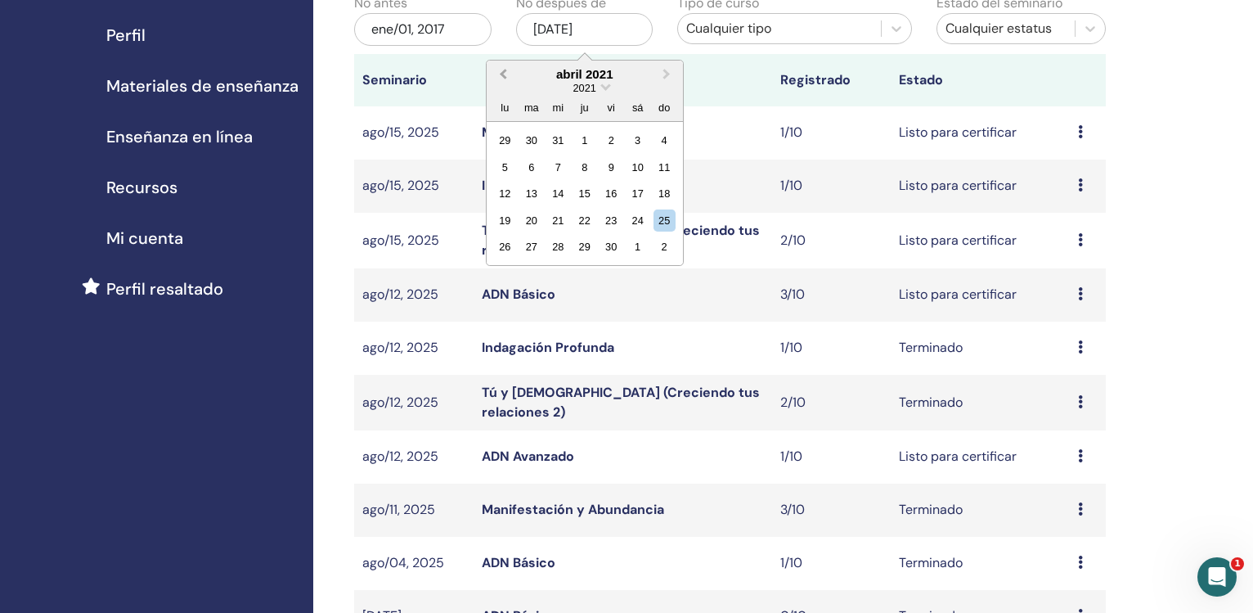
click at [501, 70] on button "Previous Month" at bounding box center [501, 75] width 26 height 26
click at [501, 69] on button "Previous Month" at bounding box center [501, 75] width 26 height 26
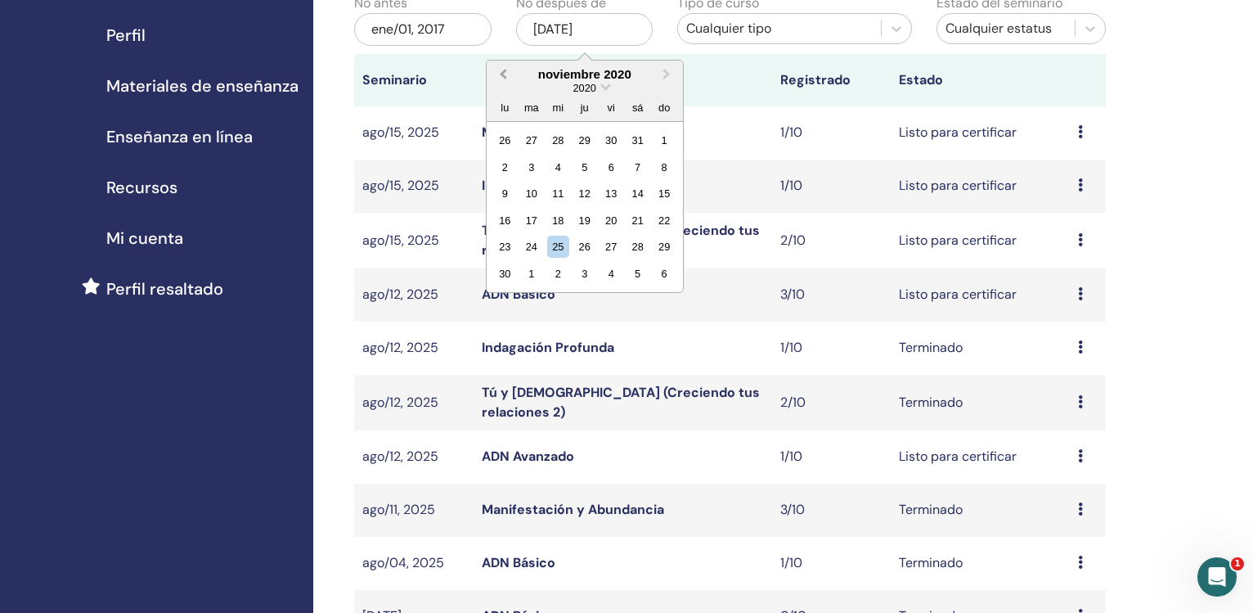
click at [501, 69] on button "Previous Month" at bounding box center [501, 75] width 26 height 26
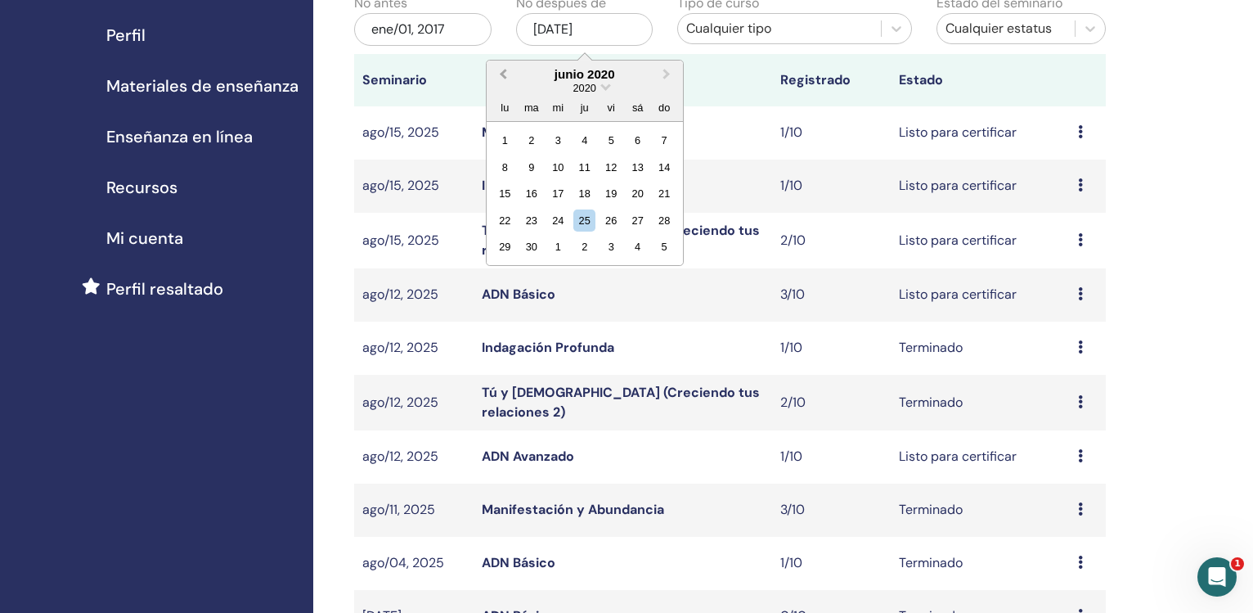
click at [501, 70] on button "Previous Month" at bounding box center [501, 75] width 26 height 26
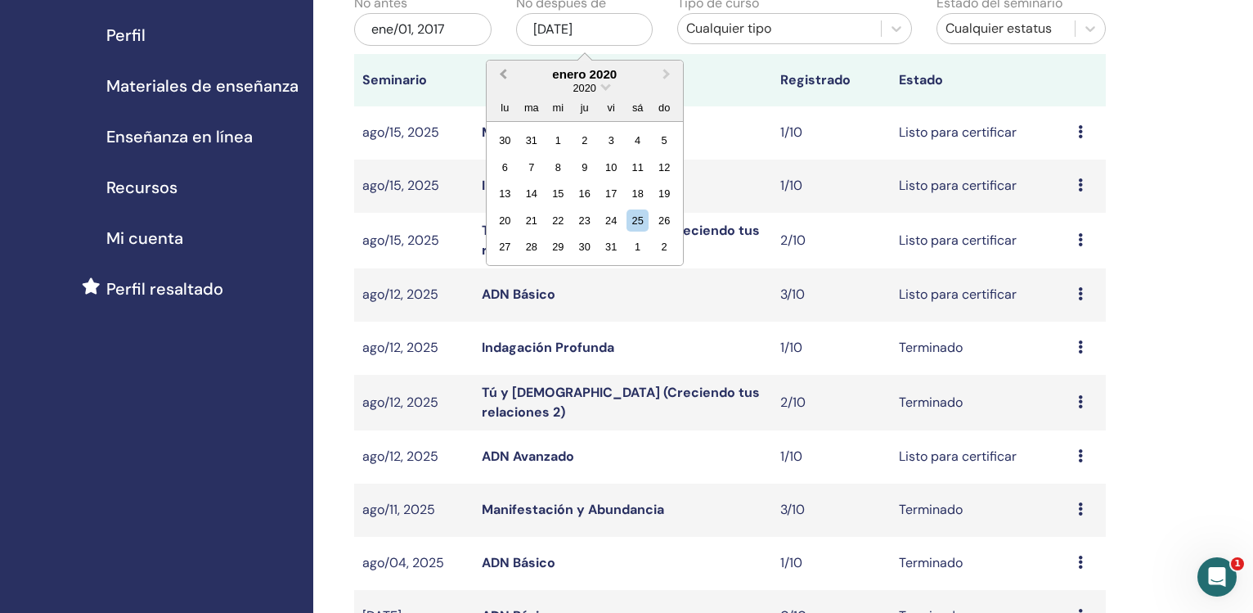
click at [501, 70] on button "Previous Month" at bounding box center [501, 75] width 26 height 26
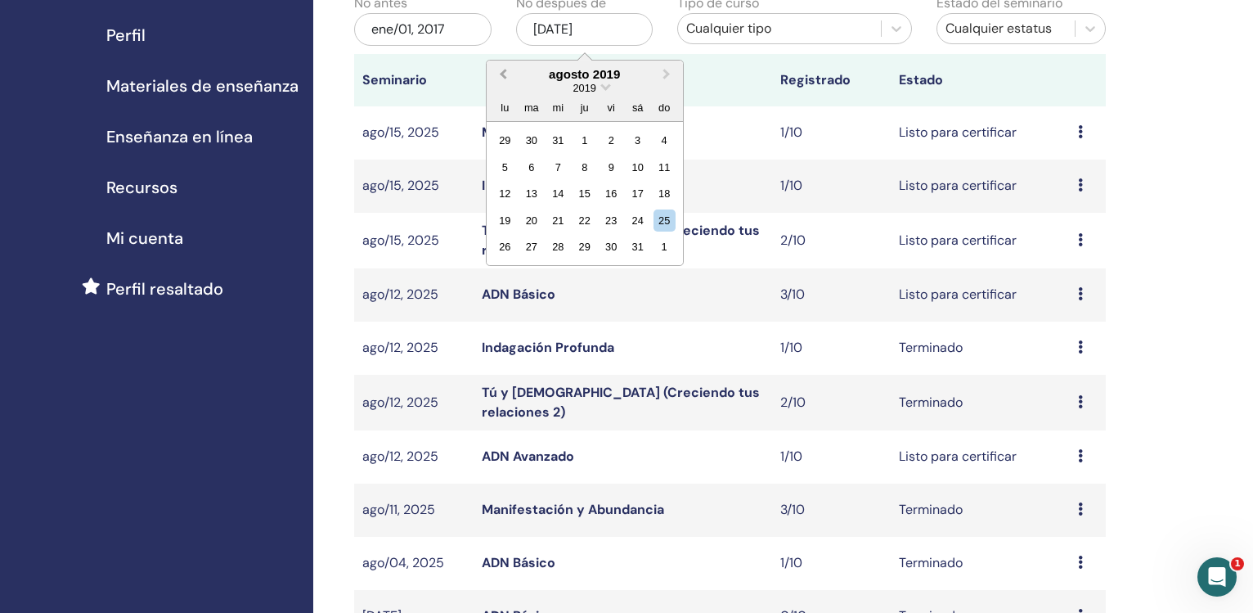
click at [501, 70] on button "Previous Month" at bounding box center [501, 75] width 26 height 26
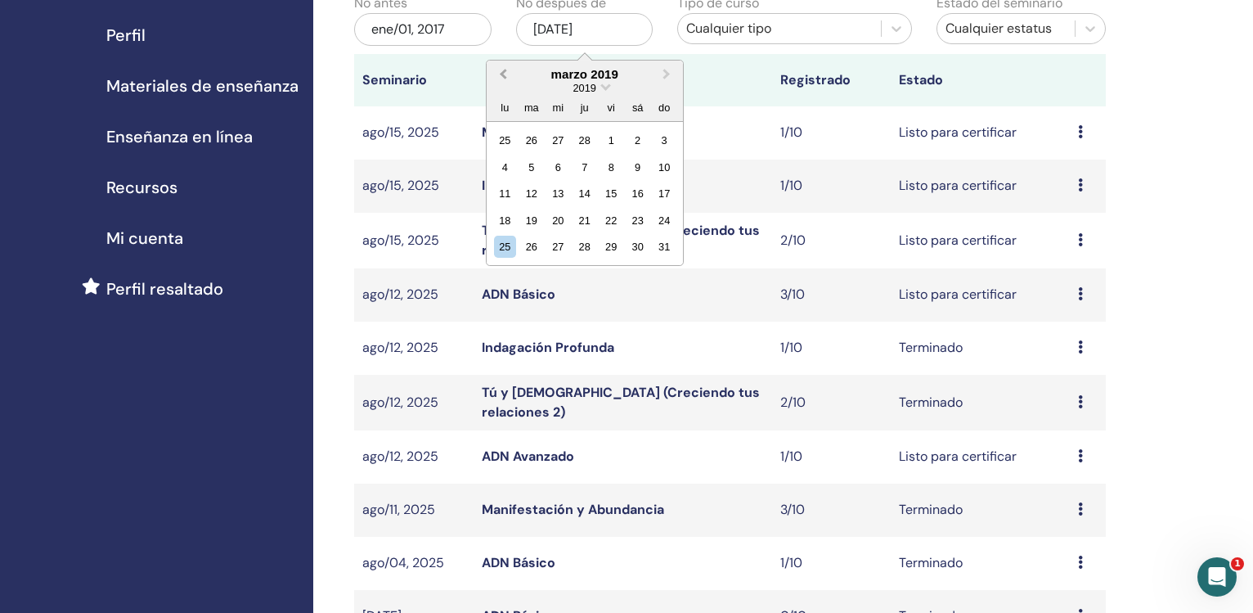
click at [501, 70] on button "Previous Month" at bounding box center [501, 75] width 26 height 26
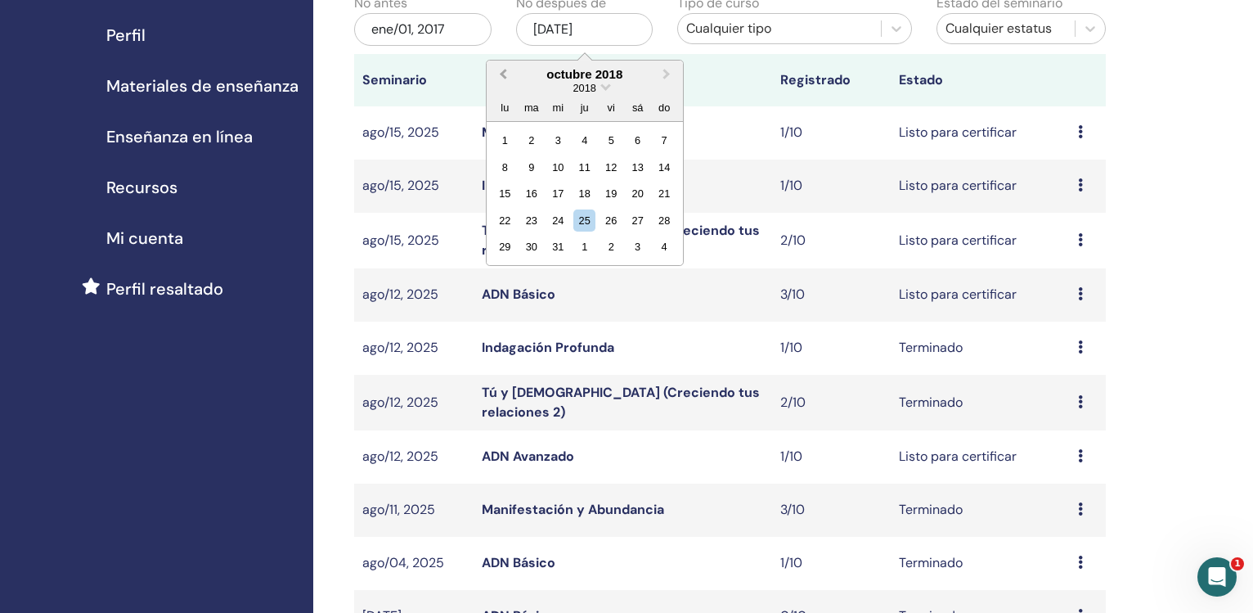
click at [501, 70] on button "Previous Month" at bounding box center [501, 75] width 26 height 26
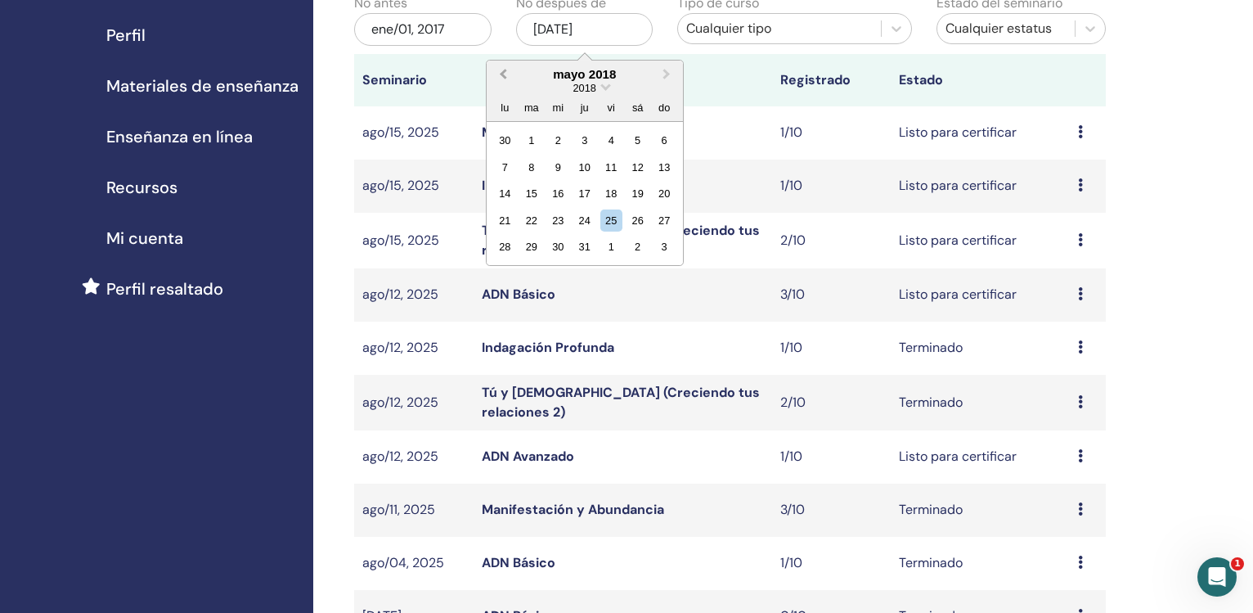
click at [501, 70] on button "Previous Month" at bounding box center [501, 75] width 26 height 26
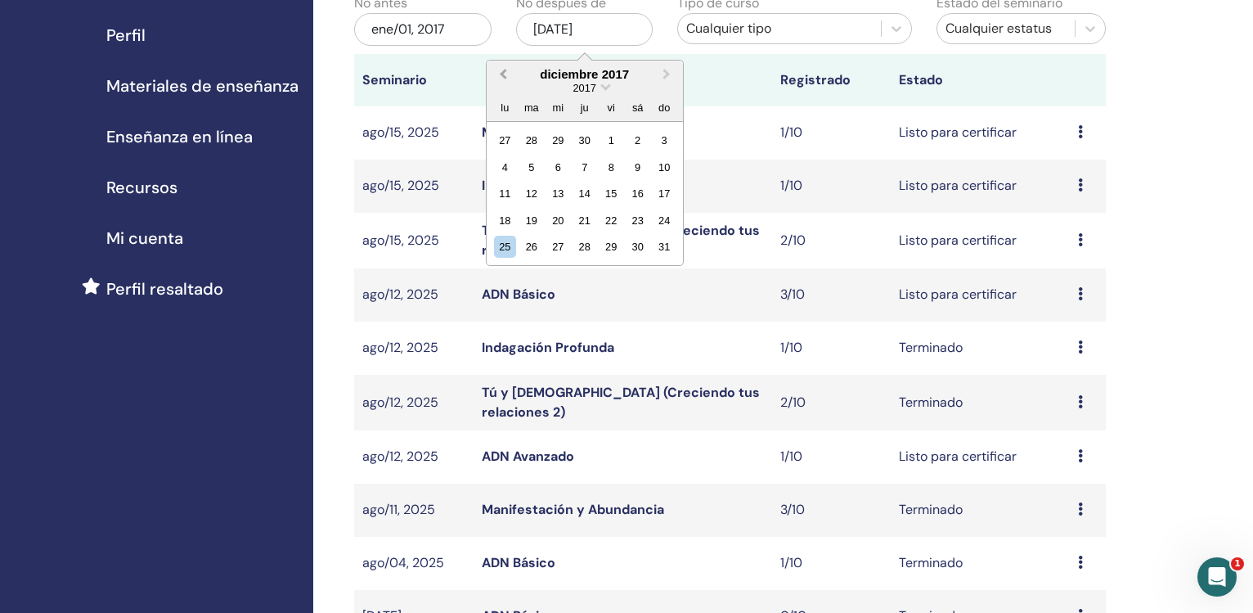
click at [501, 70] on button "Previous Month" at bounding box center [501, 75] width 26 height 26
click at [667, 73] on span "Next Month" at bounding box center [667, 73] width 0 height 17
click at [666, 249] on div "31" at bounding box center [665, 247] width 22 height 22
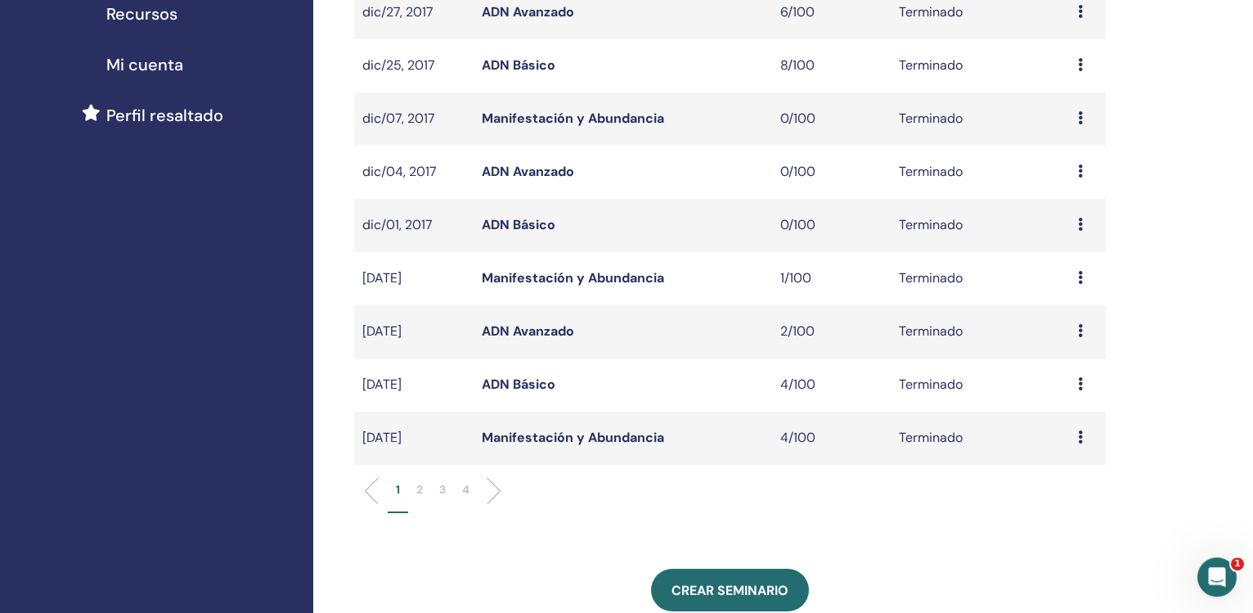
scroll to position [403, 0]
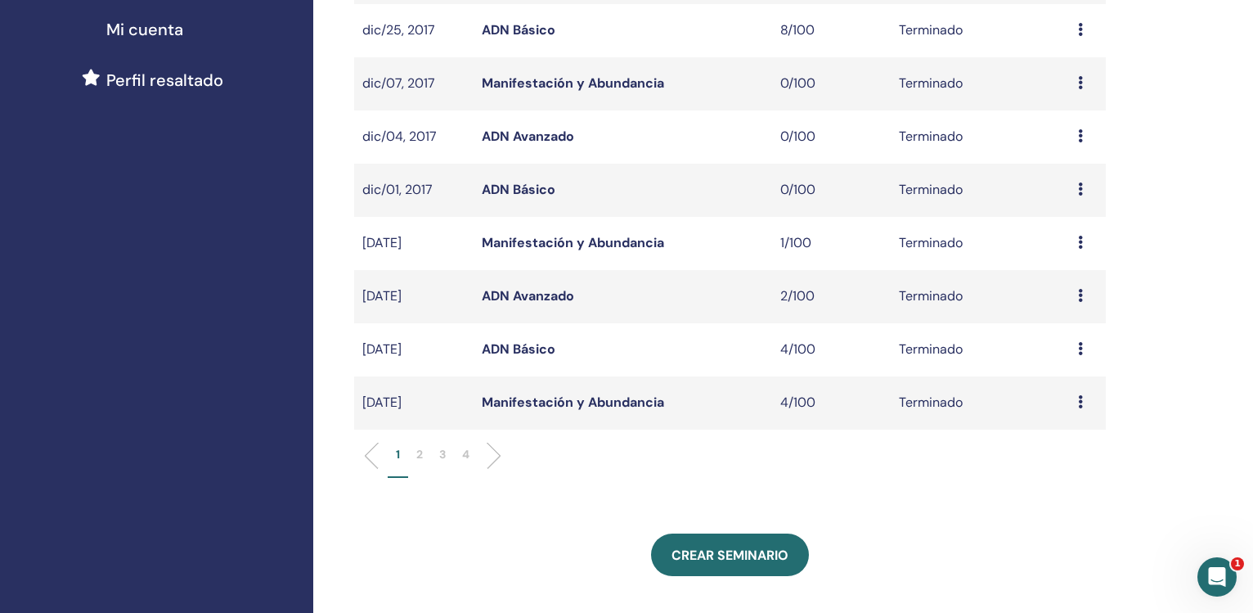
click at [537, 299] on link "ADN Avanzado" at bounding box center [528, 295] width 92 height 17
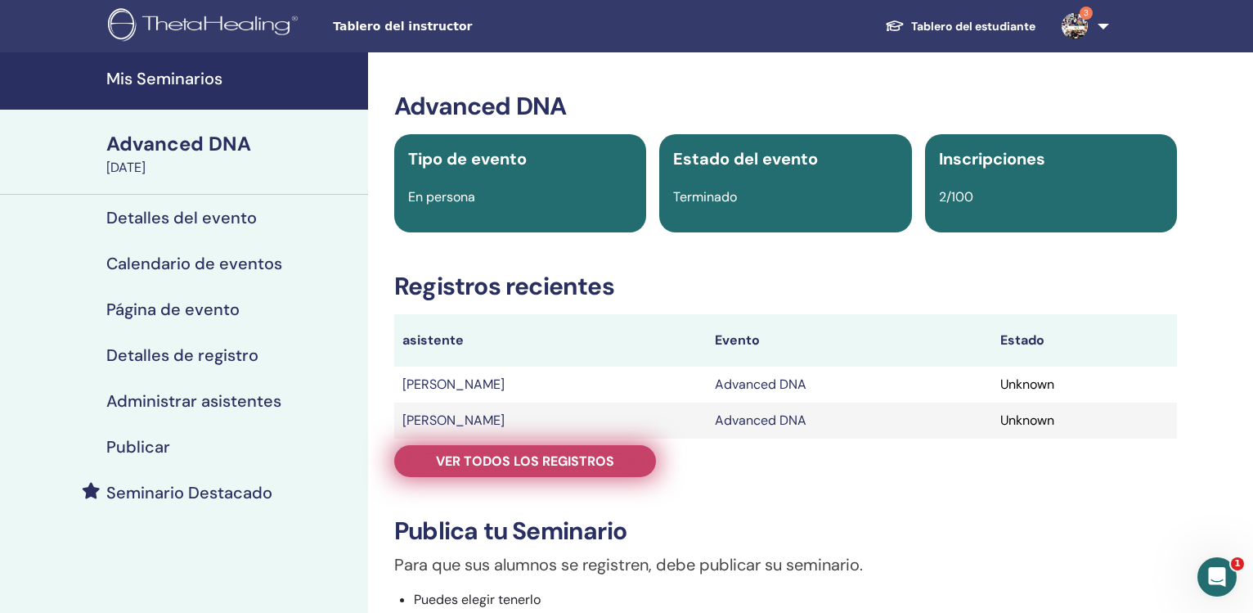
click at [533, 458] on span "Ver todos los registros" at bounding box center [525, 460] width 178 height 17
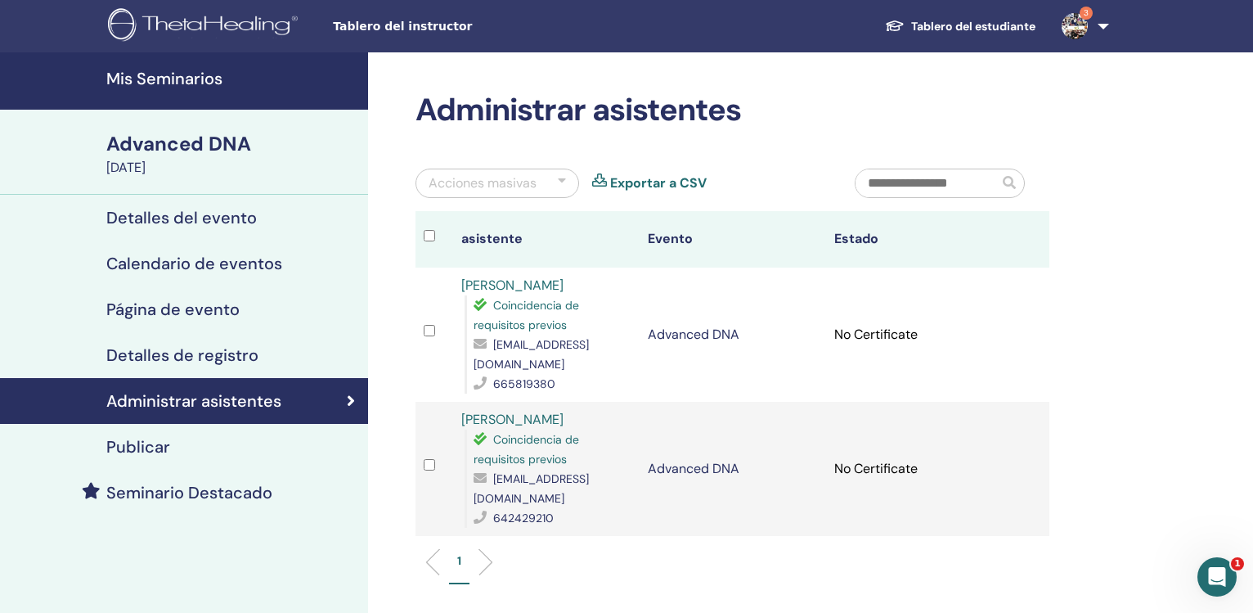
drag, startPoint x: 581, startPoint y: 281, endPoint x: 455, endPoint y: 284, distance: 126.0
click at [455, 284] on td "[PERSON_NAME] Coincidencia de requisitos previos [EMAIL_ADDRESS][DOMAIN_NAME] 6…" at bounding box center [546, 335] width 187 height 134
copy link "[PERSON_NAME]"
